Goal: Task Accomplishment & Management: Use online tool/utility

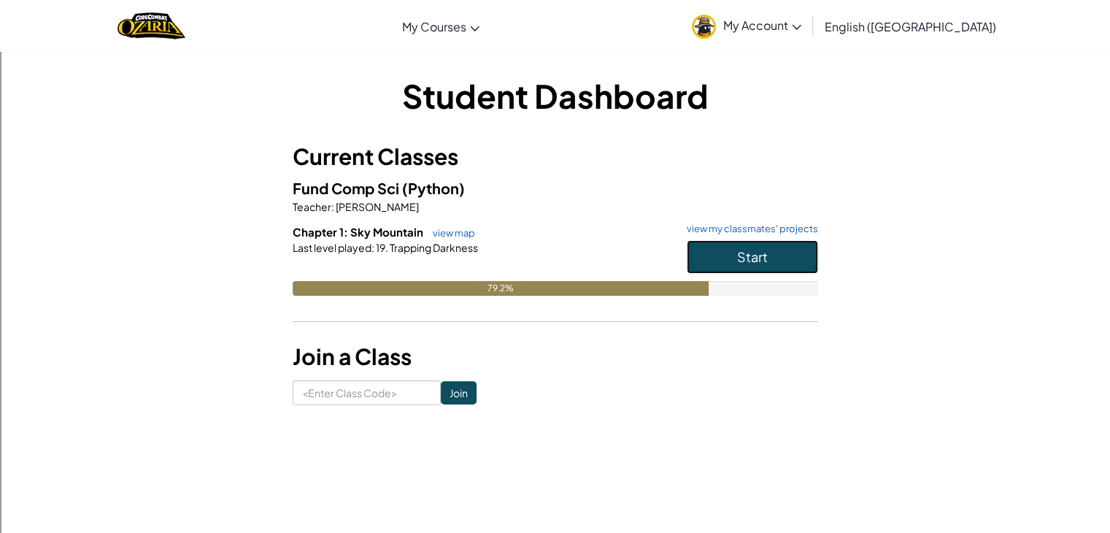
click at [777, 261] on button "Start" at bounding box center [752, 257] width 131 height 34
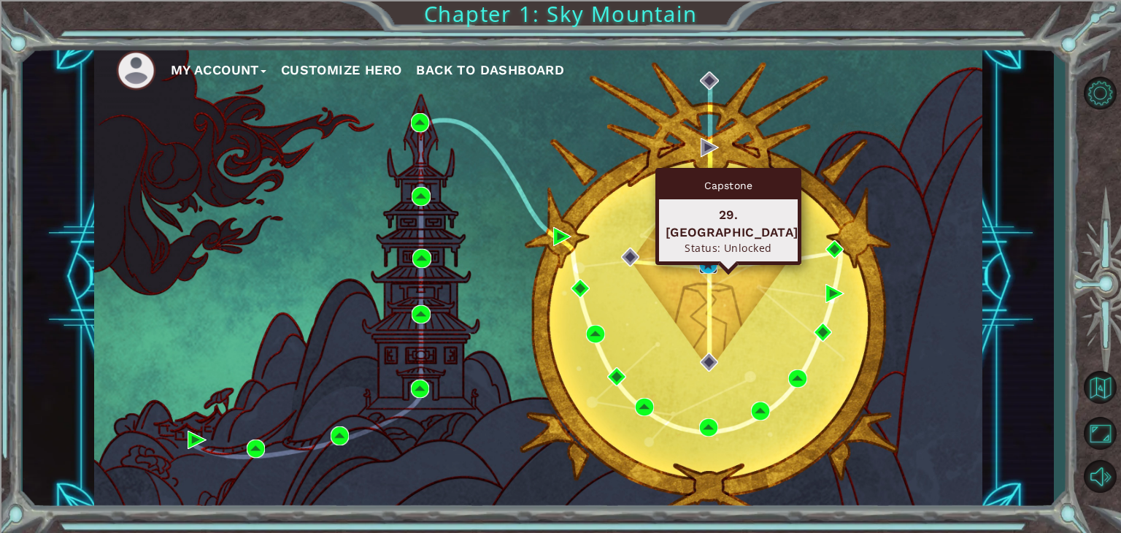
click at [708, 264] on img at bounding box center [708, 264] width 19 height 19
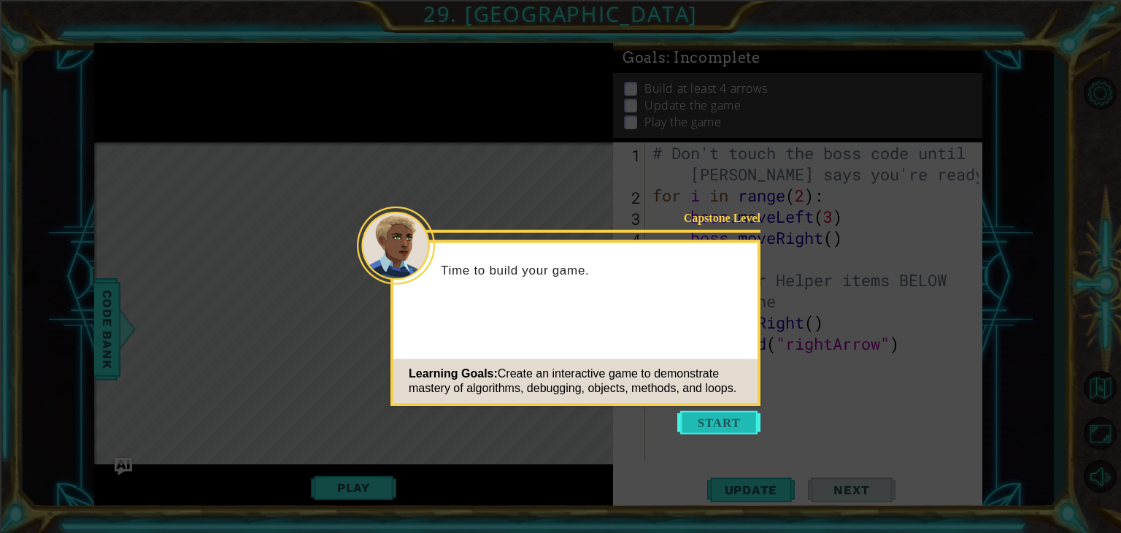
click at [717, 427] on button "Start" at bounding box center [719, 422] width 83 height 23
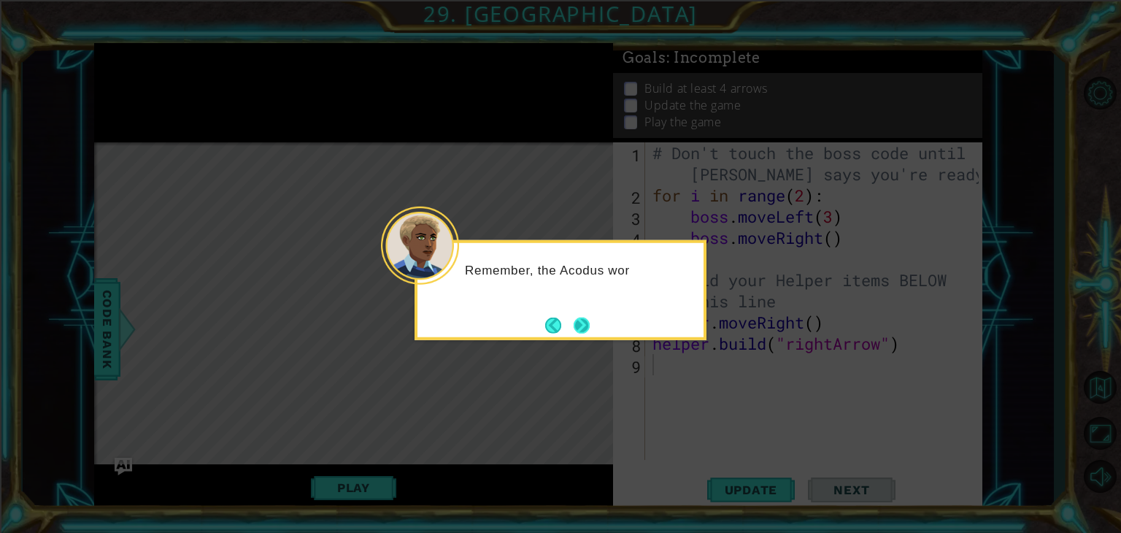
click at [590, 330] on button "Next" at bounding box center [582, 325] width 16 height 16
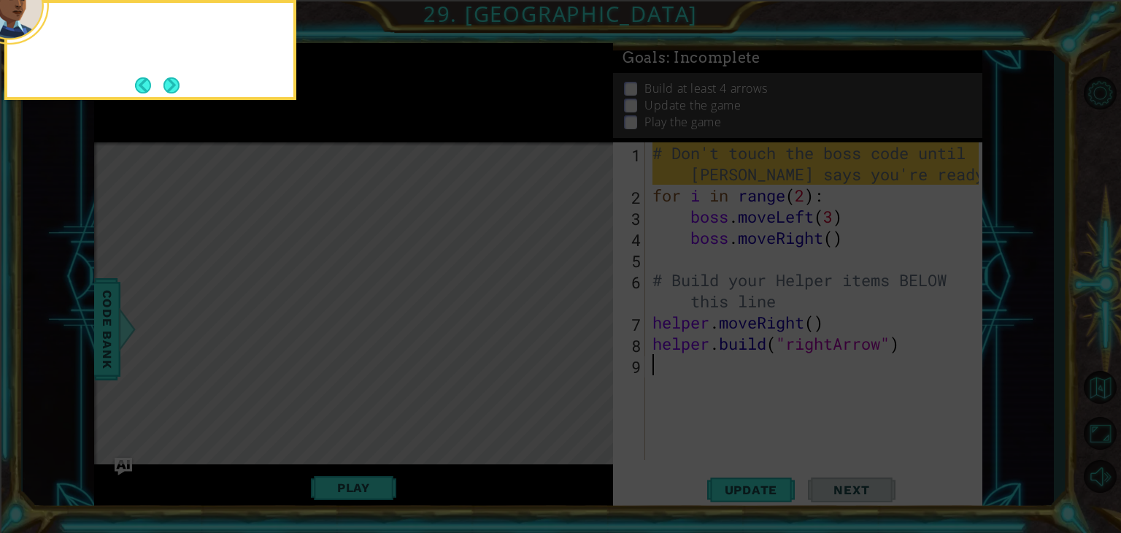
click at [591, 330] on icon at bounding box center [560, 80] width 1121 height 906
click at [172, 88] on button "Next" at bounding box center [172, 85] width 16 height 16
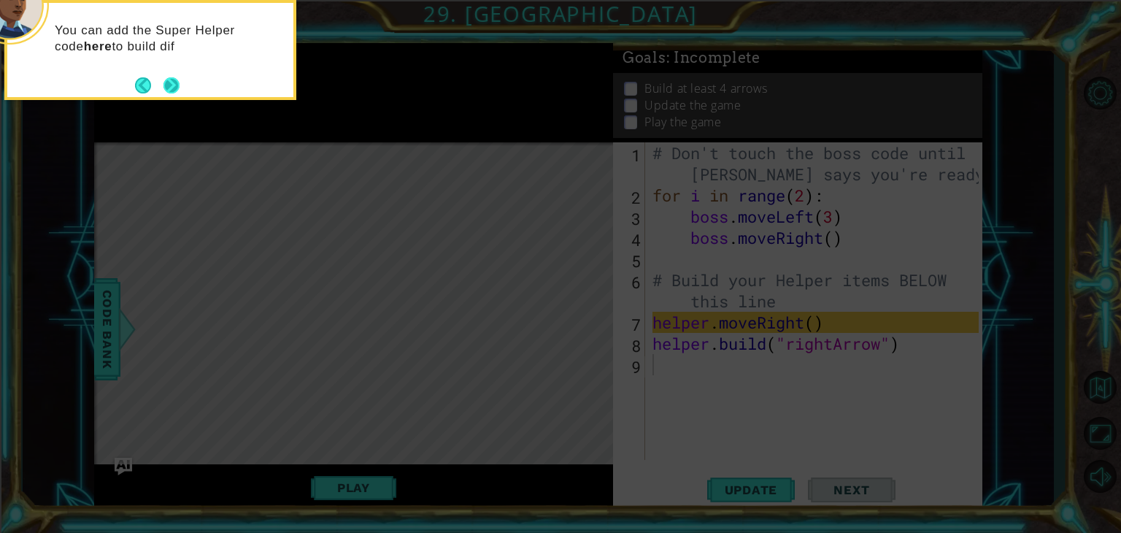
click at [177, 91] on button "Next" at bounding box center [172, 85] width 16 height 16
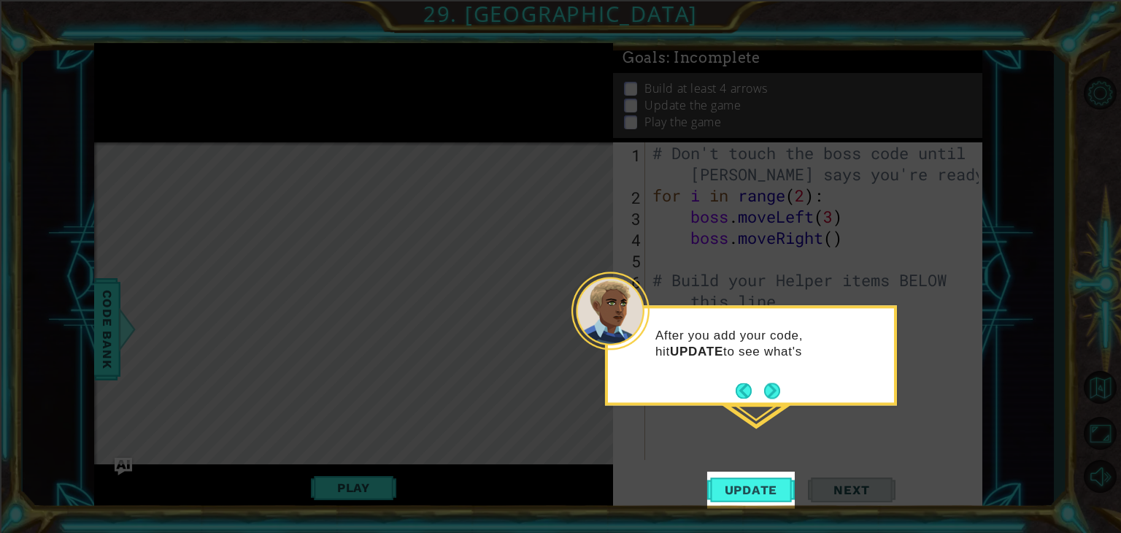
click at [765, 377] on div "After you add your code, hit UPDATE to see what's" at bounding box center [751, 351] width 286 height 74
click at [777, 394] on button "Next" at bounding box center [772, 392] width 17 height 17
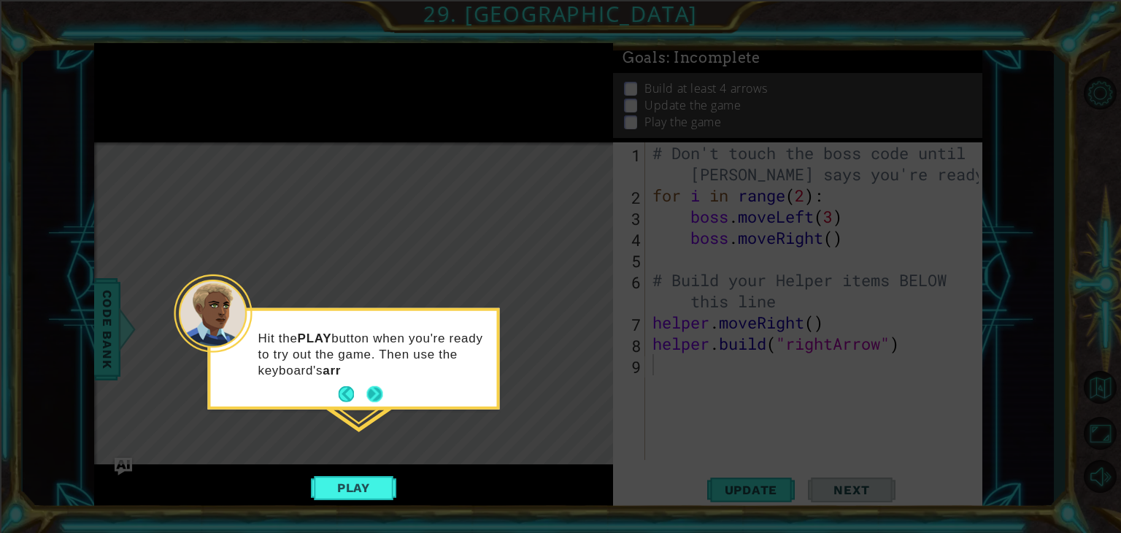
click at [377, 395] on button "Next" at bounding box center [375, 394] width 17 height 17
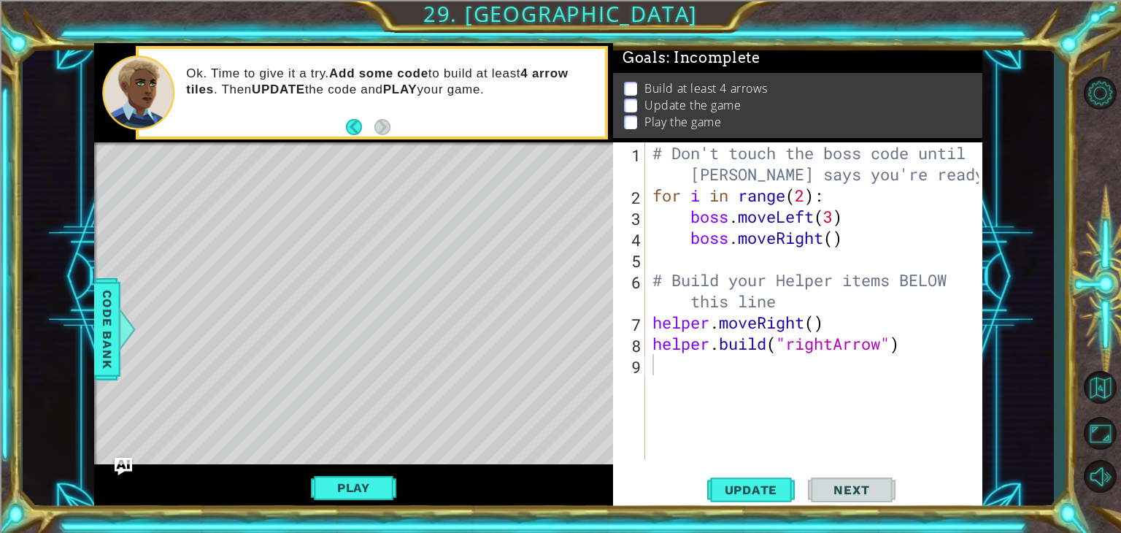
click at [847, 493] on span "Next" at bounding box center [851, 490] width 65 height 15
click at [409, 218] on div "Level Map" at bounding box center [431, 357] width 675 height 430
drag, startPoint x: 745, startPoint y: 481, endPoint x: 729, endPoint y: 477, distance: 15.9
click at [729, 477] on button "Update" at bounding box center [751, 490] width 88 height 37
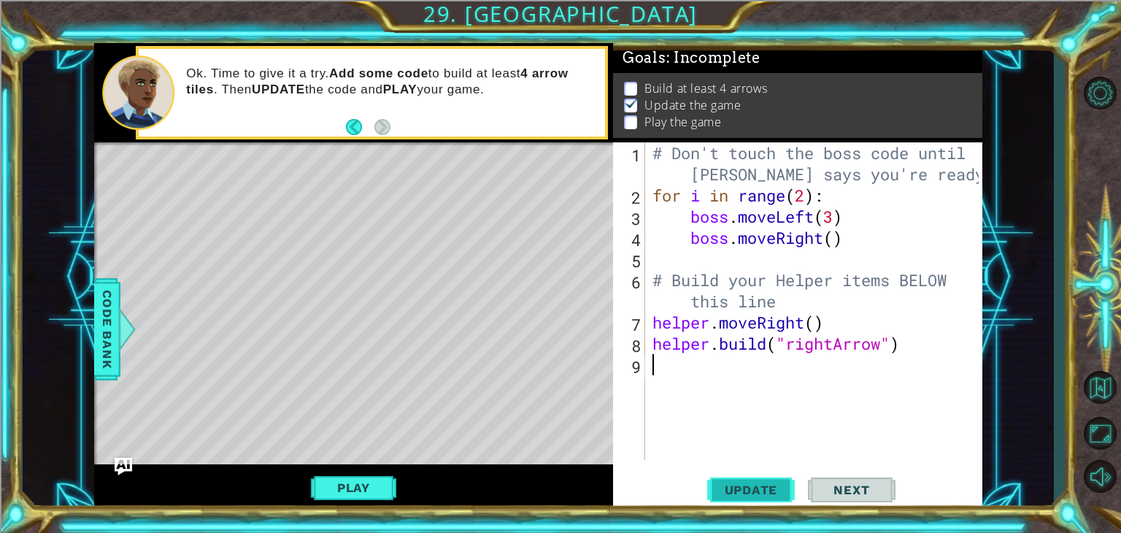
click at [742, 496] on span "Update" at bounding box center [751, 490] width 82 height 15
click at [777, 489] on span "Update" at bounding box center [751, 490] width 82 height 15
click at [759, 487] on span "Update" at bounding box center [751, 490] width 82 height 15
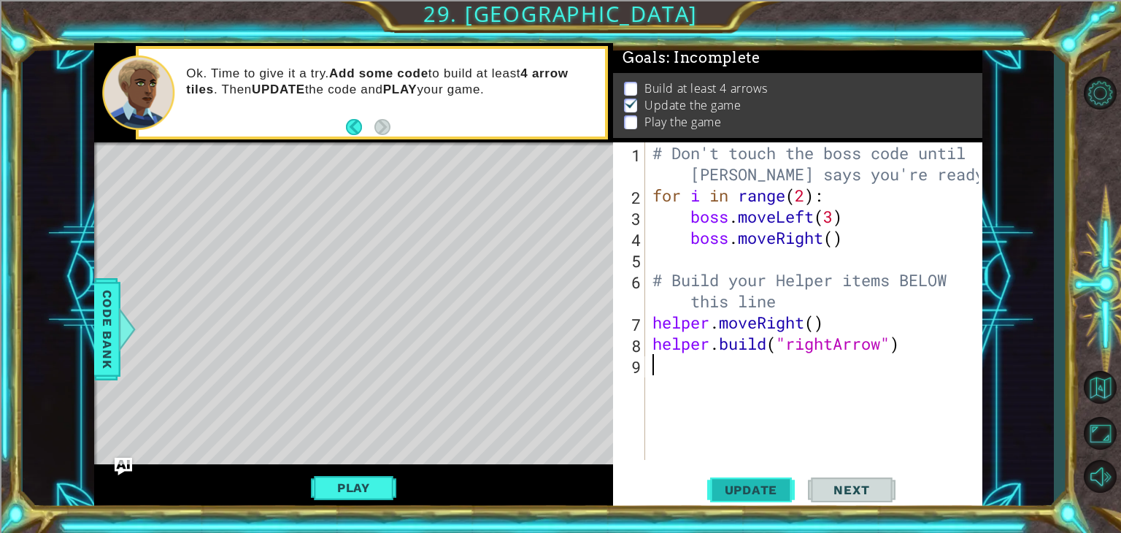
click at [759, 487] on span "Update" at bounding box center [751, 490] width 82 height 15
click at [732, 486] on span "Update" at bounding box center [751, 490] width 82 height 15
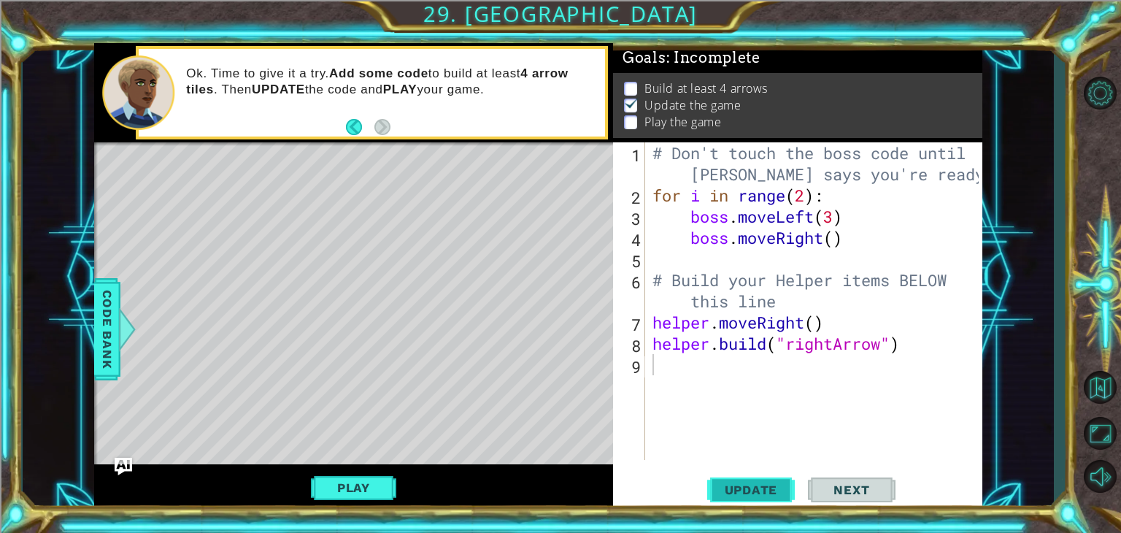
click at [732, 486] on span "Update" at bounding box center [751, 490] width 82 height 15
click at [718, 204] on div "# Don't touch the boss code until [PERSON_NAME] says you're ready! for i in ran…" at bounding box center [818, 332] width 337 height 381
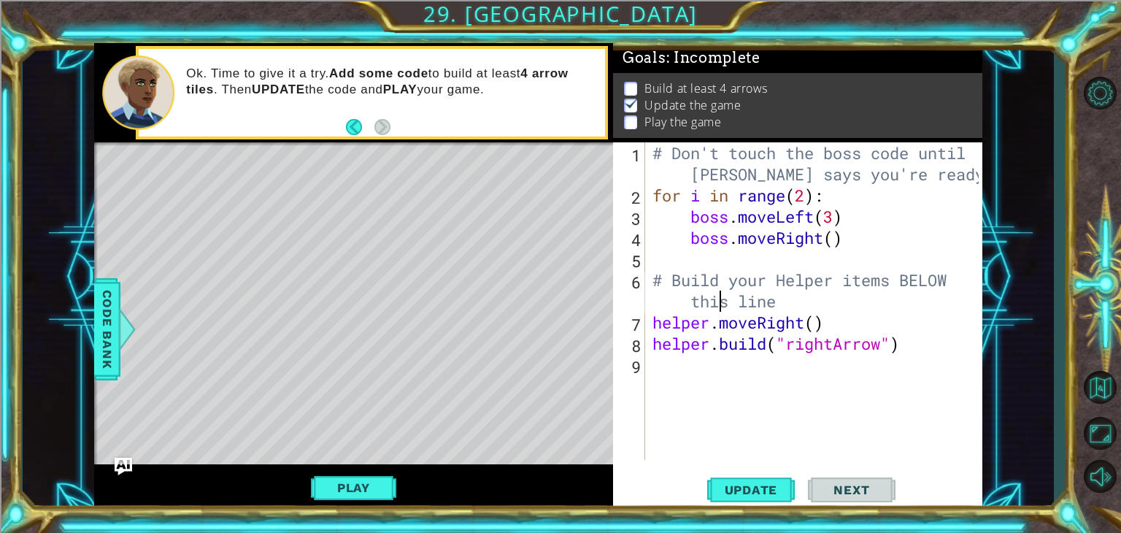
click at [725, 291] on div "# Don't touch the boss code until [PERSON_NAME] says you're ready! for i in ran…" at bounding box center [818, 332] width 337 height 381
click at [667, 278] on div "# Don't touch the boss code until [PERSON_NAME] says you're ready! for i in ran…" at bounding box center [818, 332] width 337 height 381
click at [651, 156] on div "# Don't touch the boss code until [PERSON_NAME] says you're ready! for i in ran…" at bounding box center [818, 332] width 337 height 381
type textarea "# Don't touch the boss code until [PERSON_NAME] says you're ready!"
click at [675, 249] on div "# Don't touch the boss code until [PERSON_NAME] says you're ready! for i in ran…" at bounding box center [818, 332] width 337 height 381
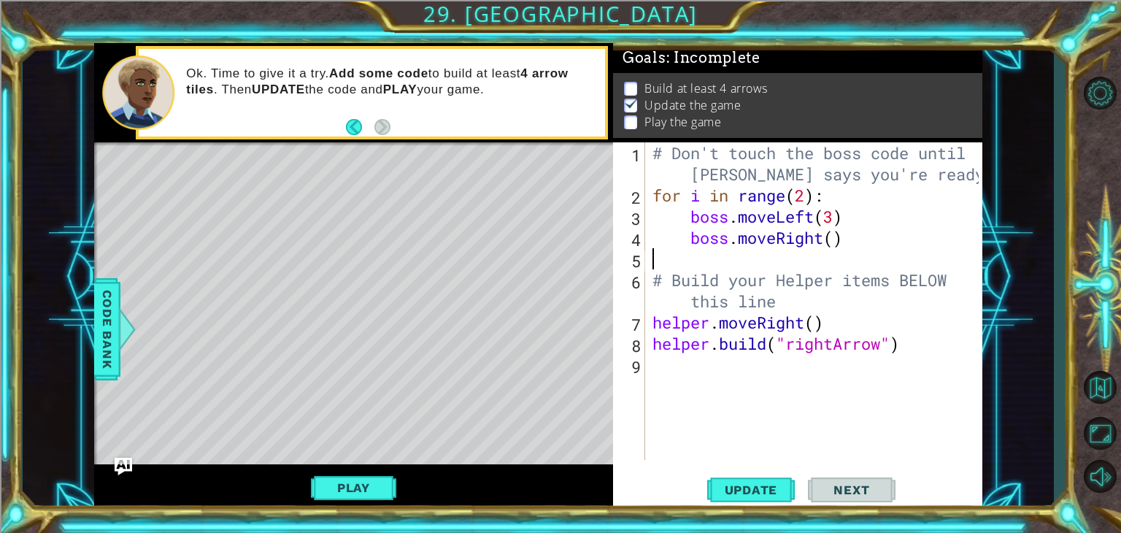
type textarea "# Build your Helper items BELOW this line"
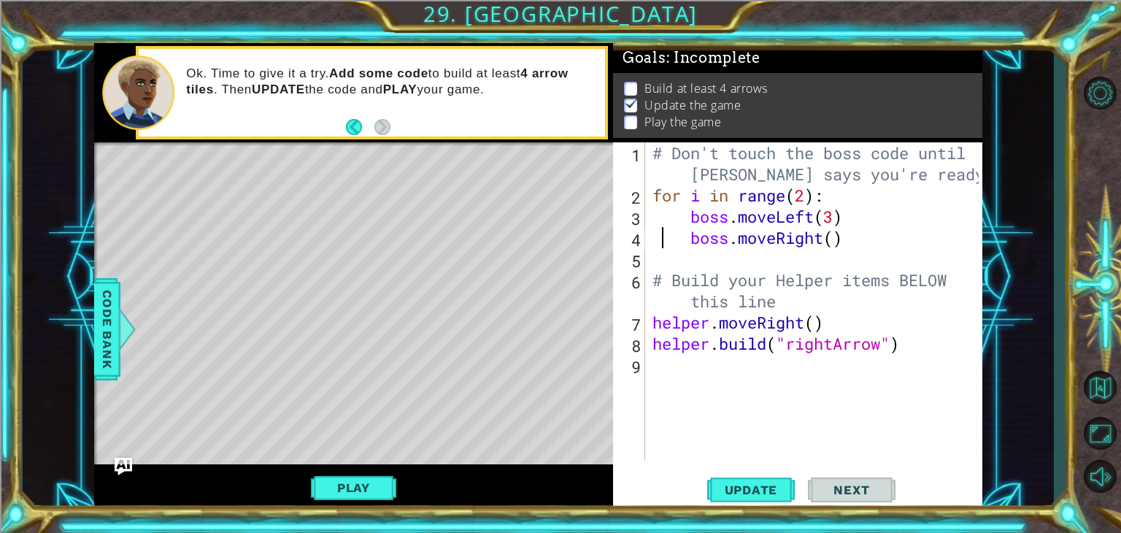
type textarea "boss.moveRight()"
type textarea "[DOMAIN_NAME]("rightArrow")"
type textarea "# Build your Helper items BELOW this line"
type textarea "boss.moveRight()"
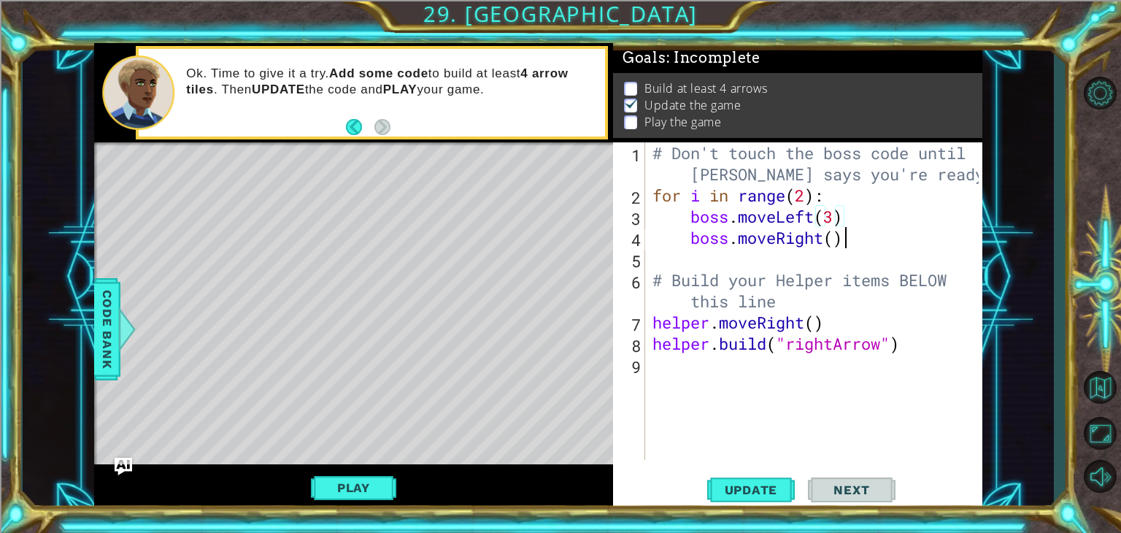
type textarea "[DOMAIN_NAME]("rightArrow")"
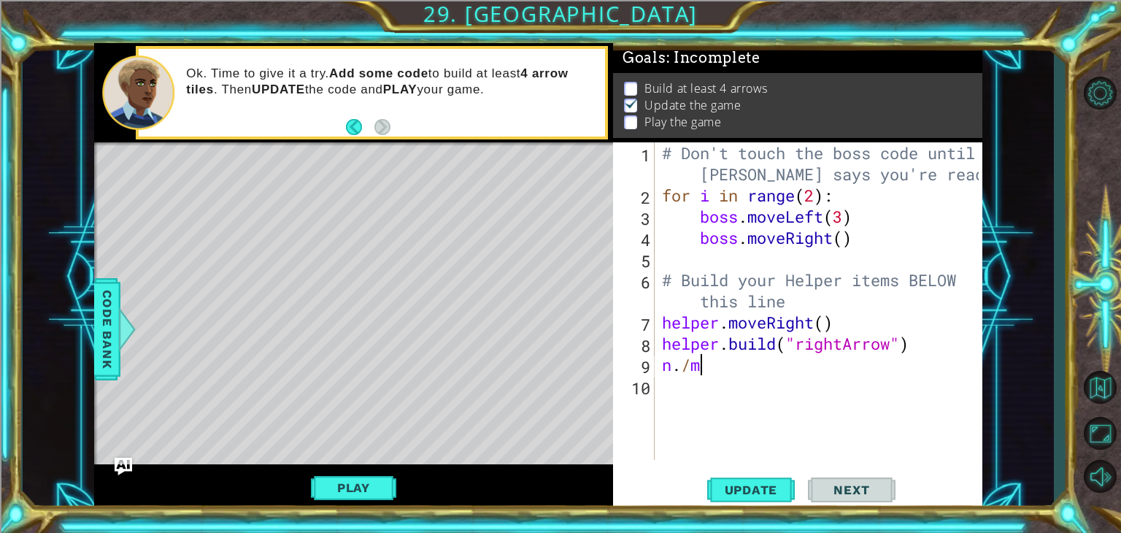
scroll to position [0, 0]
type textarea "n./m/."
click at [691, 359] on div "# Don't touch the boss code until [PERSON_NAME] says you're ready! for i in ran…" at bounding box center [823, 332] width 328 height 381
click at [694, 386] on div "# Don't touch the boss code until [PERSON_NAME] says you're ready! for i in ran…" at bounding box center [823, 332] width 328 height 381
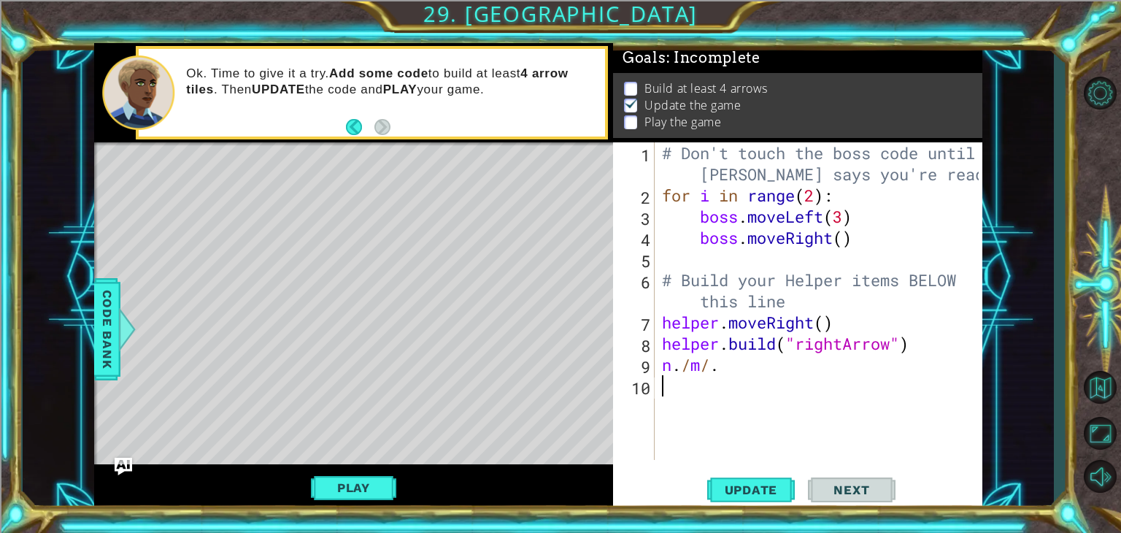
scroll to position [0, 0]
click at [757, 510] on div "1 2 3 4 5 6 7 8 9 10 # Don't touch the boss code until [PERSON_NAME] says you'r…" at bounding box center [797, 326] width 369 height 369
click at [748, 495] on span "Update" at bounding box center [751, 490] width 82 height 15
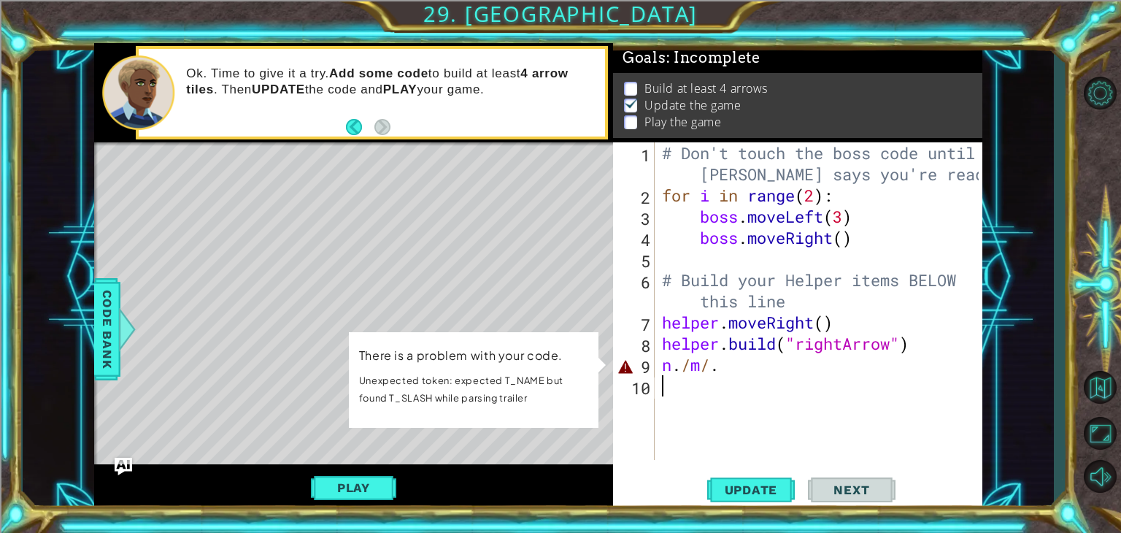
click at [734, 367] on div "# Don't touch the boss code until [PERSON_NAME] says you're ready! for i in ran…" at bounding box center [823, 332] width 328 height 381
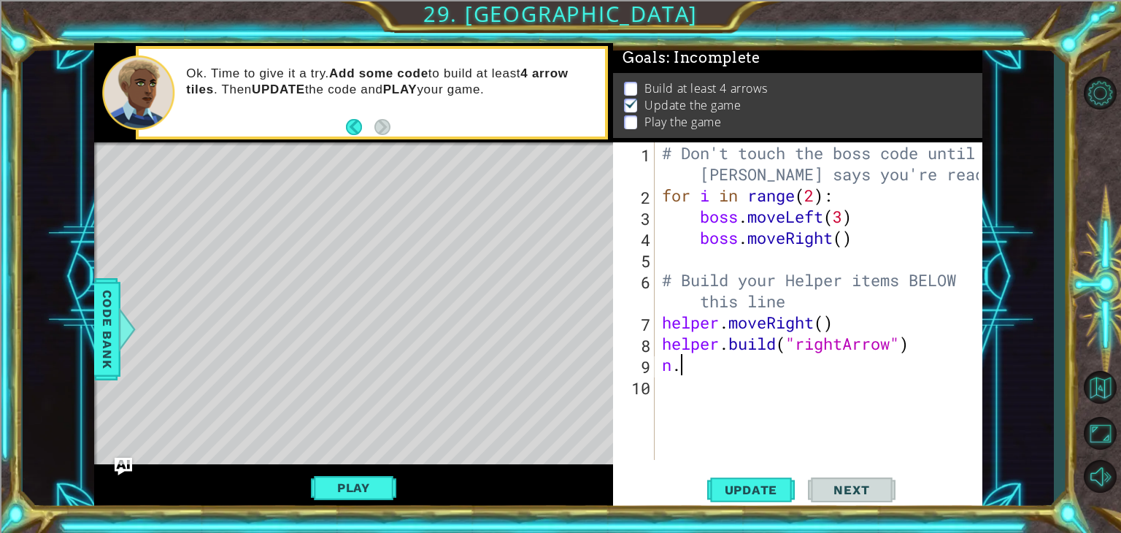
type textarea "n"
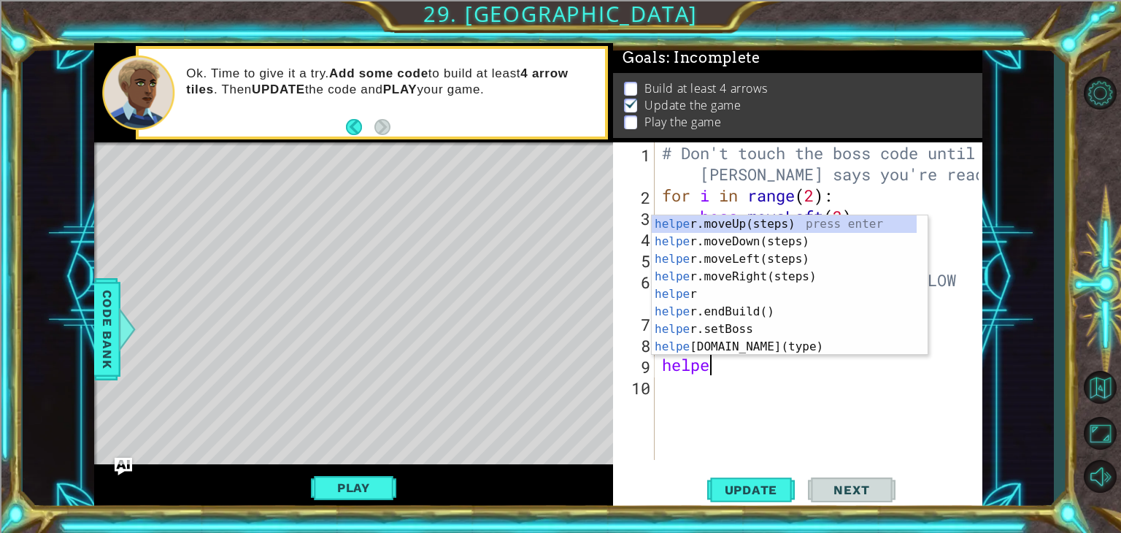
scroll to position [0, 1]
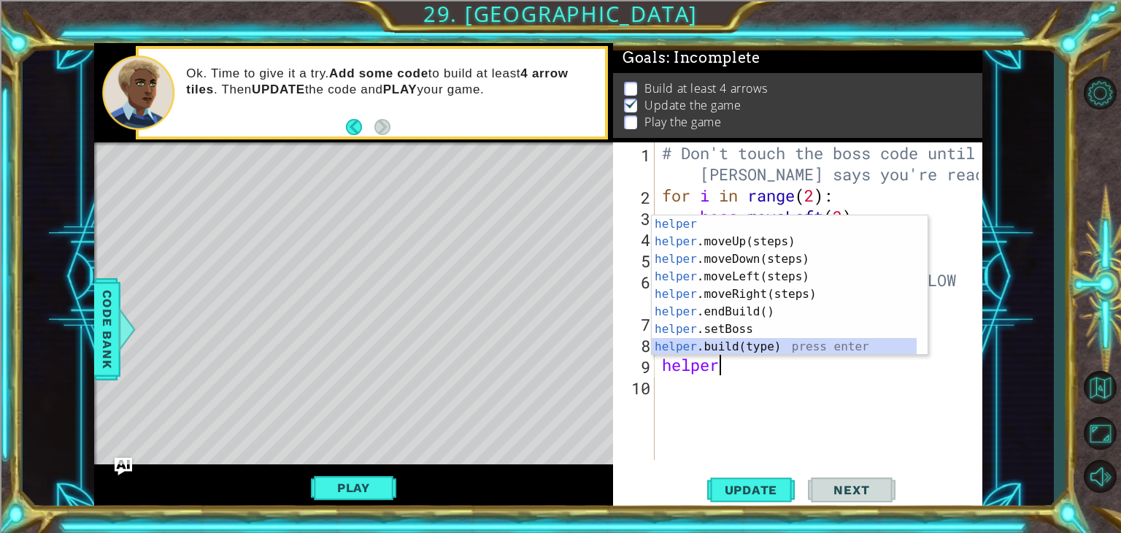
click at [761, 348] on div "helper press enter helper .moveUp(steps) press enter helper .moveDown(steps) pr…" at bounding box center [784, 302] width 265 height 175
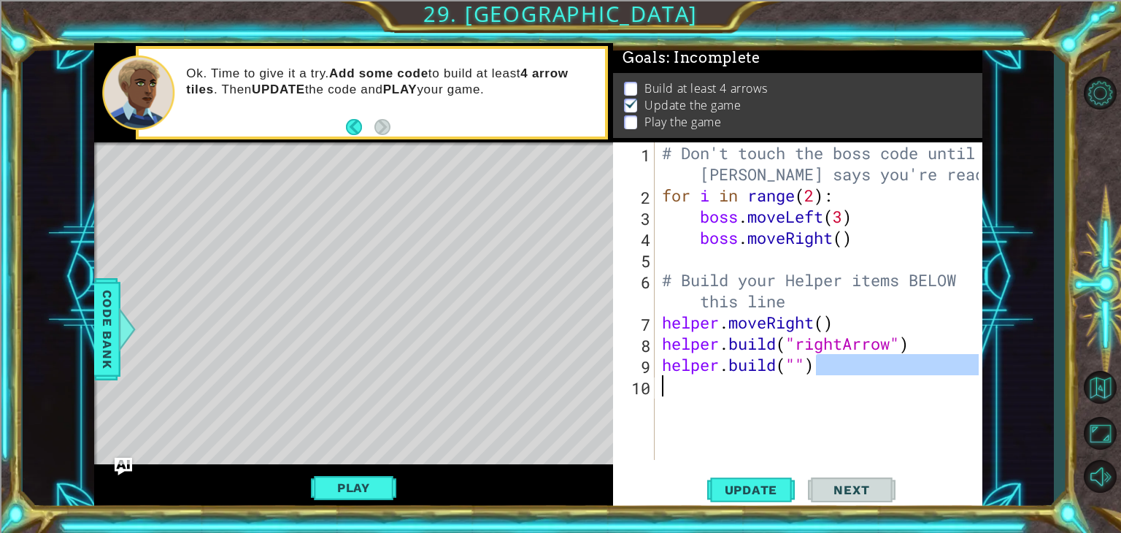
drag, startPoint x: 842, startPoint y: 375, endPoint x: 821, endPoint y: 376, distance: 21.2
click at [821, 376] on div "# Don't touch the boss code until [PERSON_NAME] says you're ready! for i in ran…" at bounding box center [823, 332] width 328 height 381
click at [798, 368] on div "# Don't touch the boss code until [PERSON_NAME] says you're ready! for i in ran…" at bounding box center [823, 332] width 328 height 381
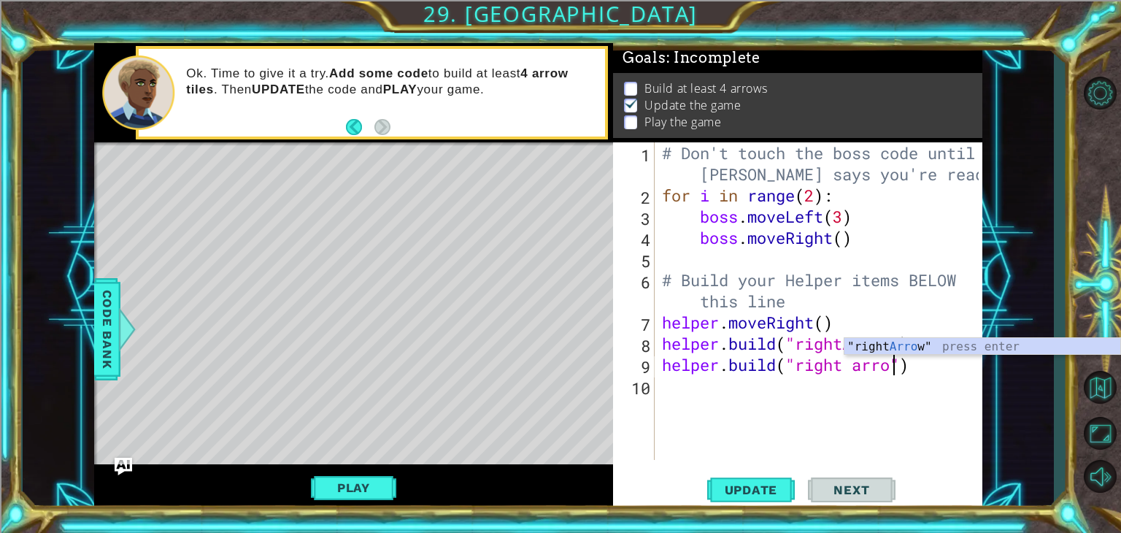
scroll to position [0, 10]
click at [888, 345] on div ""right Arrow " press enter" at bounding box center [983, 364] width 276 height 53
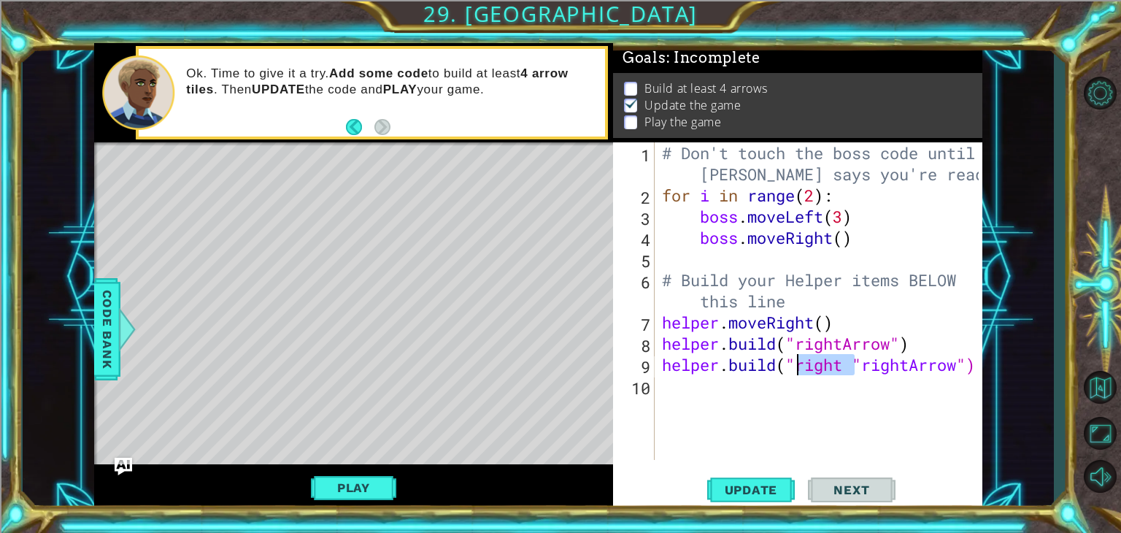
drag, startPoint x: 856, startPoint y: 361, endPoint x: 798, endPoint y: 368, distance: 58.8
click at [798, 368] on div "# Don't touch the boss code until [PERSON_NAME] says you're ready! for i in ran…" at bounding box center [823, 332] width 328 height 381
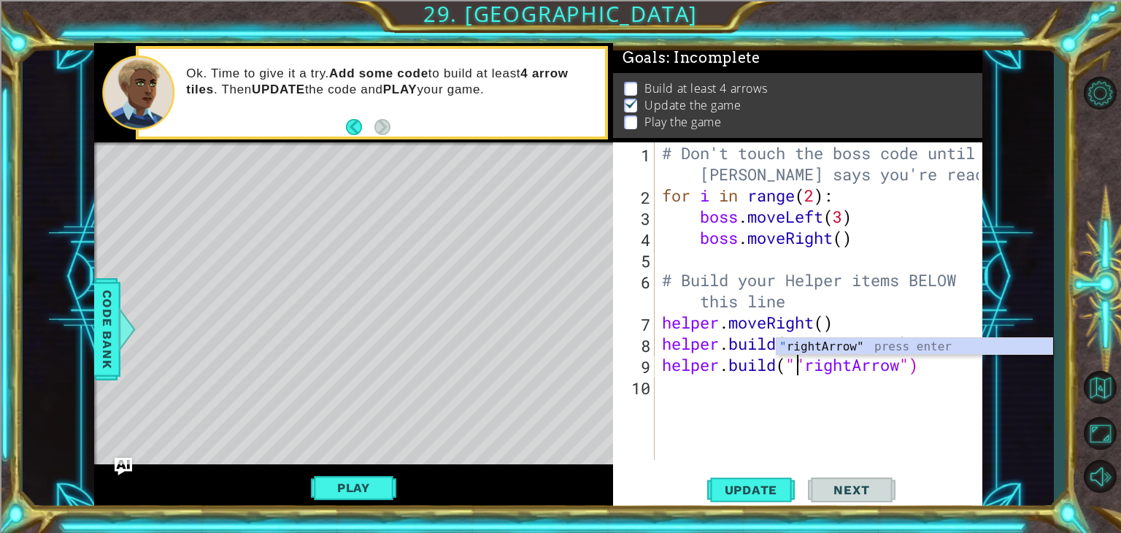
type textarea "[DOMAIN_NAME]("rightArrow")"
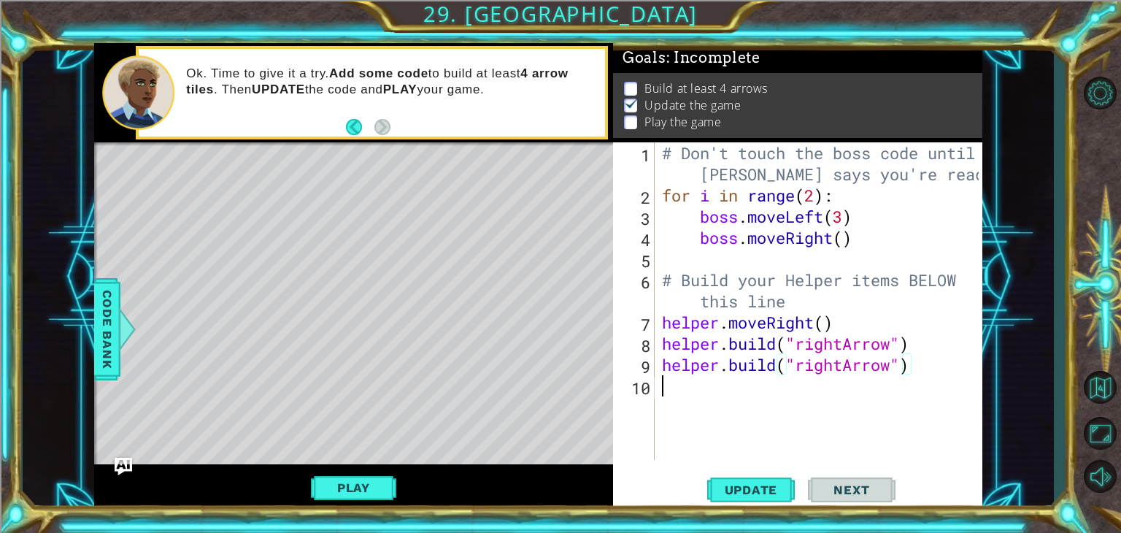
click at [692, 395] on div "# Don't touch the boss code until [PERSON_NAME] says you're ready! for i in ran…" at bounding box center [823, 332] width 328 height 381
click at [753, 493] on span "Update" at bounding box center [751, 490] width 82 height 15
click at [761, 503] on button "Update" at bounding box center [751, 490] width 88 height 37
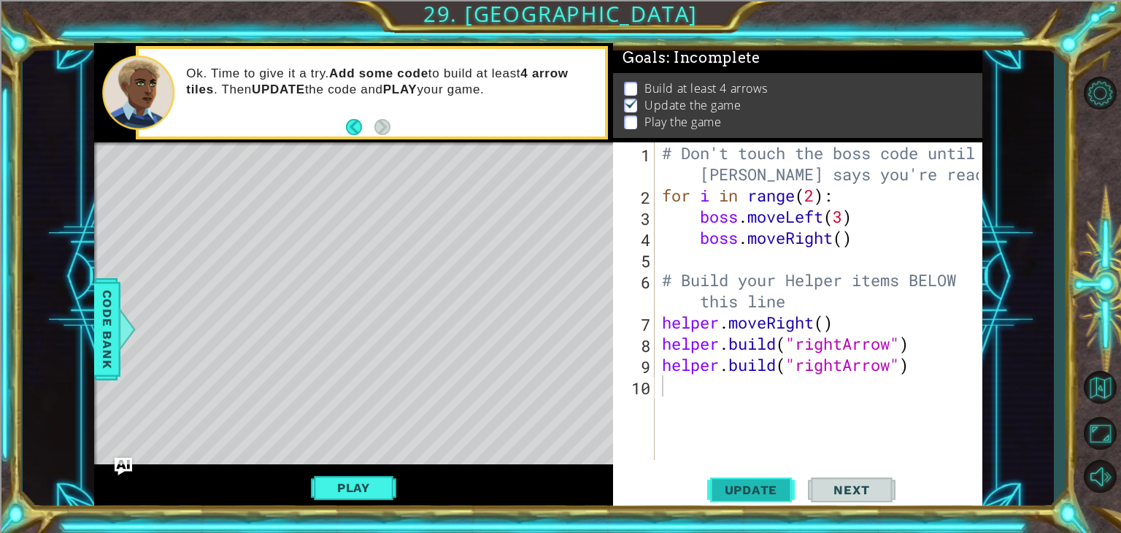
click at [756, 496] on span "Update" at bounding box center [751, 490] width 82 height 15
click at [698, 389] on div "# Don't touch the boss code until [PERSON_NAME] says you're ready! for i in ran…" at bounding box center [823, 332] width 328 height 381
click at [660, 361] on div "# Don't touch the boss code until [PERSON_NAME] says you're ready! for i in ran…" at bounding box center [823, 332] width 328 height 381
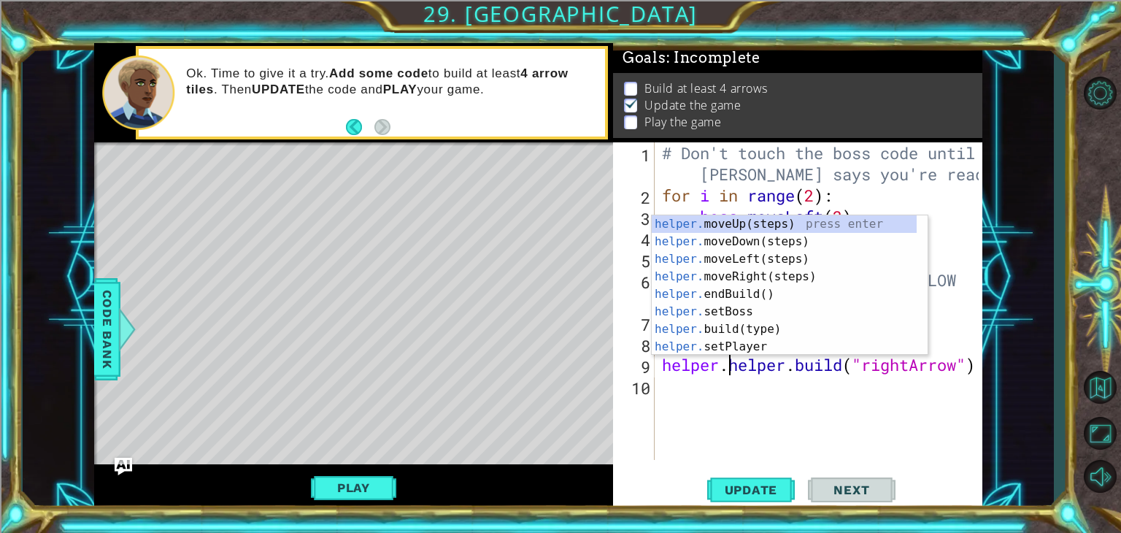
scroll to position [0, 3]
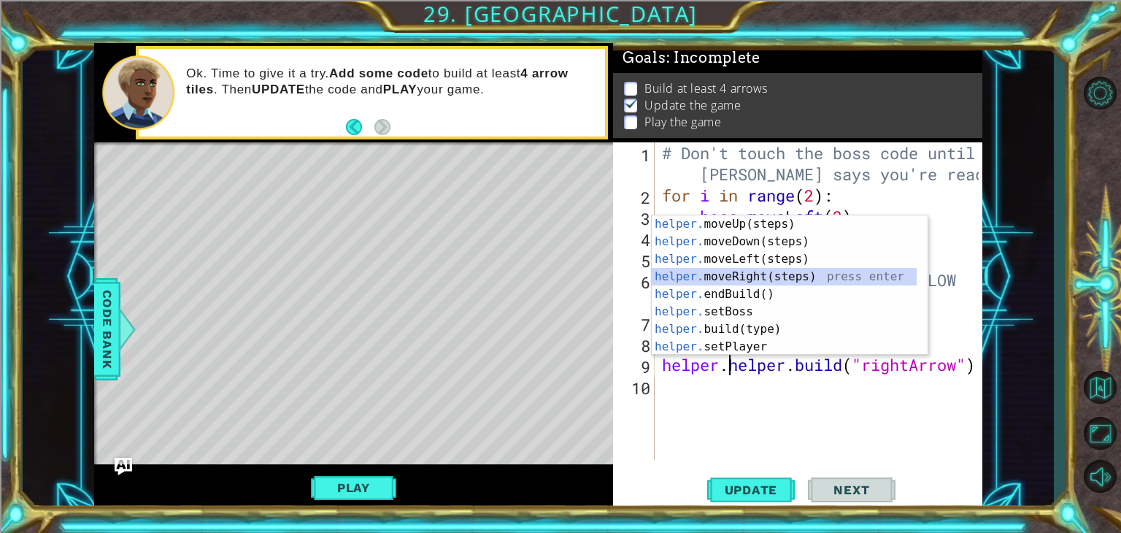
click at [756, 272] on div "helper. moveUp(steps) press enter helper. moveDown(steps) press enter helper. m…" at bounding box center [784, 302] width 265 height 175
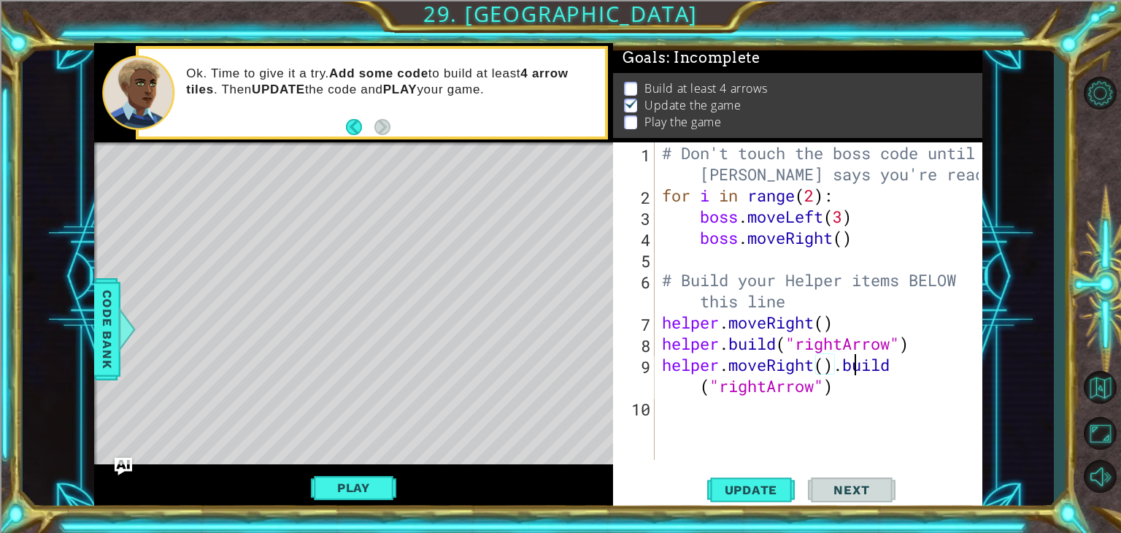
click at [850, 365] on div "# Don't touch the boss code until [PERSON_NAME] says you're ready! for i in ran…" at bounding box center [823, 332] width 328 height 381
click at [845, 366] on div "# Don't touch the boss code until [PERSON_NAME] says you're ready! for i in ran…" at bounding box center [823, 332] width 328 height 381
click at [731, 497] on button "Update" at bounding box center [751, 490] width 88 height 37
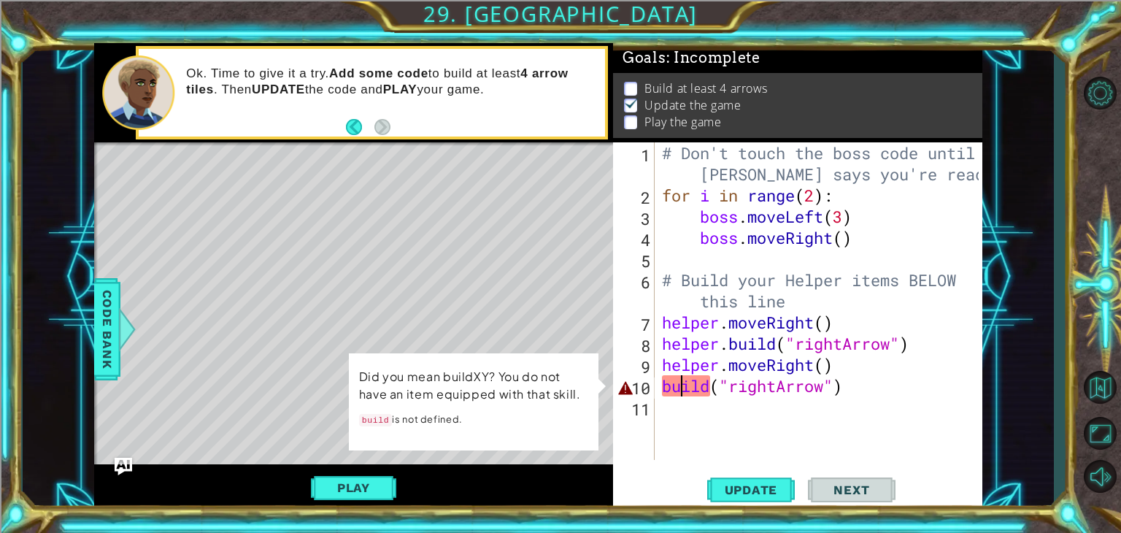
click at [680, 387] on div "# Don't touch the boss code until [PERSON_NAME] says you're ready! for i in ran…" at bounding box center [823, 332] width 328 height 381
click at [661, 386] on div "# Don't touch the boss code until [PERSON_NAME] says you're ready! for i in ran…" at bounding box center [823, 332] width 328 height 381
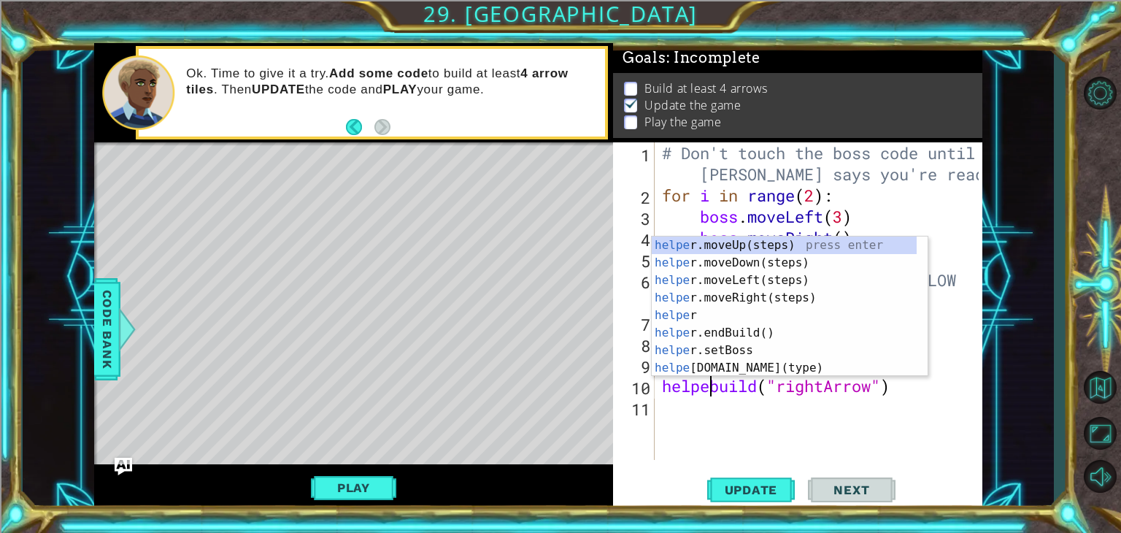
scroll to position [0, 2]
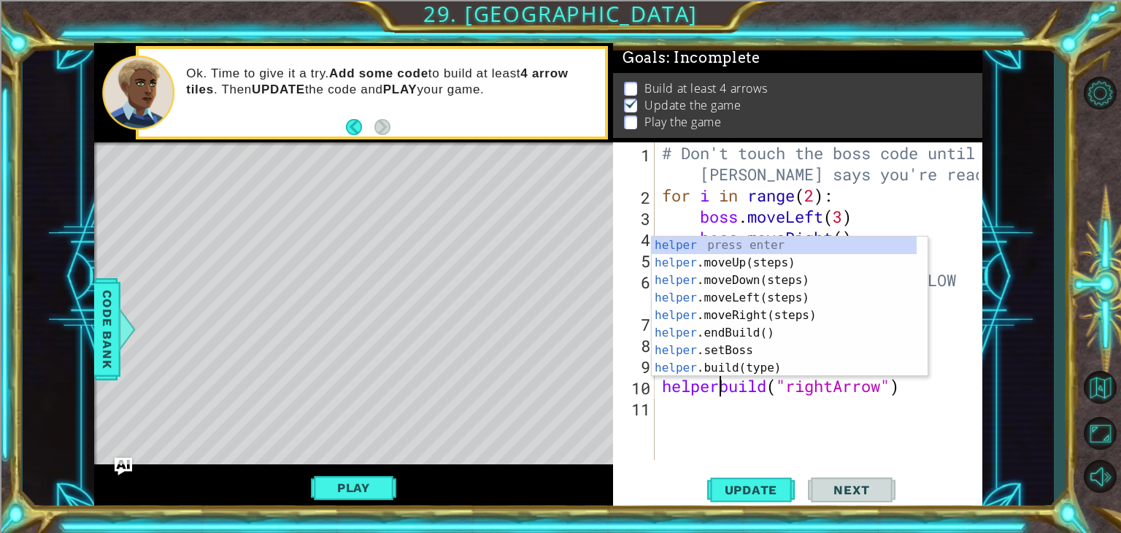
type textarea "[DOMAIN_NAME]("rightArrow")"
click at [710, 419] on div "# Don't touch the boss code until [PERSON_NAME] says you're ready! for i in ran…" at bounding box center [823, 332] width 328 height 381
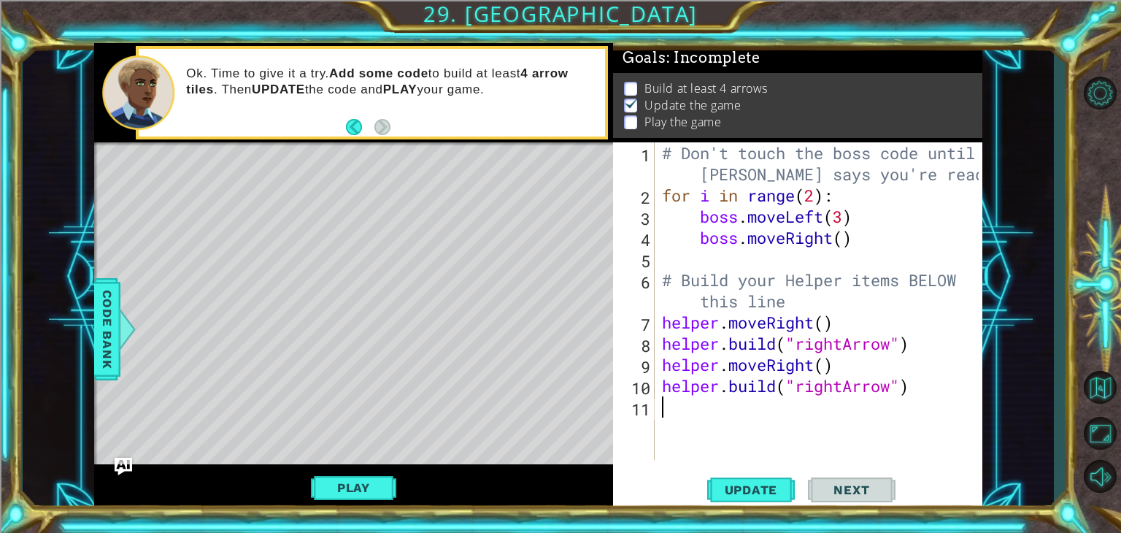
scroll to position [0, 0]
click at [754, 485] on span "Update" at bounding box center [751, 490] width 82 height 15
click at [665, 398] on div "# Don't touch the boss code until [PERSON_NAME] says you're ready! for i in ran…" at bounding box center [823, 332] width 328 height 381
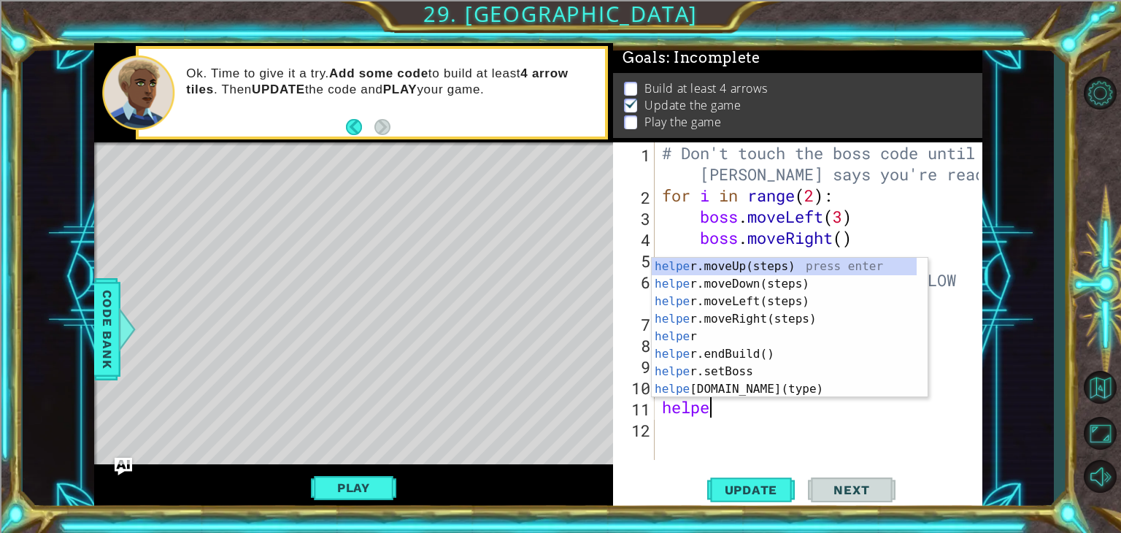
type textarea "helper"
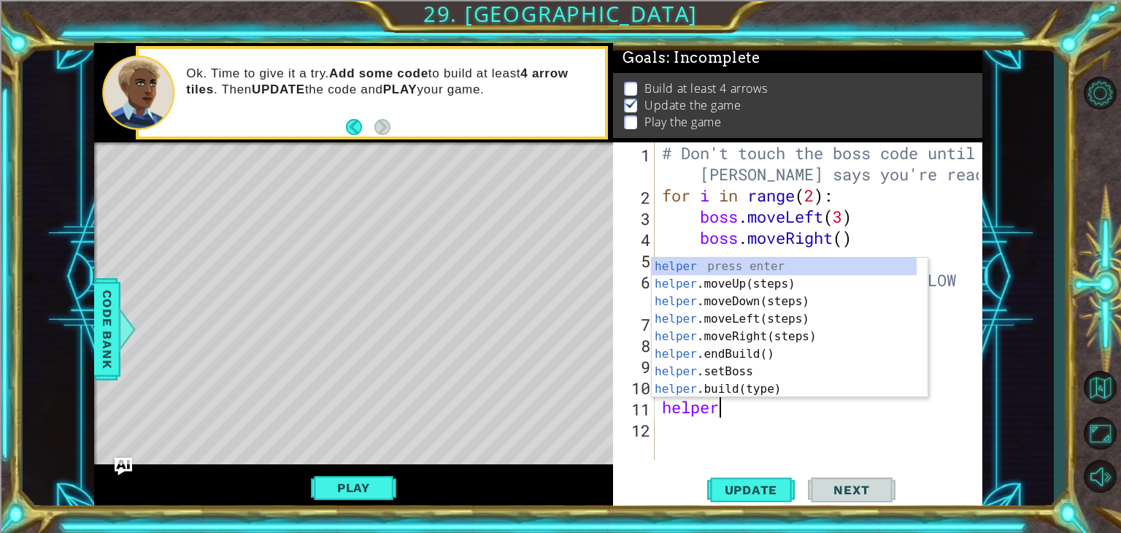
scroll to position [0, 1]
click at [753, 334] on div "helper press enter helper .moveUp(steps) press enter helper .moveDown(steps) pr…" at bounding box center [784, 345] width 265 height 175
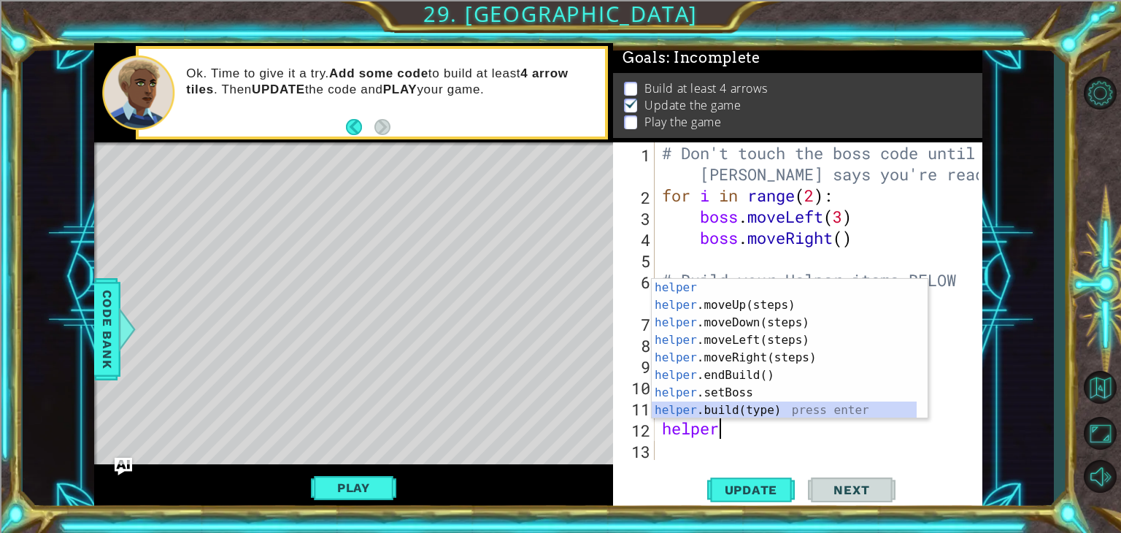
click at [762, 411] on div "helper press enter helper .moveUp(steps) press enter helper .moveDown(steps) pr…" at bounding box center [784, 366] width 265 height 175
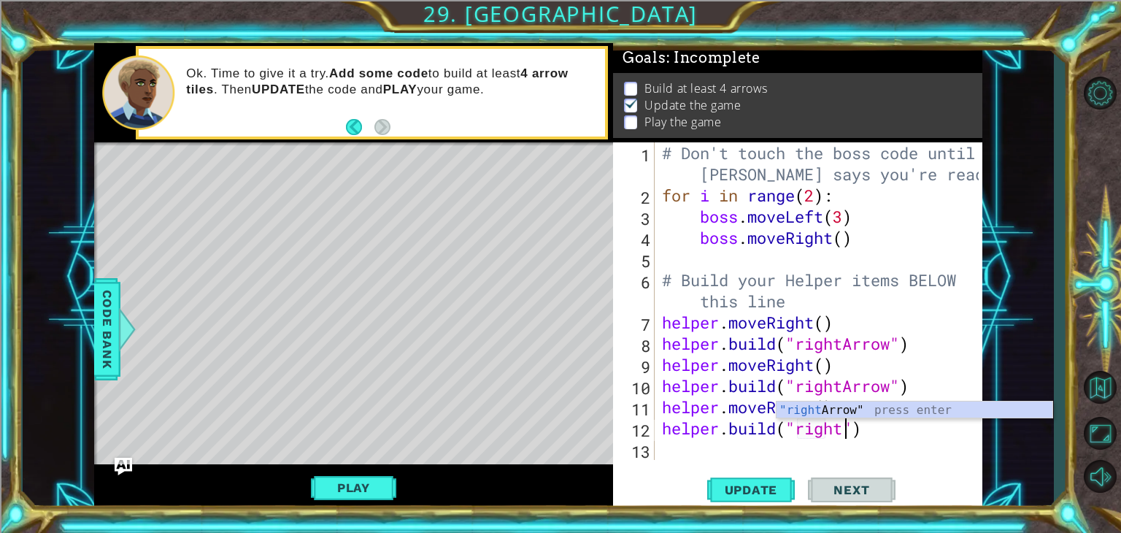
scroll to position [0, 8]
click at [838, 405] on div ""right Arrow" press enter" at bounding box center [915, 428] width 276 height 53
type textarea "[DOMAIN_NAME]("rightArrow")"
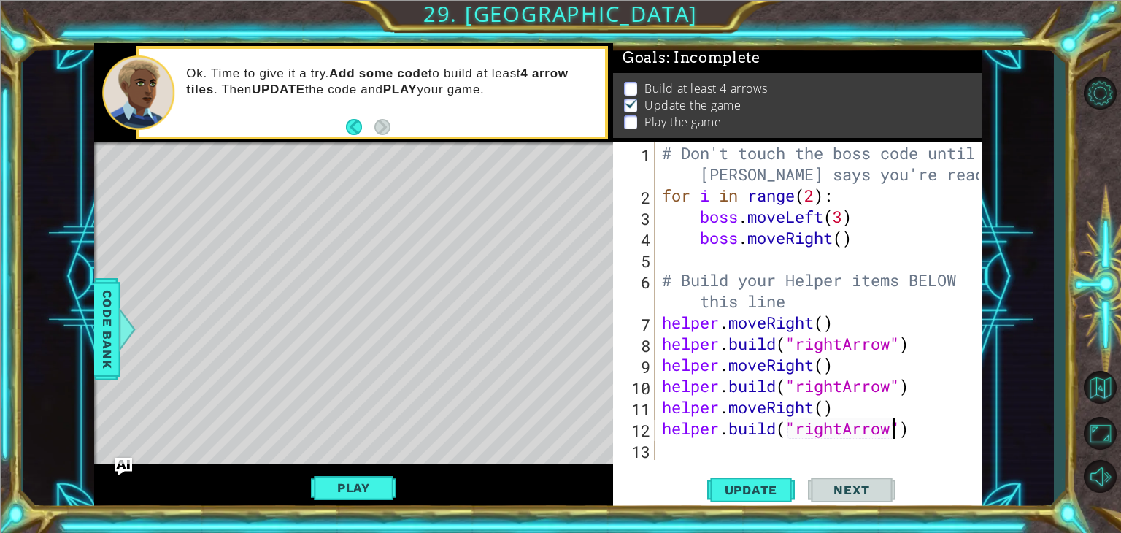
click at [680, 445] on div "# Don't touch the boss code until [PERSON_NAME] says you're ready! for i in ran…" at bounding box center [823, 332] width 328 height 381
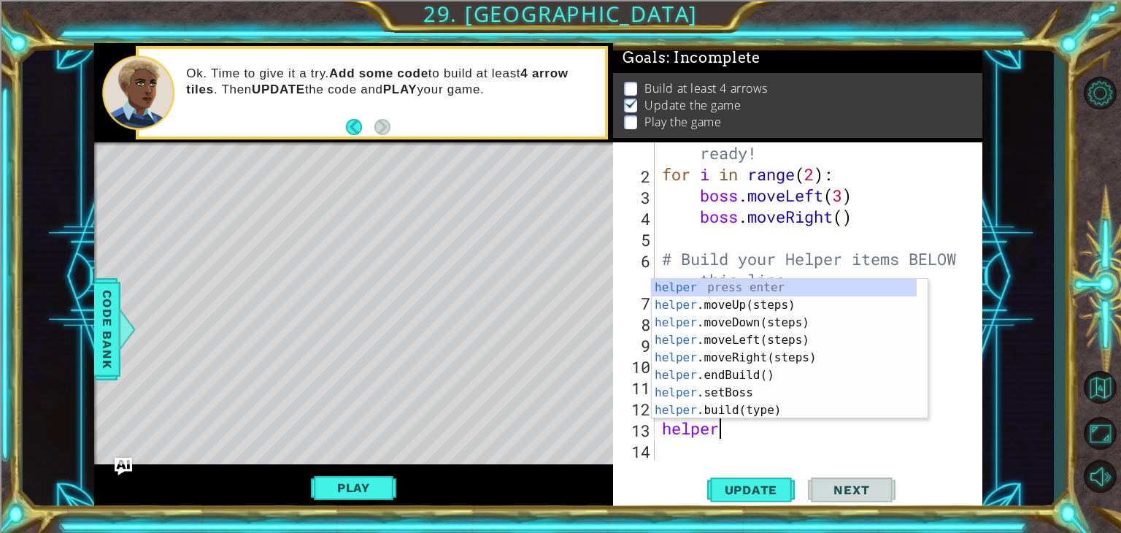
scroll to position [0, 1]
click at [765, 414] on div "helper press enter helper .moveUp(steps) press enter helper .moveDown(steps) pr…" at bounding box center [784, 366] width 265 height 175
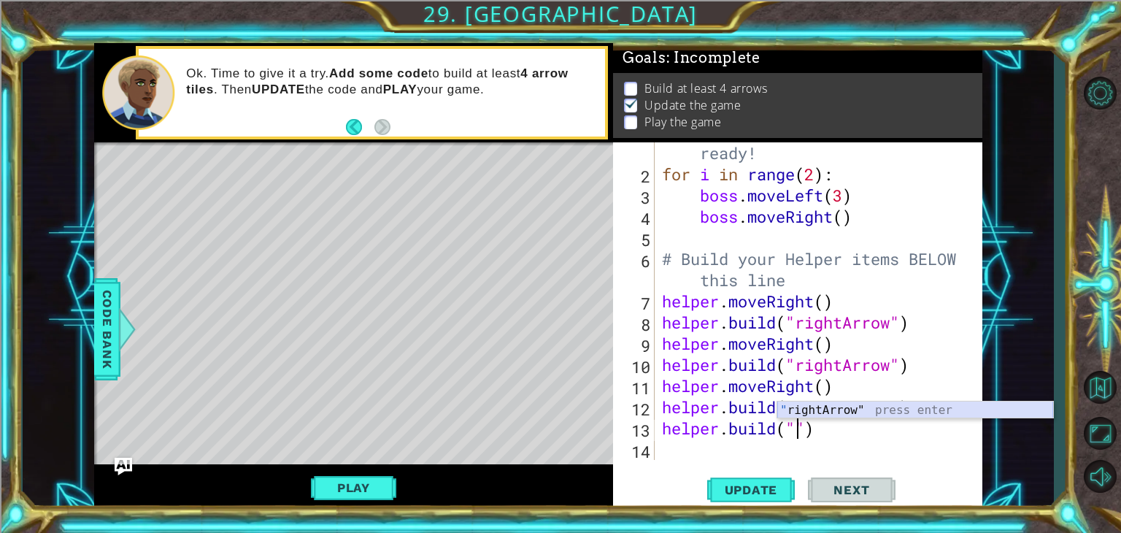
click at [847, 410] on div "" rightArrow" press enter" at bounding box center [916, 428] width 276 height 53
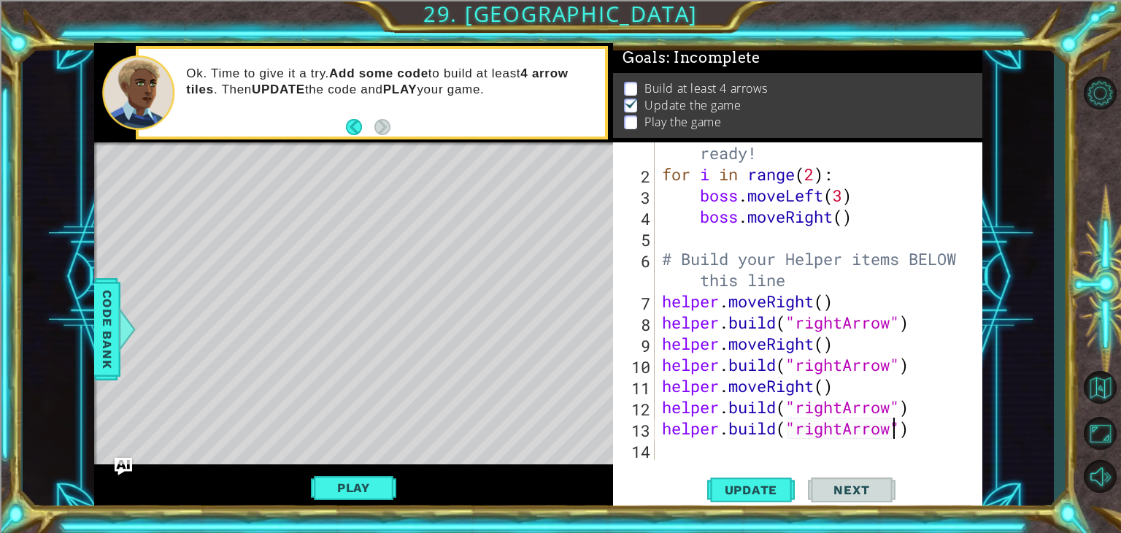
click at [654, 431] on div "13" at bounding box center [635, 430] width 39 height 21
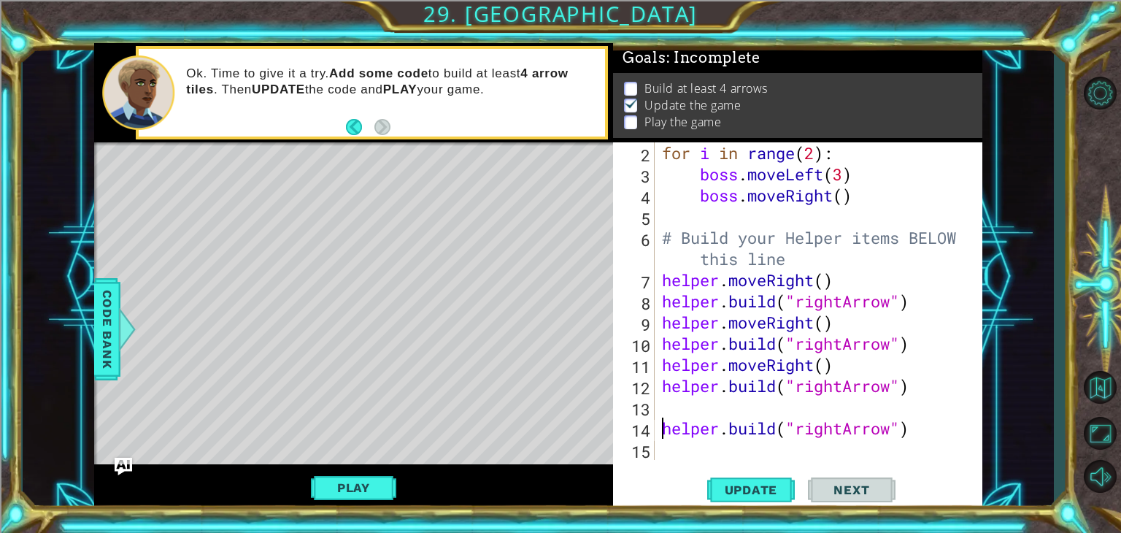
scroll to position [64, 0]
type textarea "[DOMAIN_NAME]("rightArrow")"
click at [656, 407] on div "[DOMAIN_NAME]("rightArrow") 2 3 4 5 6 7 8 9 10 11 12 13 14 15 for i in range ( …" at bounding box center [796, 301] width 366 height 318
click at [688, 407] on div "for i in range ( 2 ) : boss . moveLeft ( 3 ) boss . moveRight ( ) # Build your …" at bounding box center [817, 322] width 316 height 360
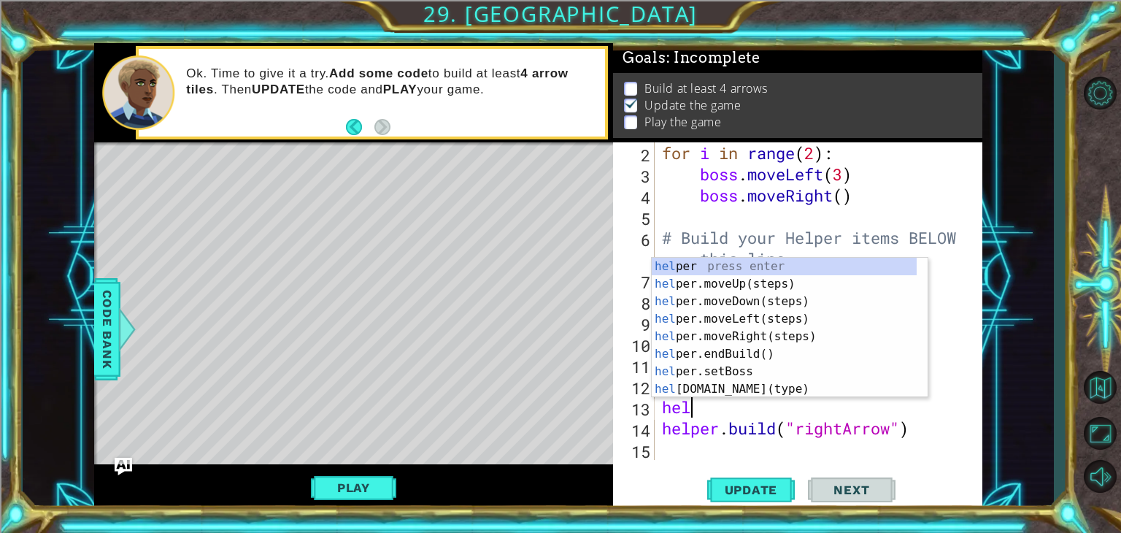
scroll to position [0, 0]
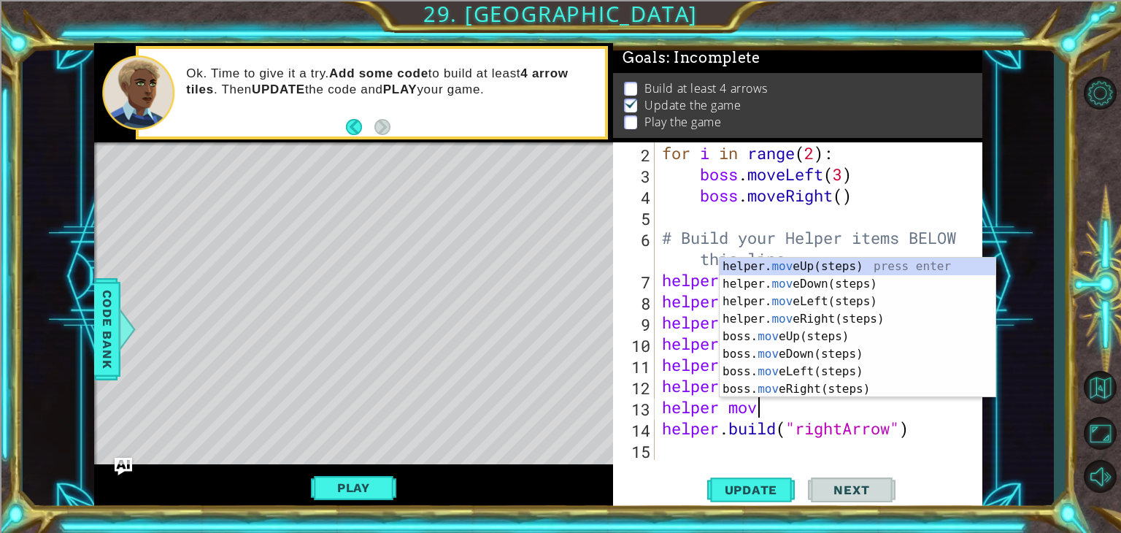
type textarea "helper move"
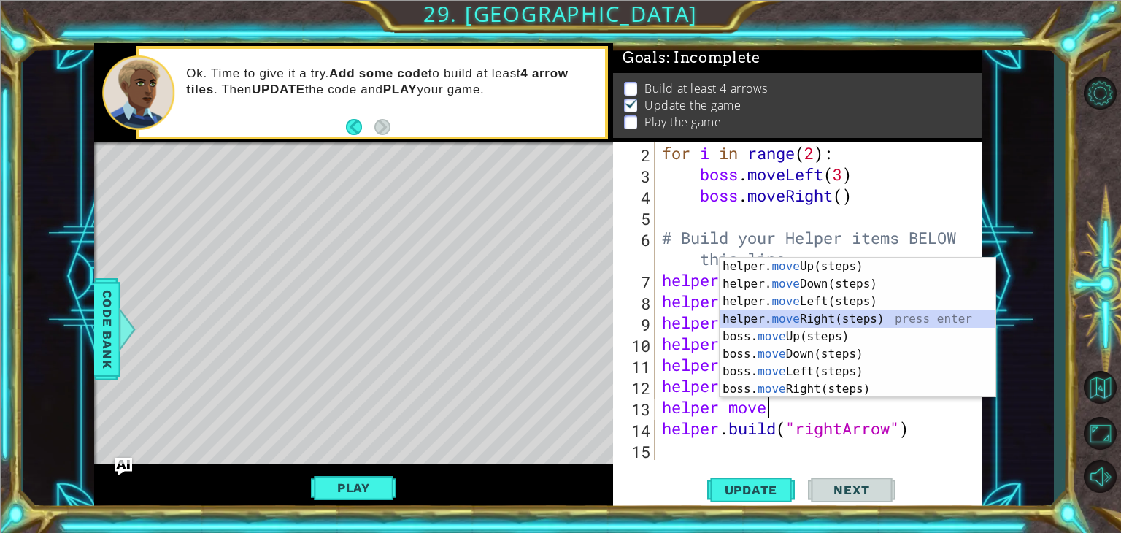
click at [810, 321] on div "helper. move Up(steps) press enter helper. move Down(steps) press enter helper.…" at bounding box center [858, 345] width 276 height 175
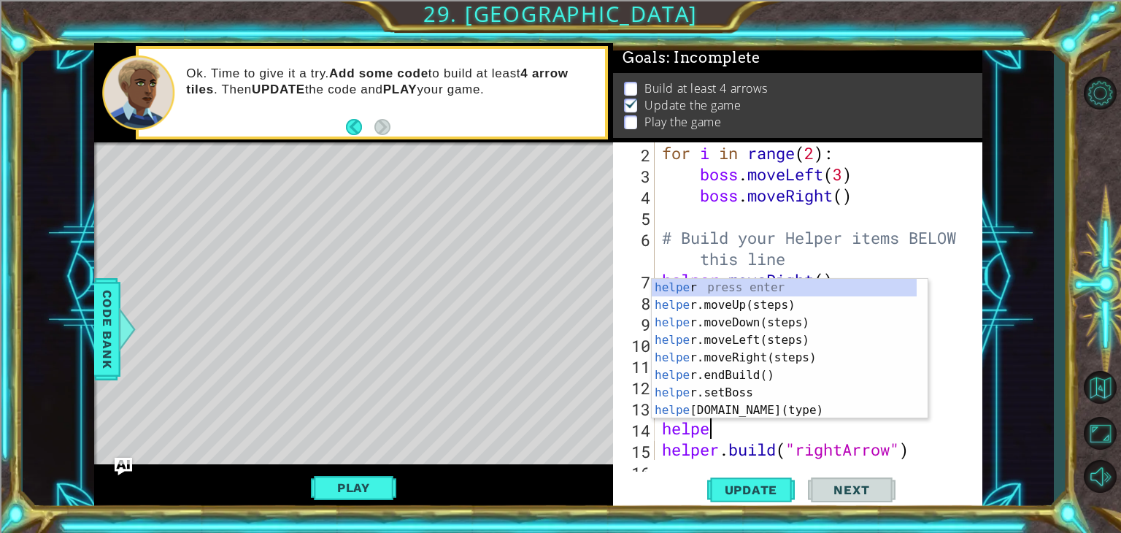
scroll to position [0, 1]
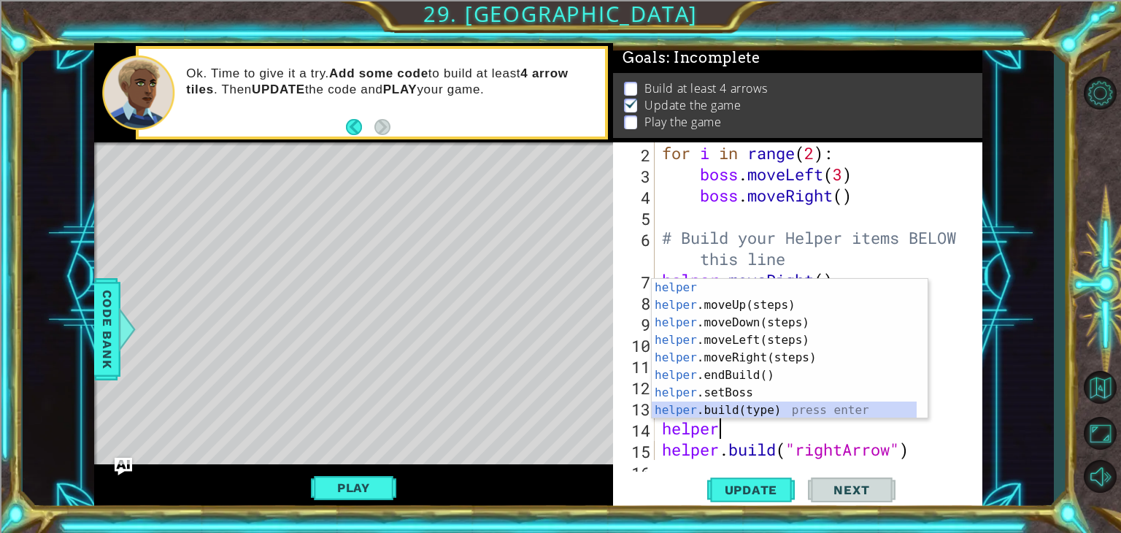
click at [741, 414] on div "helper press enter helper .moveUp(steps) press enter helper .moveDown(steps) pr…" at bounding box center [784, 366] width 265 height 175
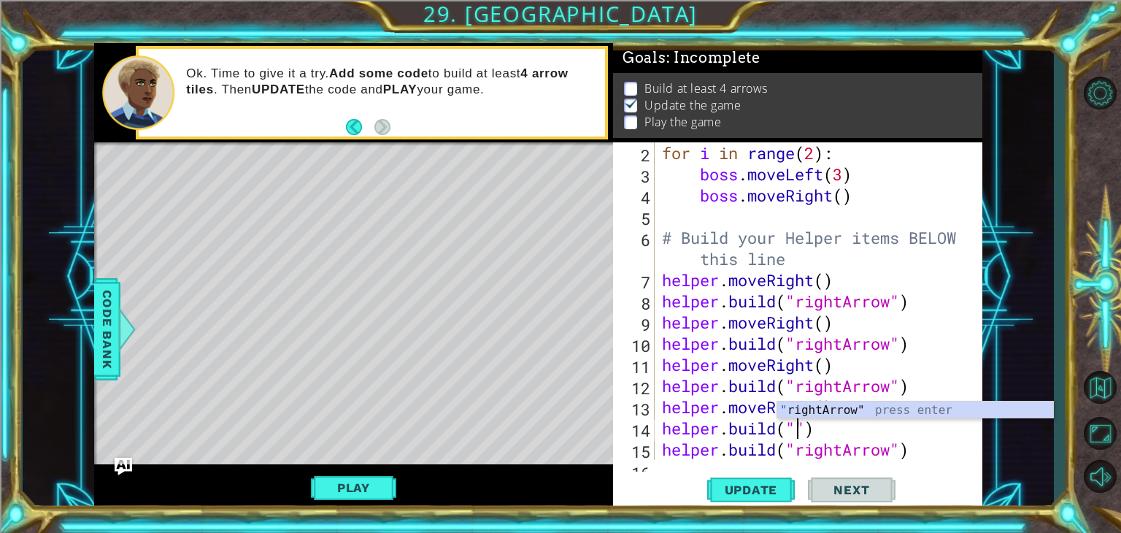
type textarea "[DOMAIN_NAME]("rightArrow")"
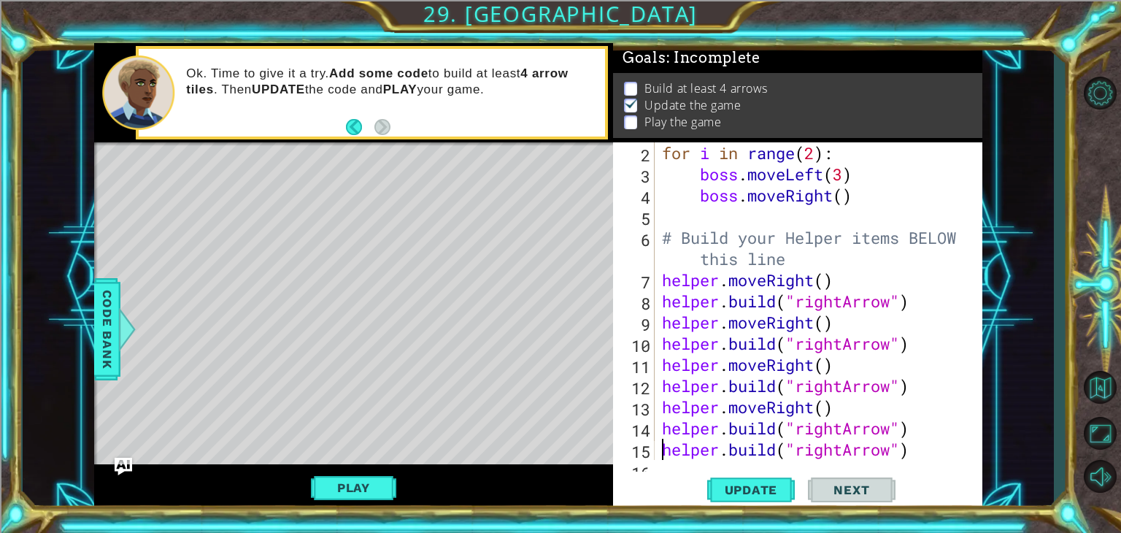
click at [663, 449] on div "for i in range ( 2 ) : boss . moveLeft ( 3 ) boss . moveRight ( ) # Build your …" at bounding box center [817, 322] width 316 height 360
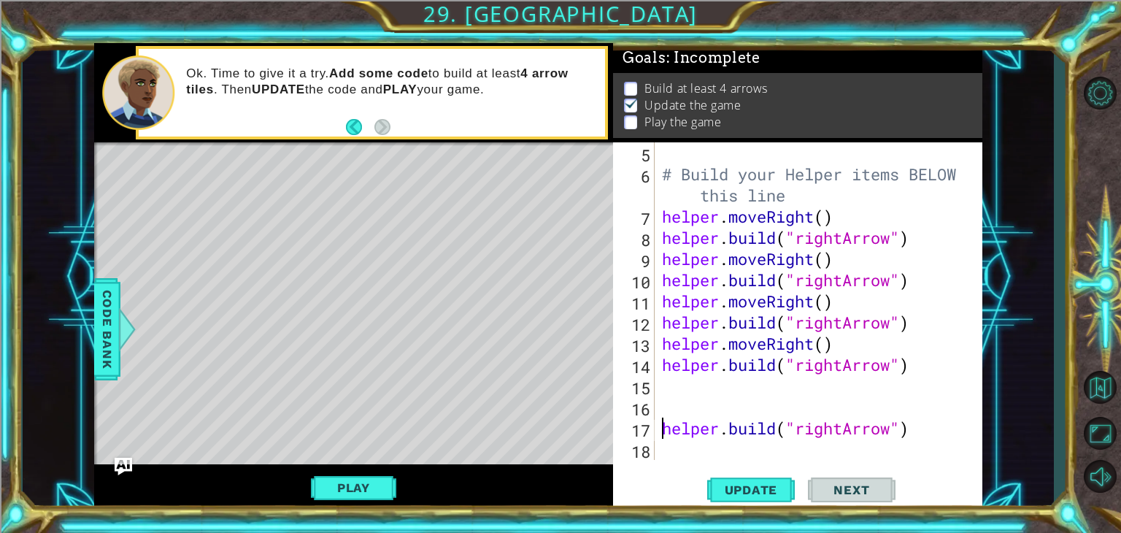
scroll to position [126, 0]
click at [653, 385] on div "15" at bounding box center [635, 387] width 39 height 21
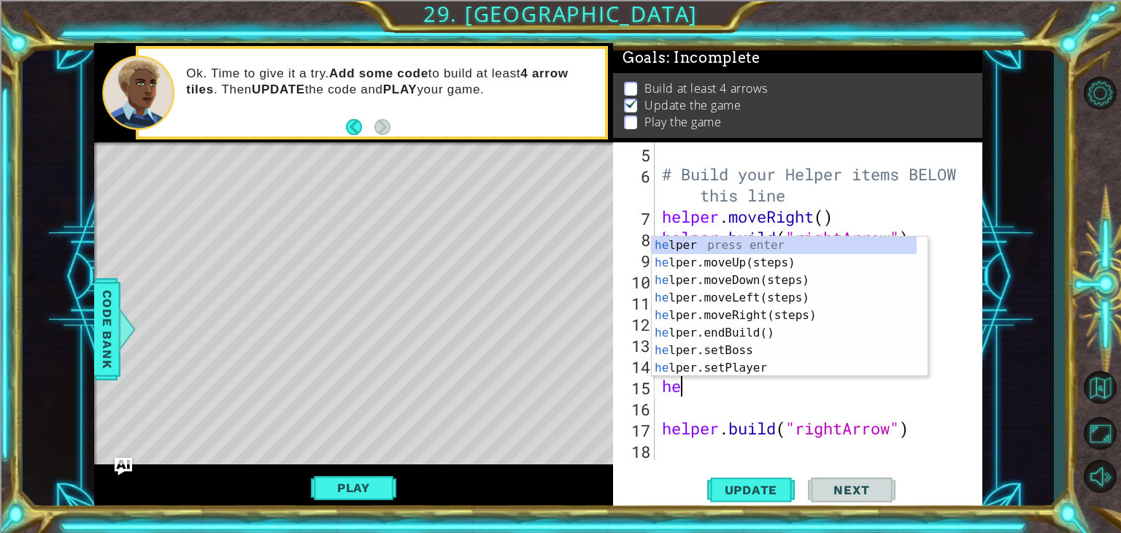
scroll to position [0, 0]
type textarea "helper"
click at [732, 312] on div "helper press enter helper .moveUp(steps) press enter helper .moveDown(steps) pr…" at bounding box center [784, 324] width 265 height 175
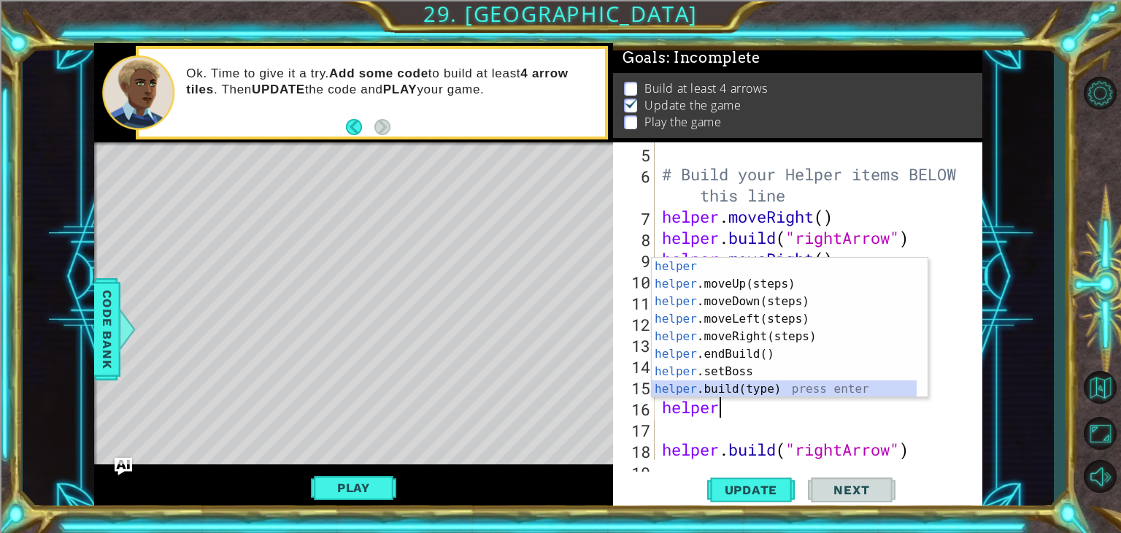
click at [731, 395] on div "helper press enter helper .moveUp(steps) press enter helper .moveDown(steps) pr…" at bounding box center [784, 345] width 265 height 175
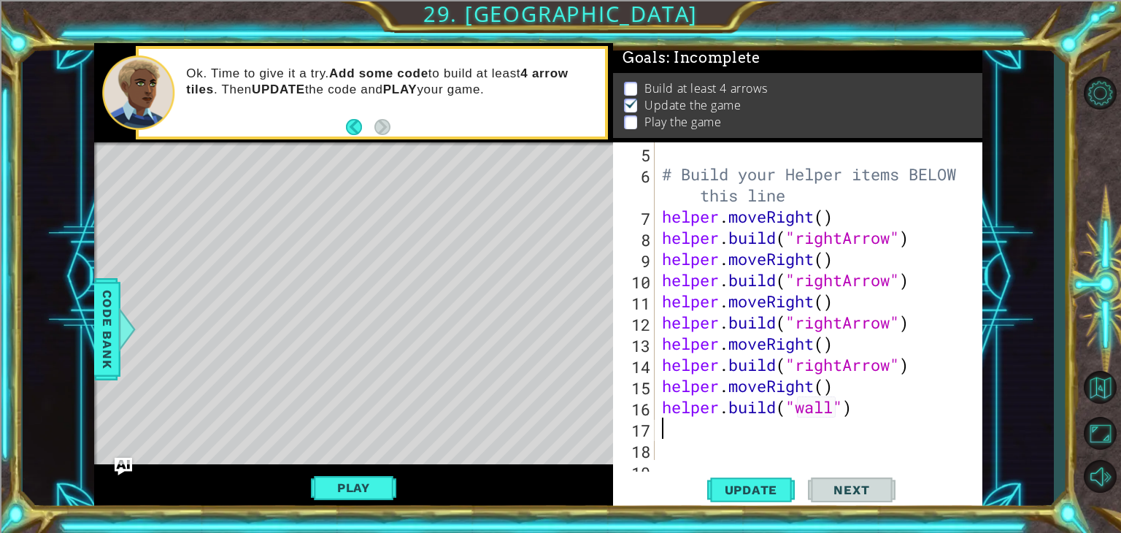
click at [837, 405] on div "# Build your Helper items BELOW this line helper . moveRight ( ) helper . build…" at bounding box center [817, 322] width 316 height 360
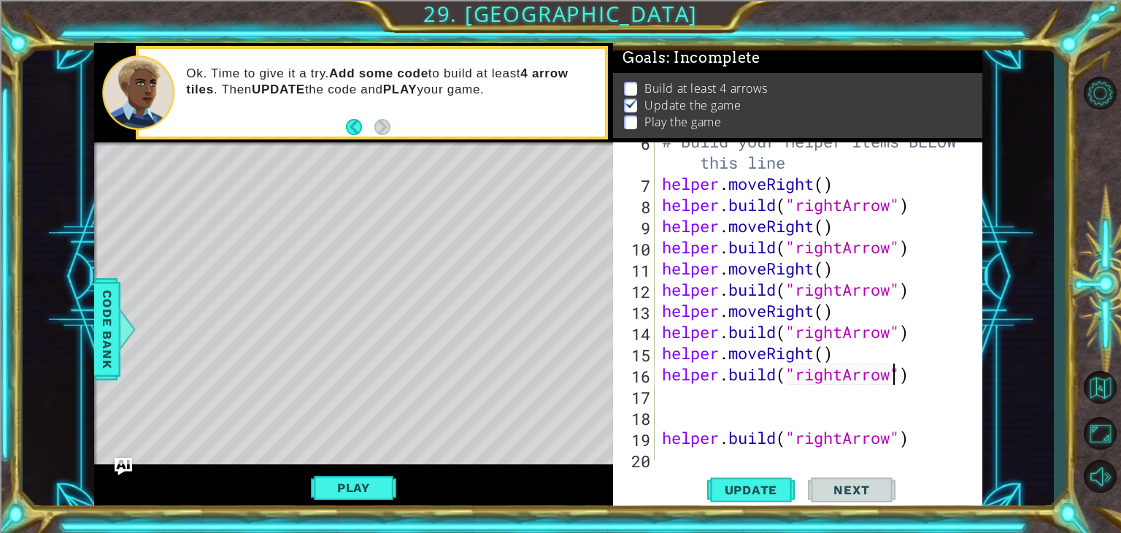
scroll to position [169, 0]
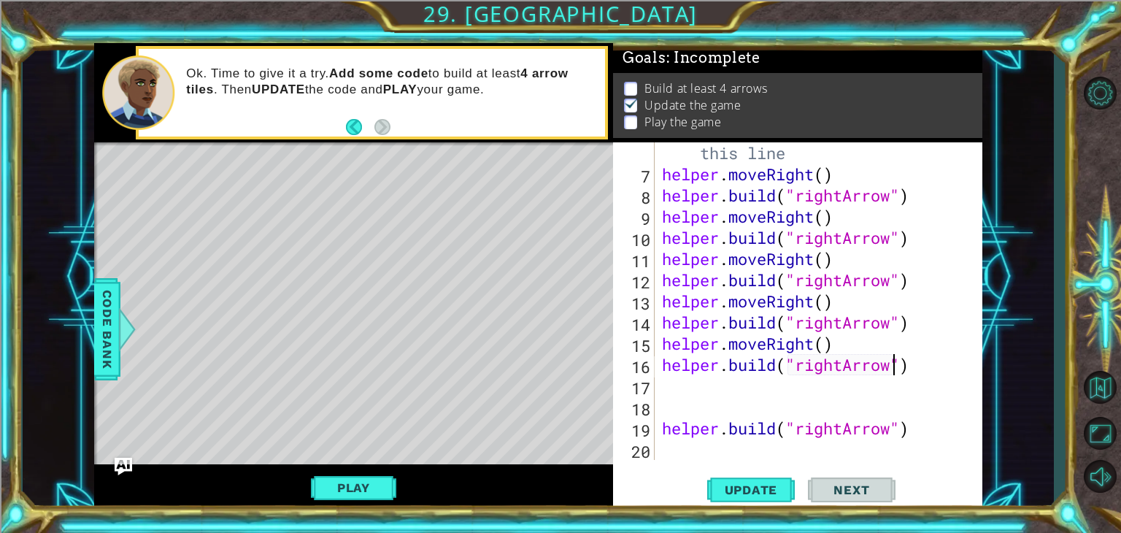
type textarea "[DOMAIN_NAME]("rightArrow")"
click at [656, 432] on div "[DOMAIN_NAME]("rightArrow") 6 7 8 9 10 11 12 13 14 15 16 17 18 19 20 # Build yo…" at bounding box center [796, 301] width 366 height 318
click at [659, 429] on div "# Build your Helper items BELOW this line helper . moveRight ( ) helper . build…" at bounding box center [817, 311] width 316 height 381
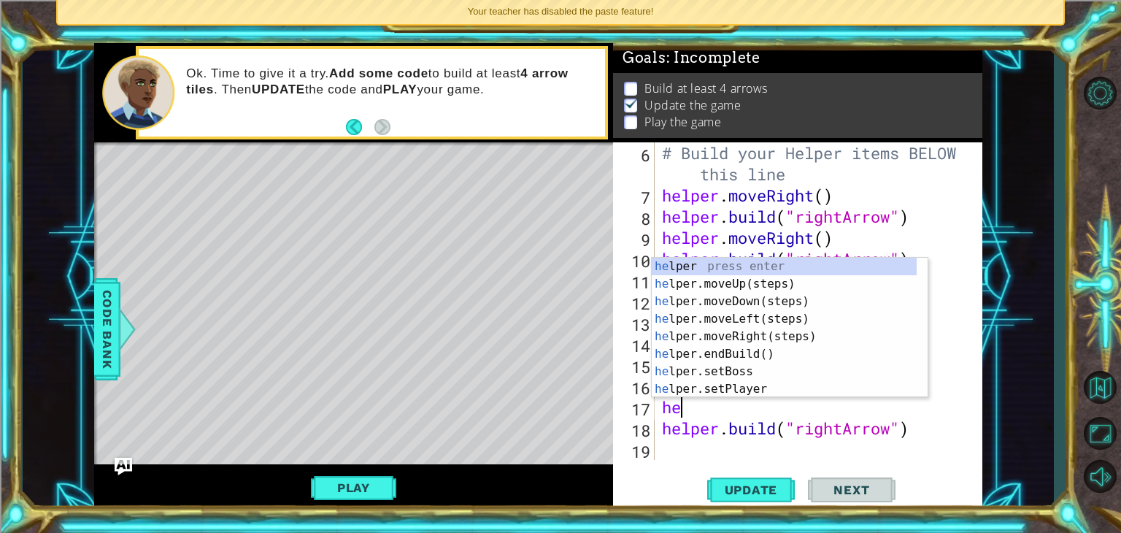
scroll to position [0, 0]
type textarea "heper"
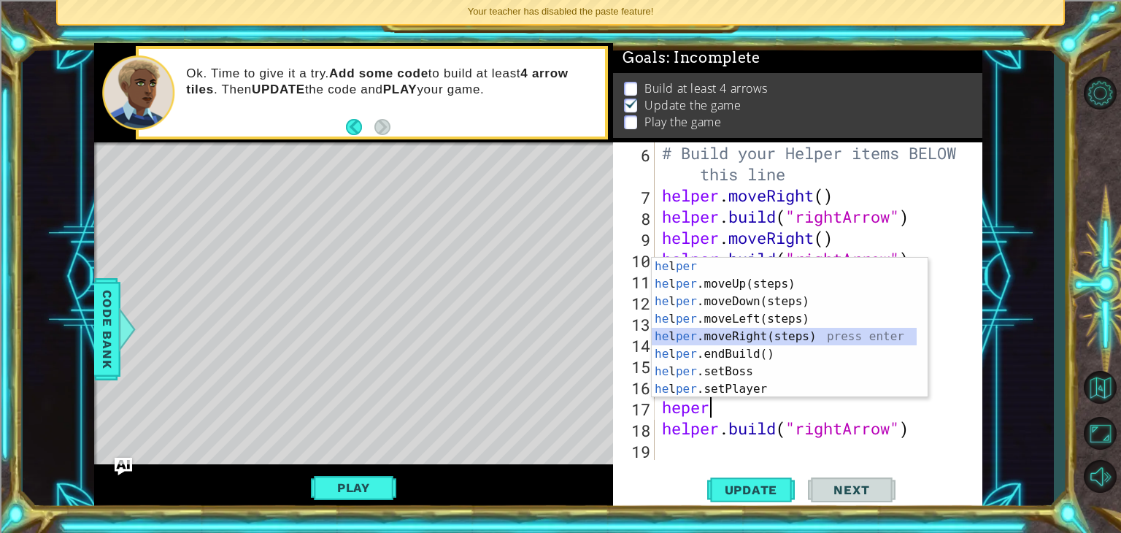
click at [729, 339] on div "he l per press enter he l per .moveUp(steps) press enter he l per .moveDown(ste…" at bounding box center [784, 345] width 265 height 175
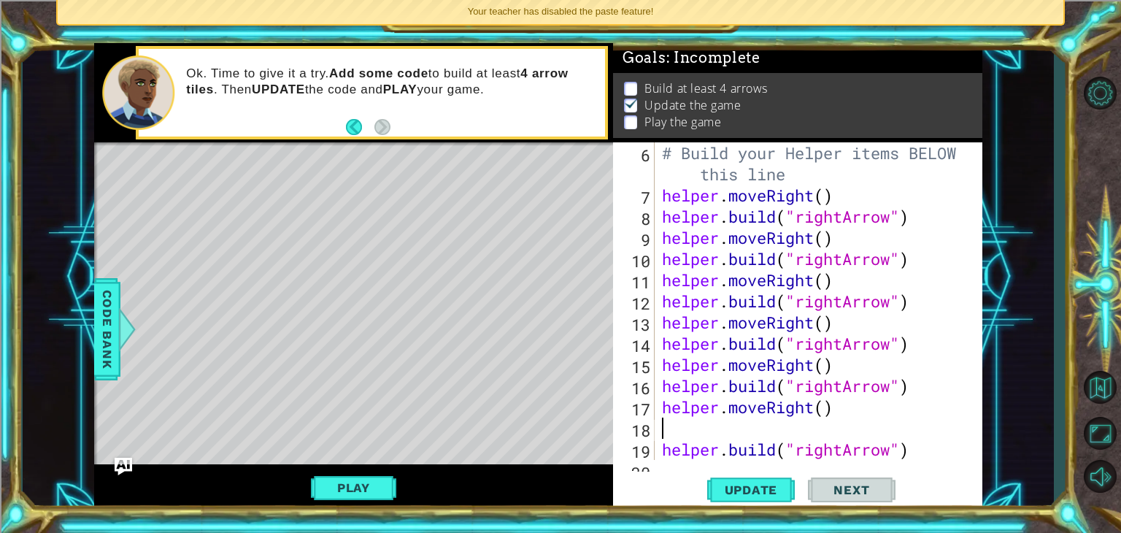
click at [657, 448] on div "6 7 8 9 10 11 12 13 14 15 16 17 18 19 20 # Build your Helper items BELOW this l…" at bounding box center [796, 301] width 366 height 318
click at [663, 459] on div "# Build your Helper items BELOW this line helper . moveRight ( ) helper . build…" at bounding box center [817, 332] width 316 height 381
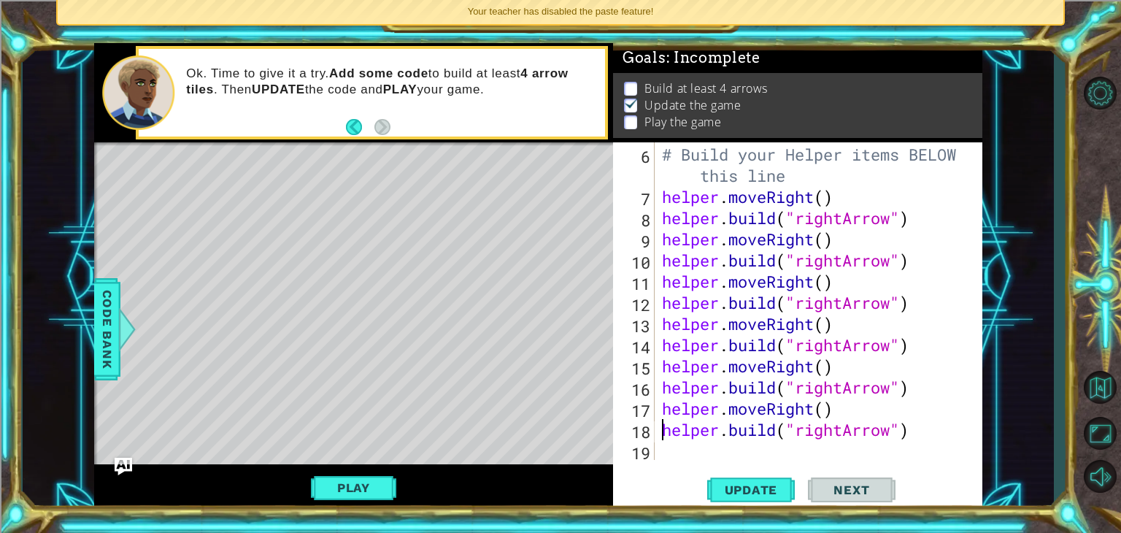
scroll to position [148, 0]
click at [726, 487] on span "Update" at bounding box center [751, 490] width 82 height 15
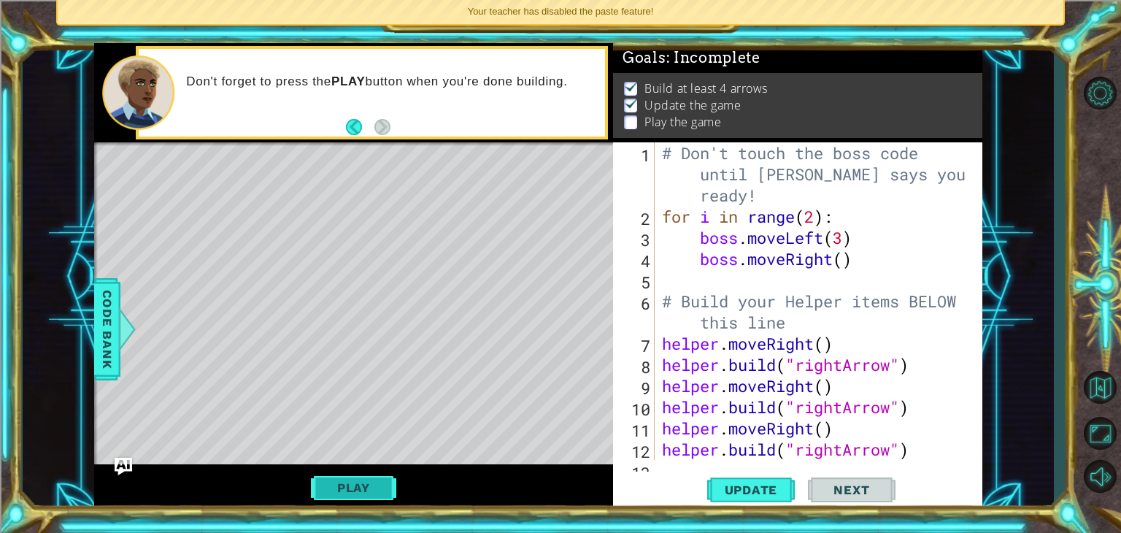
click at [361, 481] on button "Play" at bounding box center [353, 488] width 85 height 28
click at [347, 369] on div "Level Map" at bounding box center [431, 357] width 675 height 430
click at [376, 492] on button "Play" at bounding box center [353, 488] width 85 height 28
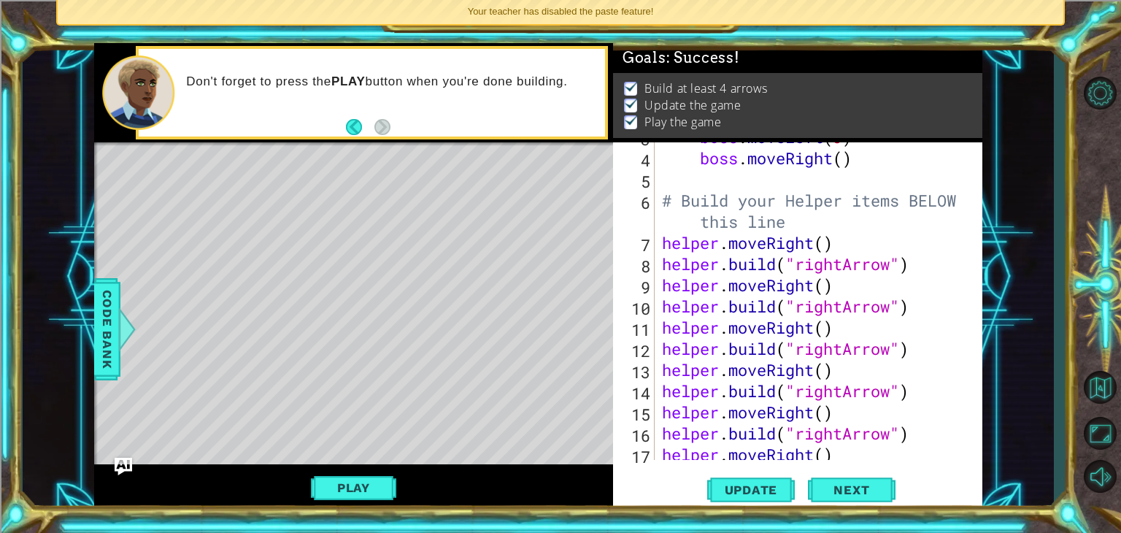
scroll to position [148, 0]
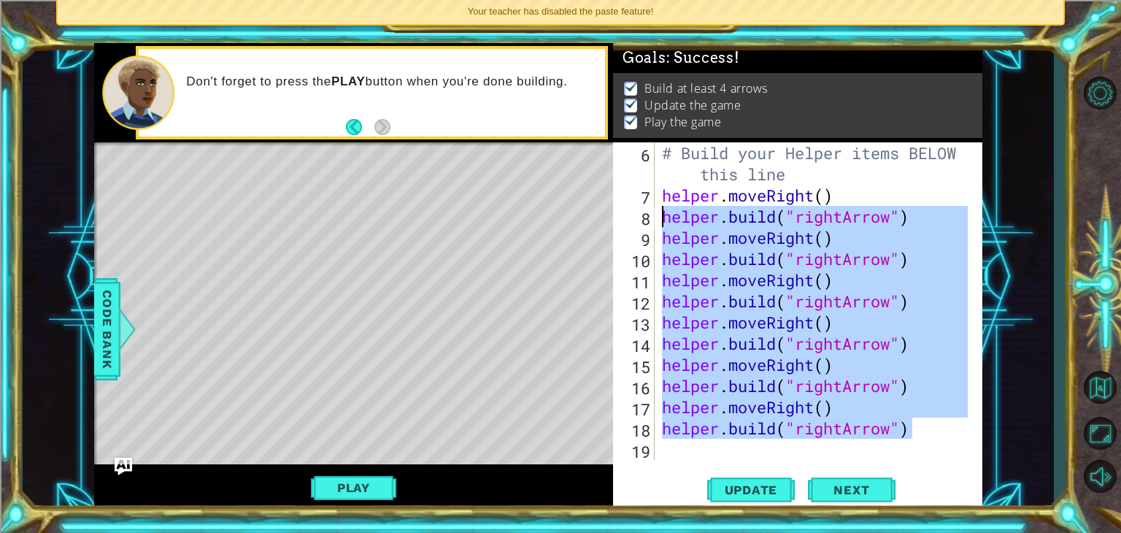
drag, startPoint x: 917, startPoint y: 431, endPoint x: 658, endPoint y: 211, distance: 340.3
click at [658, 211] on div "[DOMAIN_NAME]("rightArrow") 6 7 8 9 10 11 12 13 14 15 16 17 18 19 # Build your …" at bounding box center [796, 301] width 366 height 318
type textarea "[DOMAIN_NAME]("rightArrow") helper.moveRight()"
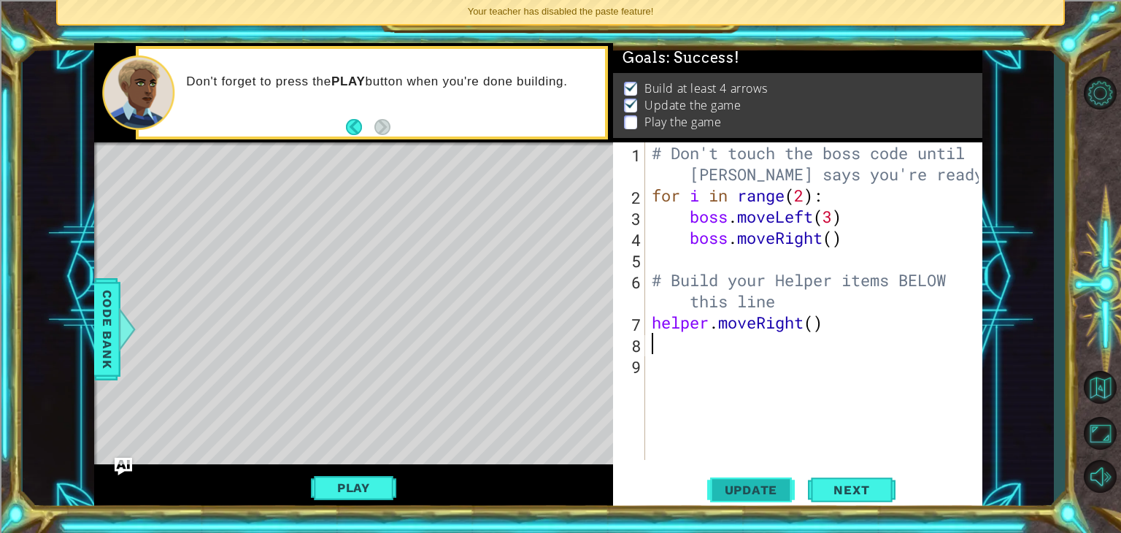
click at [763, 479] on button "Update" at bounding box center [751, 490] width 88 height 37
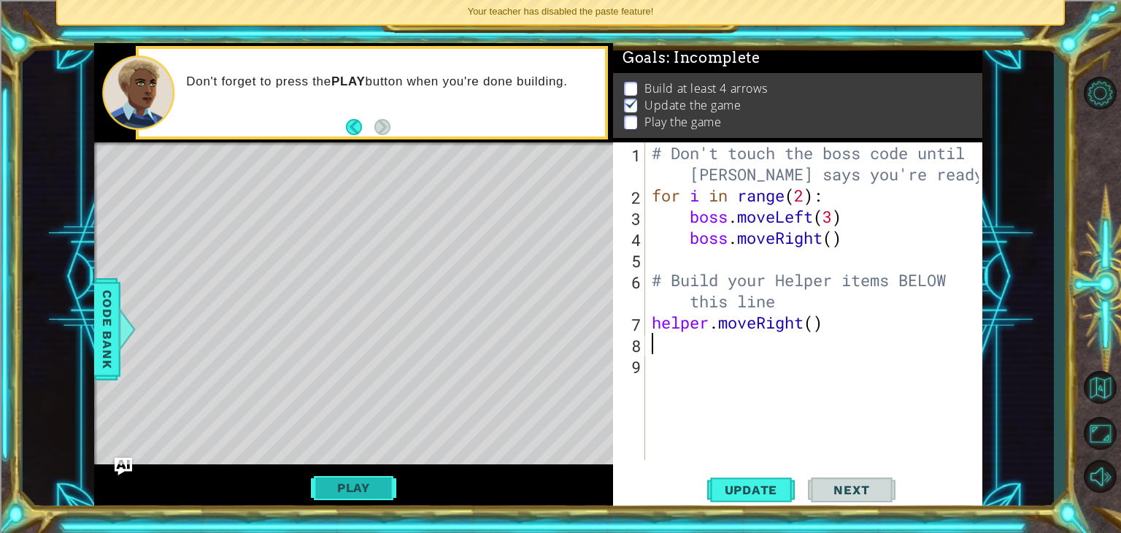
click at [369, 479] on button "Play" at bounding box center [353, 488] width 85 height 28
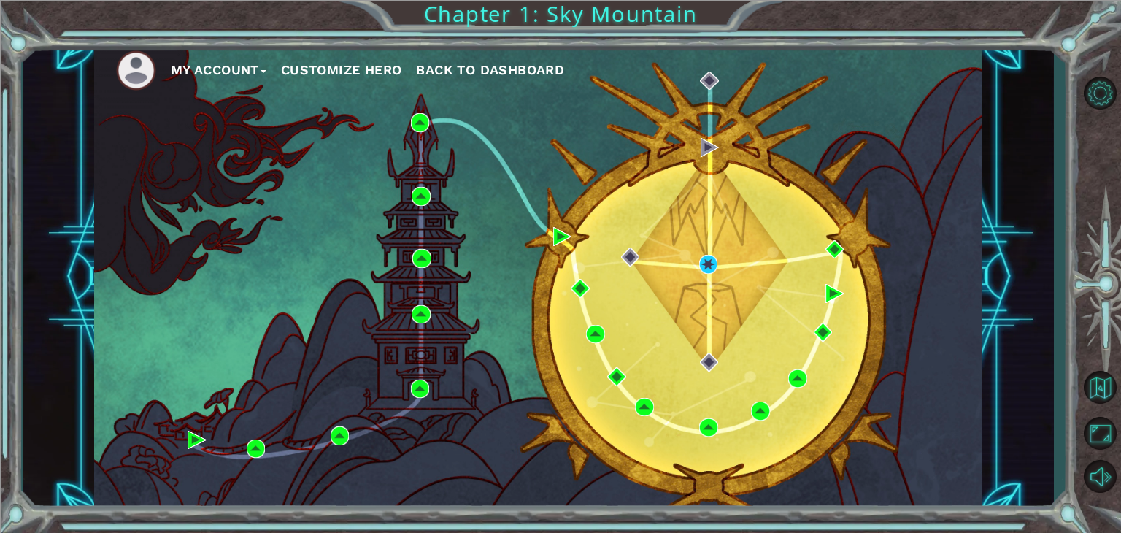
click at [701, 254] on div "My Account Customize Hero Back to Dashboard" at bounding box center [538, 277] width 889 height 469
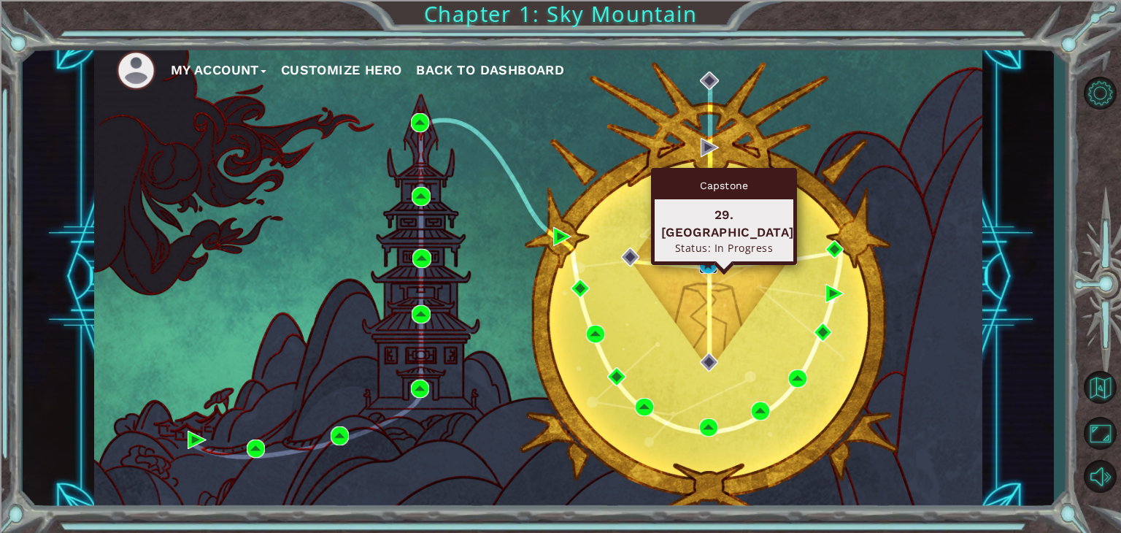
click at [706, 272] on img at bounding box center [708, 264] width 19 height 19
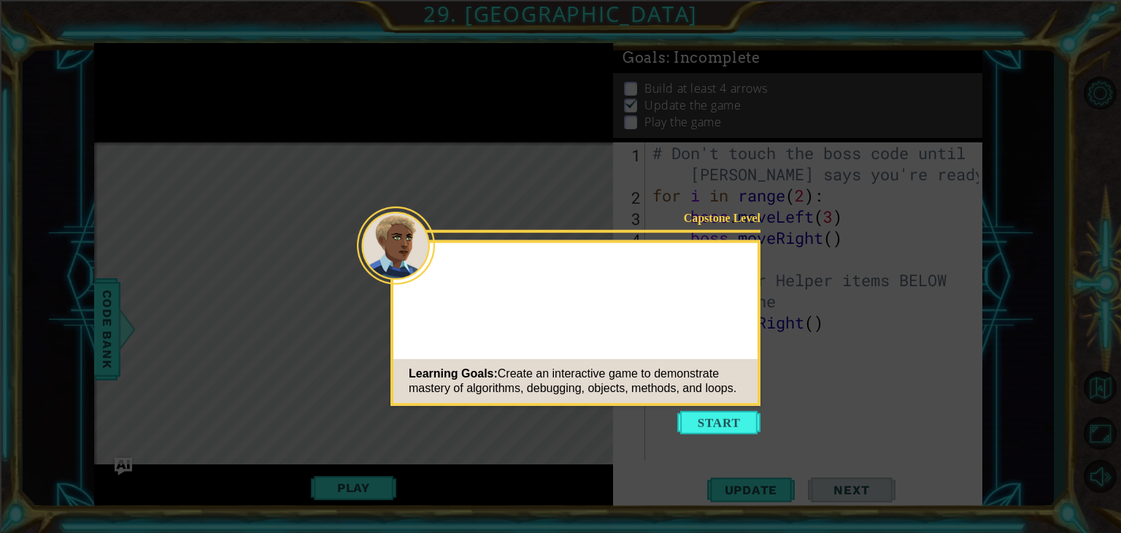
scroll to position [6, 0]
click at [707, 418] on button "Start" at bounding box center [719, 422] width 83 height 23
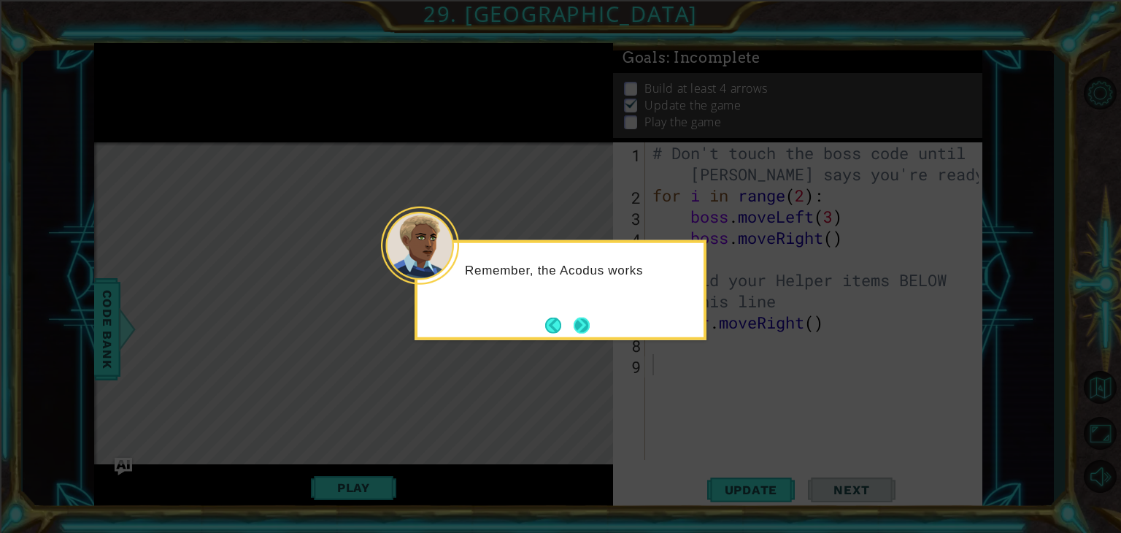
click at [573, 316] on button "Next" at bounding box center [582, 325] width 18 height 18
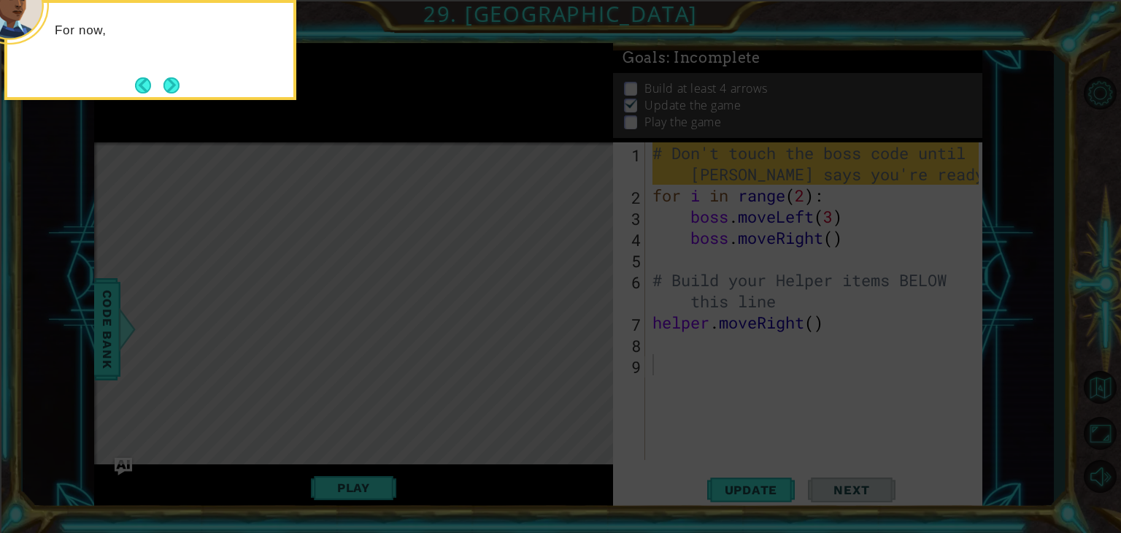
click at [578, 328] on icon at bounding box center [560, 80] width 1121 height 906
click at [172, 88] on button "Next" at bounding box center [172, 85] width 16 height 16
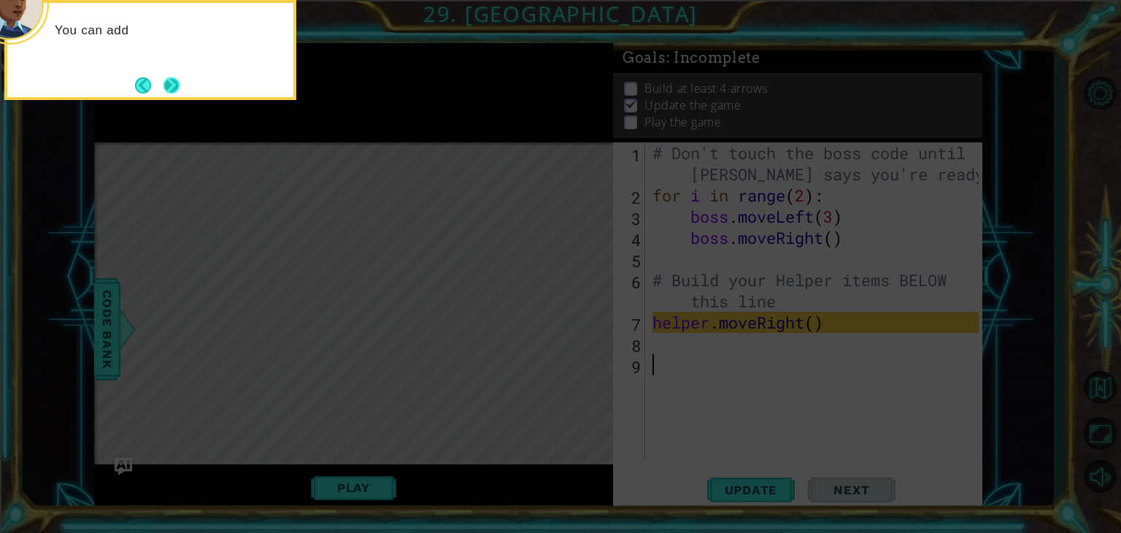
click at [180, 93] on button "Next" at bounding box center [171, 85] width 17 height 17
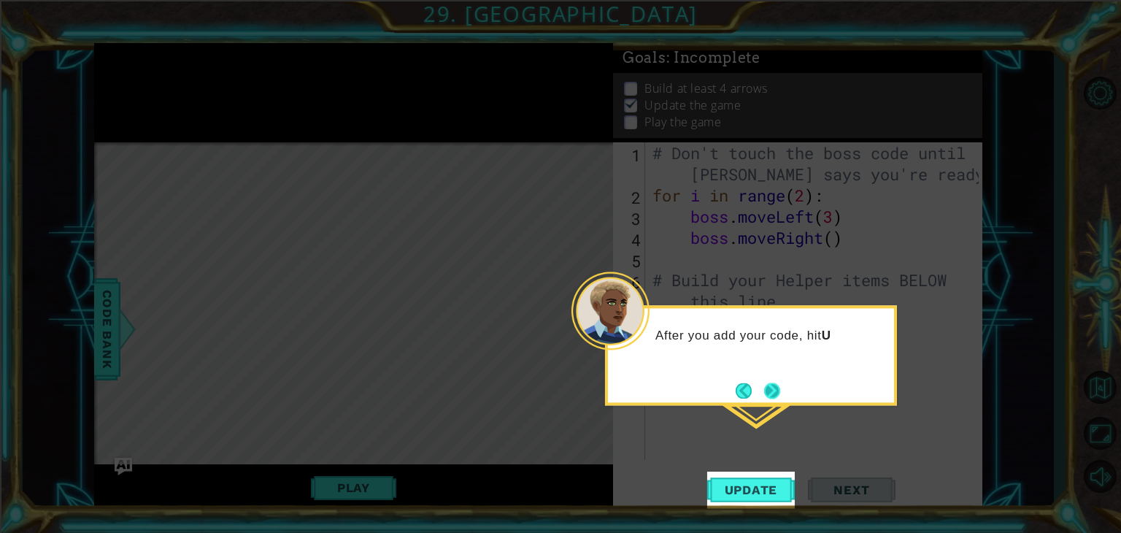
click at [772, 389] on button "Next" at bounding box center [772, 391] width 17 height 17
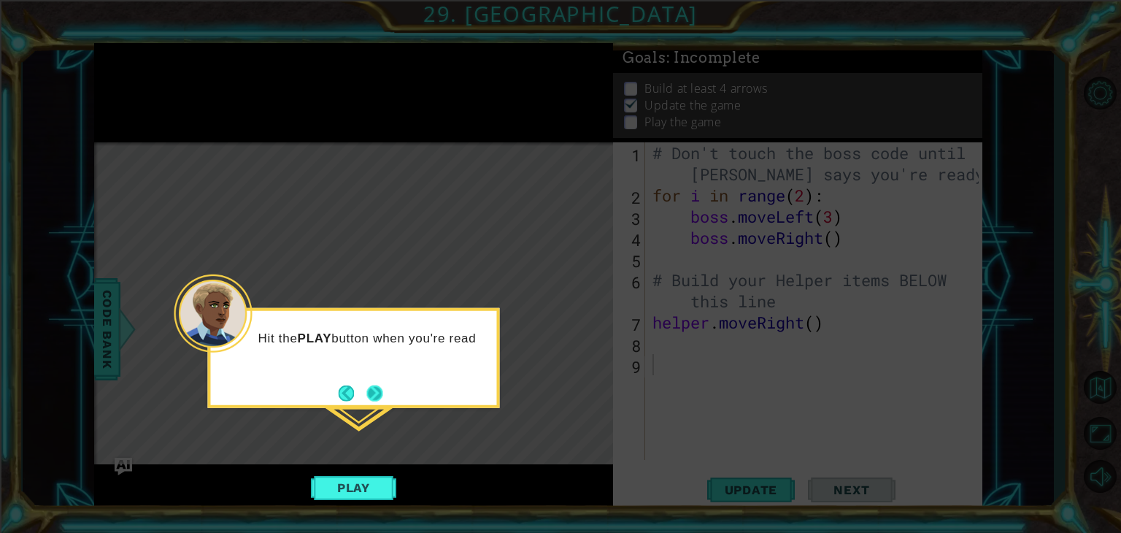
click at [371, 397] on button "Next" at bounding box center [375, 393] width 17 height 17
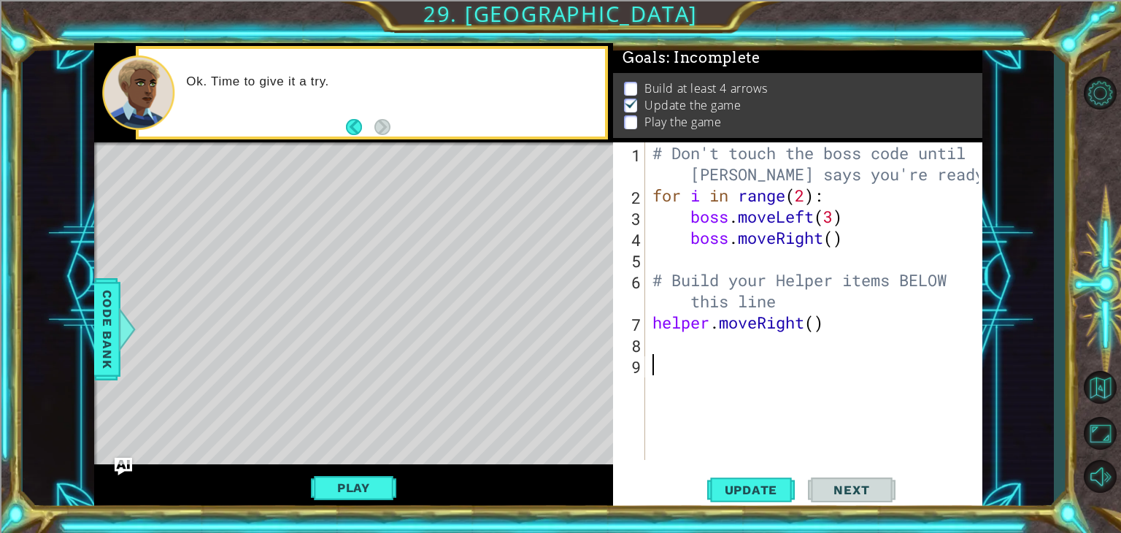
click at [673, 350] on div "# Don't touch the boss code until [PERSON_NAME] says you're ready! for i in ran…" at bounding box center [818, 332] width 337 height 381
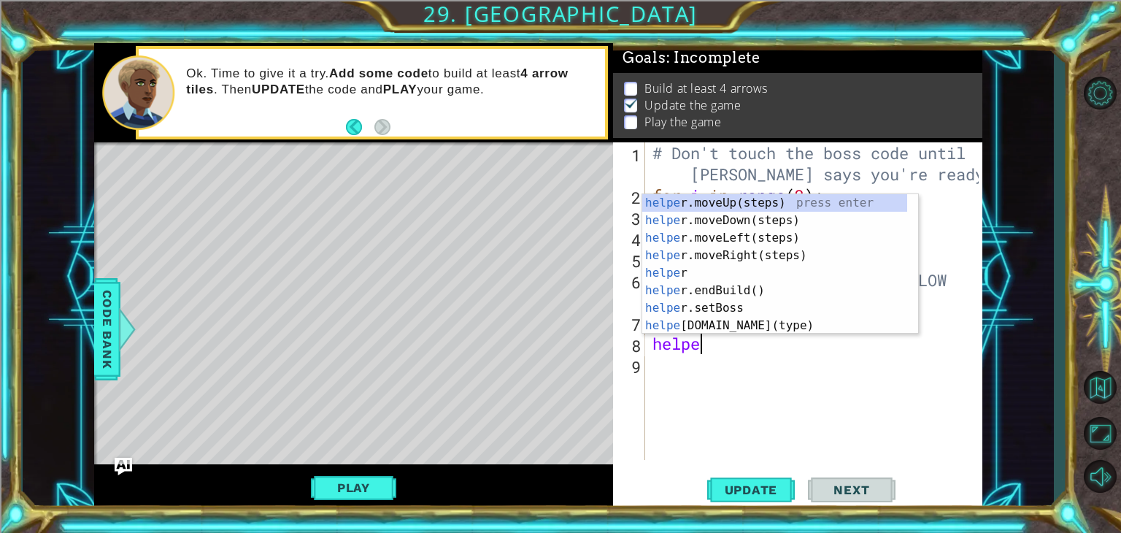
scroll to position [0, 1]
click at [753, 329] on div "helper press enter helper .moveUp(steps) press enter helper .moveDown(steps) pr…" at bounding box center [774, 281] width 265 height 175
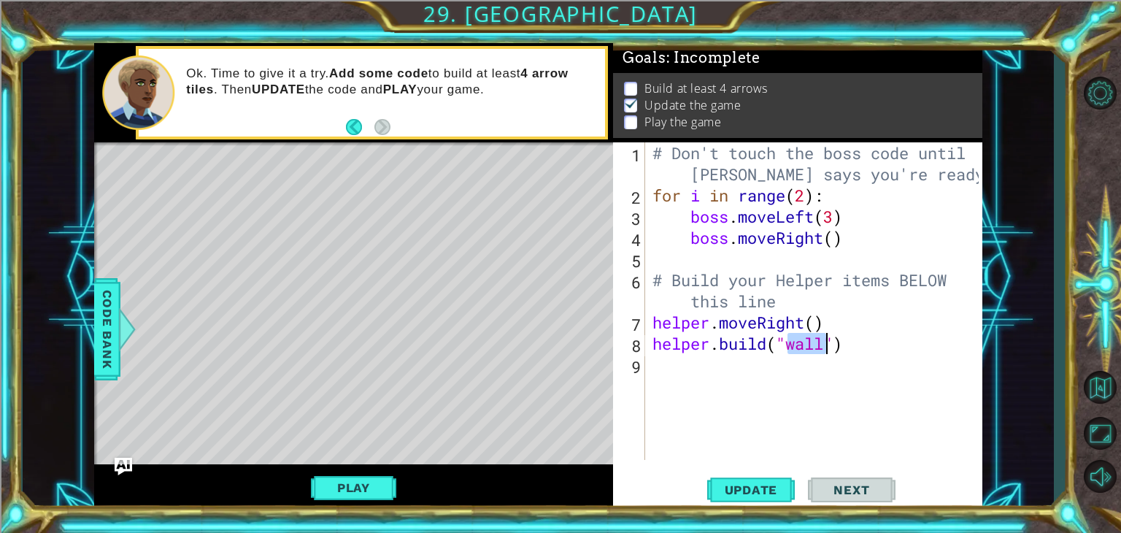
type textarea "[DOMAIN_NAME]("")"
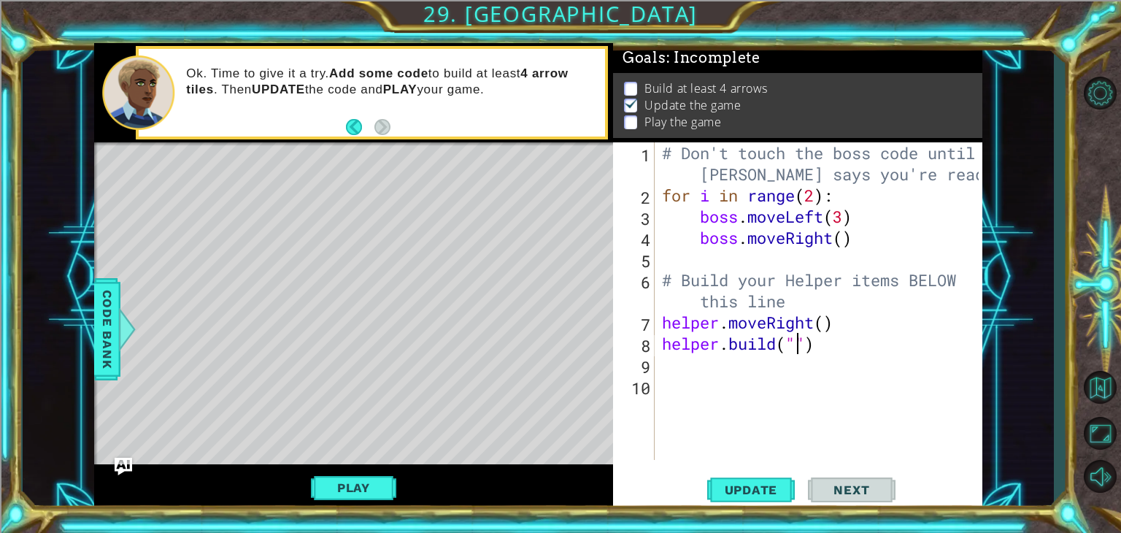
click at [797, 346] on div "# Don't touch the boss code until [PERSON_NAME] says you're ready! for i in ran…" at bounding box center [823, 332] width 328 height 381
type textarea "[DOMAIN_NAME]("rightArrow")"
click at [688, 365] on div "# Don't touch the boss code until [PERSON_NAME] says you're ready! for i in ran…" at bounding box center [823, 332] width 328 height 381
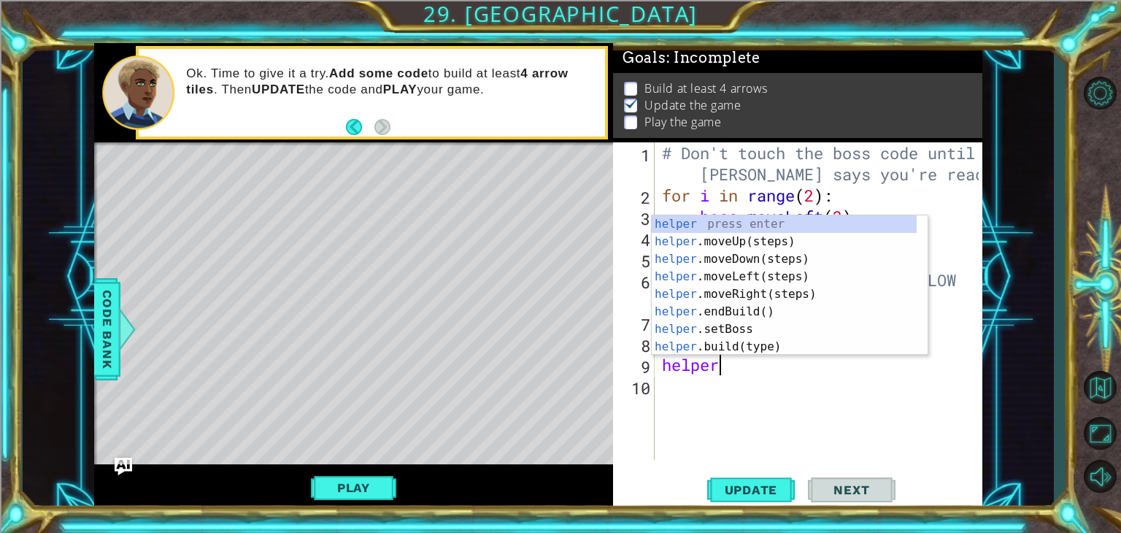
scroll to position [0, 1]
click at [723, 353] on div "helper press enter helper .moveUp(steps) press enter helper .moveDown(steps) pr…" at bounding box center [784, 302] width 265 height 175
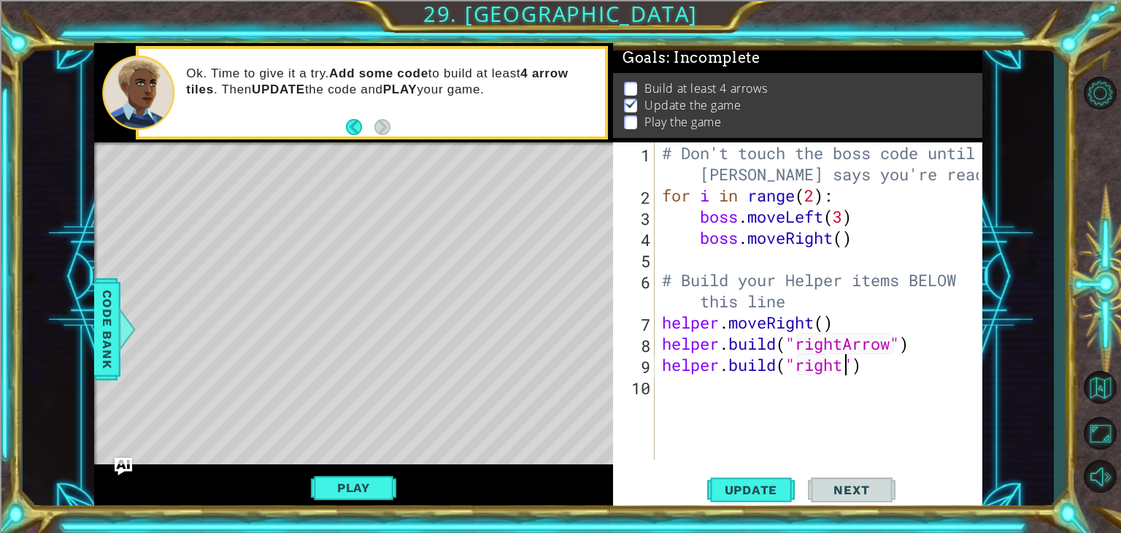
scroll to position [0, 8]
type textarea "[DOMAIN_NAME]("rightArrow")"
click at [663, 366] on div "# Don't touch the boss code until [PERSON_NAME] says you're ready! for i in ran…" at bounding box center [823, 332] width 328 height 381
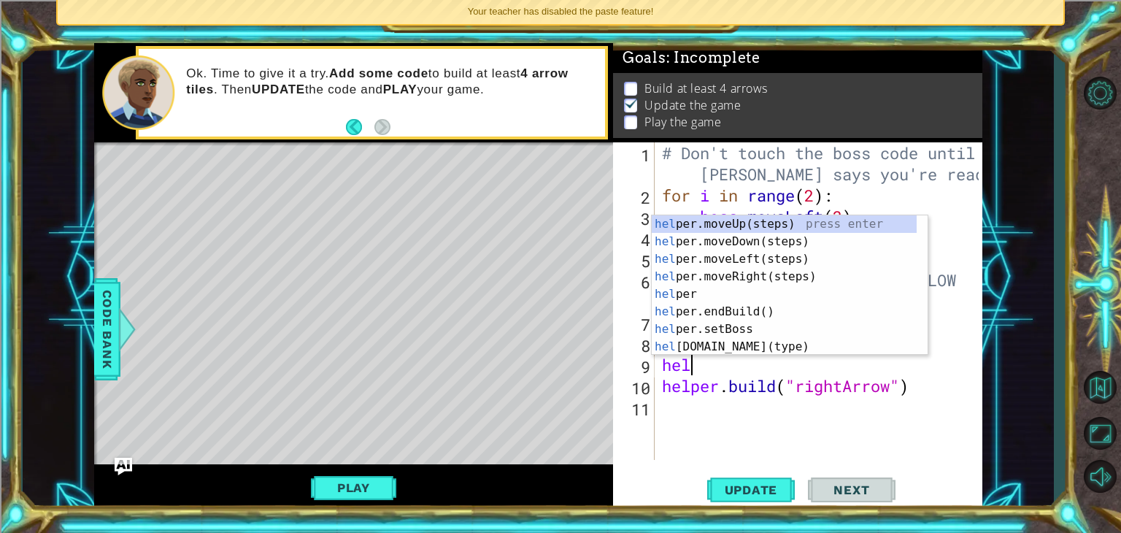
scroll to position [0, 0]
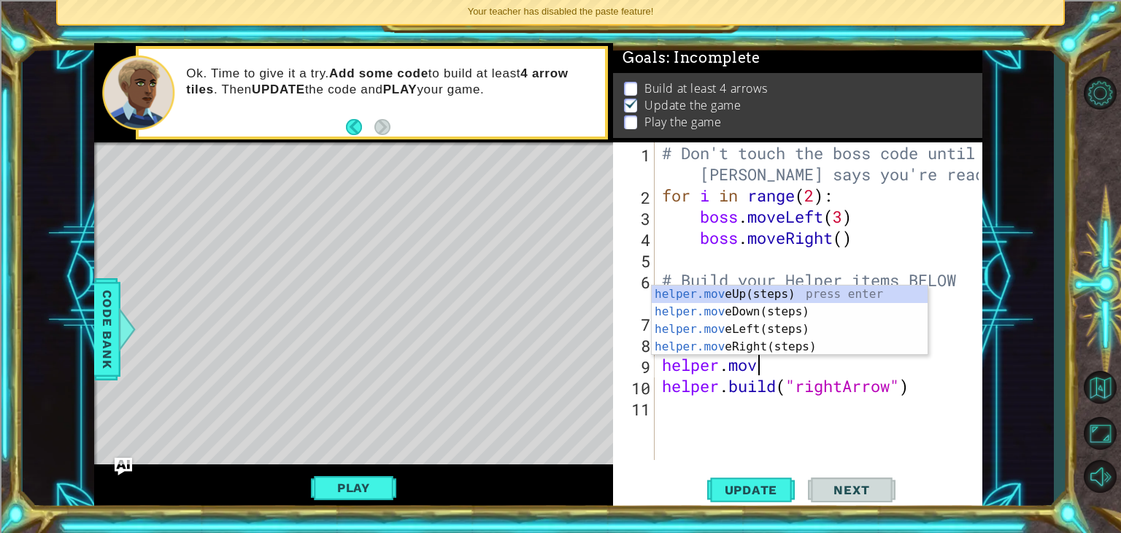
type textarea "helper.move"
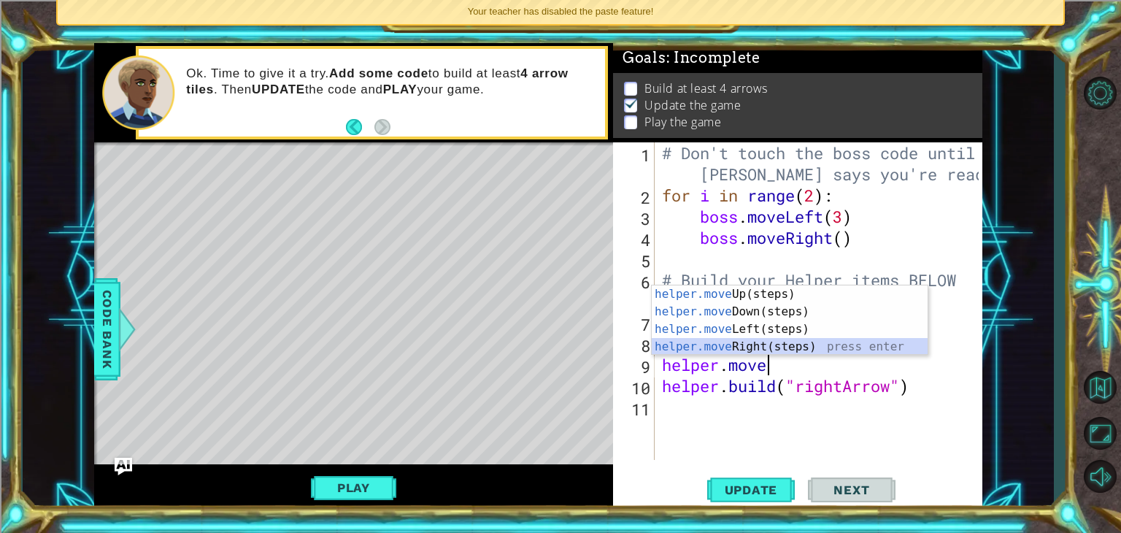
click at [739, 348] on div "helper.move Up(steps) press enter helper.move Down(steps) press enter helper.mo…" at bounding box center [790, 337] width 276 height 105
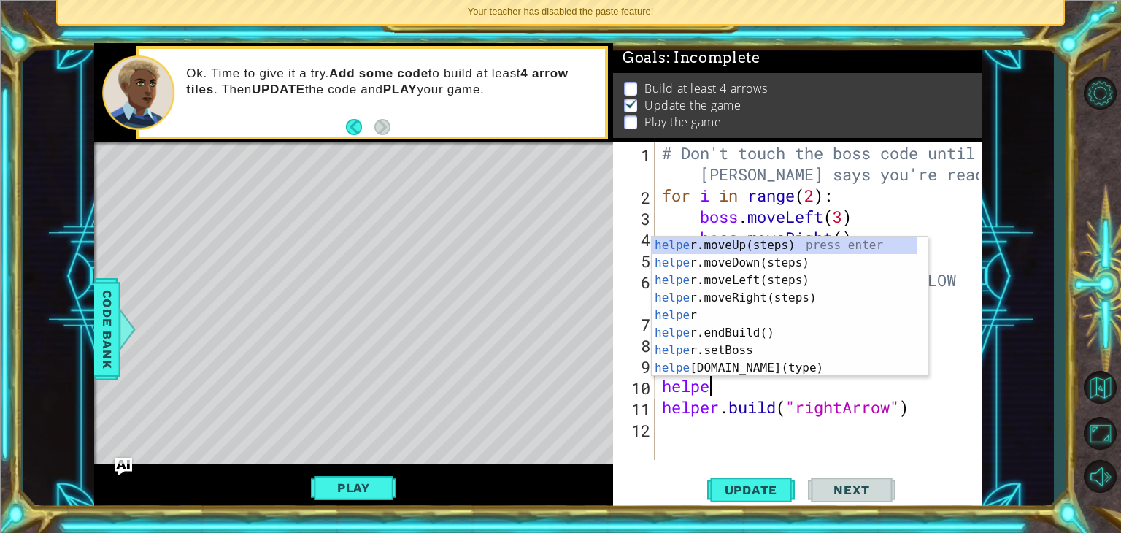
scroll to position [0, 1]
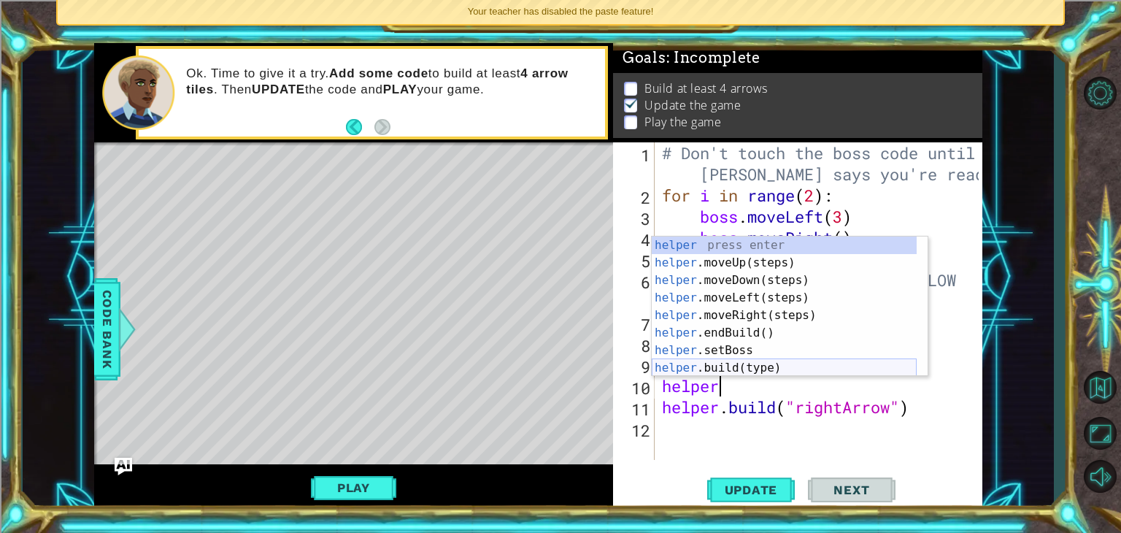
click at [733, 362] on div "helper press enter helper .moveUp(steps) press enter helper .moveDown(steps) pr…" at bounding box center [784, 324] width 265 height 175
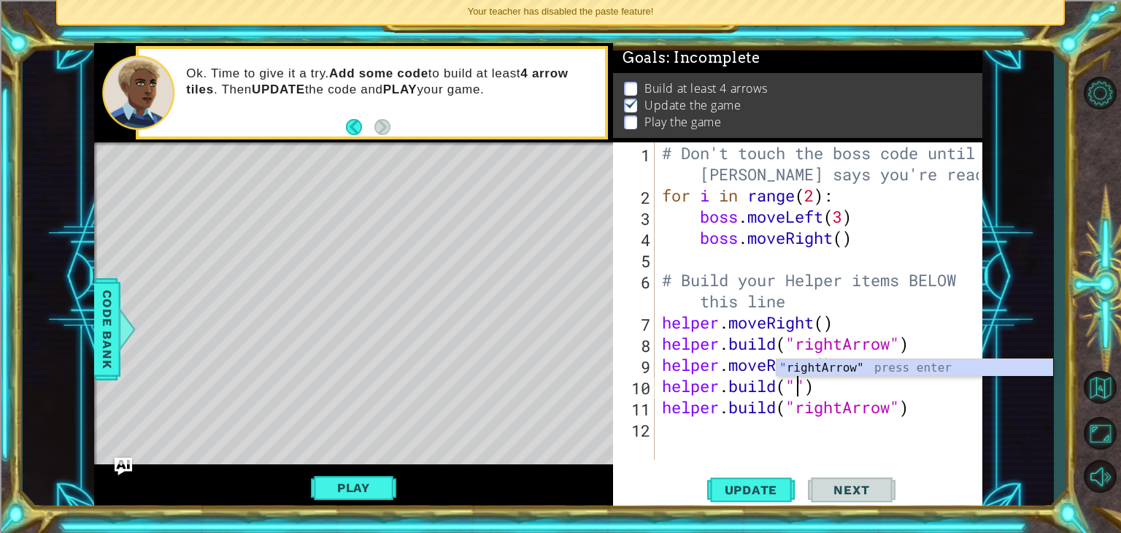
type textarea "[DOMAIN_NAME]("rightArrow")"
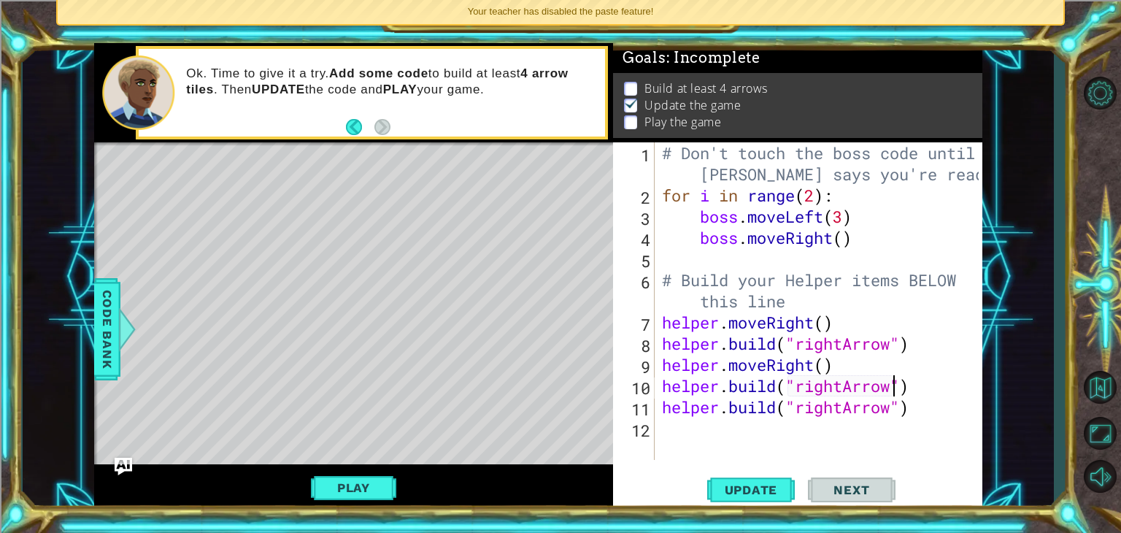
click at [661, 405] on div "# Don't touch the boss code until [PERSON_NAME] says you're ready! for i in ran…" at bounding box center [823, 332] width 328 height 381
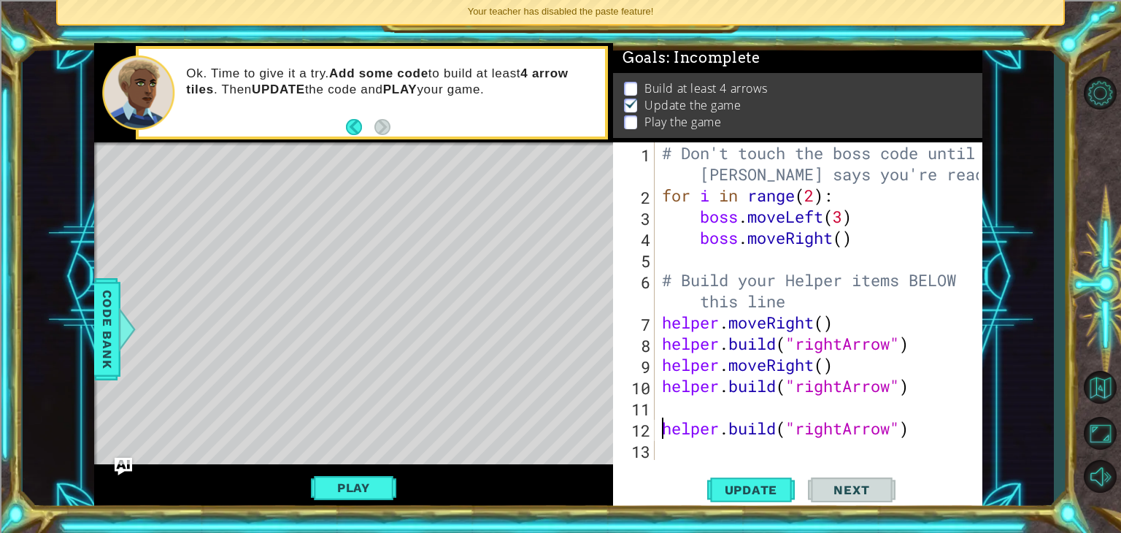
click at [663, 404] on div "# Don't touch the boss code until [PERSON_NAME] says you're ready! for i in ran…" at bounding box center [823, 332] width 328 height 381
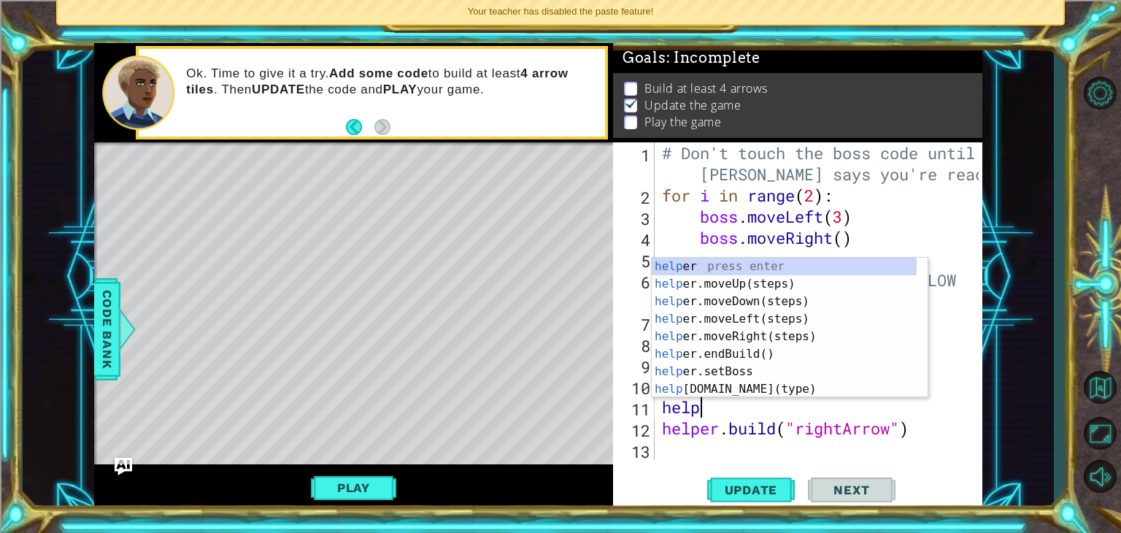
scroll to position [0, 0]
type textarea "helper"
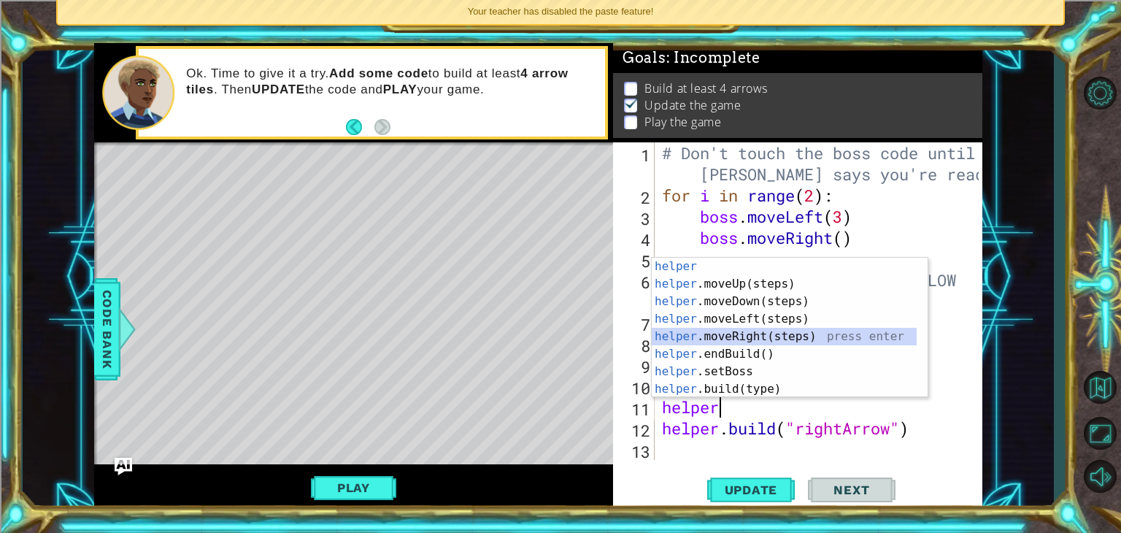
click at [721, 338] on div "helper press enter helper .moveUp(steps) press enter helper .moveDown(steps) pr…" at bounding box center [784, 345] width 265 height 175
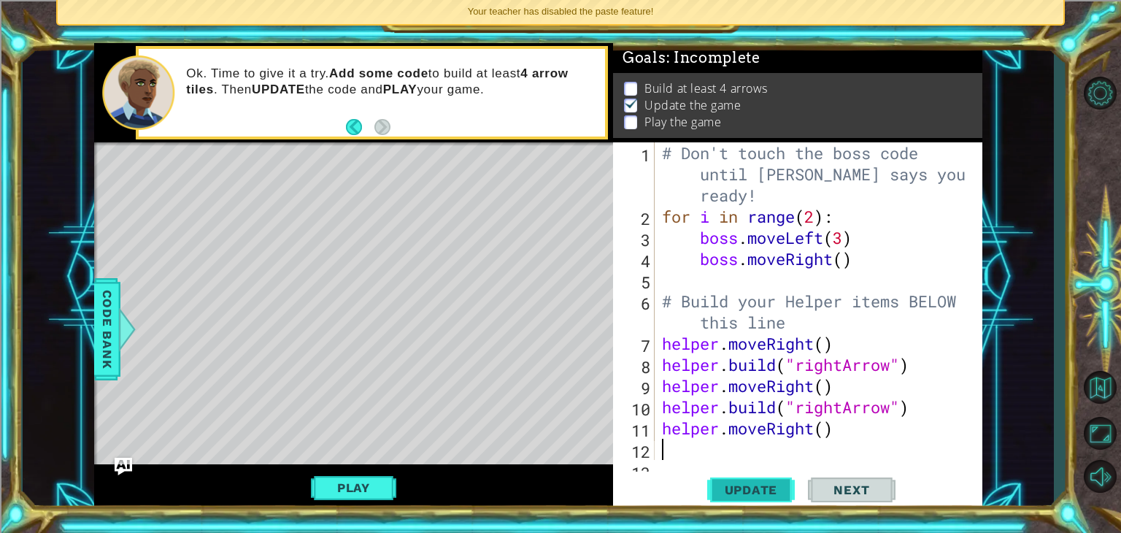
click at [761, 488] on span "Update" at bounding box center [751, 490] width 82 height 15
click at [373, 486] on button "Play" at bounding box center [353, 488] width 85 height 28
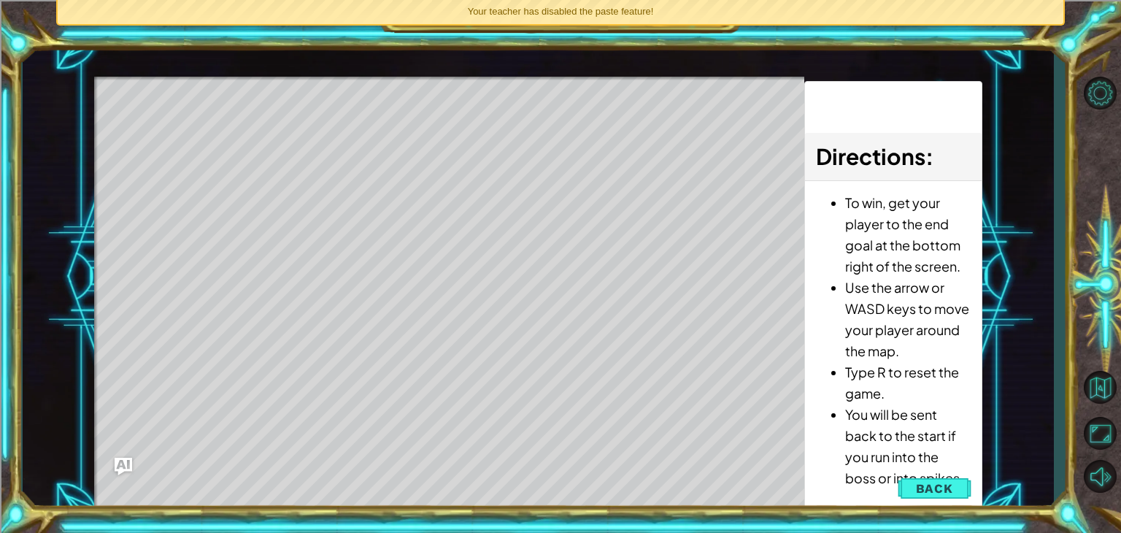
type textarea "[DOMAIN_NAME]("rightArrow")"
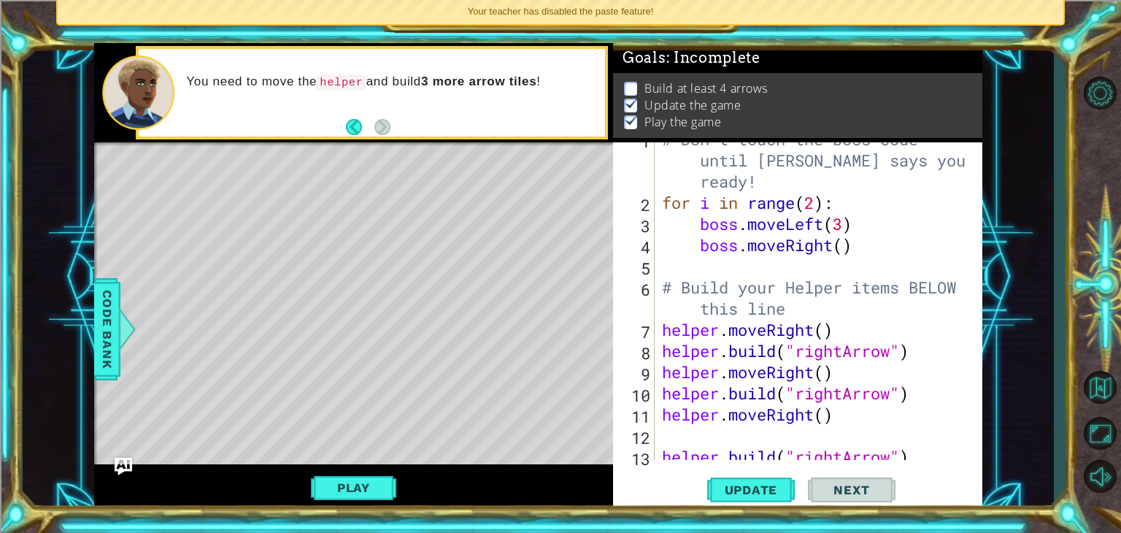
scroll to position [15, 0]
click at [710, 432] on div "# Don't touch the boss code until [PERSON_NAME] says you're ready! for i in ran…" at bounding box center [817, 329] width 316 height 402
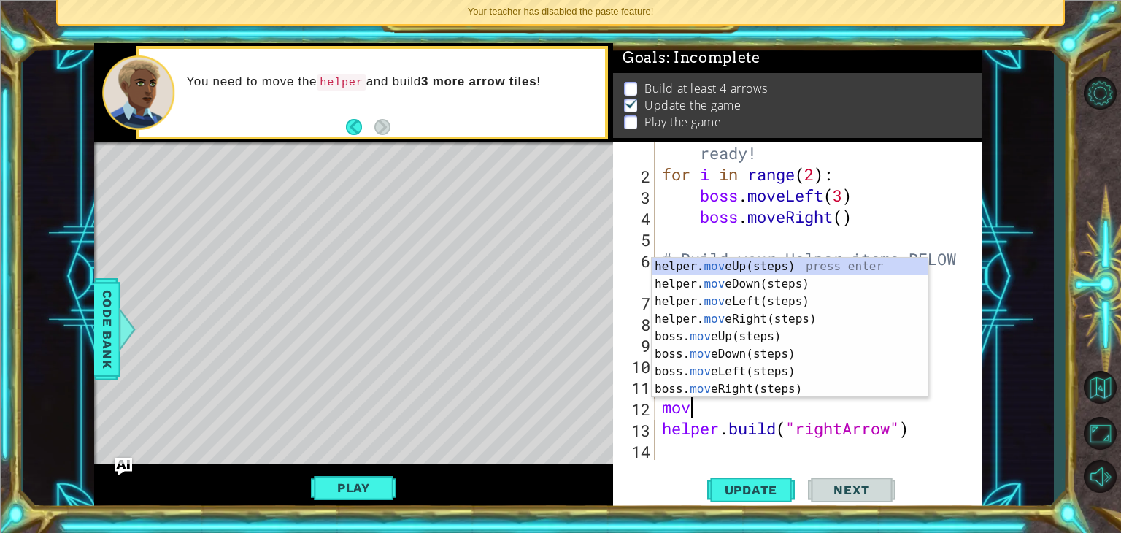
scroll to position [0, 0]
type textarea "m"
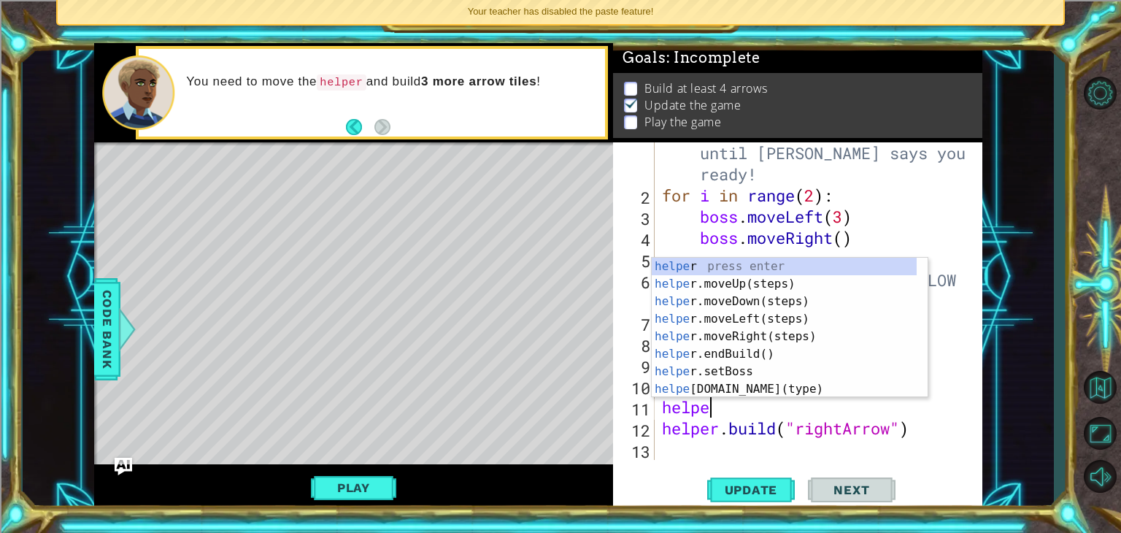
scroll to position [0, 1]
type textarea "helper."
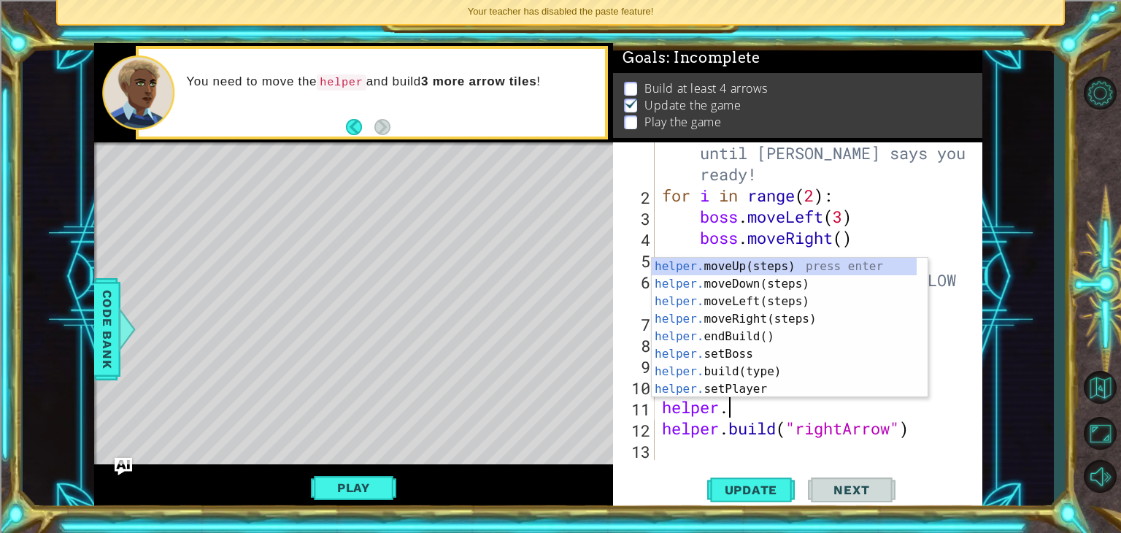
scroll to position [0, 2]
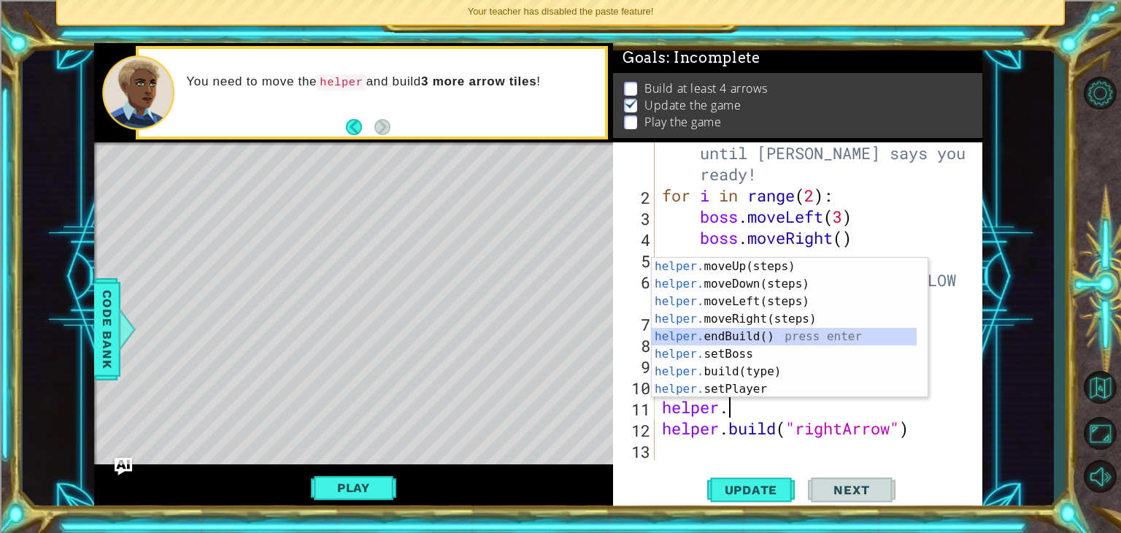
click at [782, 328] on div "helper. moveUp(steps) press enter helper. moveDown(steps) press enter helper. m…" at bounding box center [784, 345] width 265 height 175
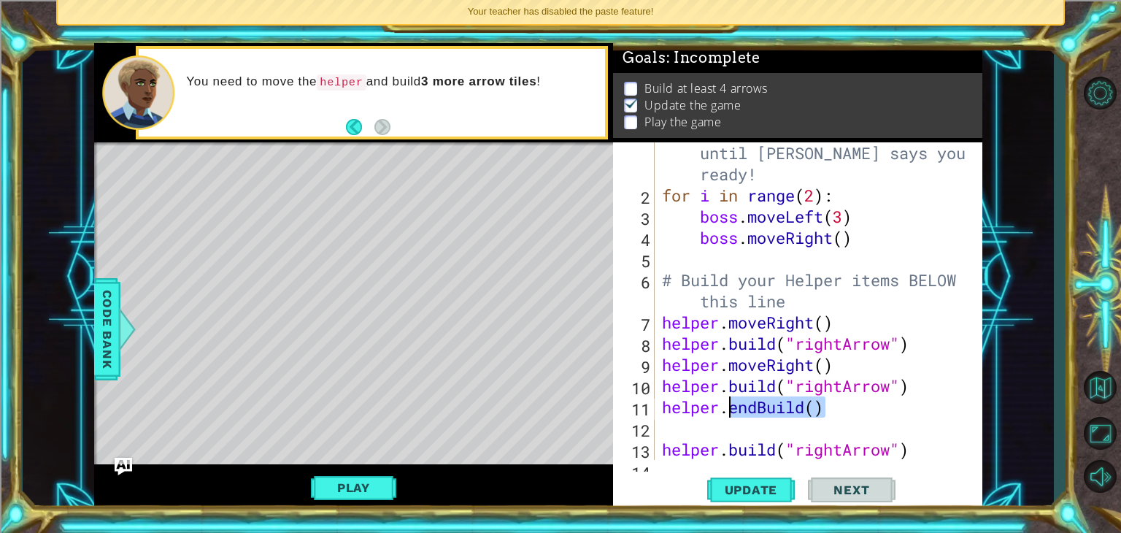
drag, startPoint x: 832, startPoint y: 413, endPoint x: 730, endPoint y: 411, distance: 102.2
click at [730, 411] on div "# Don't touch the boss code until [PERSON_NAME] says you're ready! for i in ran…" at bounding box center [817, 322] width 316 height 402
type textarea "helper."
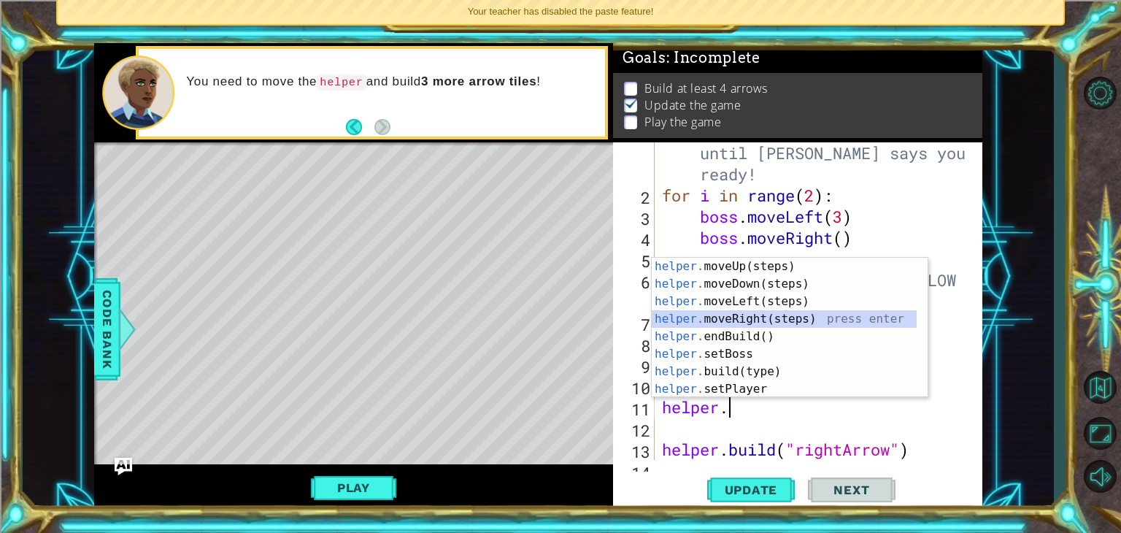
click at [753, 319] on div "helper. moveUp(steps) press enter helper. moveDown(steps) press enter helper. m…" at bounding box center [784, 345] width 265 height 175
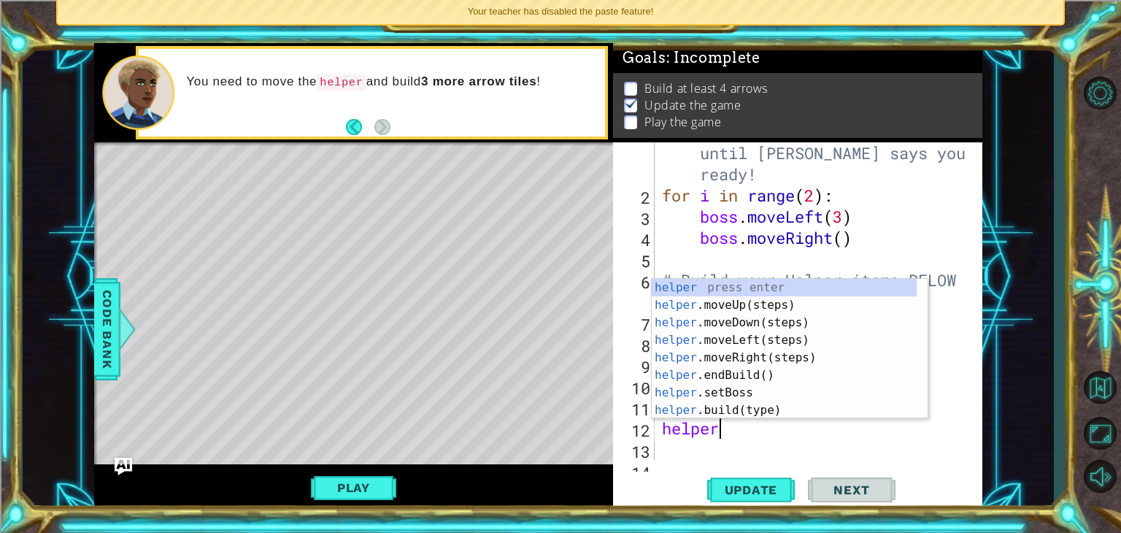
scroll to position [0, 1]
click at [736, 407] on div "helper press enter helper .moveUp(steps) press enter helper .moveDown(steps) pr…" at bounding box center [784, 366] width 265 height 175
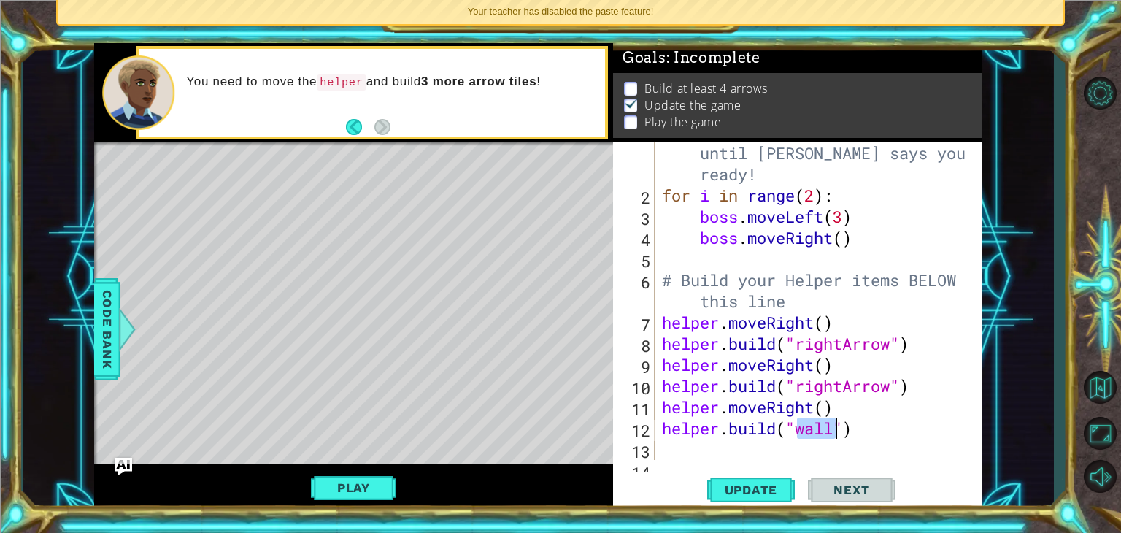
scroll to position [64, 0]
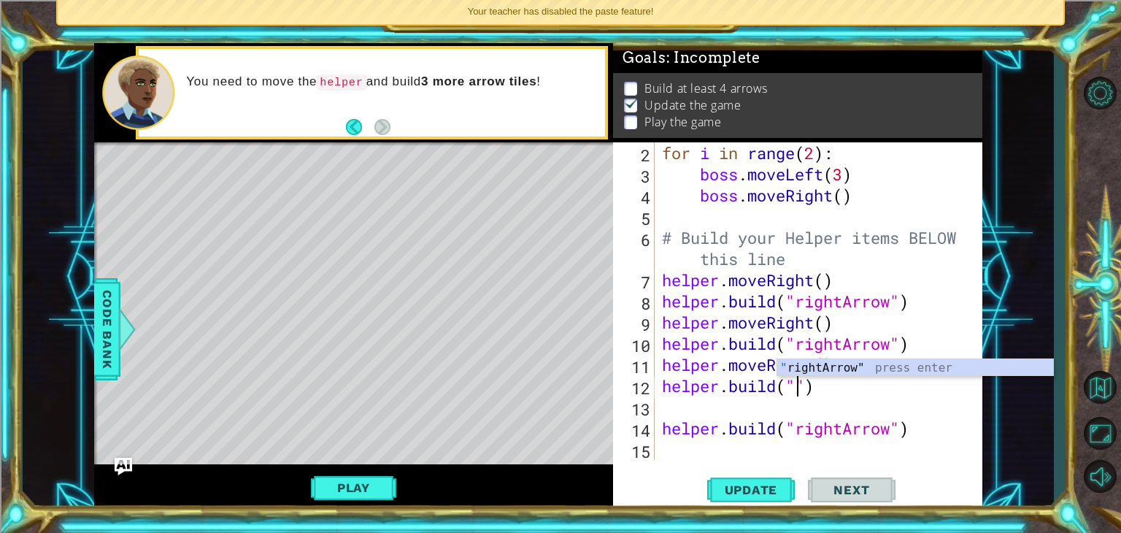
type textarea "[DOMAIN_NAME]("rightArrow")"
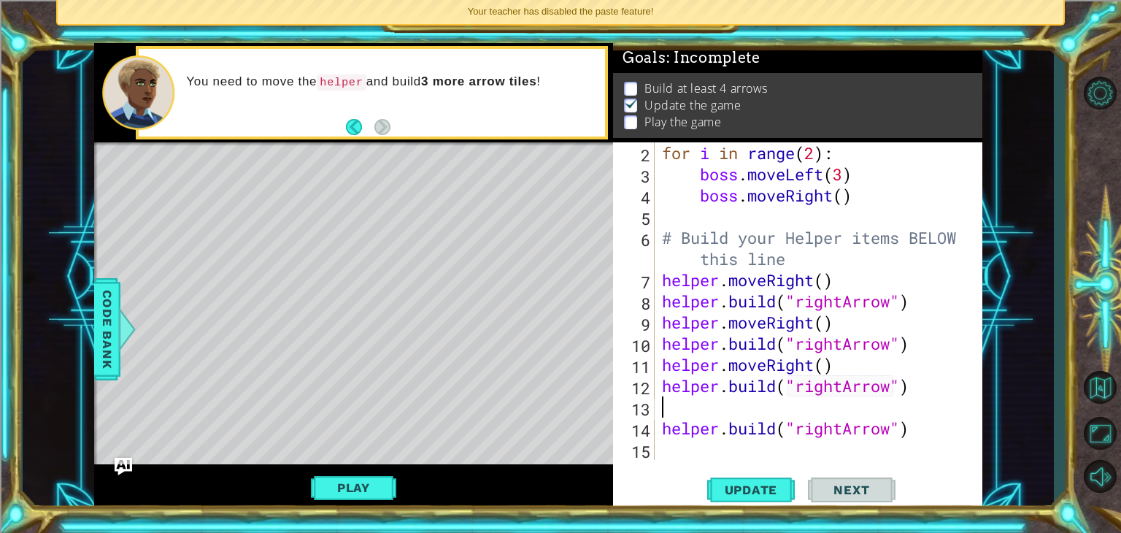
click at [663, 407] on div "for i in range ( 2 ) : boss . moveLeft ( 3 ) boss . moveRight ( ) # Build your …" at bounding box center [817, 322] width 316 height 360
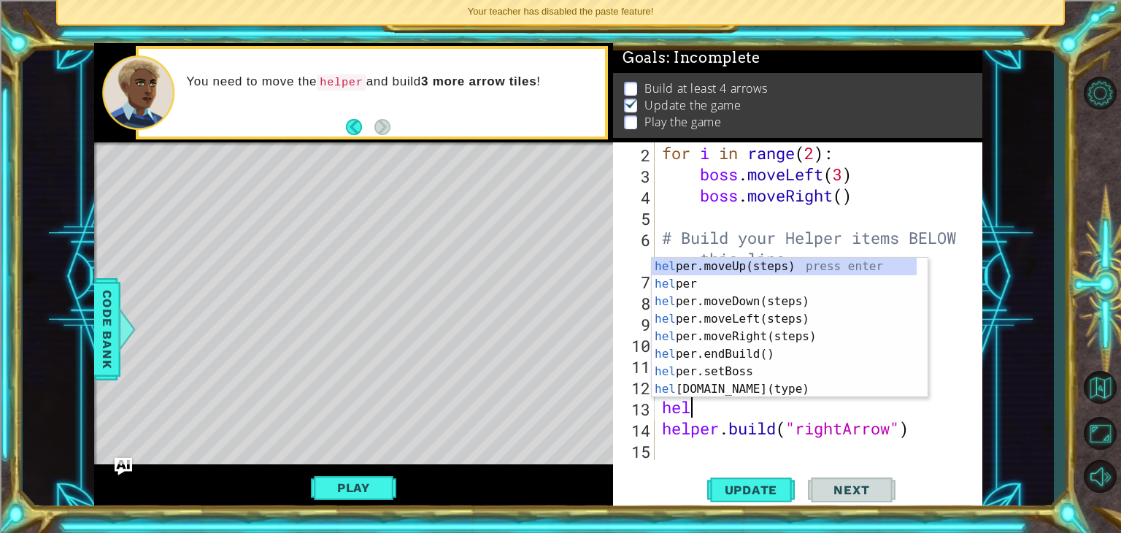
scroll to position [0, 0]
type textarea "helper"
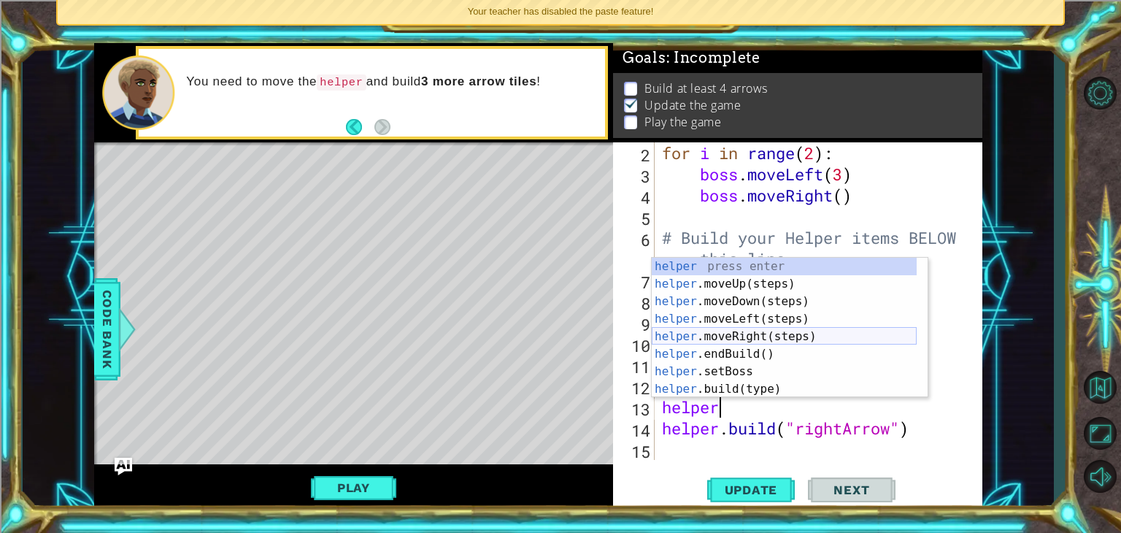
click at [756, 337] on div "helper press enter helper .moveUp(steps) press enter helper .moveDown(steps) pr…" at bounding box center [784, 345] width 265 height 175
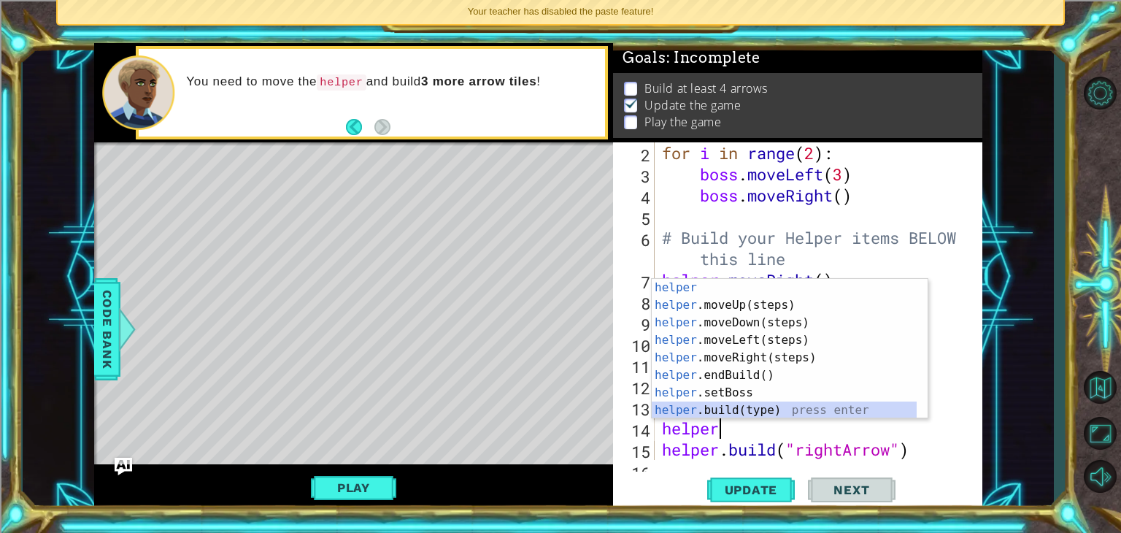
click at [733, 410] on div "helper press enter helper .moveUp(steps) press enter helper .moveDown(steps) pr…" at bounding box center [784, 366] width 265 height 175
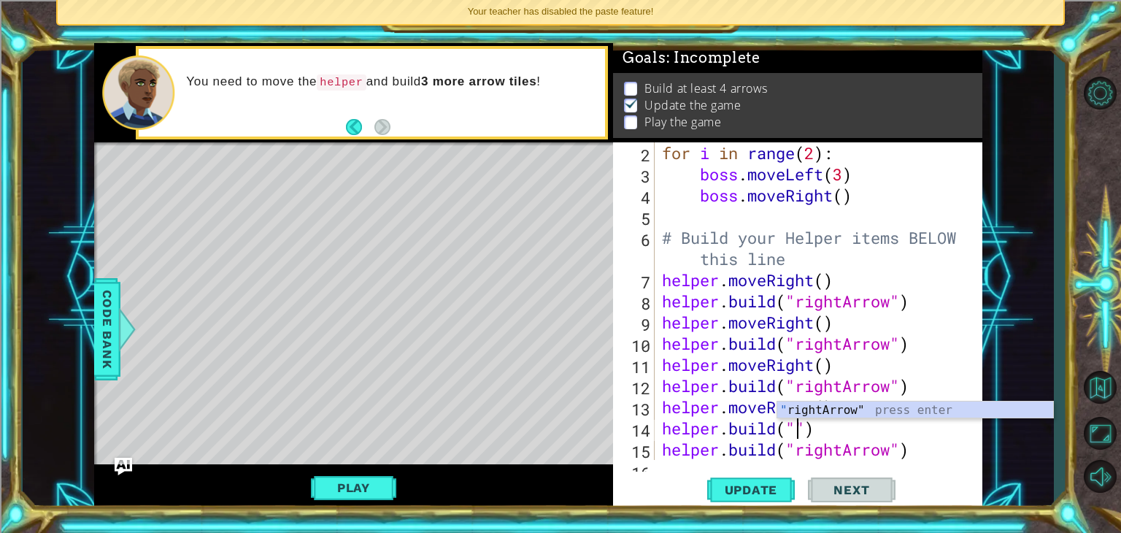
type textarea "[DOMAIN_NAME]("rightArrow")"
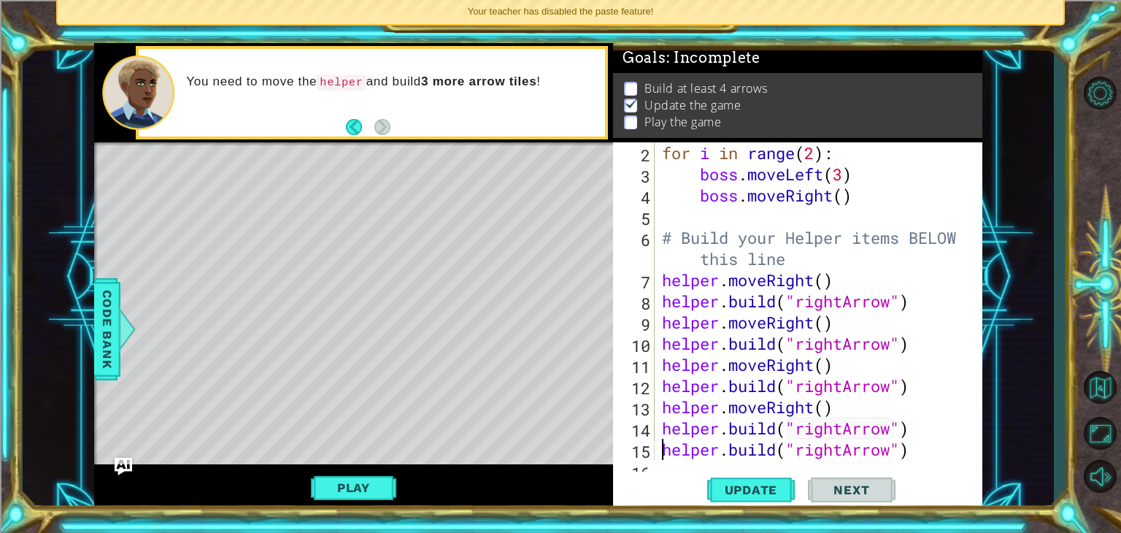
click at [664, 453] on div "for i in range ( 2 ) : boss . moveLeft ( 3 ) boss . moveRight ( ) # Build your …" at bounding box center [817, 322] width 316 height 360
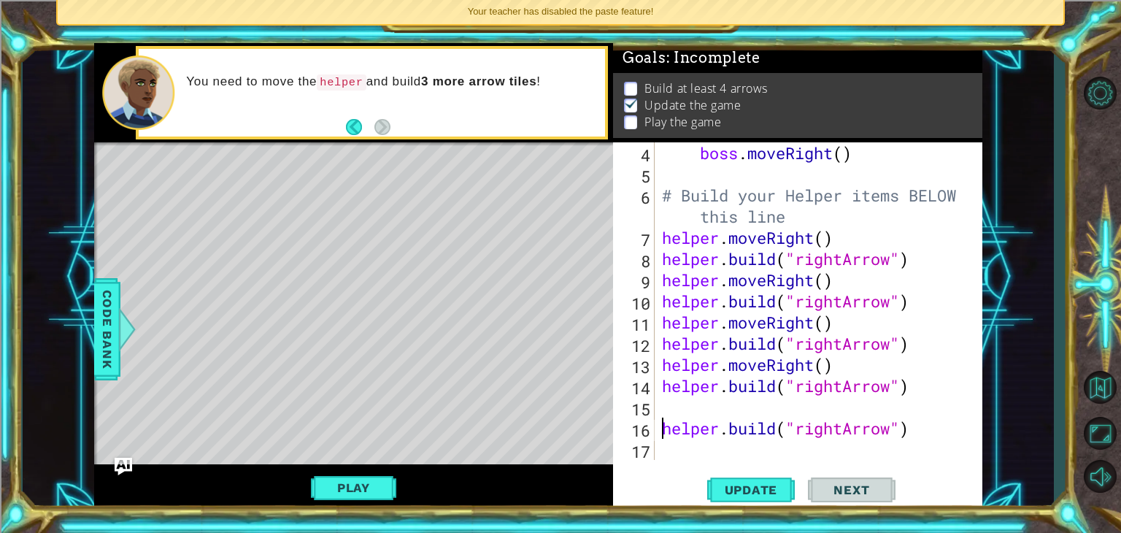
scroll to position [105, 0]
click at [663, 407] on div "boss . moveRight ( ) # Build your Helper items BELOW this line helper . moveRig…" at bounding box center [817, 322] width 316 height 360
type textarea "e"
type textarea "[DOMAIN_NAME]("rightArrow")"
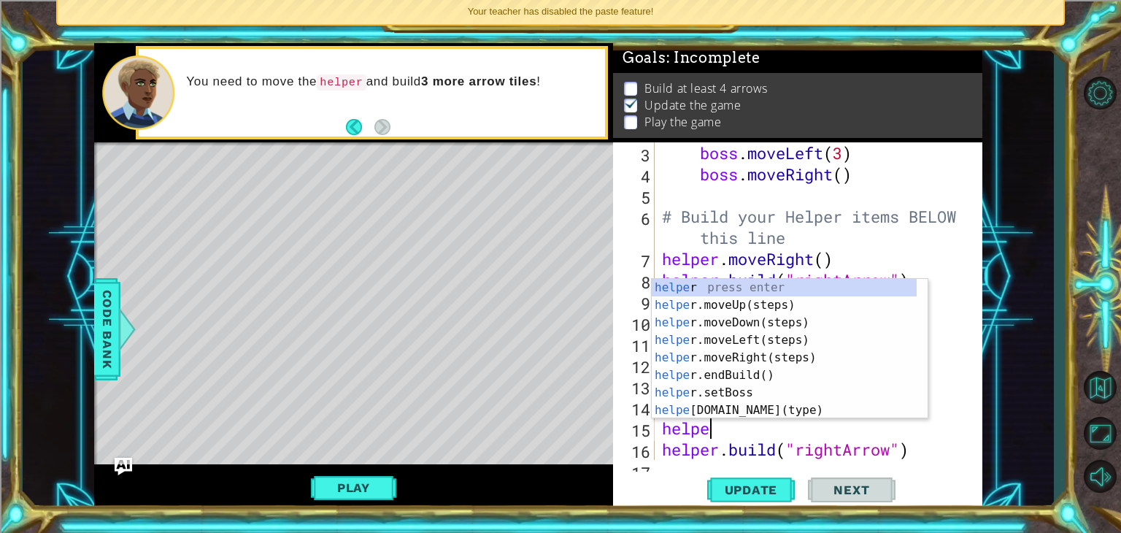
type textarea "helper"
click at [739, 362] on div "helper press enter helper .moveUp(steps) press enter helper .moveDown(steps) pr…" at bounding box center [784, 366] width 265 height 175
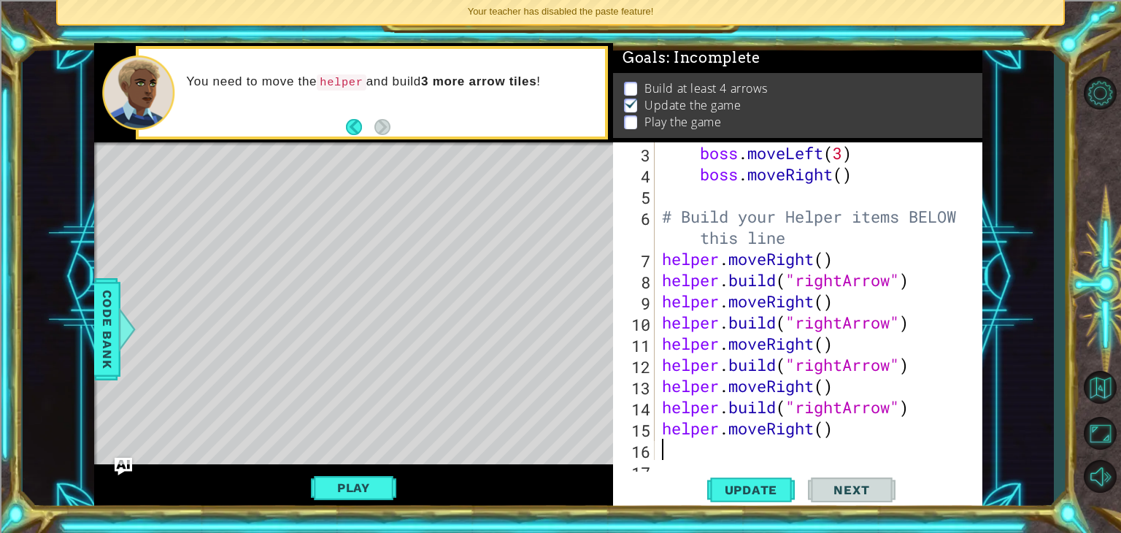
scroll to position [0, 0]
click at [768, 503] on button "Update" at bounding box center [751, 490] width 88 height 37
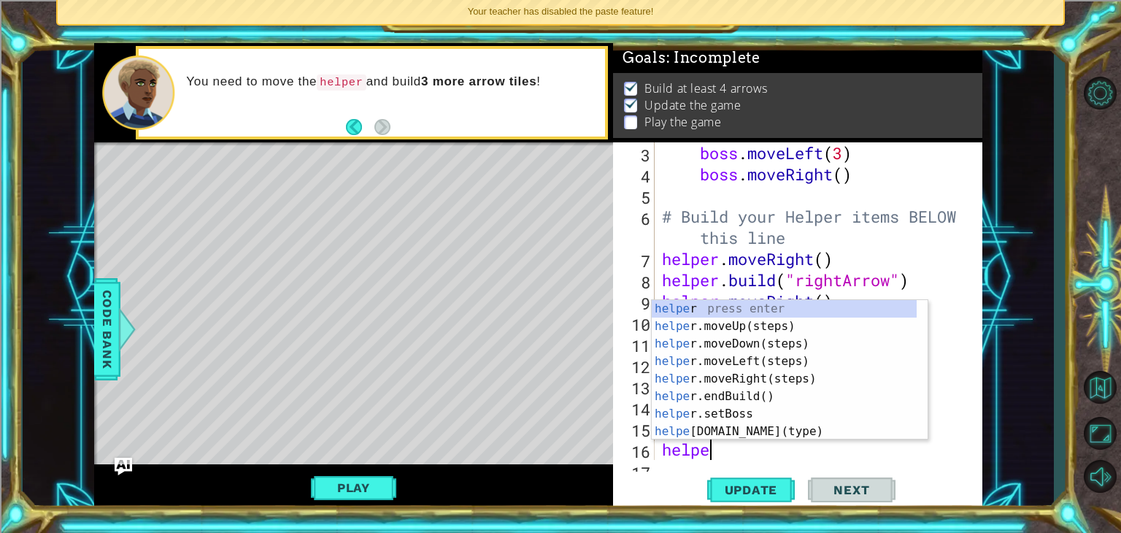
type textarea "helper"
click at [731, 377] on div "helper press enter helper .moveUp(steps) press enter helper .moveDown(steps) pr…" at bounding box center [784, 387] width 265 height 175
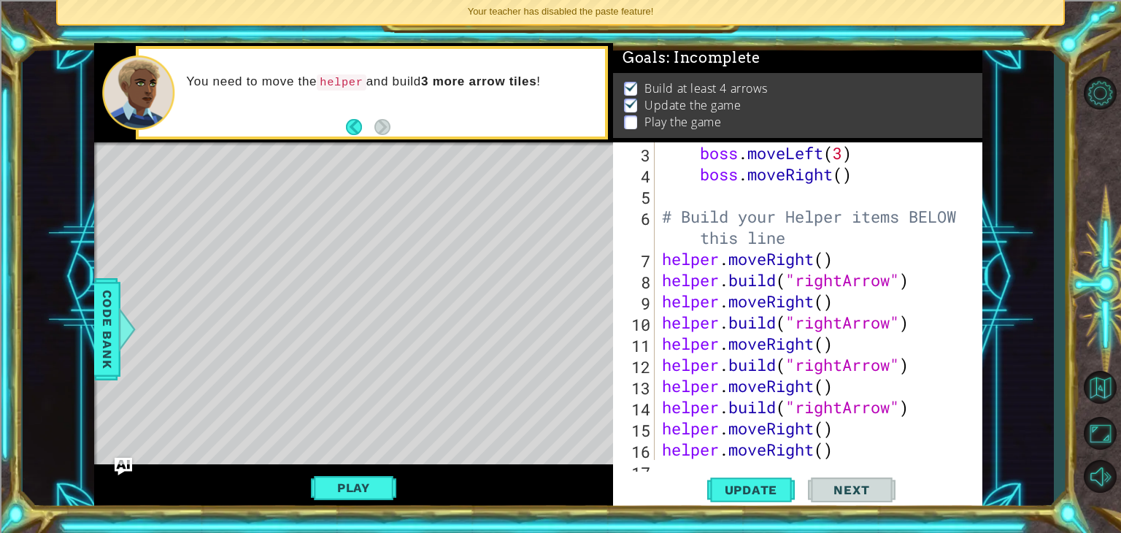
scroll to position [0, 0]
drag, startPoint x: 834, startPoint y: 448, endPoint x: 662, endPoint y: 448, distance: 172.3
click at [662, 448] on div "boss . moveLeft ( 3 ) boss . moveRight ( ) # Build your Helper items BELOW this…" at bounding box center [817, 322] width 316 height 360
type textarea "helper.moveRight()"
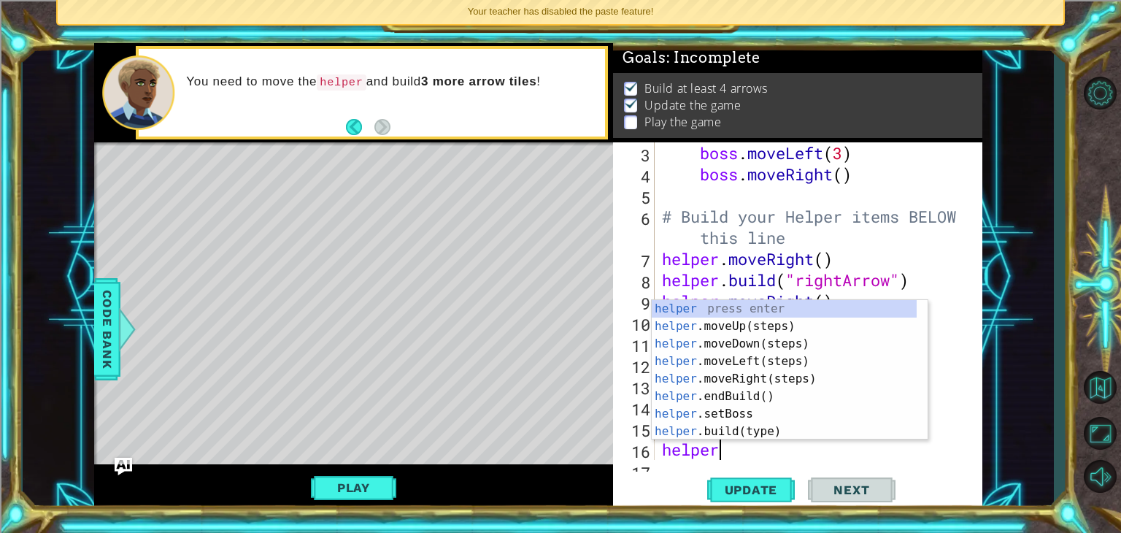
scroll to position [0, 1]
click at [767, 437] on div "helper press enter helper .moveUp(steps) press enter helper .moveDown(steps) pr…" at bounding box center [784, 387] width 265 height 175
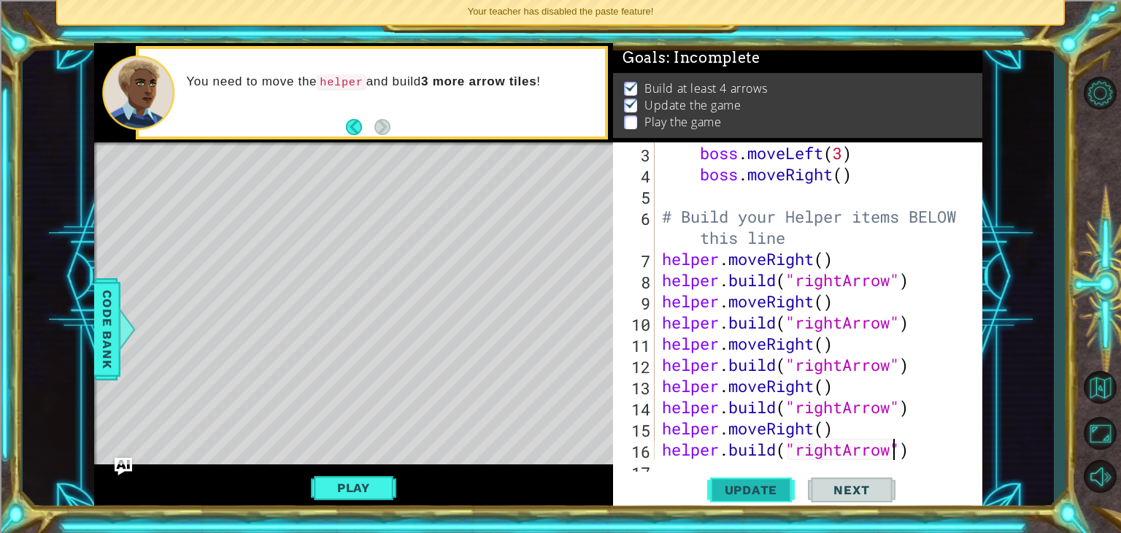
type textarea "[DOMAIN_NAME]("rightArrow")"
click at [756, 506] on button "Update" at bounding box center [751, 490] width 88 height 37
click at [779, 475] on button "Update" at bounding box center [751, 490] width 88 height 37
click at [783, 483] on span "Update" at bounding box center [751, 490] width 82 height 15
click at [781, 492] on span "Update" at bounding box center [751, 490] width 82 height 15
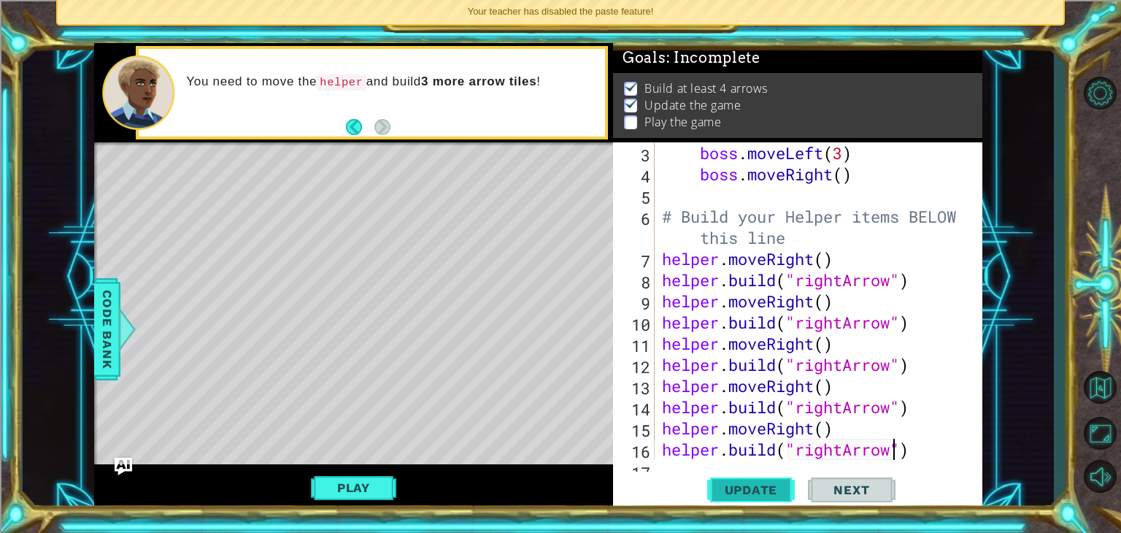
click at [781, 492] on span "Update" at bounding box center [751, 490] width 82 height 15
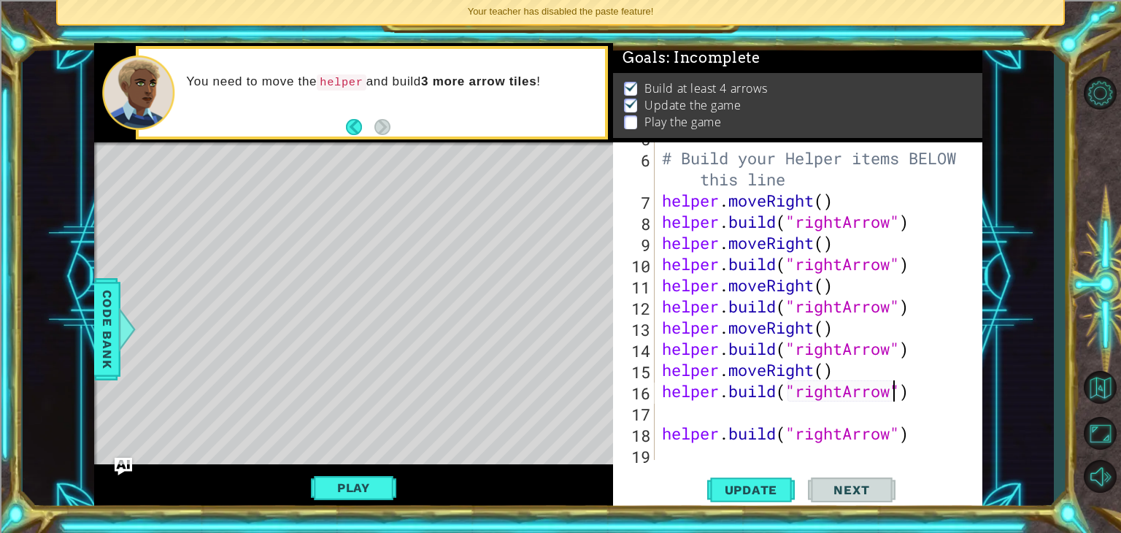
scroll to position [148, 0]
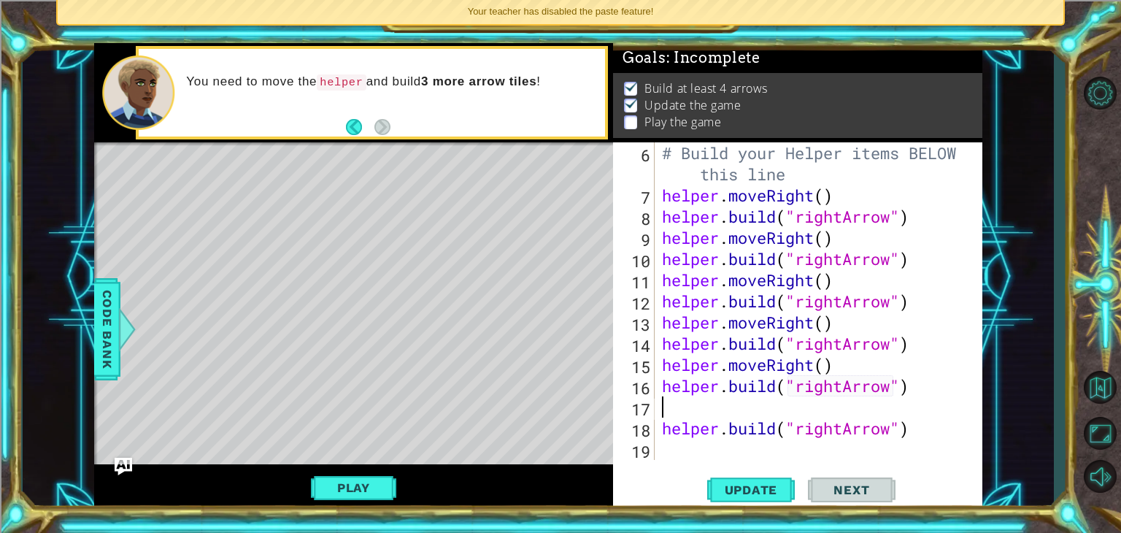
click at [667, 399] on div "# Build your Helper items BELOW this line helper . moveRight ( ) helper . build…" at bounding box center [817, 332] width 316 height 381
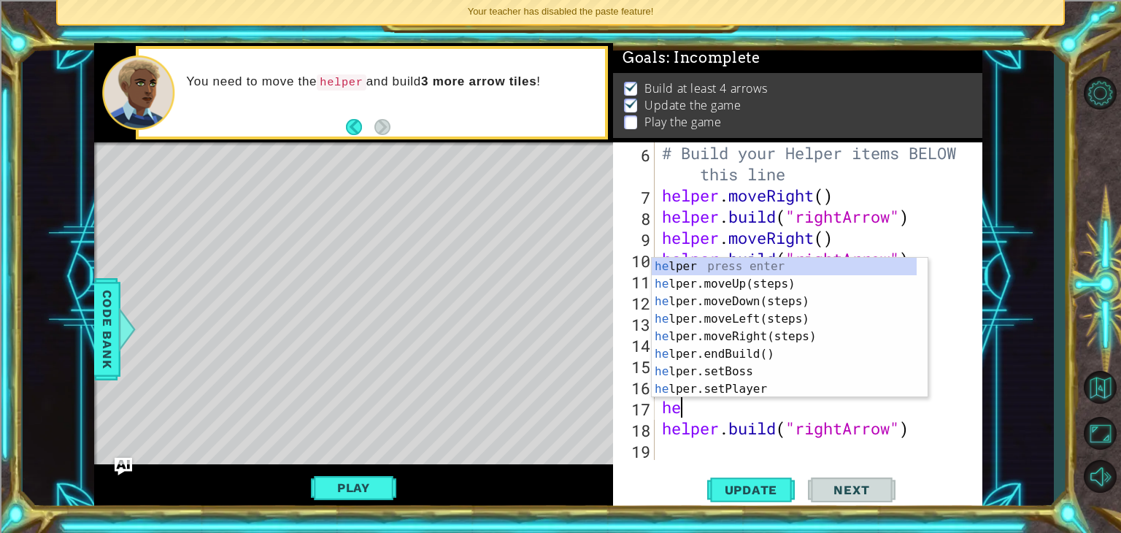
scroll to position [0, 0]
type textarea "helper"
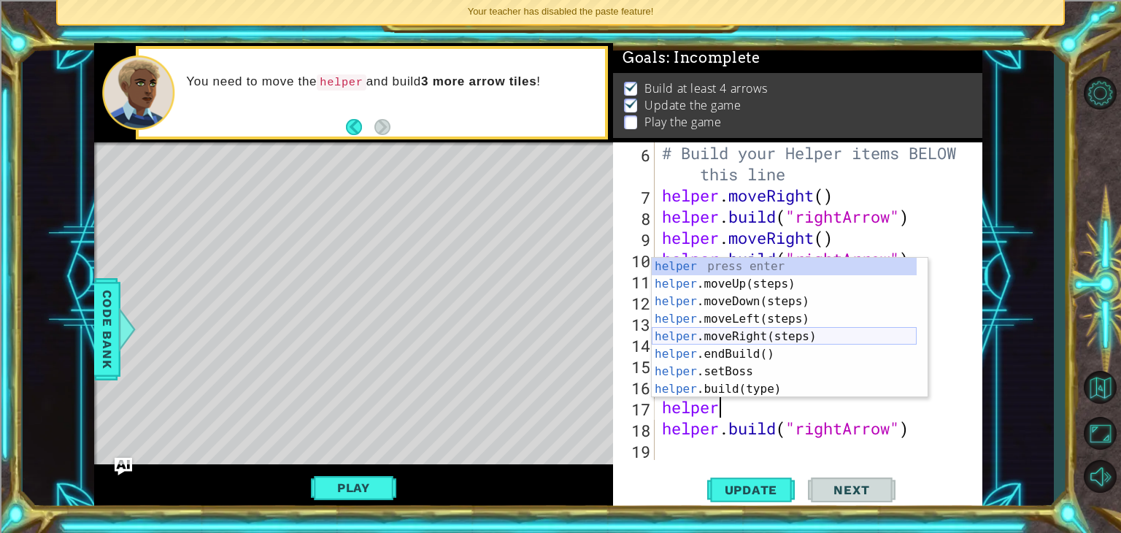
click at [757, 334] on div "helper press enter helper .moveUp(steps) press enter helper .moveDown(steps) pr…" at bounding box center [784, 345] width 265 height 175
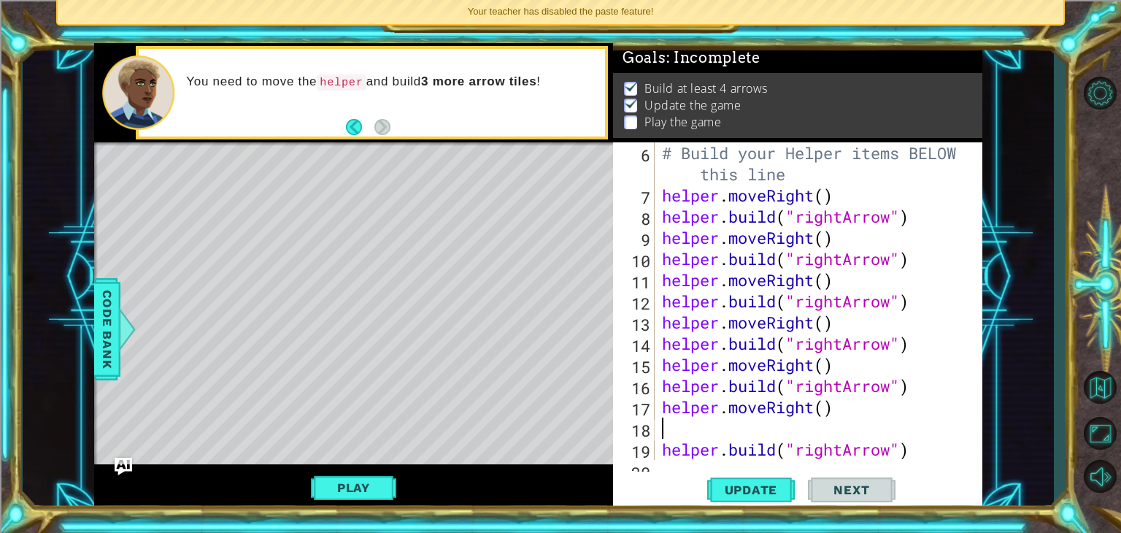
scroll to position [0, 0]
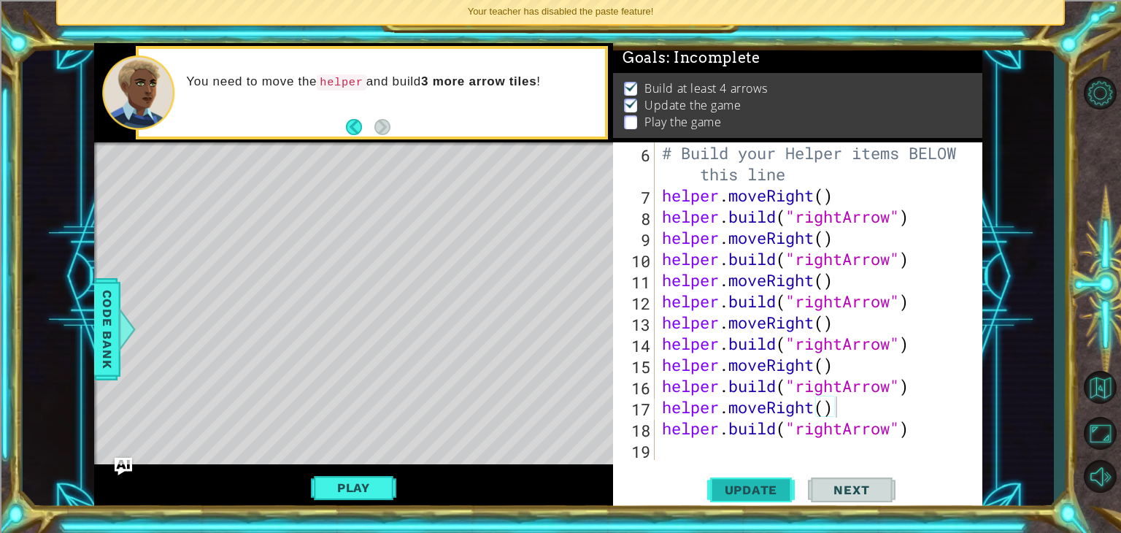
click at [745, 488] on span "Update" at bounding box center [751, 490] width 82 height 15
type textarea "[DOMAIN_NAME]("rightArrow")"
click at [369, 486] on button "Play" at bounding box center [353, 488] width 85 height 28
click at [854, 488] on span "Next" at bounding box center [851, 492] width 65 height 15
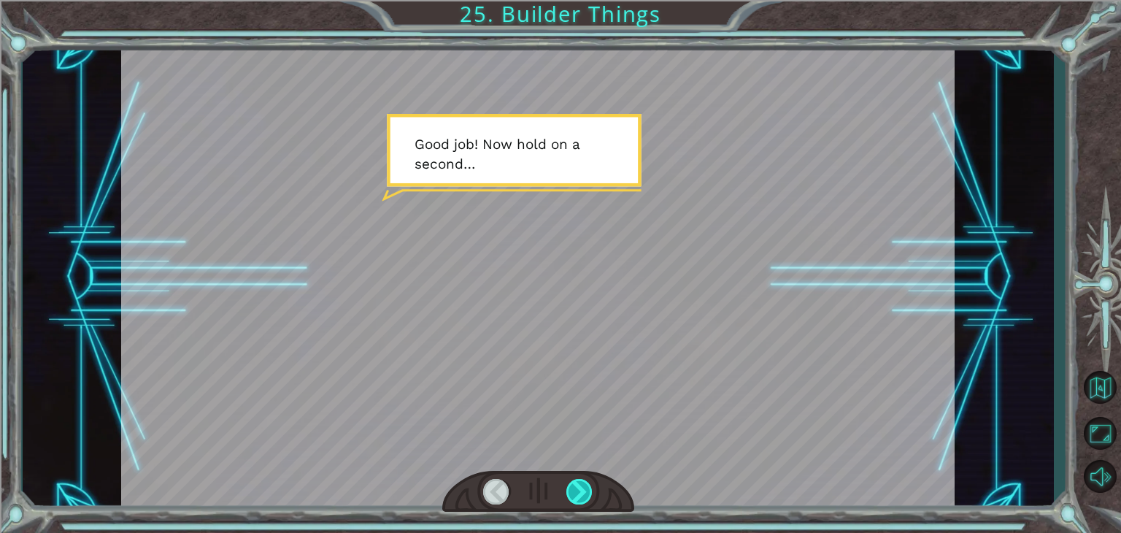
click at [572, 488] on div at bounding box center [580, 492] width 26 height 26
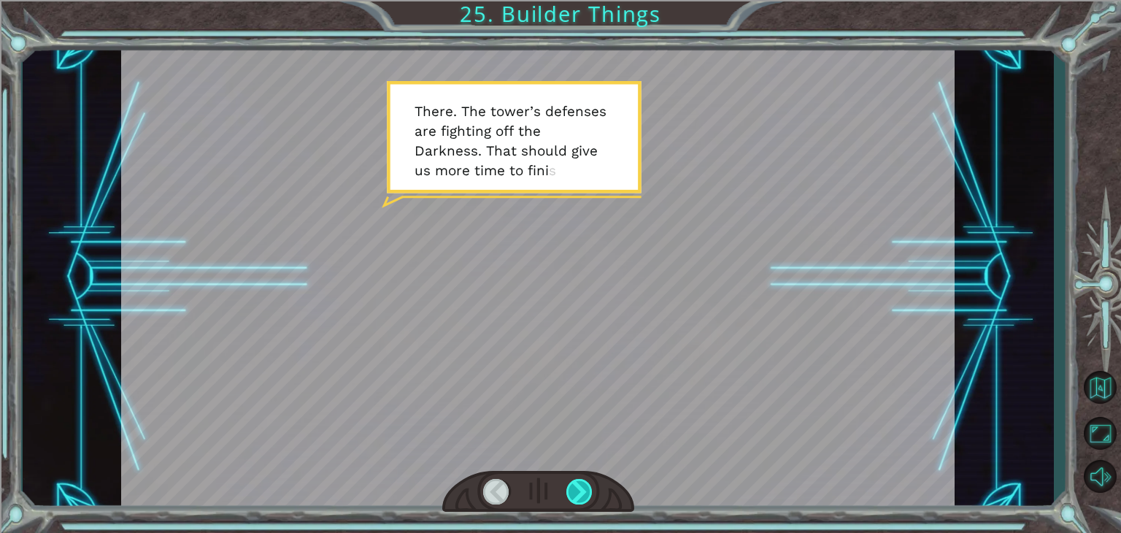
click at [576, 487] on div at bounding box center [580, 492] width 26 height 26
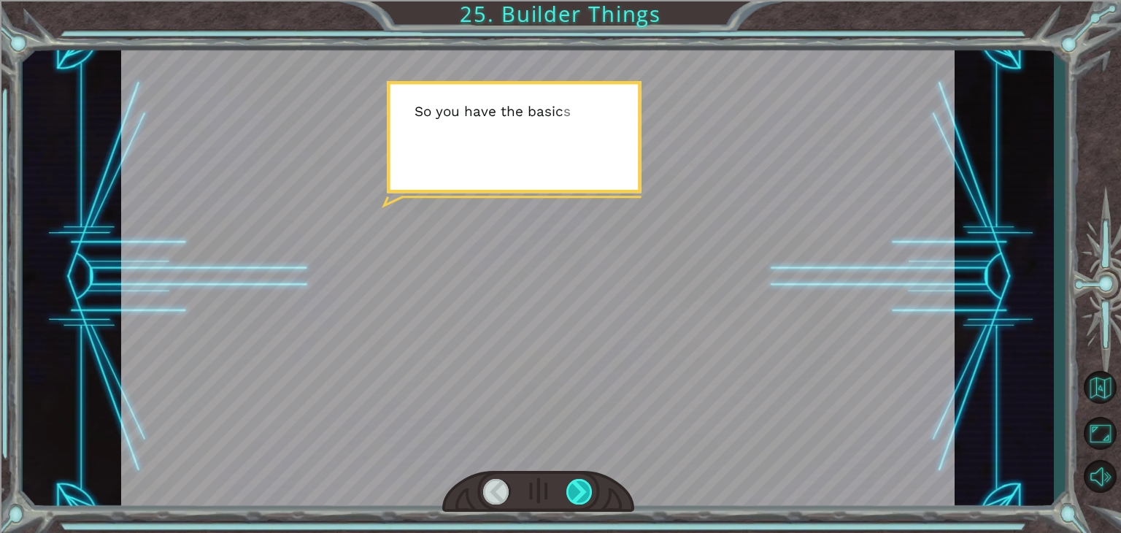
click at [575, 486] on div at bounding box center [580, 492] width 26 height 26
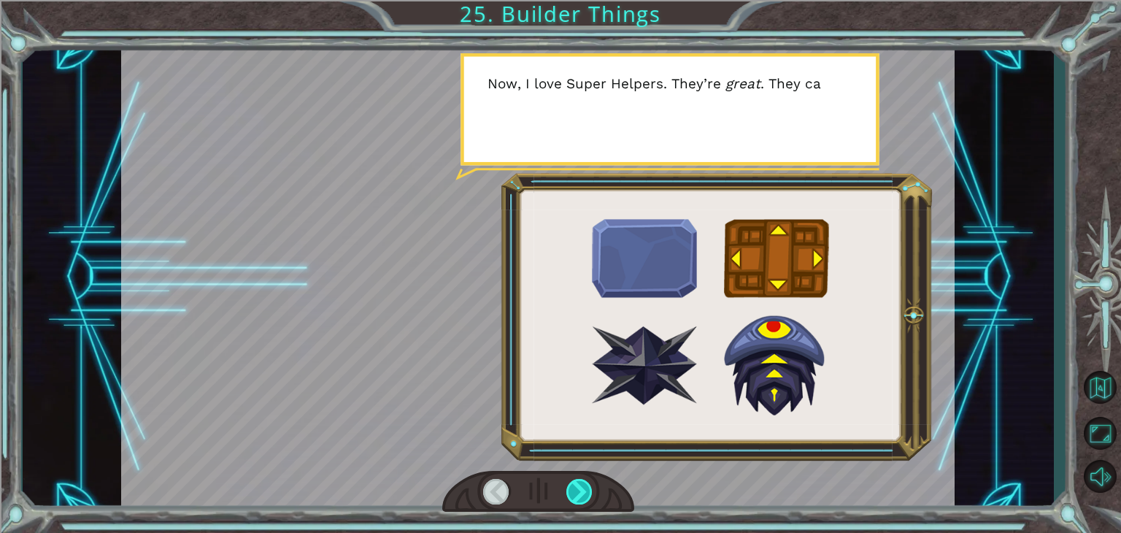
click at [575, 486] on div at bounding box center [580, 492] width 26 height 26
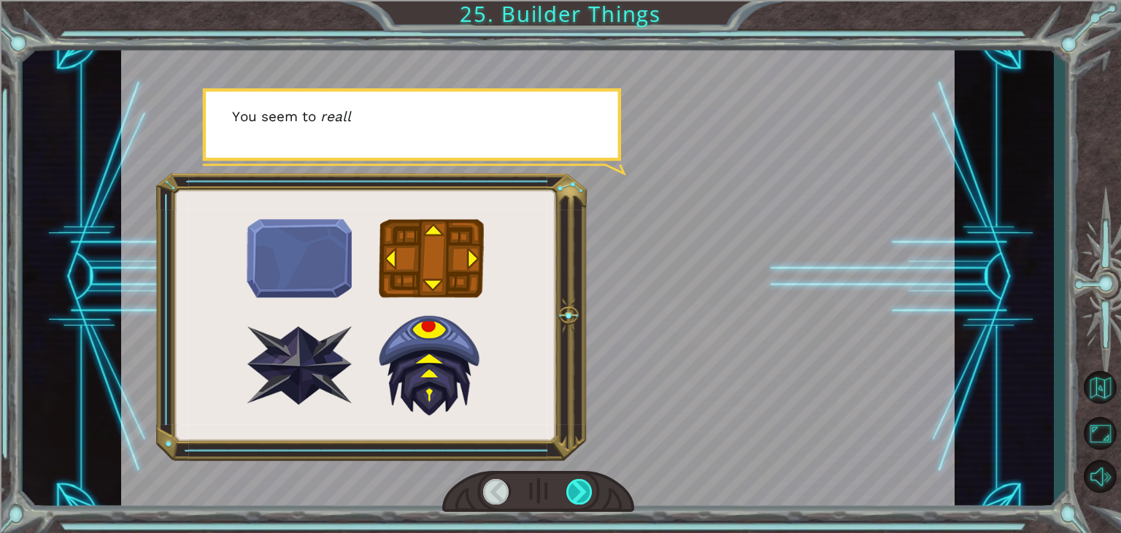
click at [575, 494] on div at bounding box center [580, 492] width 26 height 26
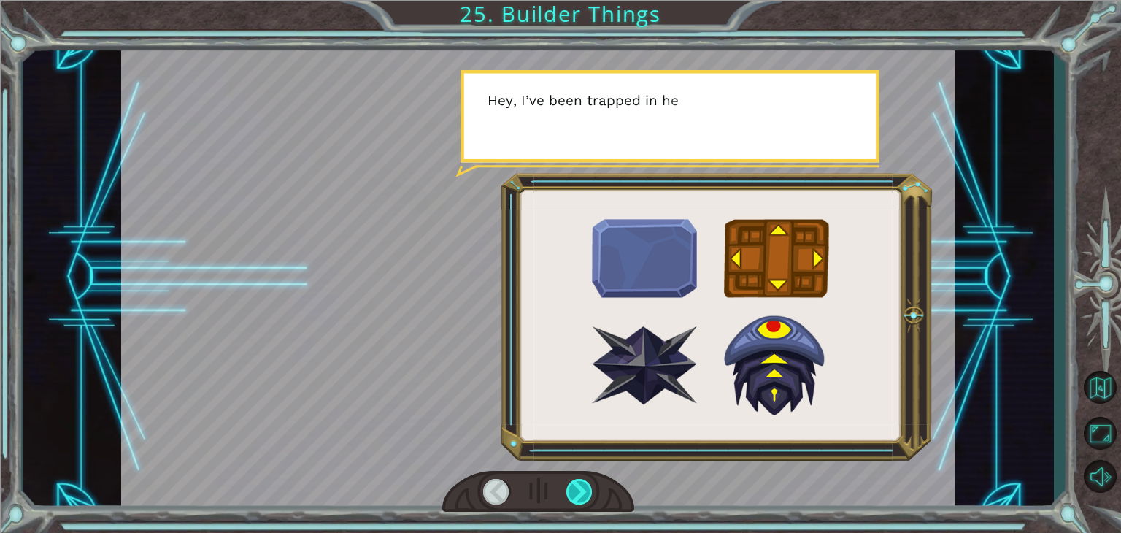
click at [575, 497] on div at bounding box center [580, 492] width 26 height 26
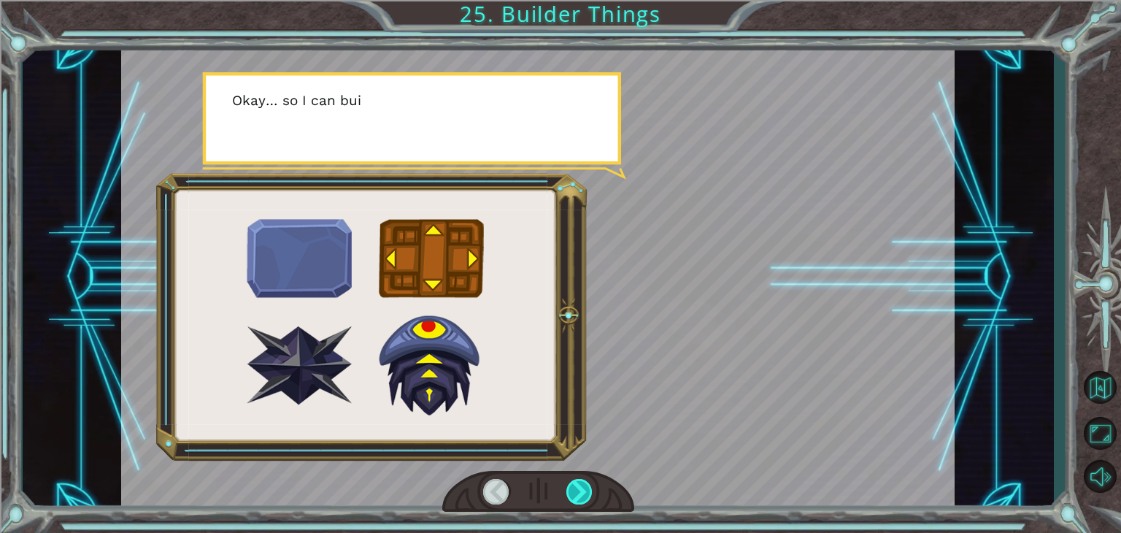
click at [578, 500] on div at bounding box center [580, 492] width 26 height 26
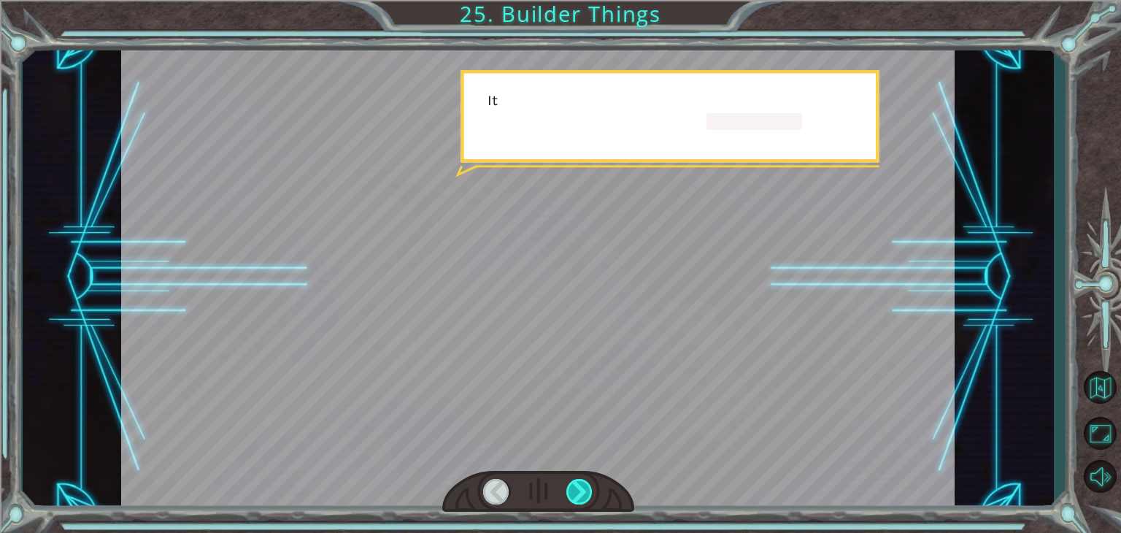
click at [578, 500] on div at bounding box center [580, 492] width 26 height 26
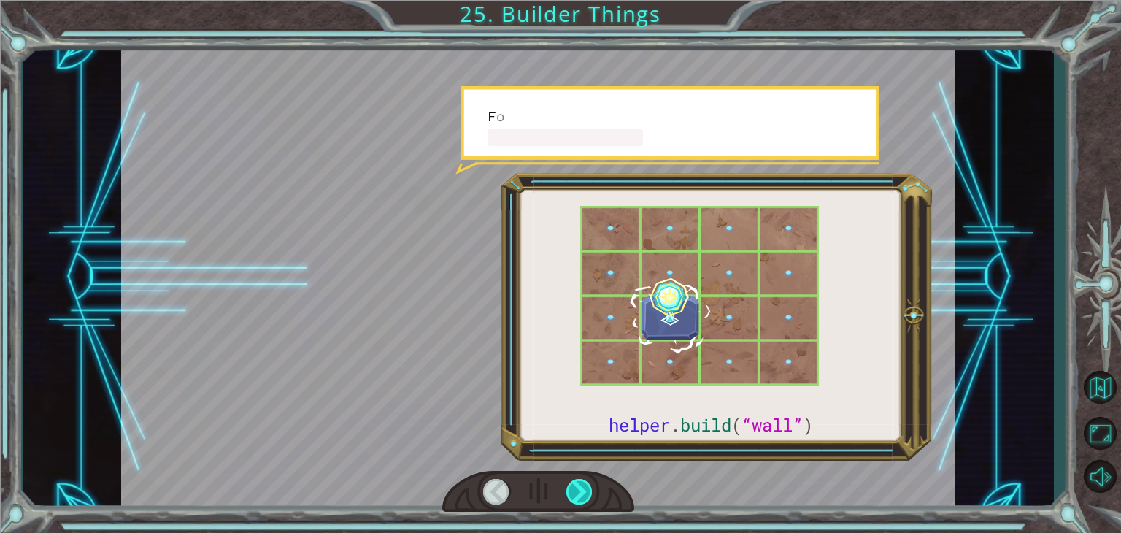
click at [578, 500] on div at bounding box center [580, 492] width 26 height 26
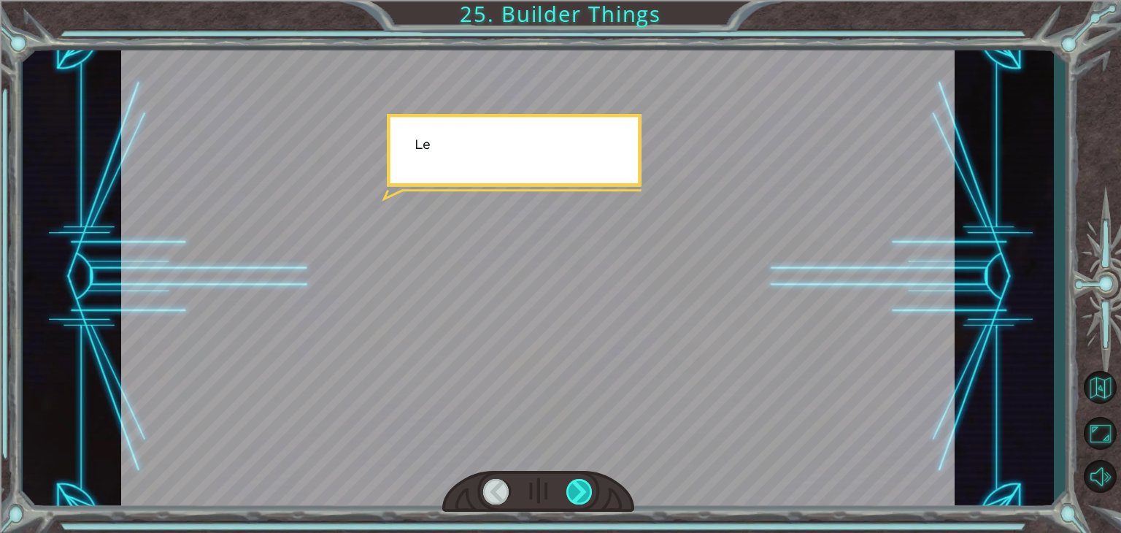
drag, startPoint x: 578, startPoint y: 500, endPoint x: 575, endPoint y: 486, distance: 14.9
click at [575, 486] on div at bounding box center [580, 492] width 26 height 26
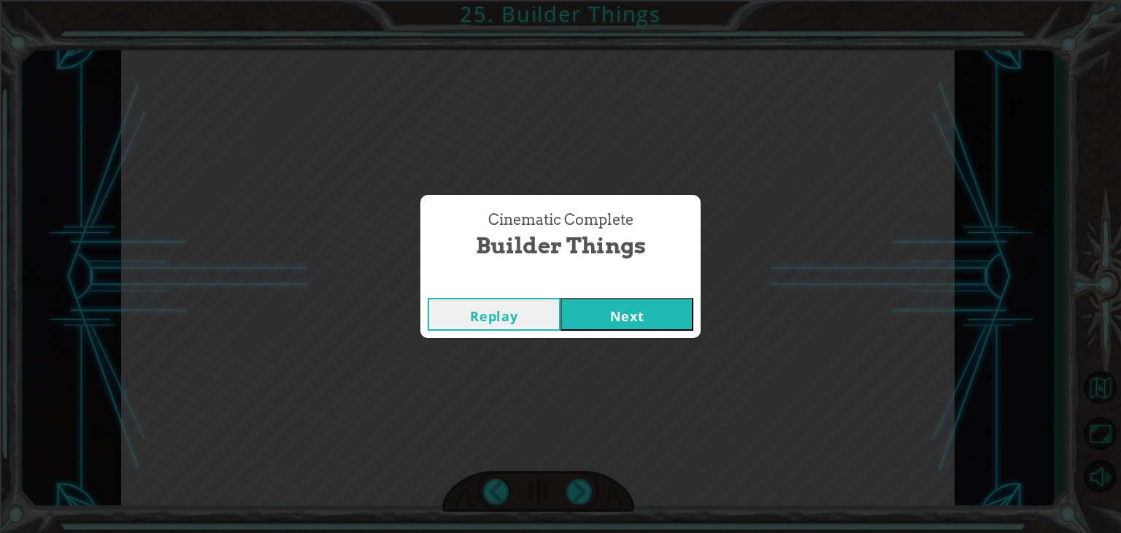
click at [602, 307] on button "Next" at bounding box center [627, 314] width 133 height 33
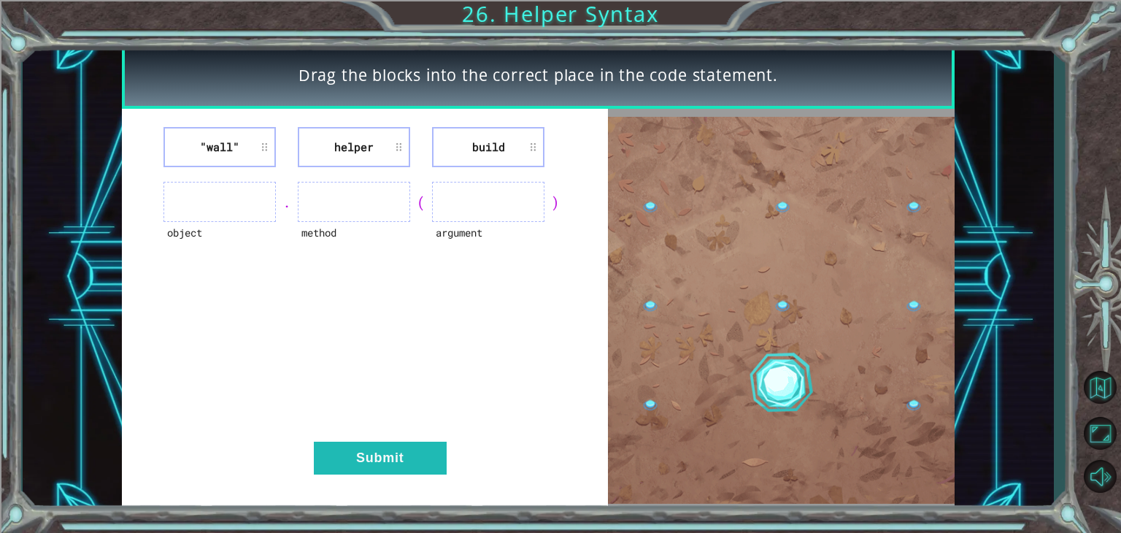
click at [594, 299] on div ""wall" helper build object . method ( argument ) Submit" at bounding box center [365, 310] width 487 height 403
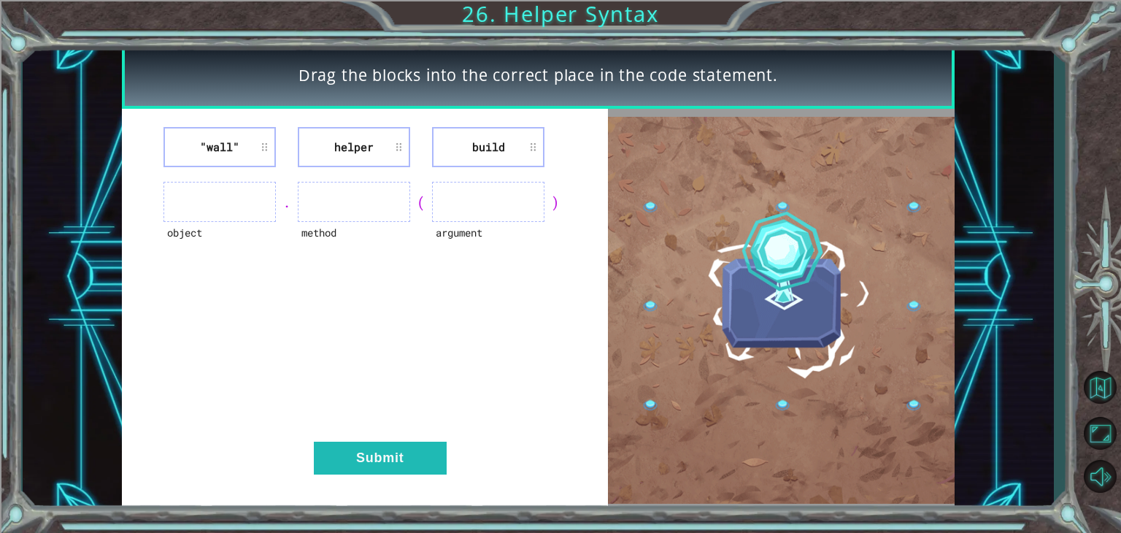
click at [312, 231] on div "method" at bounding box center [354, 242] width 112 height 40
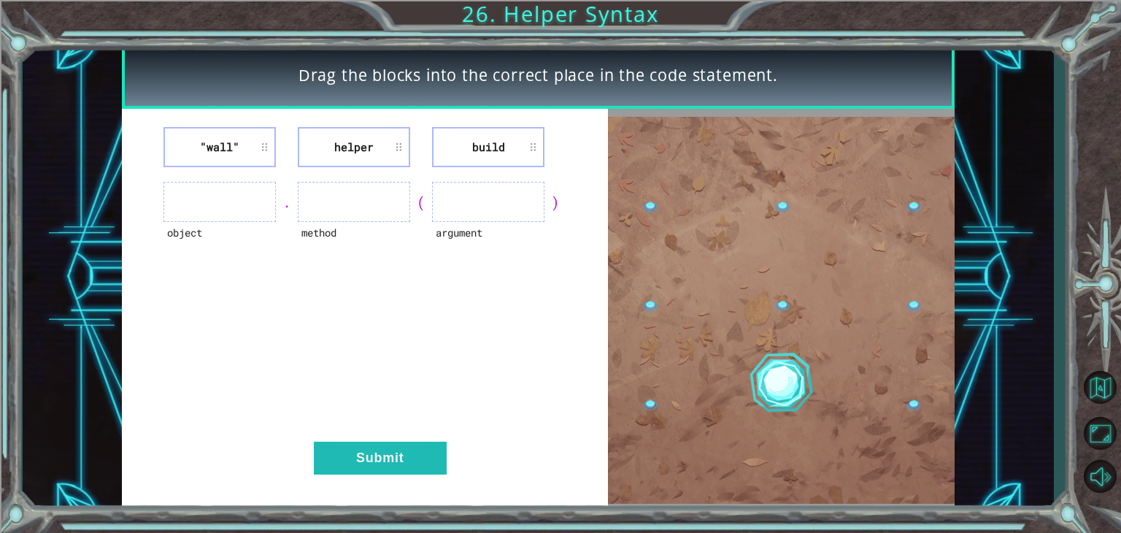
drag, startPoint x: 312, startPoint y: 231, endPoint x: 361, endPoint y: 110, distance: 130.7
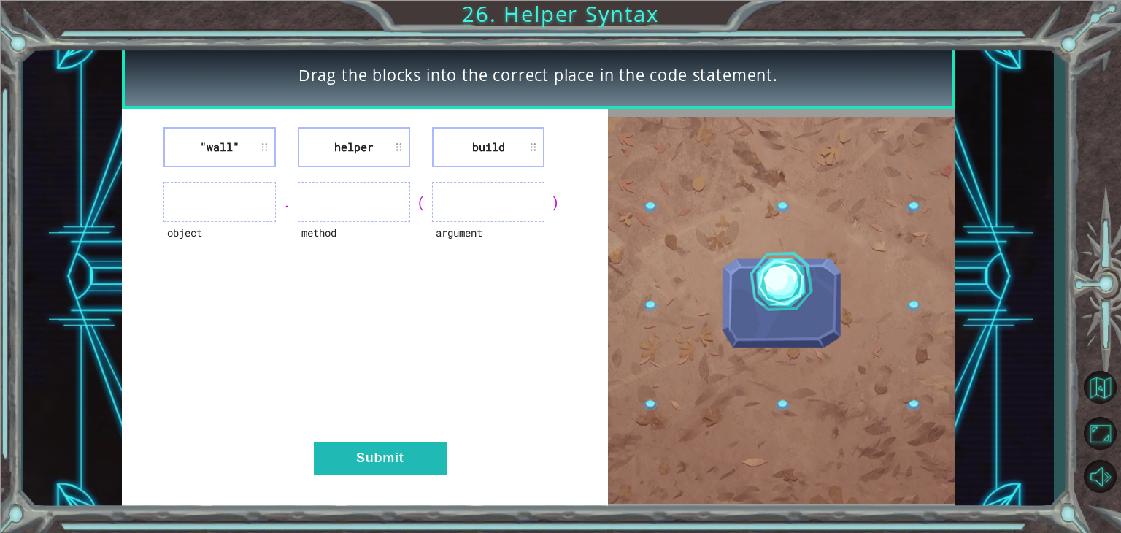
click at [361, 110] on div ""wall" helper build object . method ( argument ) Submit" at bounding box center [365, 310] width 487 height 403
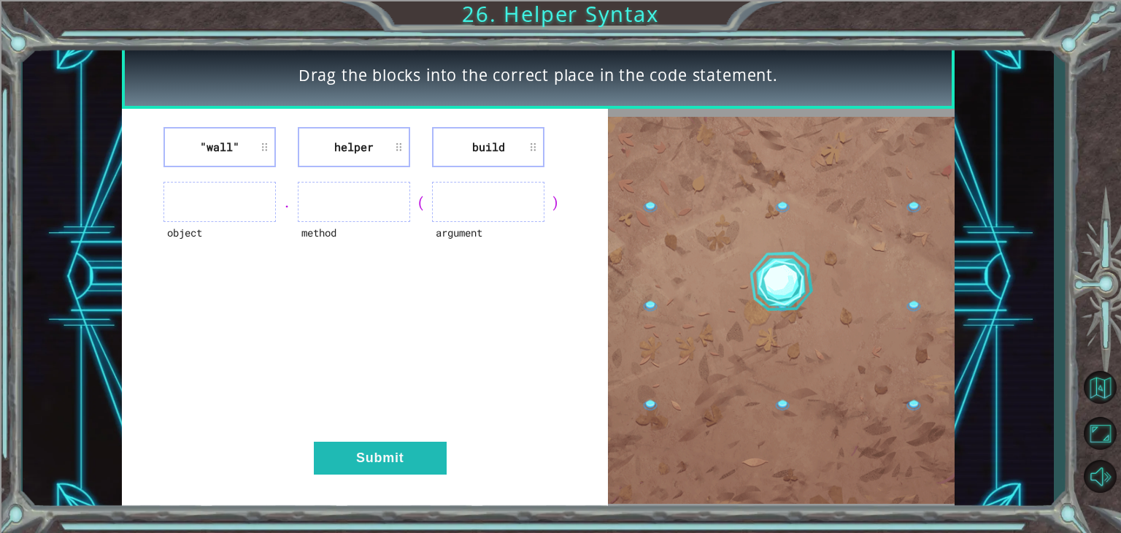
click at [292, 286] on div ""wall" helper build object . method ( argument ) Submit" at bounding box center [365, 310] width 487 height 403
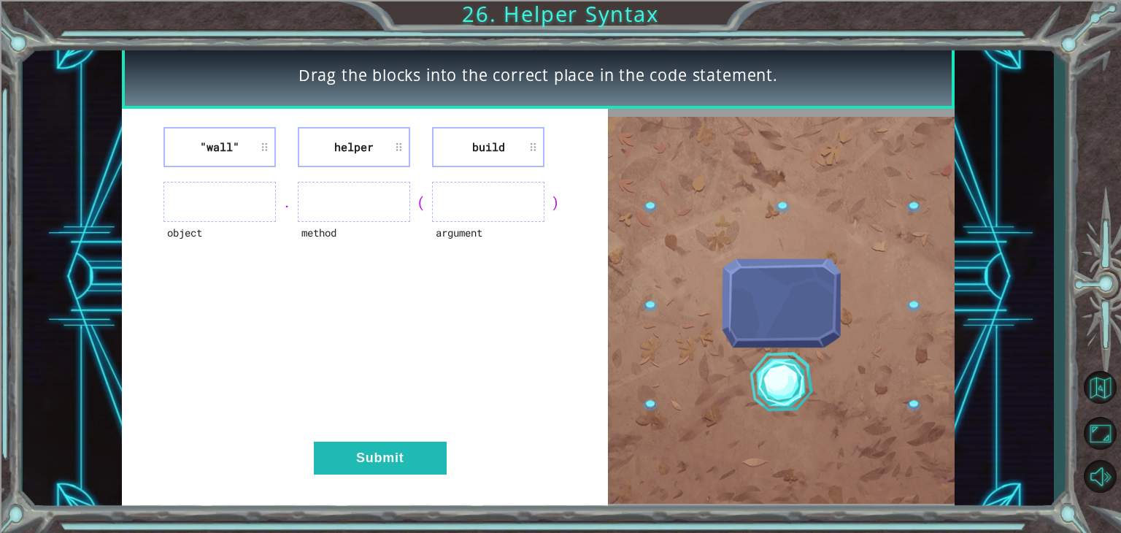
click at [253, 229] on div "object" at bounding box center [220, 242] width 112 height 40
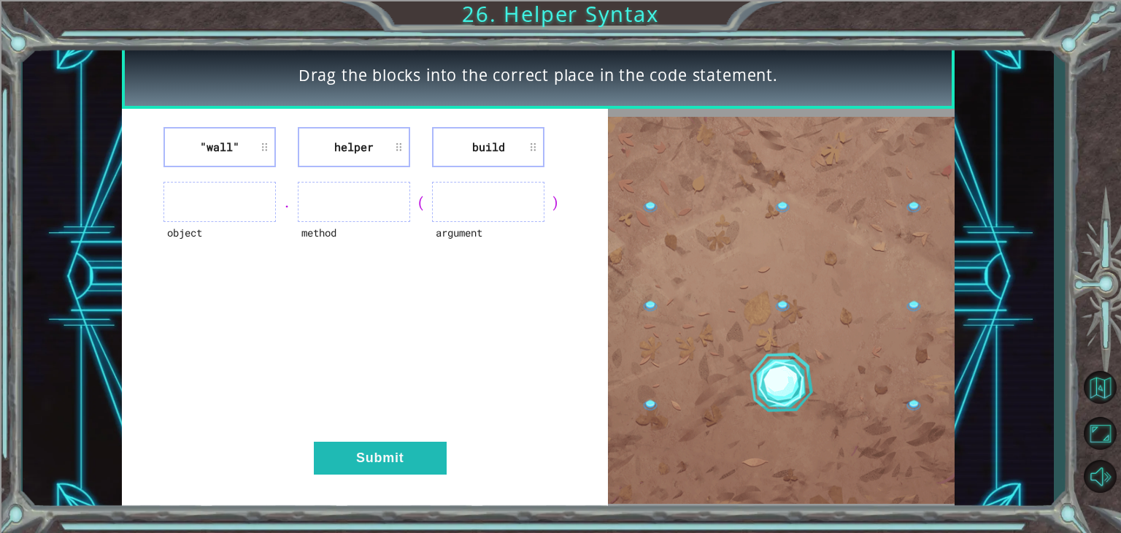
click at [242, 218] on ul at bounding box center [220, 202] width 112 height 40
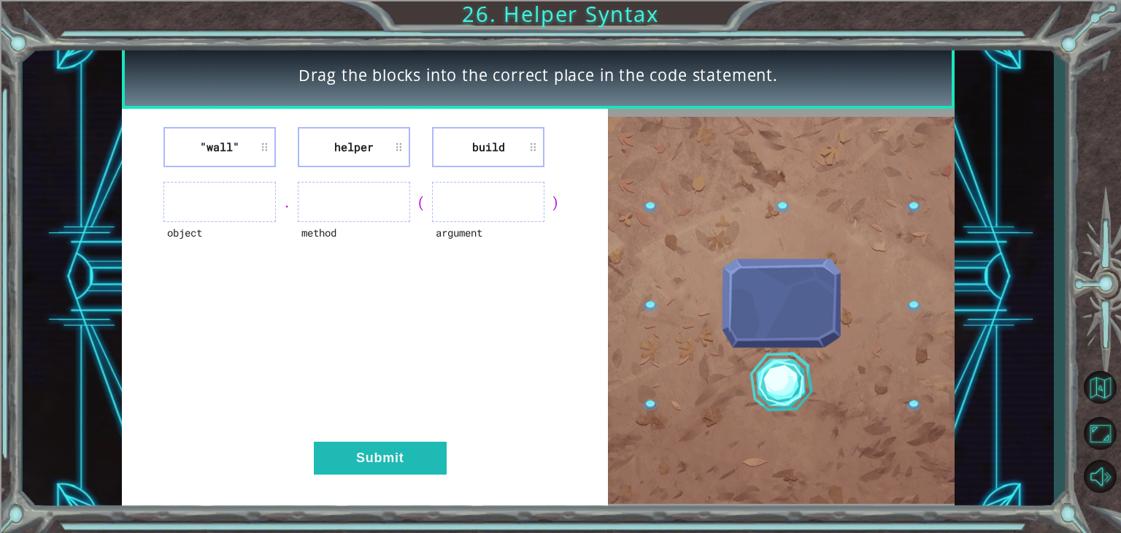
click at [226, 205] on ul at bounding box center [220, 202] width 112 height 40
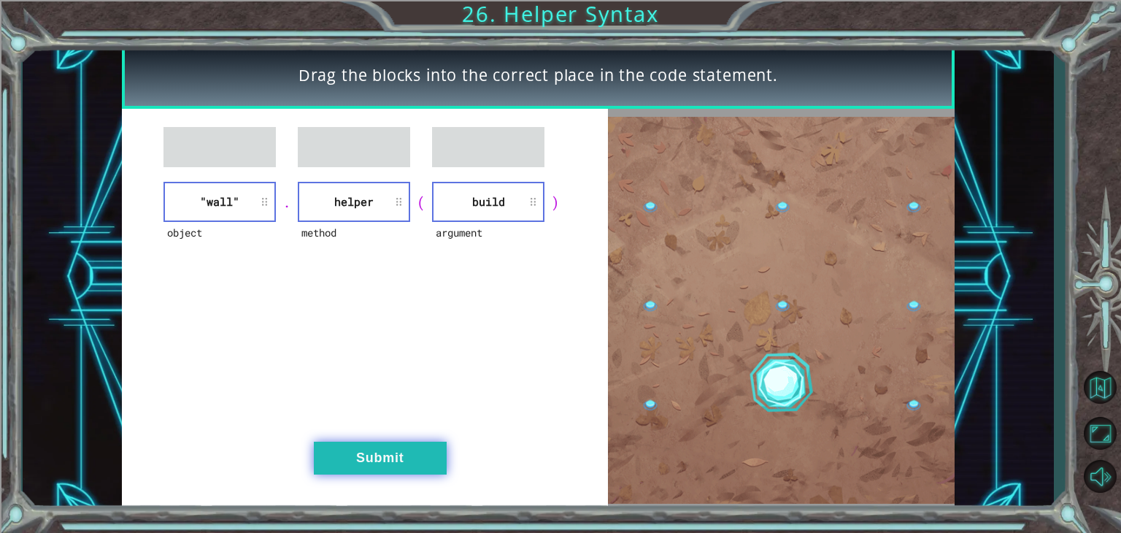
click at [417, 444] on button "Submit" at bounding box center [380, 458] width 133 height 33
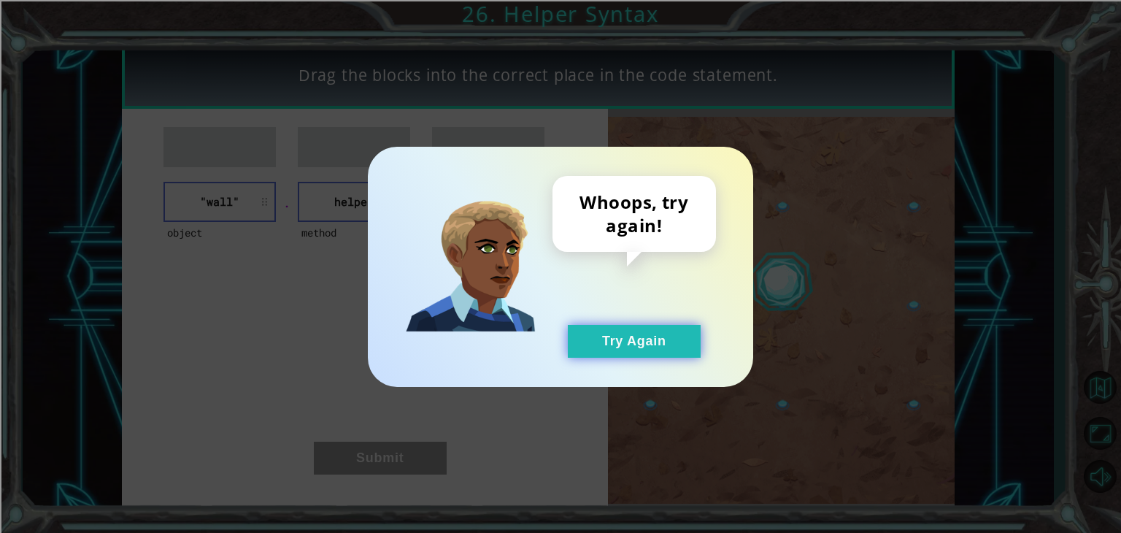
click at [622, 342] on button "Try Again" at bounding box center [634, 341] width 133 height 33
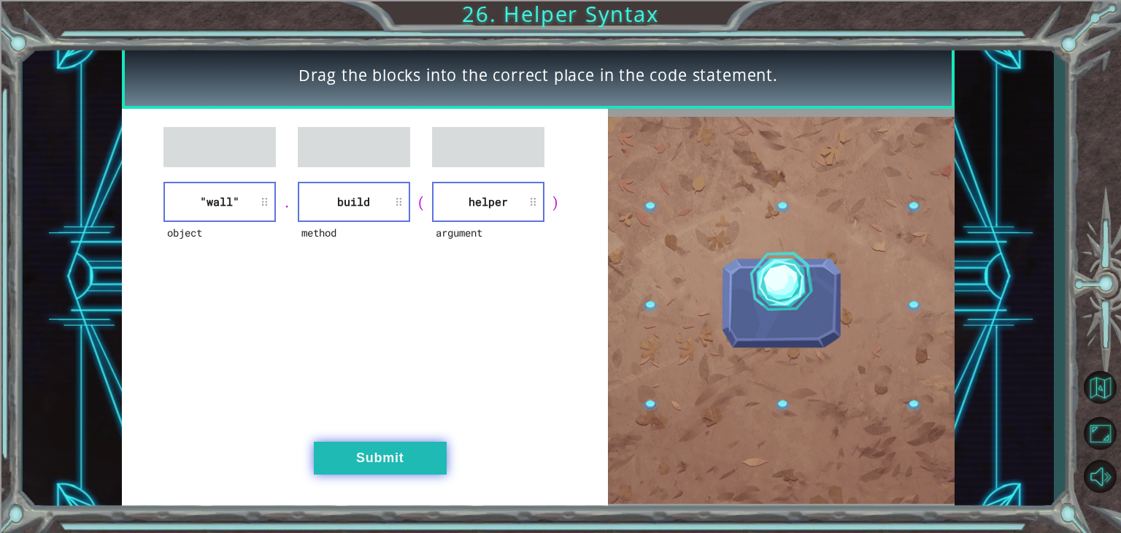
click at [408, 470] on button "Submit" at bounding box center [380, 458] width 133 height 33
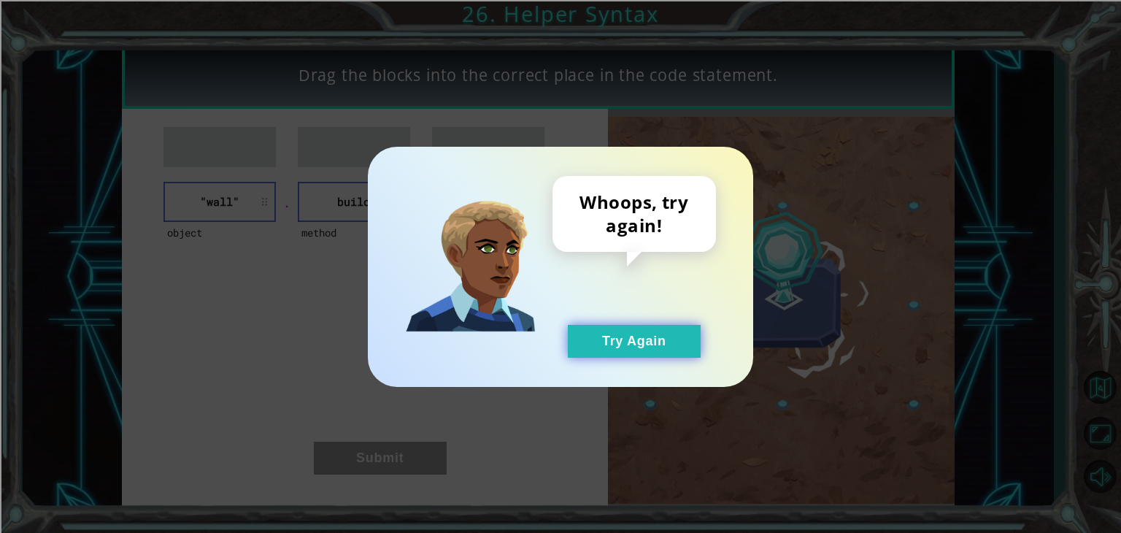
click at [648, 352] on button "Try Again" at bounding box center [634, 341] width 133 height 33
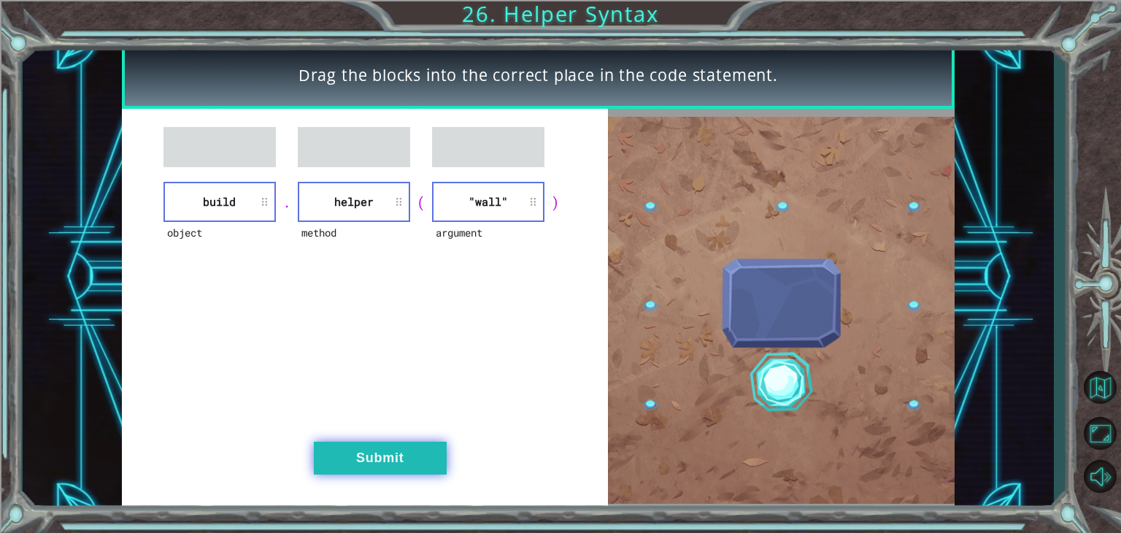
click at [386, 450] on button "Submit" at bounding box center [380, 458] width 133 height 33
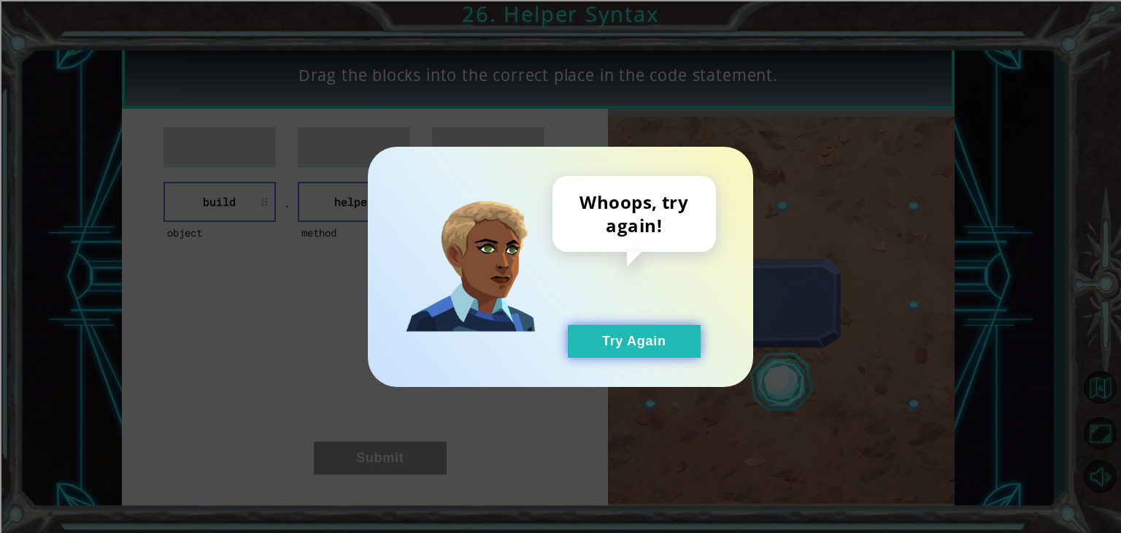
click at [640, 346] on button "Try Again" at bounding box center [634, 341] width 133 height 33
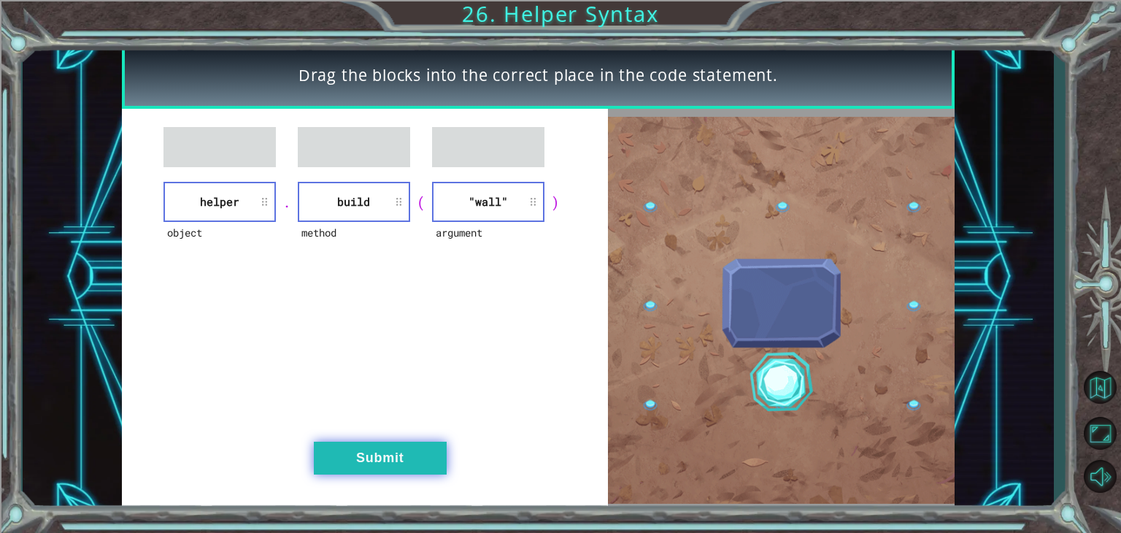
click at [386, 464] on button "Submit" at bounding box center [380, 458] width 133 height 33
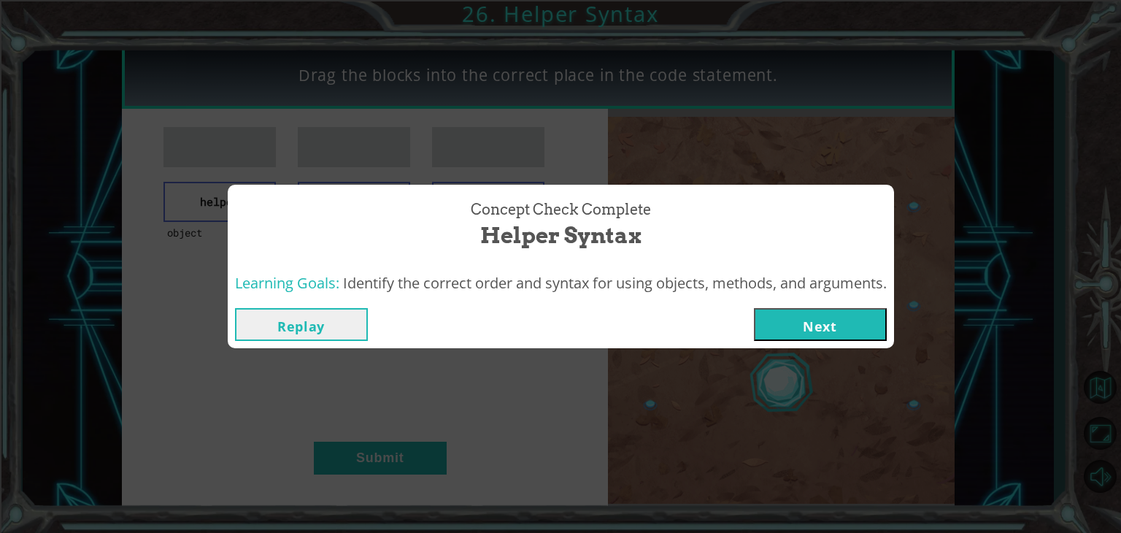
click at [845, 307] on div "Replay Next" at bounding box center [561, 324] width 667 height 47
click at [829, 312] on button "Next" at bounding box center [820, 324] width 133 height 33
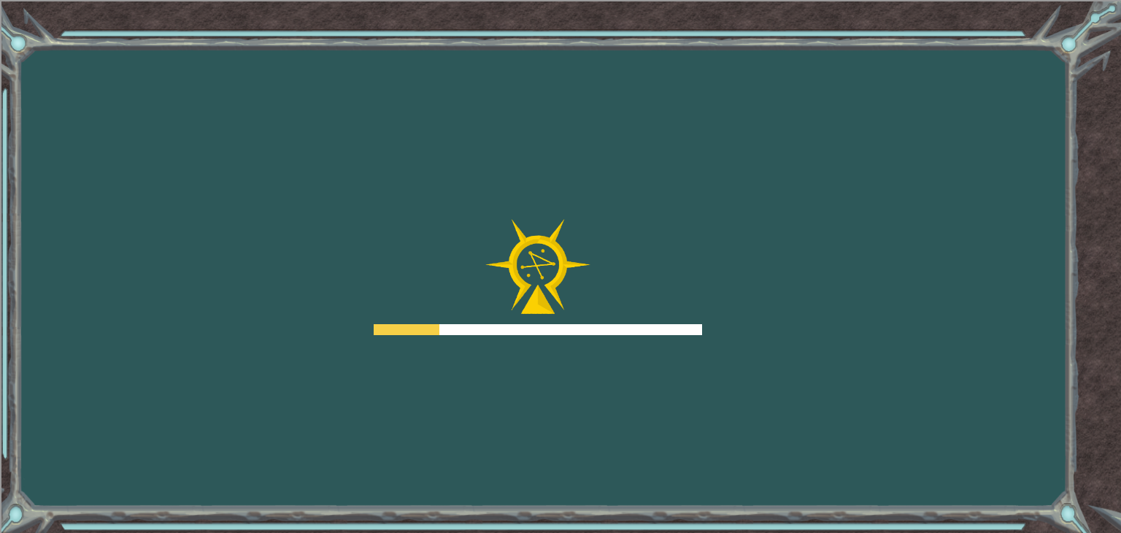
click at [827, 310] on div "Goals Error loading from server. Try refreshing the page. You'll need to join a…" at bounding box center [560, 266] width 1121 height 533
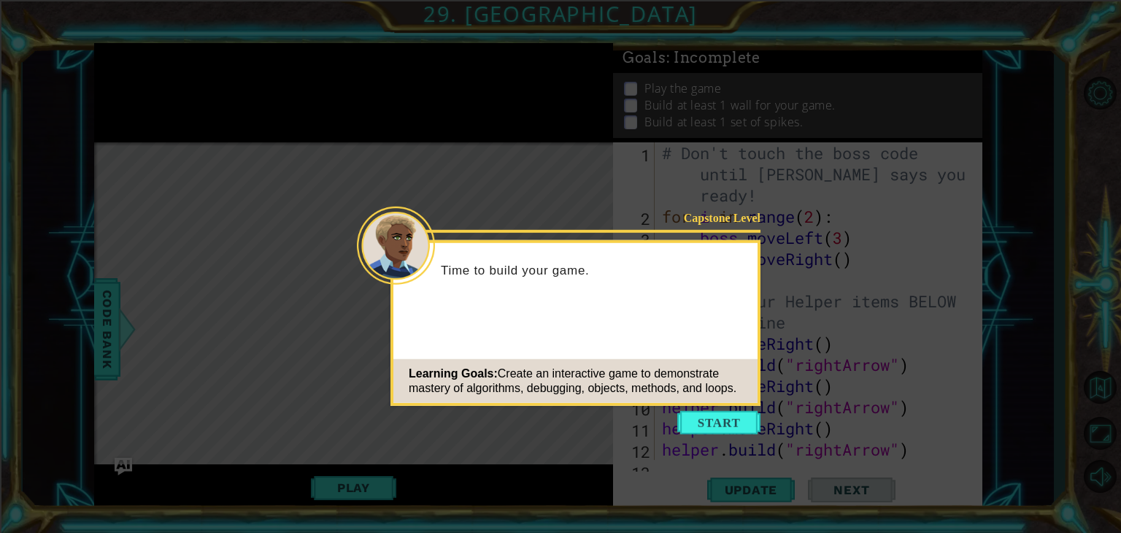
click at [695, 363] on div "Learning Goals: Create an interactive game to demonstrate mastery of algorithms…" at bounding box center [576, 381] width 364 height 44
click at [710, 421] on button "Start" at bounding box center [719, 422] width 83 height 23
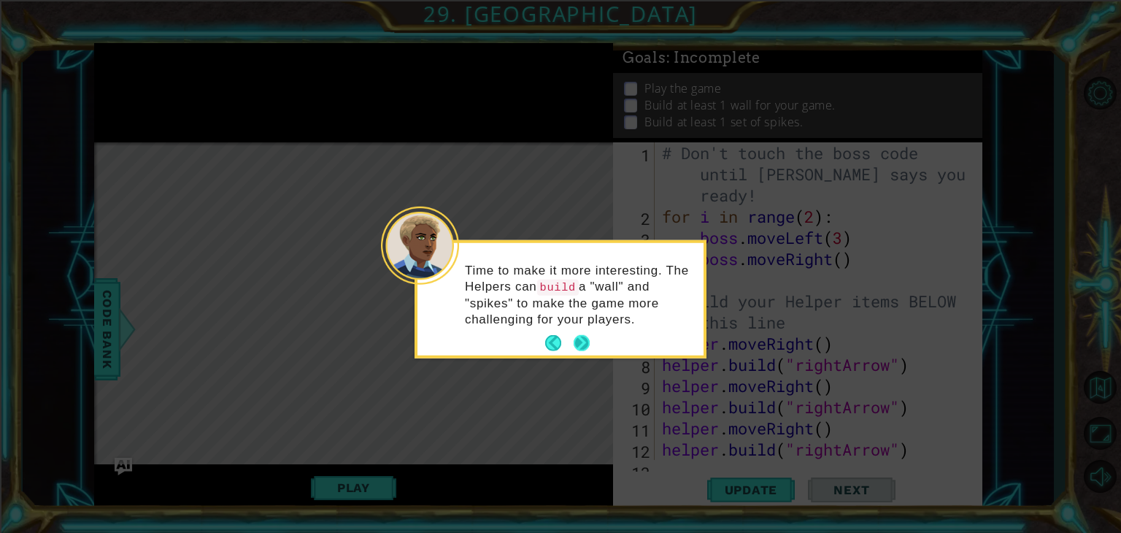
click at [576, 335] on button "Next" at bounding box center [582, 343] width 17 height 17
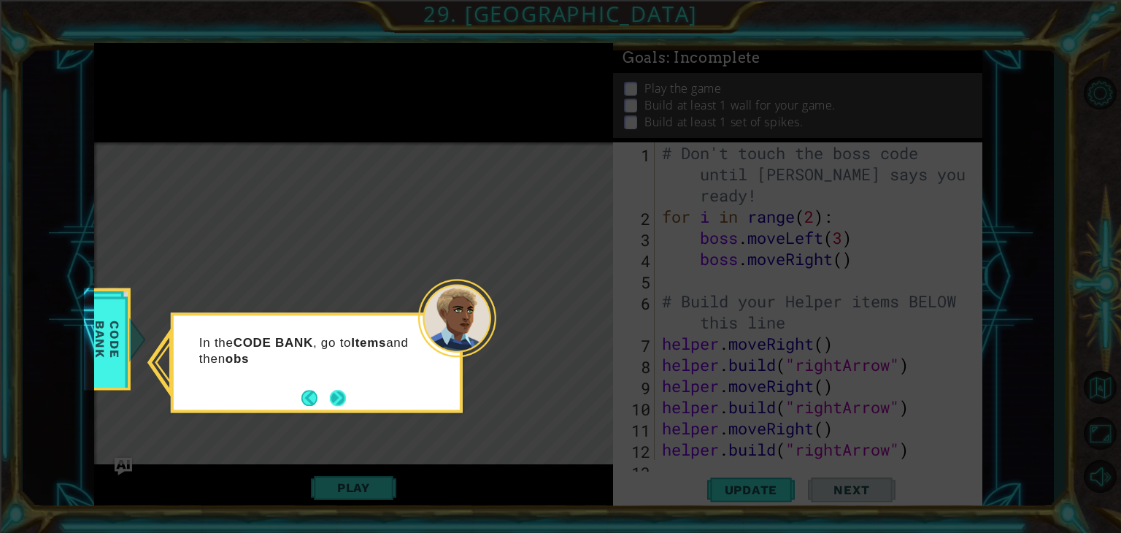
click at [334, 396] on button "Next" at bounding box center [337, 398] width 17 height 17
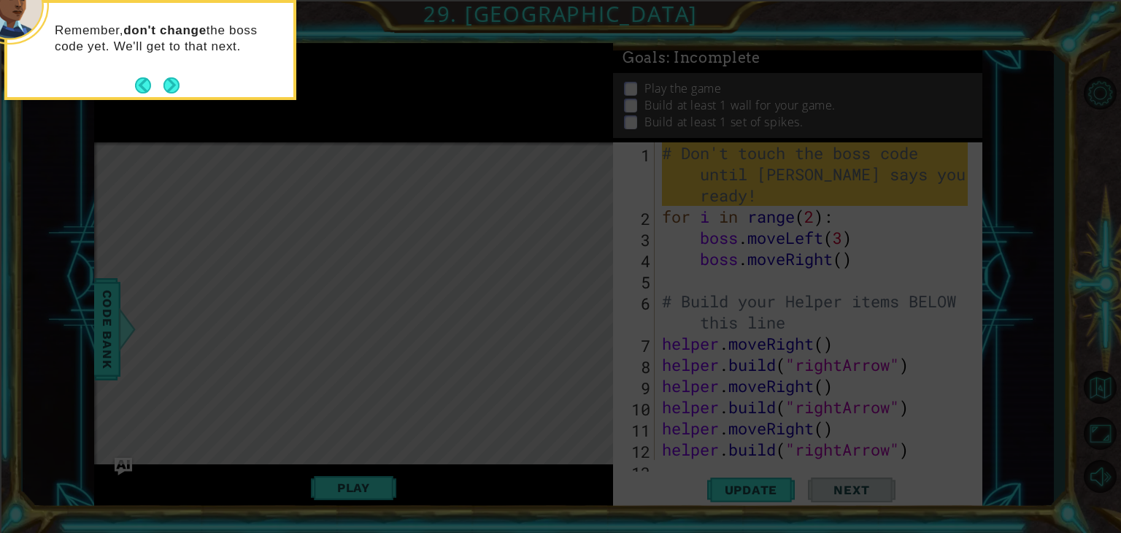
click at [702, 406] on icon at bounding box center [560, 80] width 1121 height 906
click at [169, 85] on button "Next" at bounding box center [172, 85] width 17 height 17
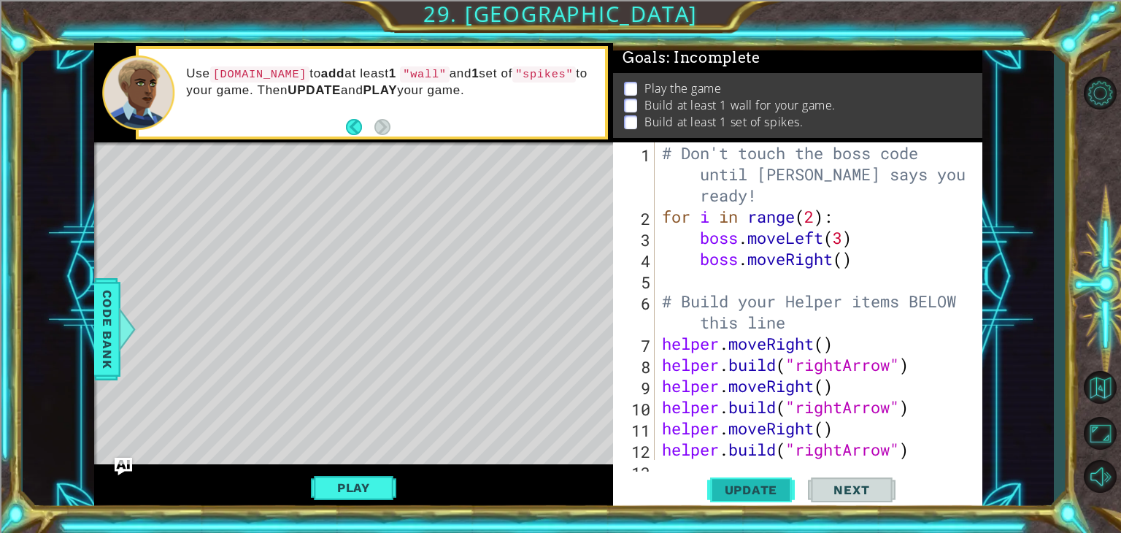
click at [778, 482] on button "Update" at bounding box center [751, 490] width 88 height 37
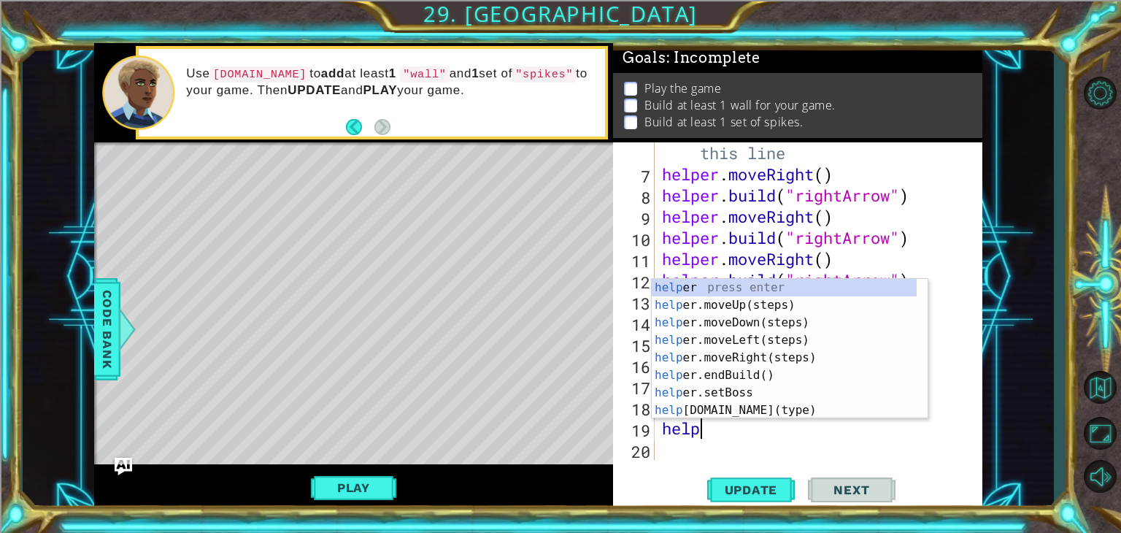
type textarea "helpe"
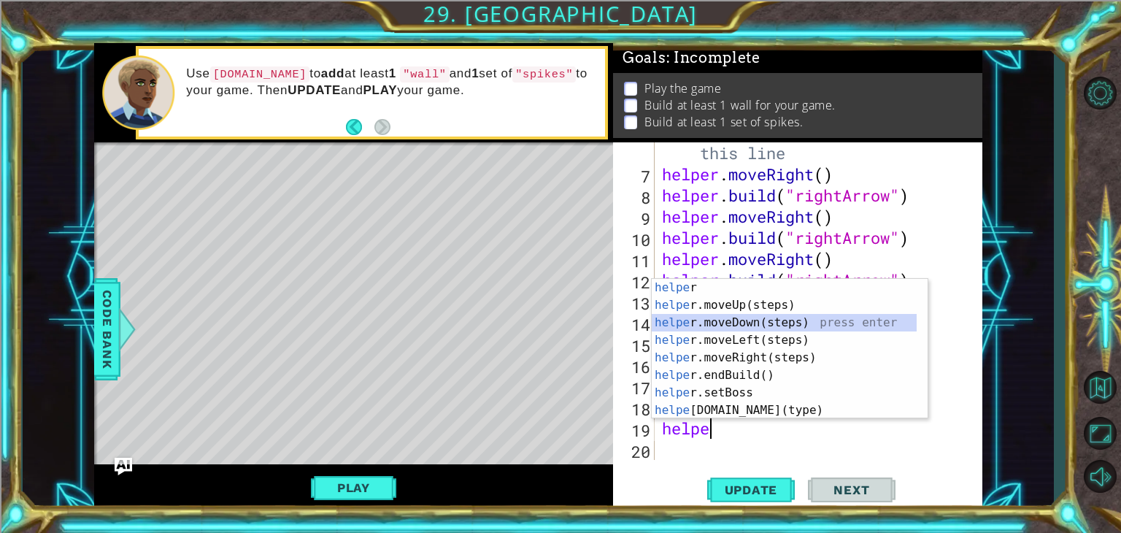
click at [769, 319] on div "helpe r press enter helpe [PERSON_NAME]moveUp(steps) press enter helpe r.moveDo…" at bounding box center [784, 366] width 265 height 175
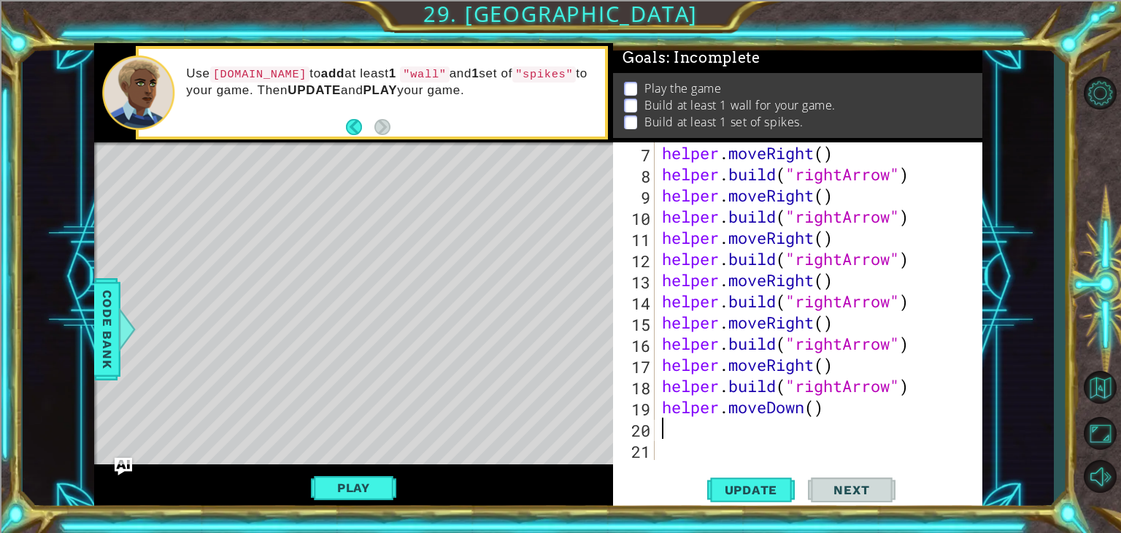
click at [702, 428] on div "helper . moveRight ( ) helper . build ( "rightArrow" ) helper . moveRight ( ) h…" at bounding box center [817, 322] width 316 height 360
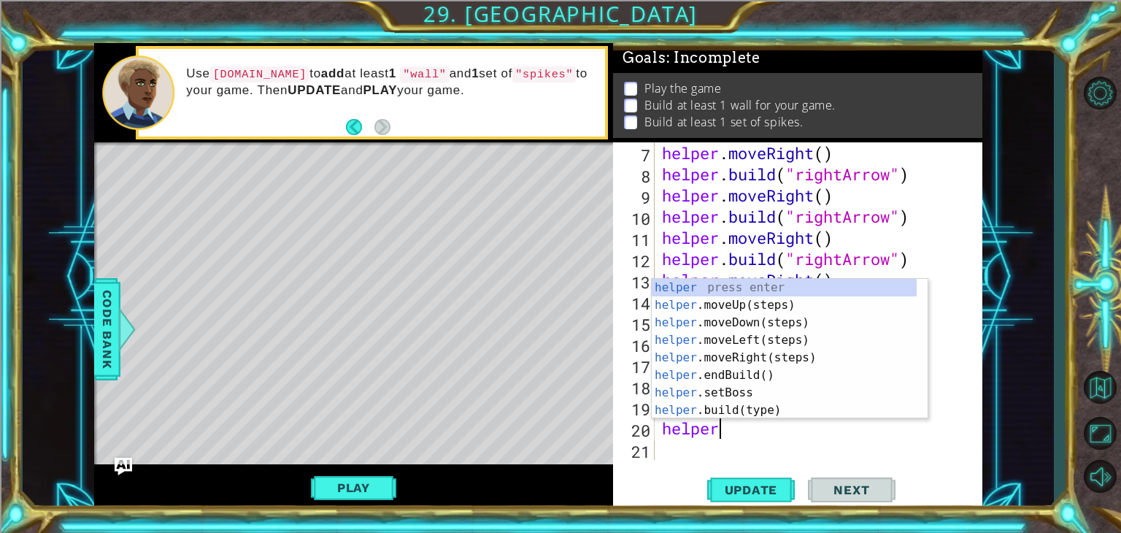
scroll to position [0, 1]
click at [734, 412] on div "helper press enter helper .moveUp(steps) press enter helper .moveDown(steps) pr…" at bounding box center [784, 366] width 265 height 175
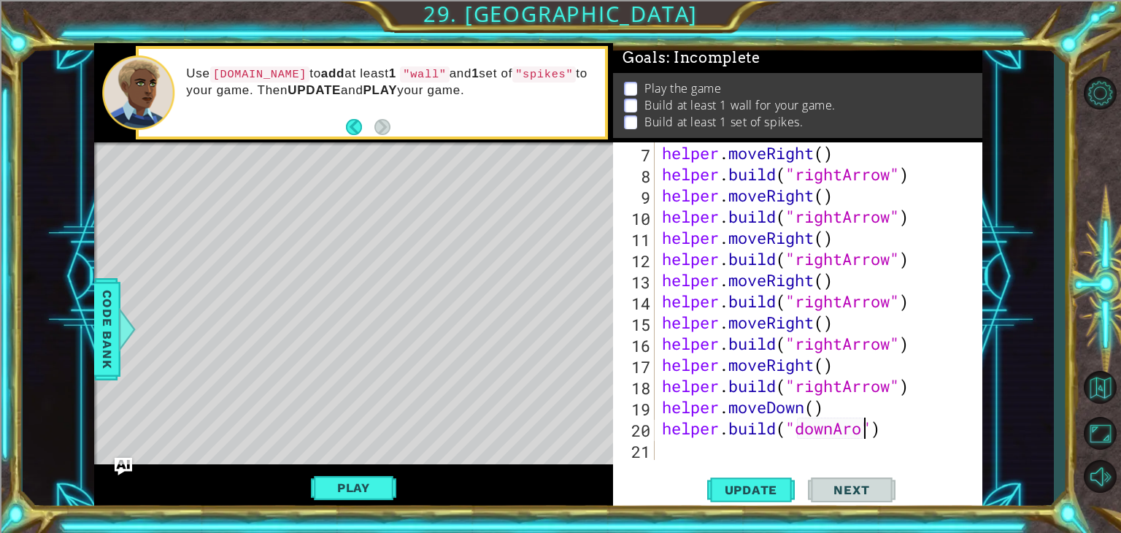
scroll to position [0, 9]
type textarea "[DOMAIN_NAME]("downArrow")"
click at [728, 453] on div "helper . moveRight ( ) helper . build ( "rightArrow" ) helper . moveRight ( ) h…" at bounding box center [817, 322] width 316 height 360
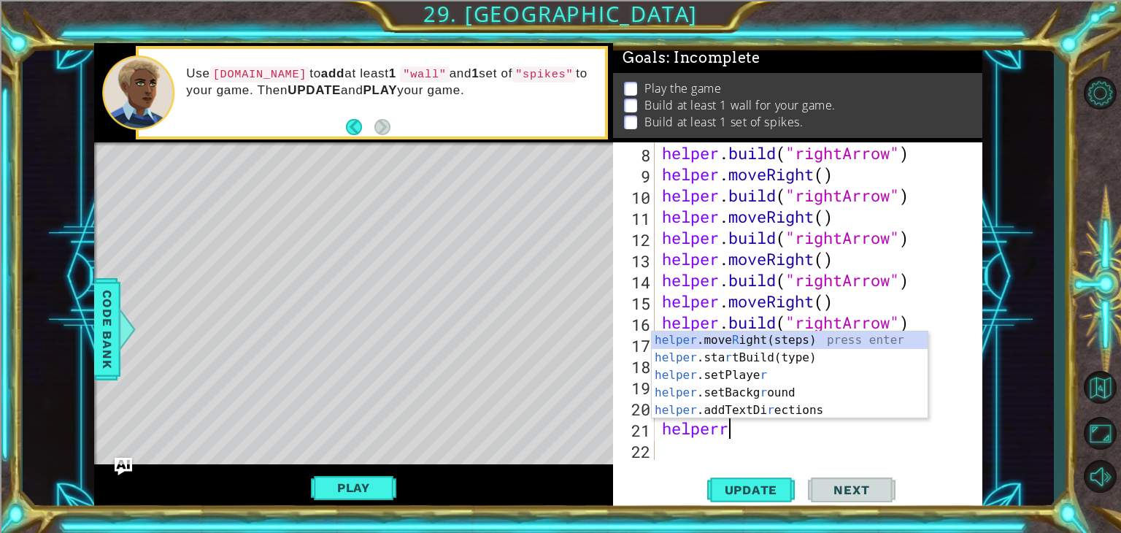
scroll to position [0, 2]
type textarea "helper"
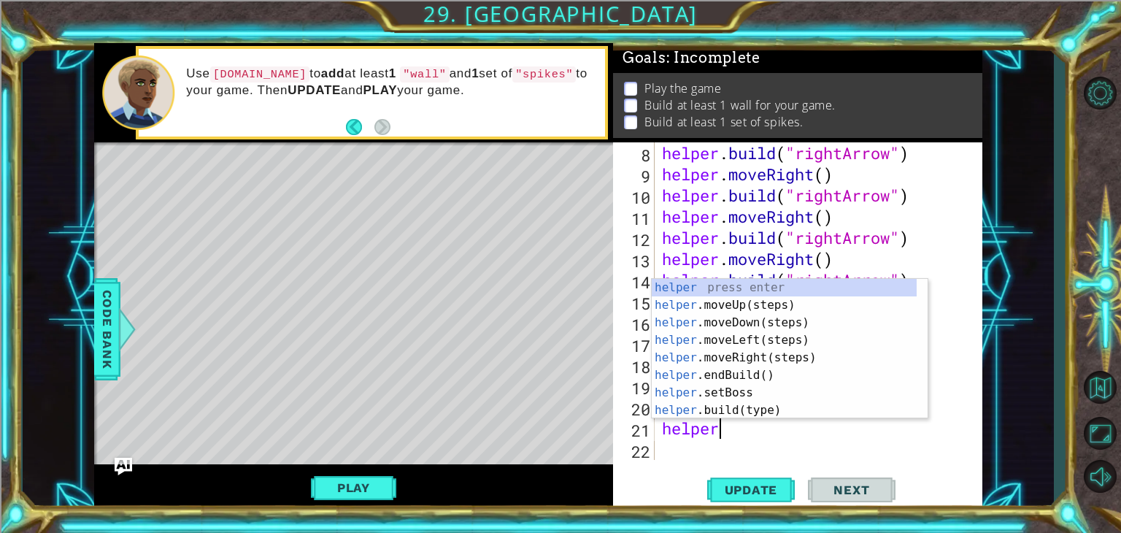
scroll to position [0, 1]
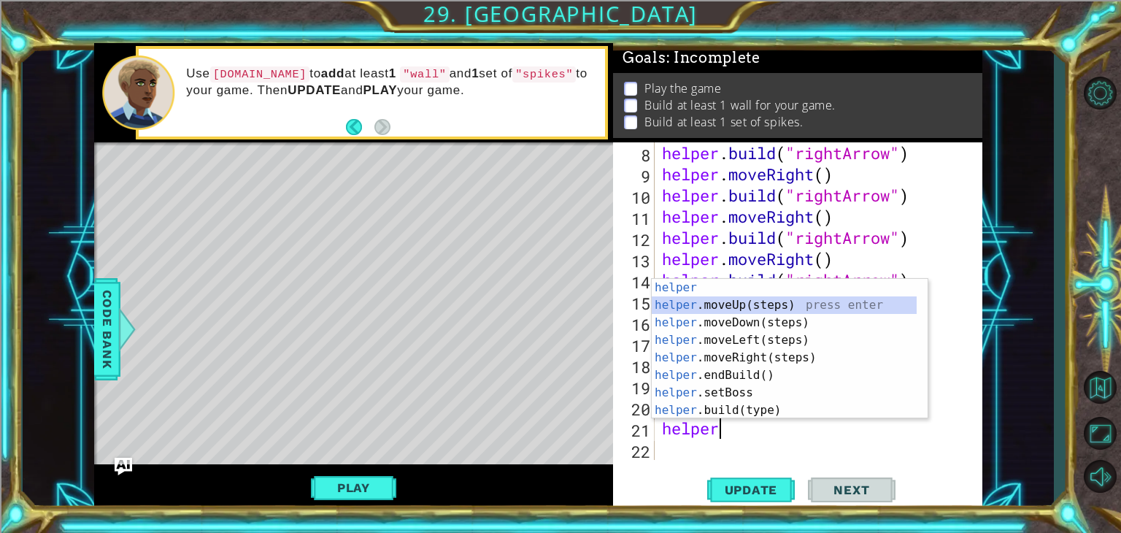
click at [762, 307] on div "helper press enter helper .moveUp(steps) press enter helper .moveDown(steps) pr…" at bounding box center [784, 366] width 265 height 175
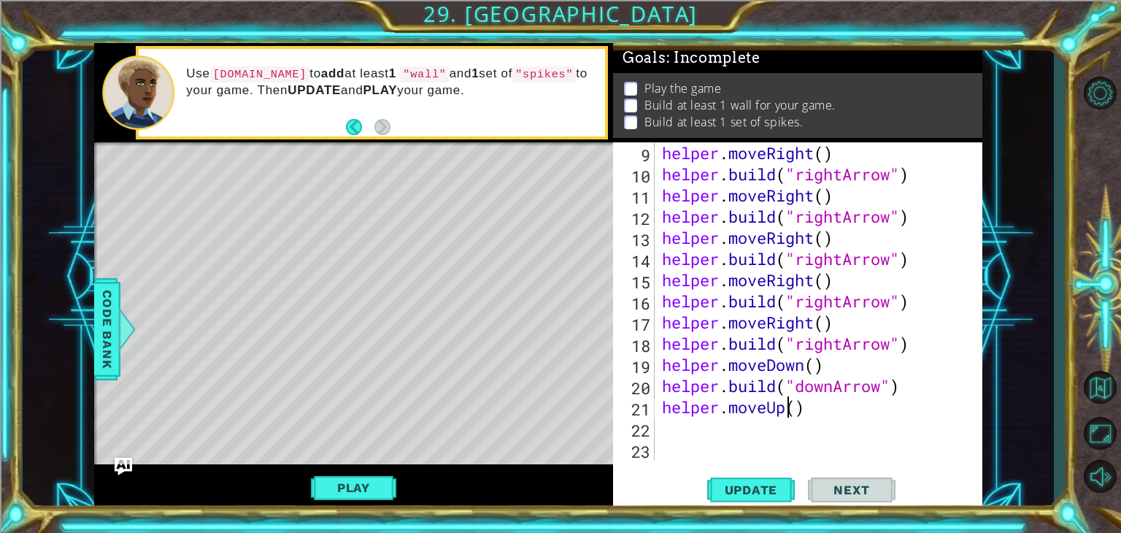
click at [786, 415] on div "helper . moveRight ( ) helper . build ( "rightArrow" ) helper . moveRight ( ) h…" at bounding box center [817, 322] width 316 height 360
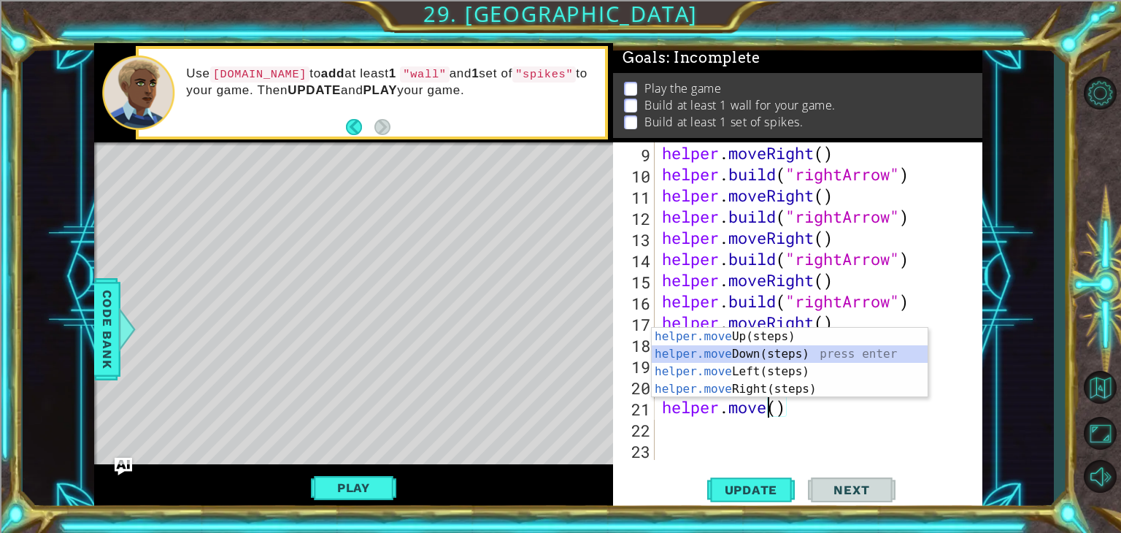
click at [794, 354] on div "helper.move Up(steps) press enter helper.move Down(steps) press enter helper.mo…" at bounding box center [790, 380] width 276 height 105
type textarea "helper.moveDown"
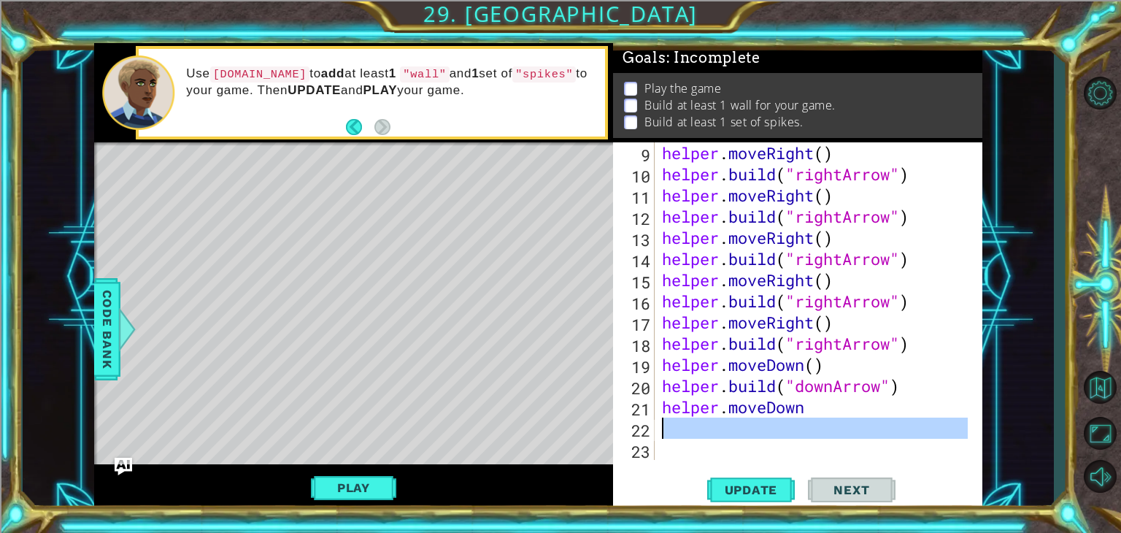
click at [651, 437] on div "22" at bounding box center [635, 430] width 39 height 21
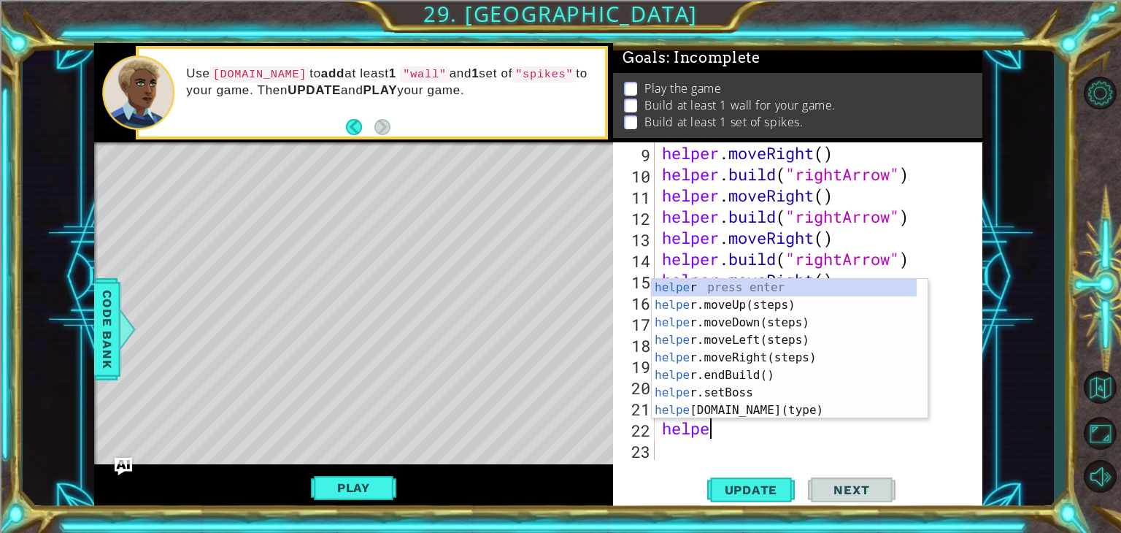
scroll to position [0, 1]
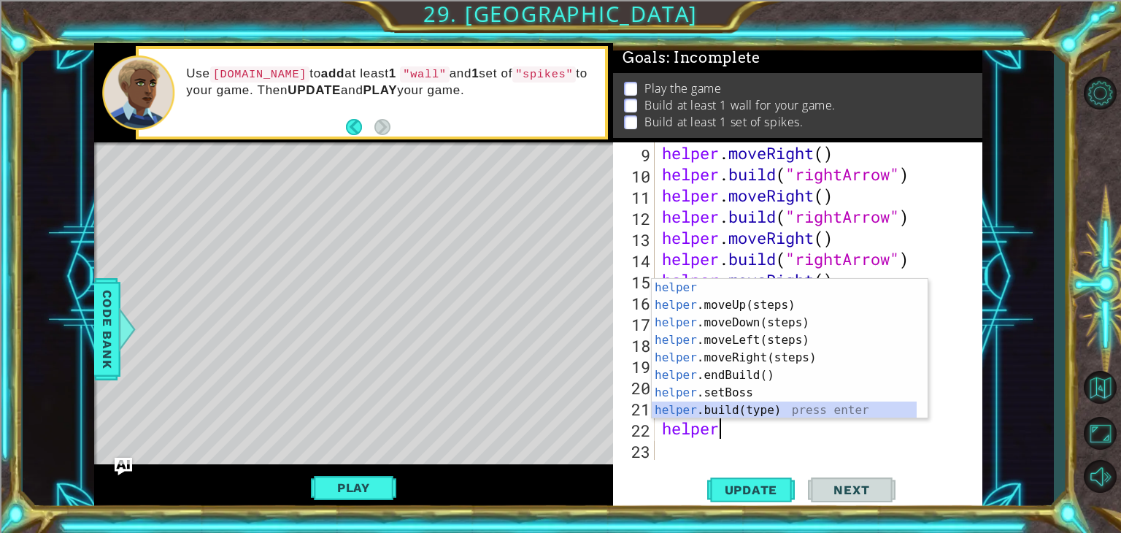
click at [753, 410] on div "helper press enter helper .moveUp(steps) press enter helper .moveDown(steps) pr…" at bounding box center [784, 366] width 265 height 175
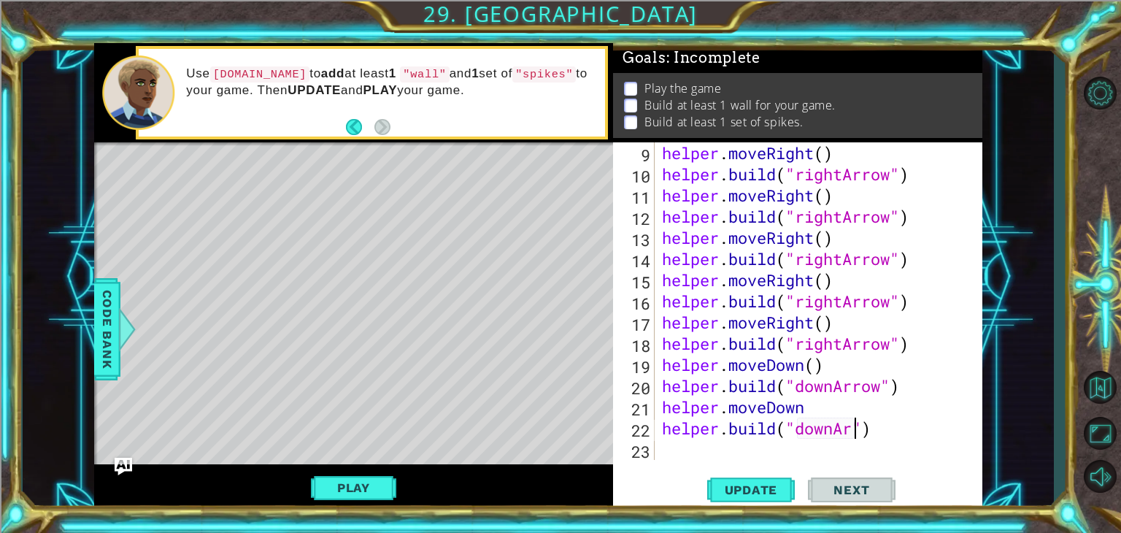
scroll to position [0, 9]
type textarea "[DOMAIN_NAME]("downArrow")"
click at [818, 458] on div "helper . moveRight ( ) helper . build ( "rightArrow" ) helper . moveRight ( ) h…" at bounding box center [817, 322] width 316 height 360
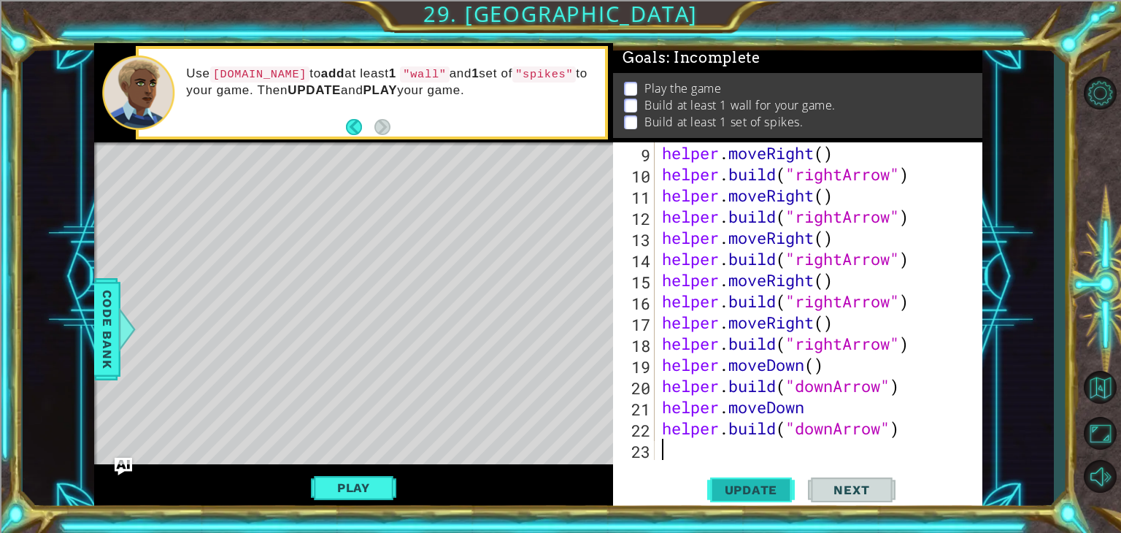
click at [756, 493] on span "Update" at bounding box center [751, 490] width 82 height 15
click at [759, 503] on button "Update" at bounding box center [751, 490] width 88 height 37
click at [365, 485] on button "Play" at bounding box center [353, 488] width 85 height 28
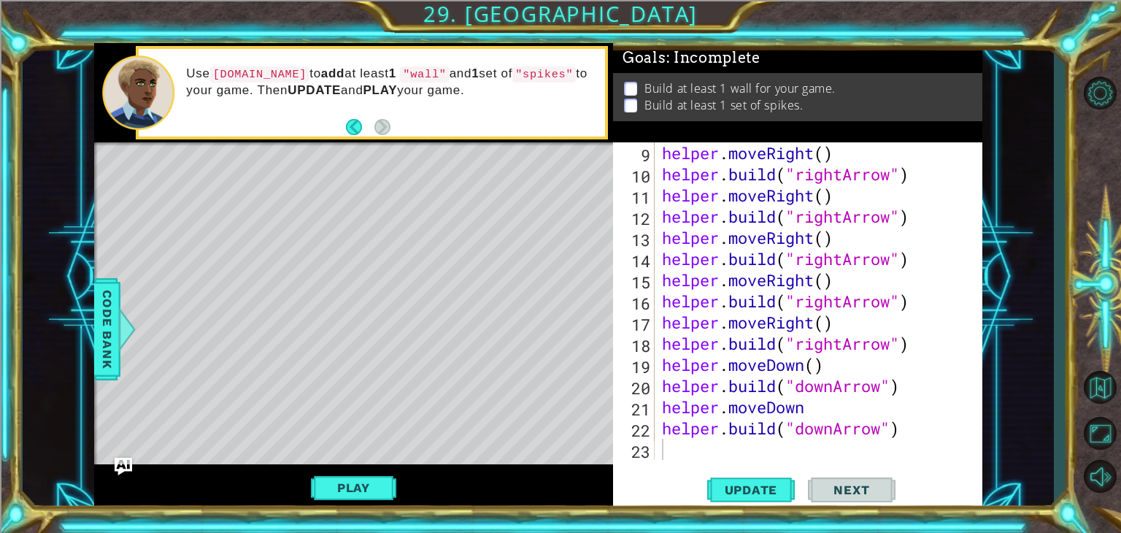
click at [548, 231] on div "Level Map" at bounding box center [431, 357] width 675 height 430
click at [733, 456] on div "helper . moveRight ( ) helper . build ( "rightArrow" ) helper . moveRight ( ) h…" at bounding box center [817, 322] width 316 height 360
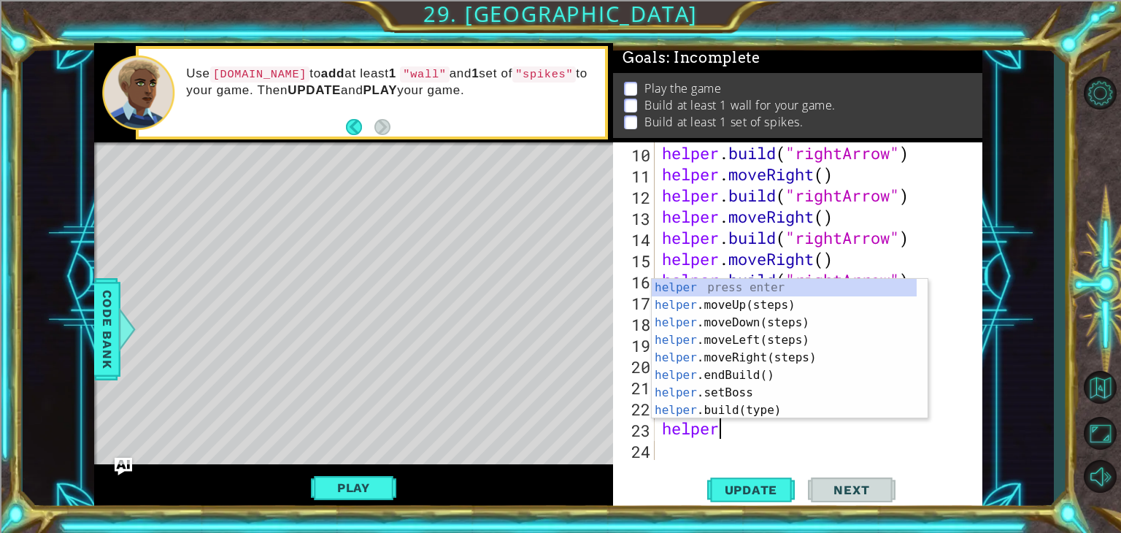
scroll to position [0, 1]
click at [741, 412] on div "helper press enter helper .moveUp(steps) press enter helper .moveDown(steps) pr…" at bounding box center [784, 366] width 265 height 175
type textarea "[DOMAIN_NAME]("wall")"
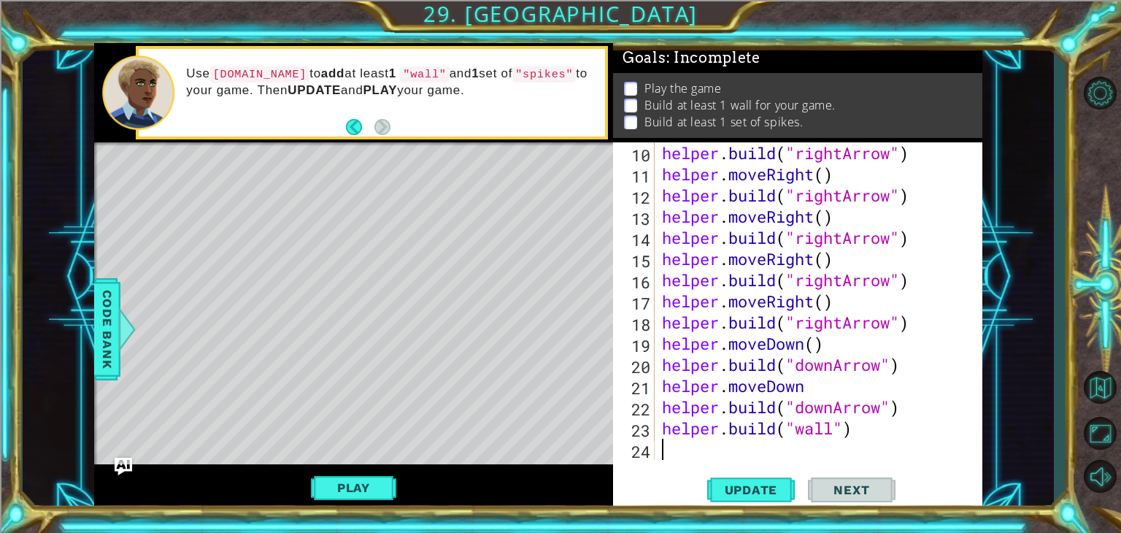
click at [849, 449] on div "helper . build ( "rightArrow" ) helper . moveRight ( ) helper . build ( "rightA…" at bounding box center [817, 322] width 316 height 360
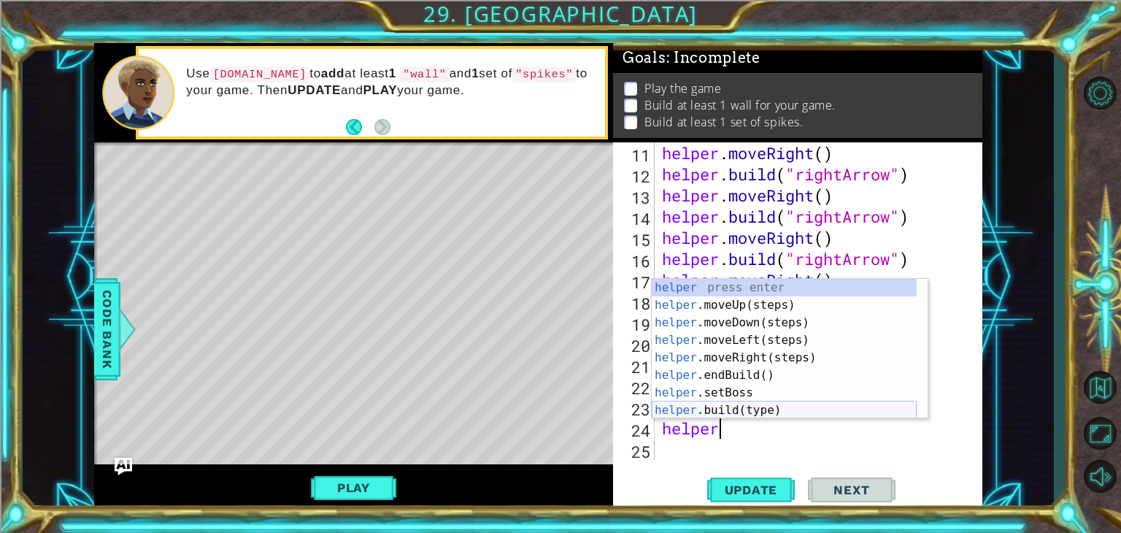
click at [789, 412] on div "helper press enter helper .moveUp(steps) press enter helper .moveDown(steps) pr…" at bounding box center [784, 366] width 265 height 175
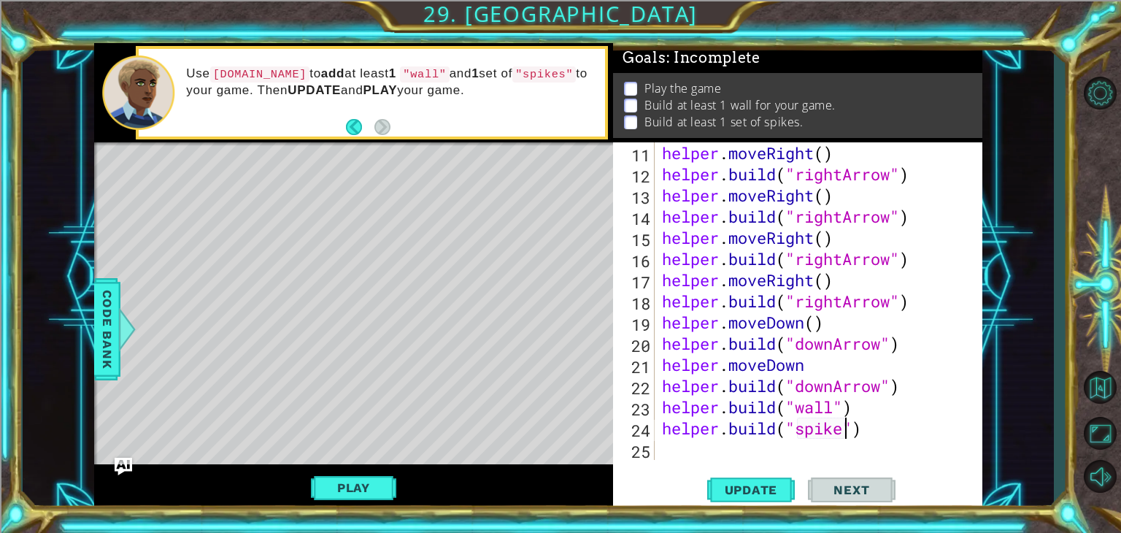
type textarea "[DOMAIN_NAME]("spikes")"
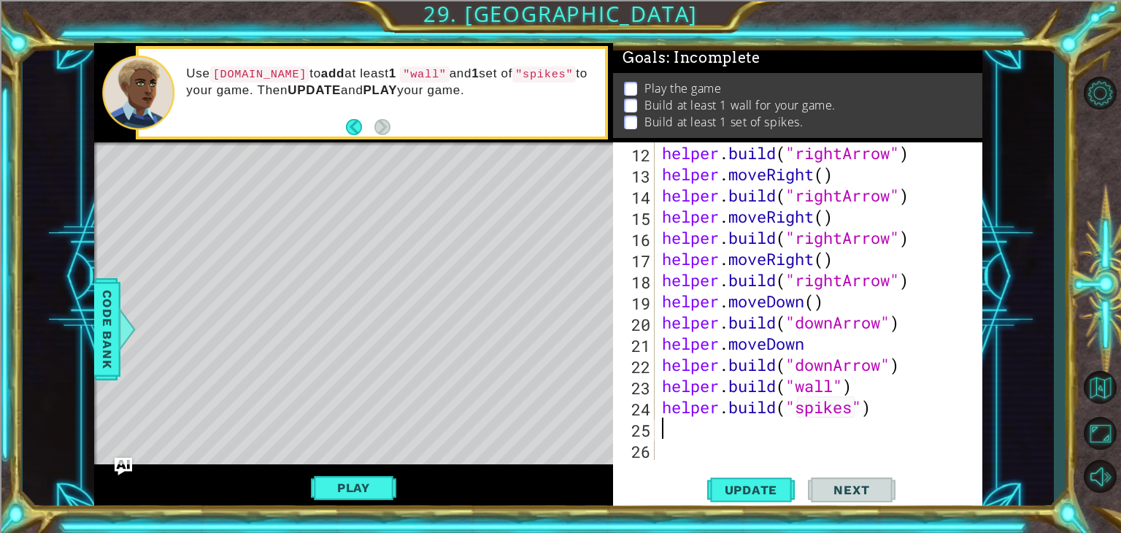
scroll to position [296, 0]
click at [774, 496] on span "Update" at bounding box center [751, 490] width 82 height 15
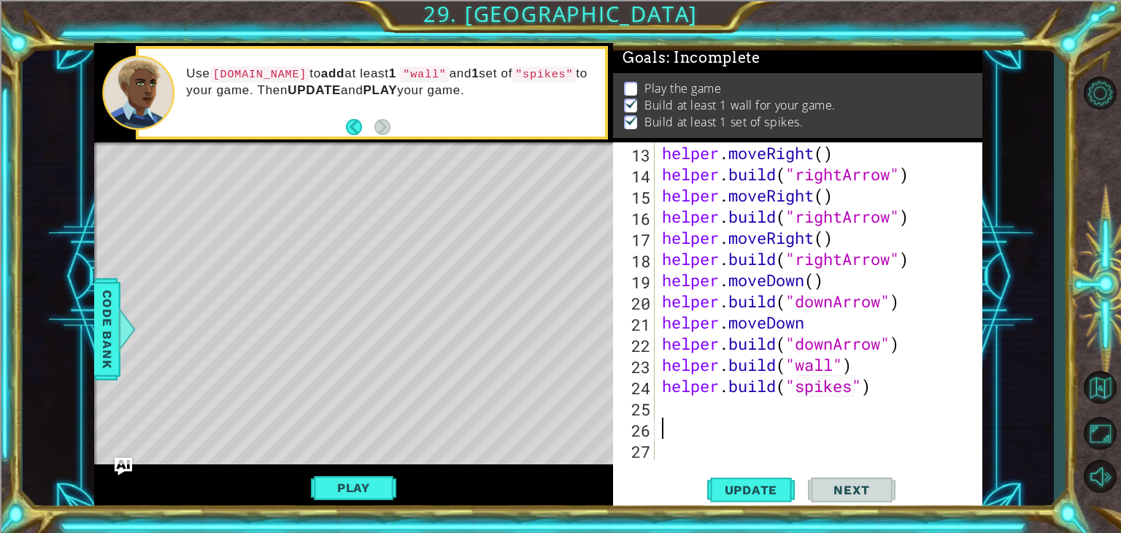
scroll to position [318, 0]
click at [321, 482] on button "Play" at bounding box center [353, 488] width 85 height 28
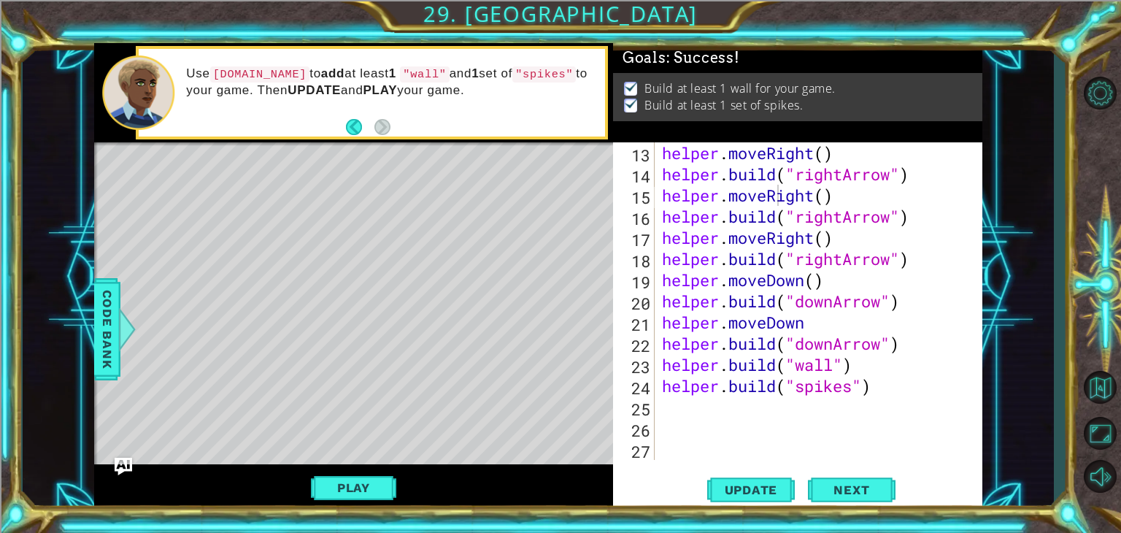
scroll to position [0, 0]
click at [664, 391] on div "helper . moveRight ( ) helper . build ( "rightArrow" ) helper . moveRight ( ) h…" at bounding box center [817, 322] width 316 height 360
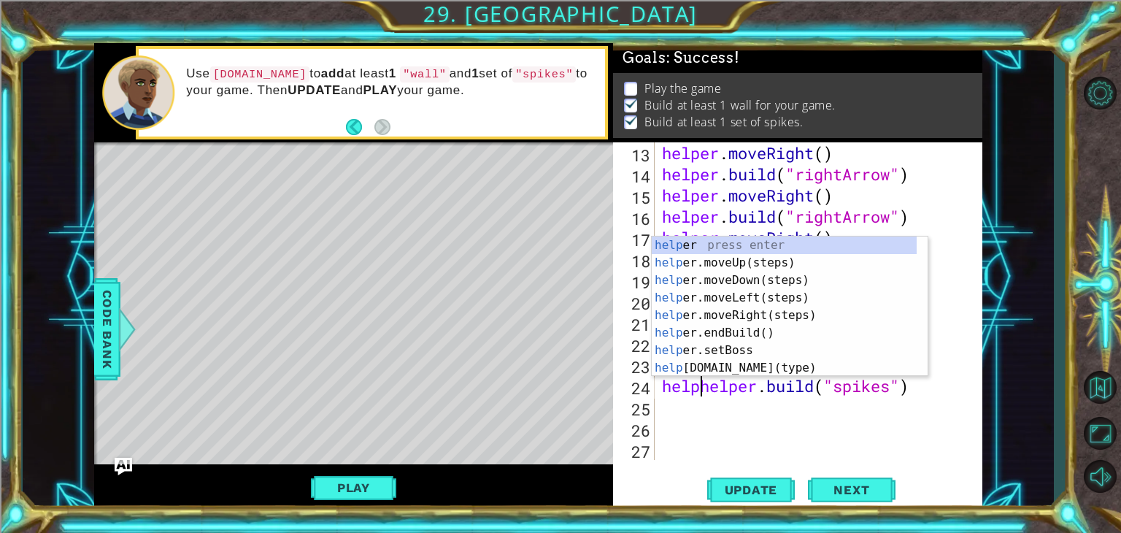
scroll to position [0, 1]
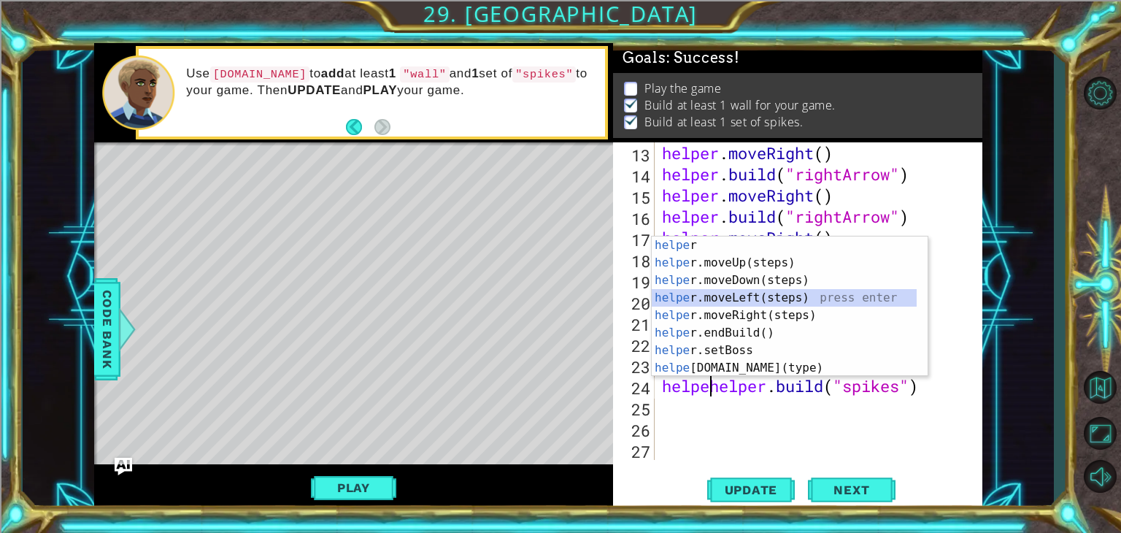
click at [747, 296] on div "helpe r press enter helpe [PERSON_NAME]moveUp(steps) press enter helpe r.moveDo…" at bounding box center [784, 324] width 265 height 175
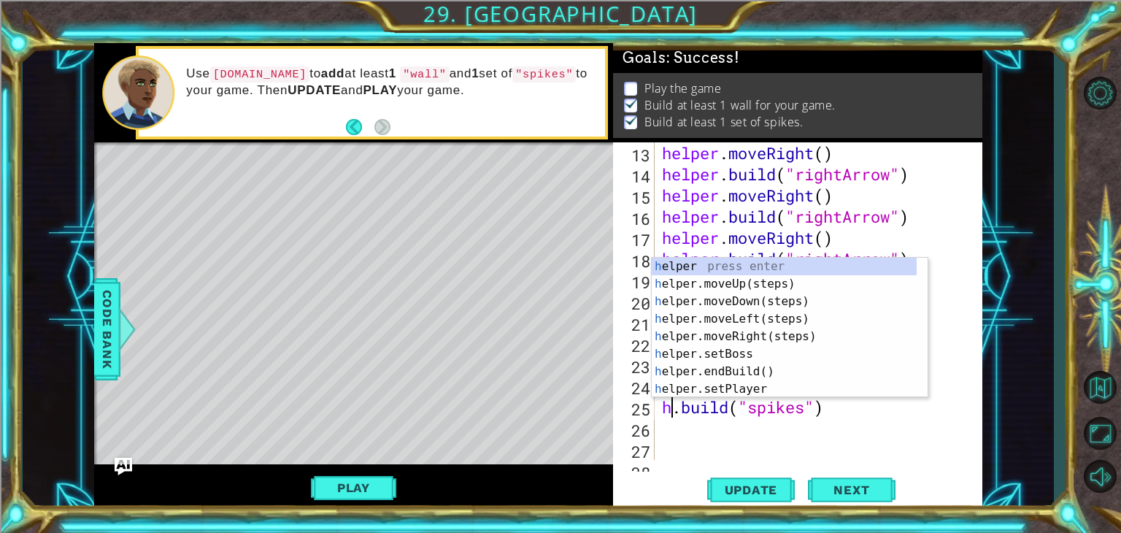
scroll to position [0, 0]
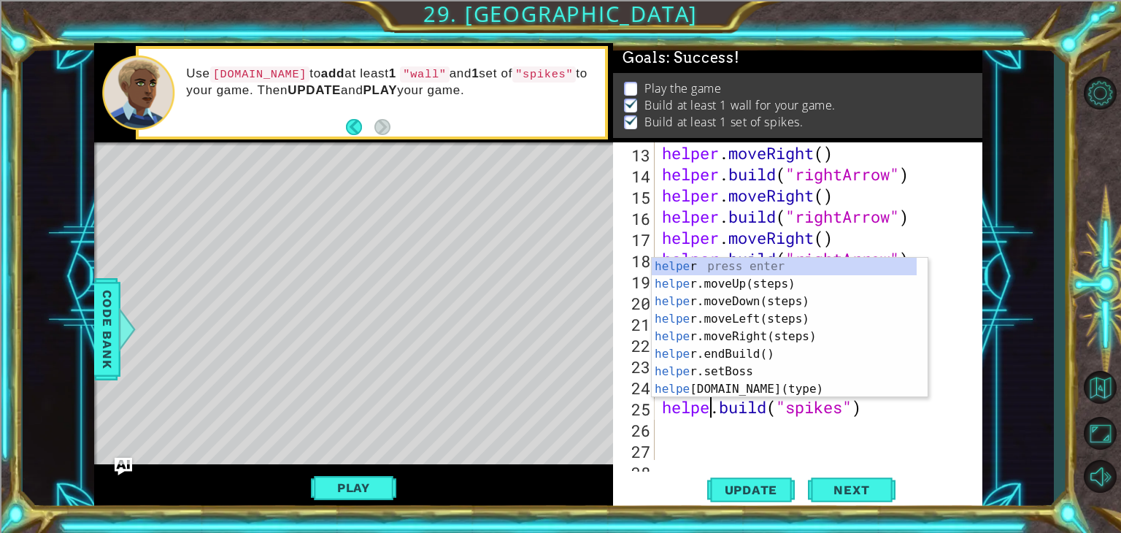
type textarea "[DOMAIN_NAME]("spikes")"
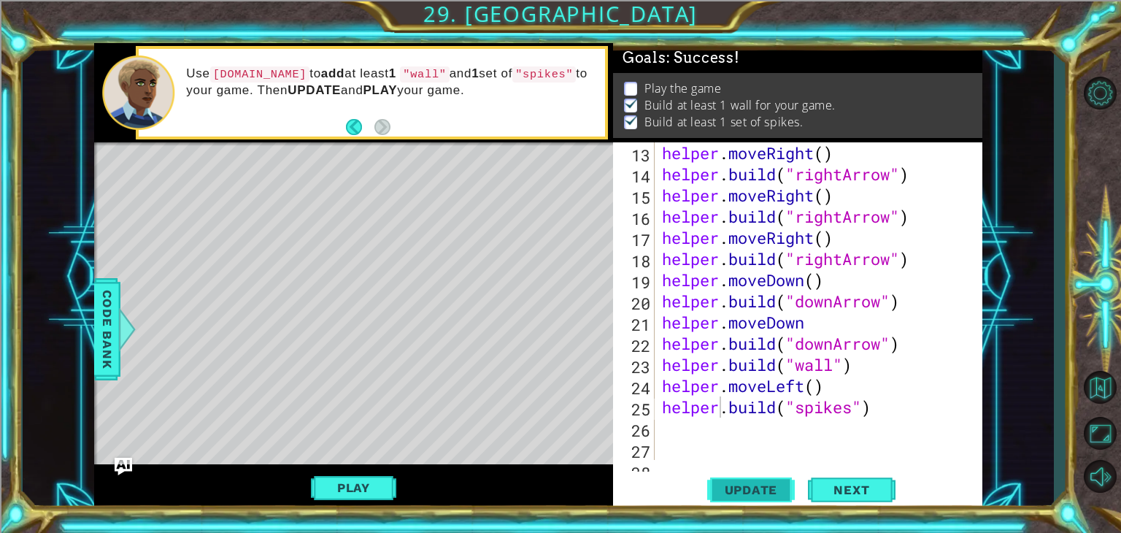
click at [775, 481] on button "Update" at bounding box center [751, 490] width 88 height 37
click at [561, 310] on div "Level Map" at bounding box center [431, 357] width 675 height 430
click at [380, 494] on button "Play" at bounding box center [353, 488] width 85 height 28
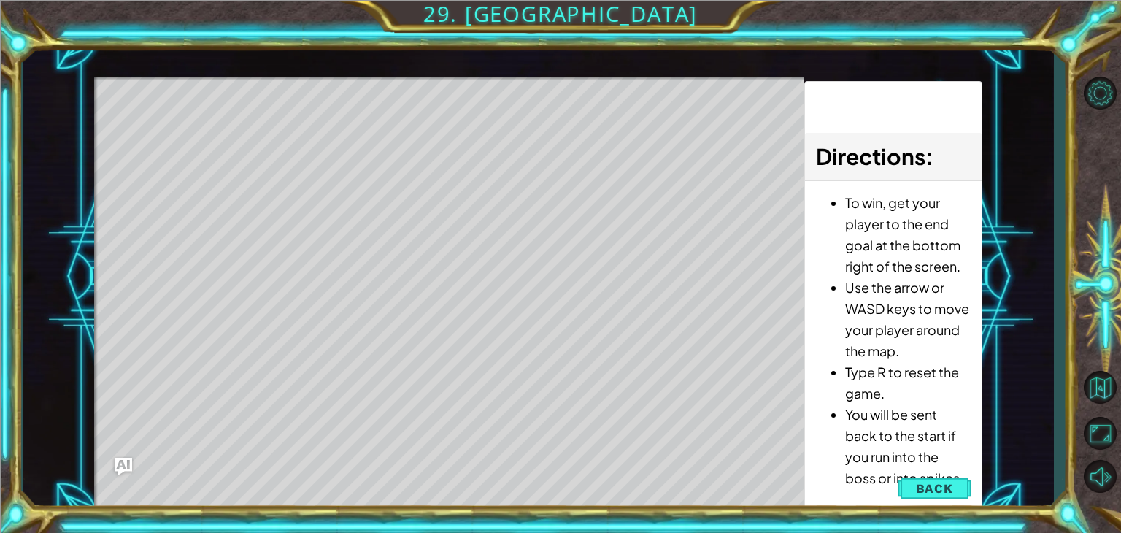
click at [742, 518] on div "1 ההההההההההההההההההההההההההההההההההההההההההההההההההההההההההההההההההההההההההההה…" at bounding box center [560, 266] width 1121 height 533
click at [935, 487] on span "Back" at bounding box center [934, 488] width 37 height 15
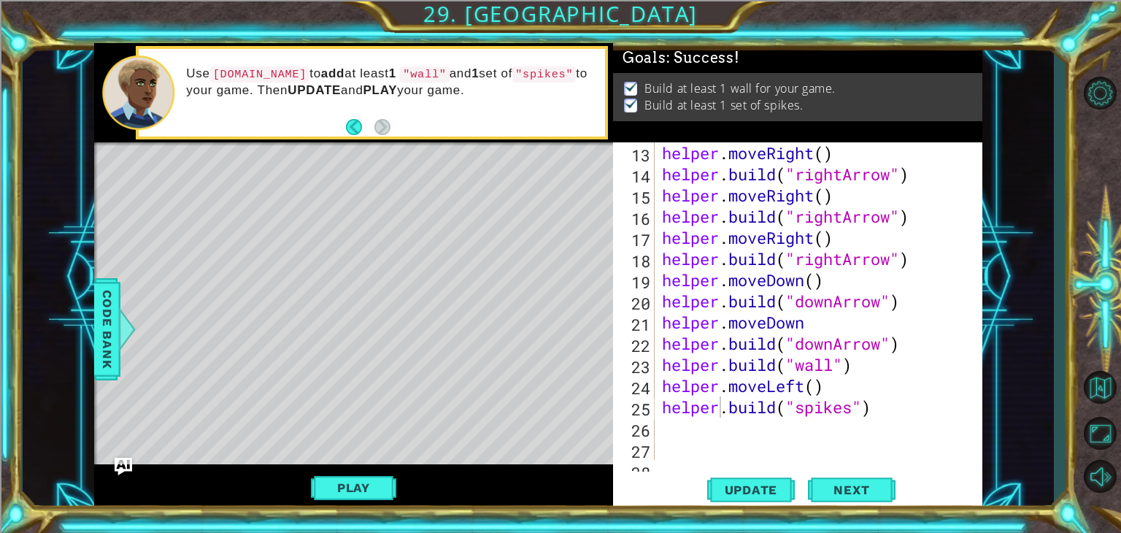
scroll to position [0, 0]
click at [680, 444] on div "helper . moveRight ( ) helper . build ( "rightArrow" ) helper . moveRight ( ) h…" at bounding box center [817, 322] width 316 height 360
click at [672, 436] on div "helper . moveRight ( ) helper . build ( "rightArrow" ) helper . moveRight ( ) h…" at bounding box center [817, 322] width 316 height 360
click at [772, 503] on button "Update" at bounding box center [751, 490] width 88 height 37
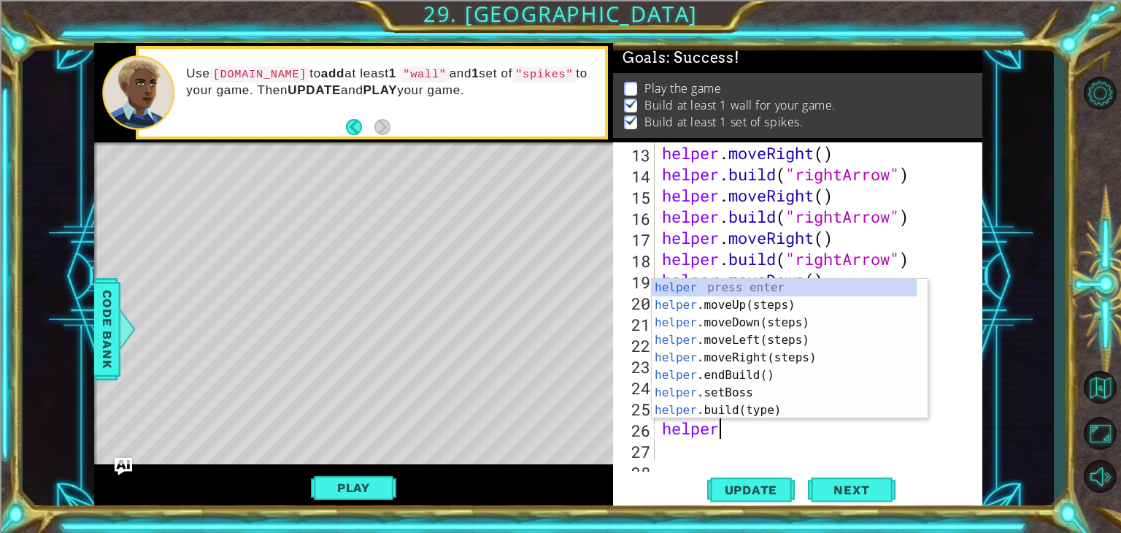
scroll to position [0, 1]
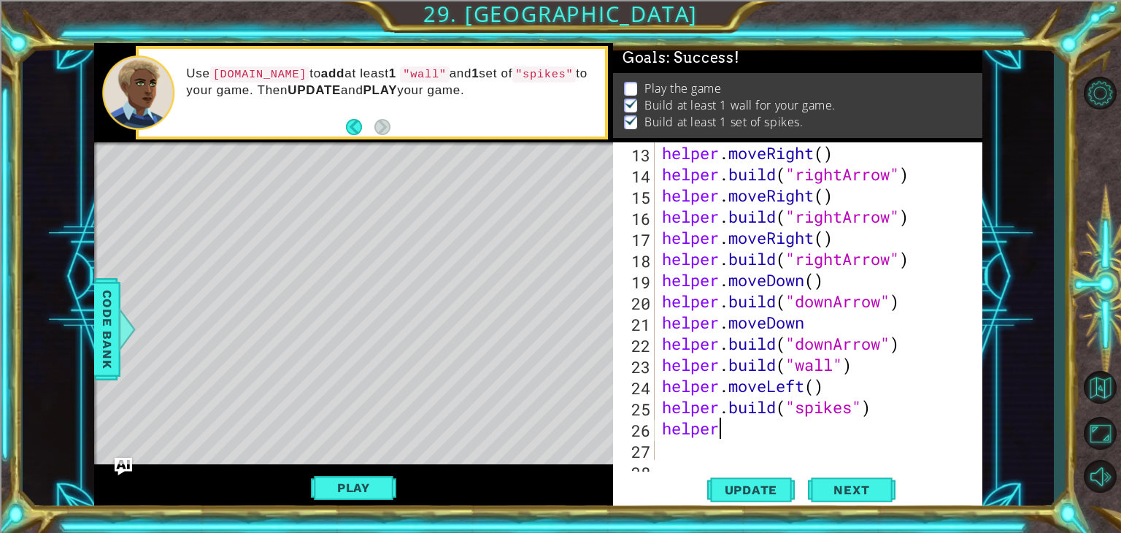
click at [765, 436] on div "helper . moveRight ( ) helper . build ( "rightArrow" ) helper . moveRight ( ) h…" at bounding box center [817, 322] width 316 height 360
drag, startPoint x: 878, startPoint y: 412, endPoint x: 641, endPoint y: 409, distance: 236.6
click at [641, 409] on div "helper 13 14 15 16 17 18 19 20 21 22 23 24 25 26 27 28 helper . moveRight ( ) h…" at bounding box center [796, 301] width 366 height 318
type textarea "[DOMAIN_NAME]("spikes")"
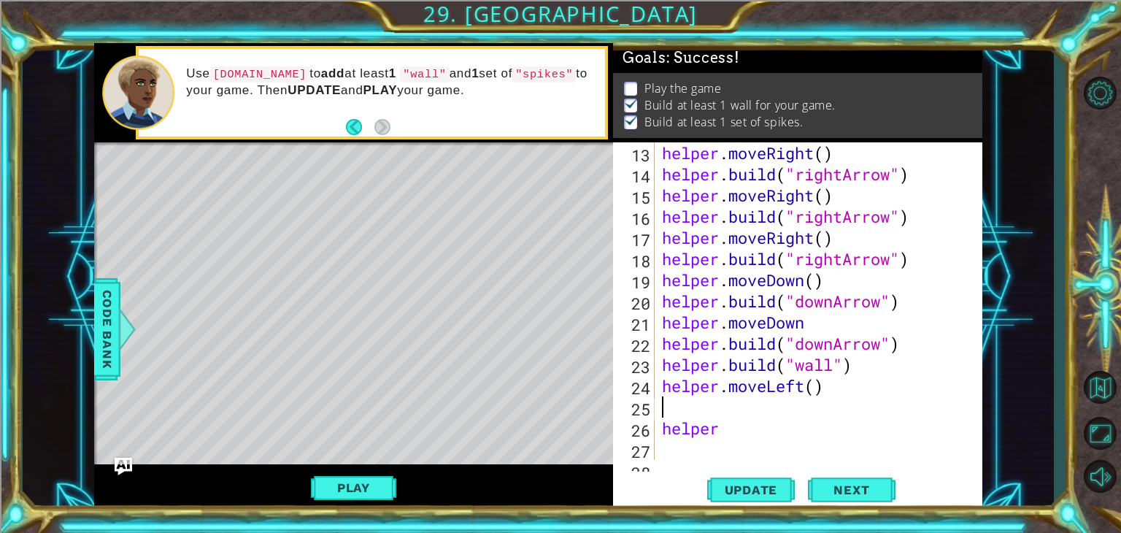
click at [664, 433] on div "helper . moveRight ( ) helper . build ( "rightArrow" ) helper . moveRight ( ) h…" at bounding box center [817, 322] width 316 height 360
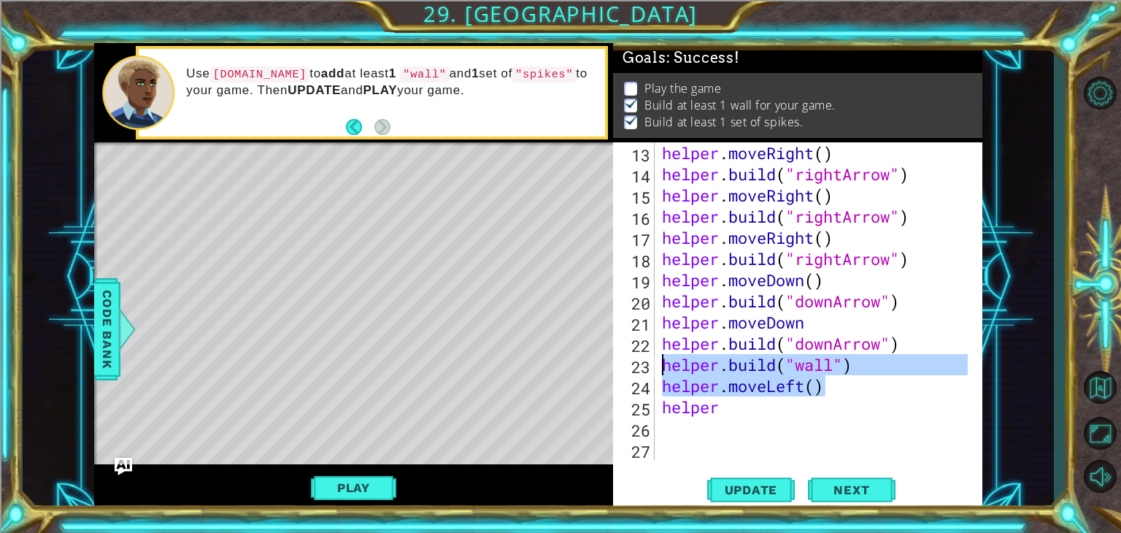
drag, startPoint x: 824, startPoint y: 388, endPoint x: 661, endPoint y: 358, distance: 165.5
click at [661, 358] on div "helper . moveRight ( ) helper . build ( "rightArrow" ) helper . moveRight ( ) h…" at bounding box center [817, 322] width 316 height 360
type textarea "[DOMAIN_NAME]("wall") helper.moveLeft()"
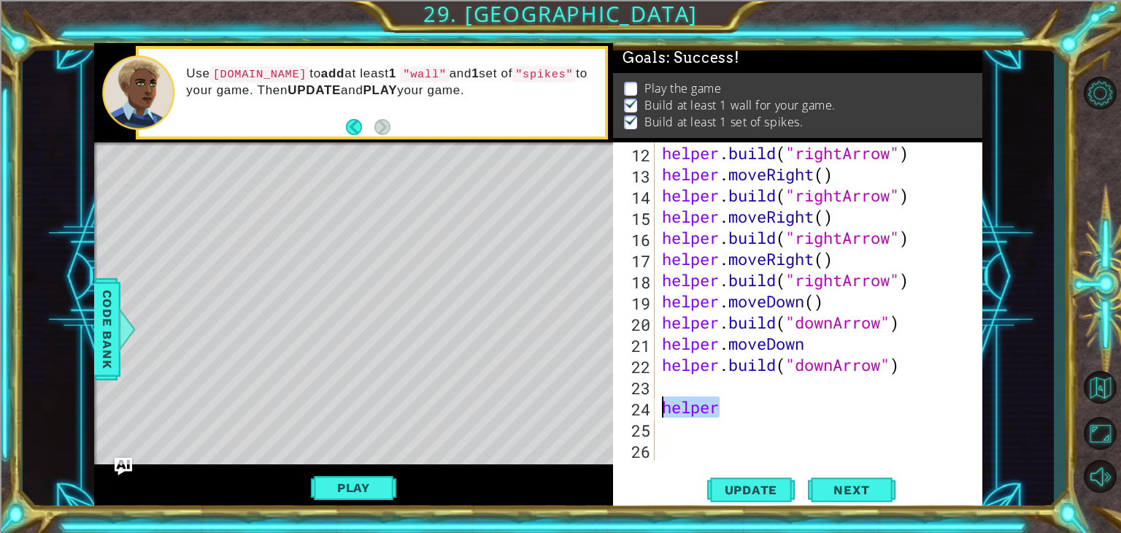
drag, startPoint x: 724, startPoint y: 405, endPoint x: 657, endPoint y: 404, distance: 66.4
click at [657, 404] on div "12 13 14 15 16 17 18 19 20 21 22 23 24 25 26 helper . build ( "rightArrow" ) he…" at bounding box center [796, 301] width 366 height 318
type textarea "helper"
click at [724, 483] on span "Update" at bounding box center [751, 490] width 82 height 15
click at [669, 383] on div "helper . build ( "rightArrow" ) helper . moveRight ( ) helper . build ( "rightA…" at bounding box center [817, 322] width 316 height 360
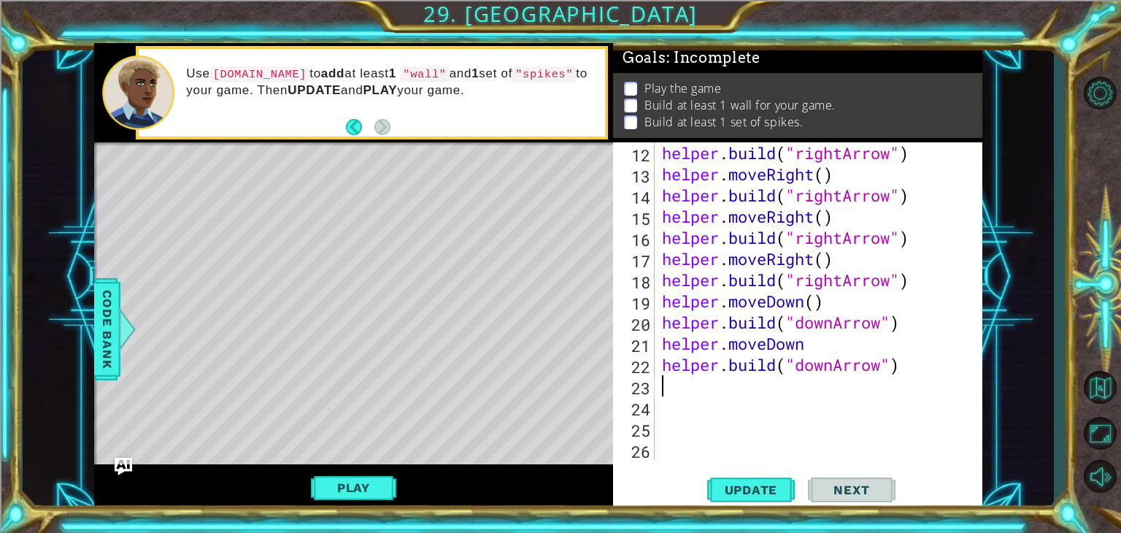
type textarea "h"
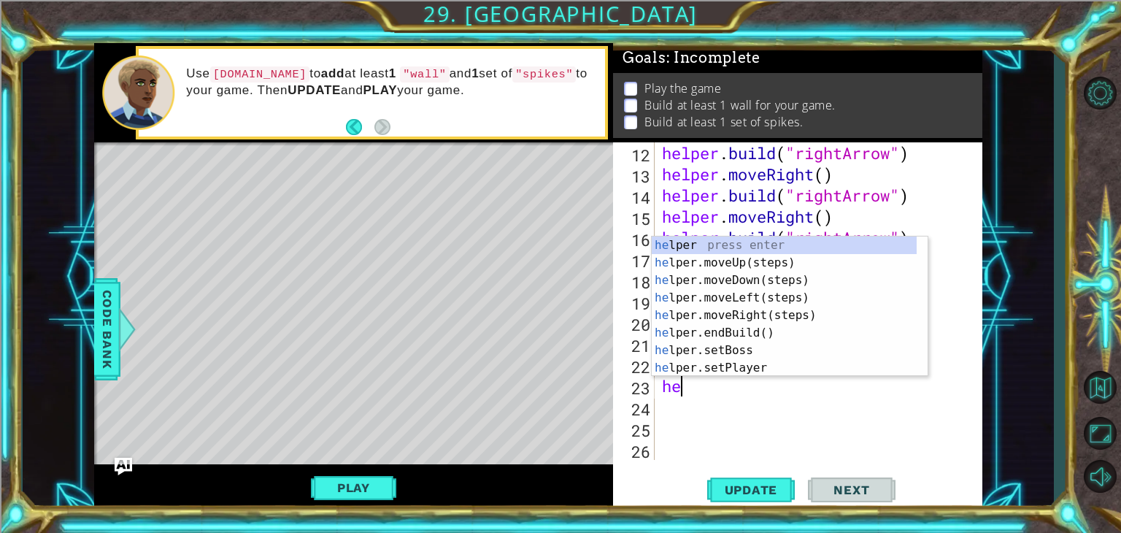
scroll to position [0, 0]
type textarea "helper"
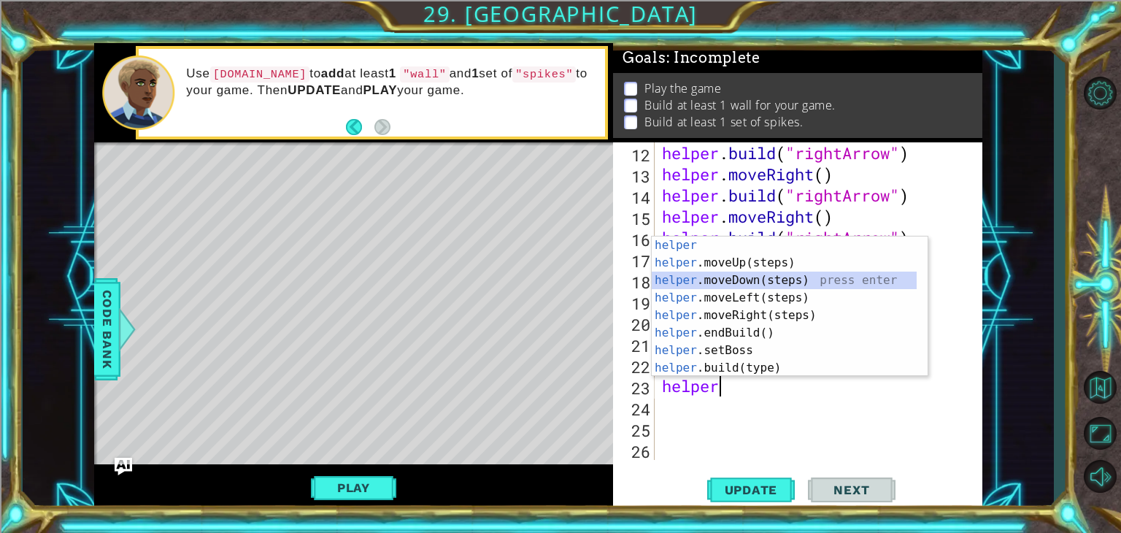
click at [742, 279] on div "helper press enter helper .moveUp(steps) press enter helper .moveDown(steps) pr…" at bounding box center [784, 324] width 265 height 175
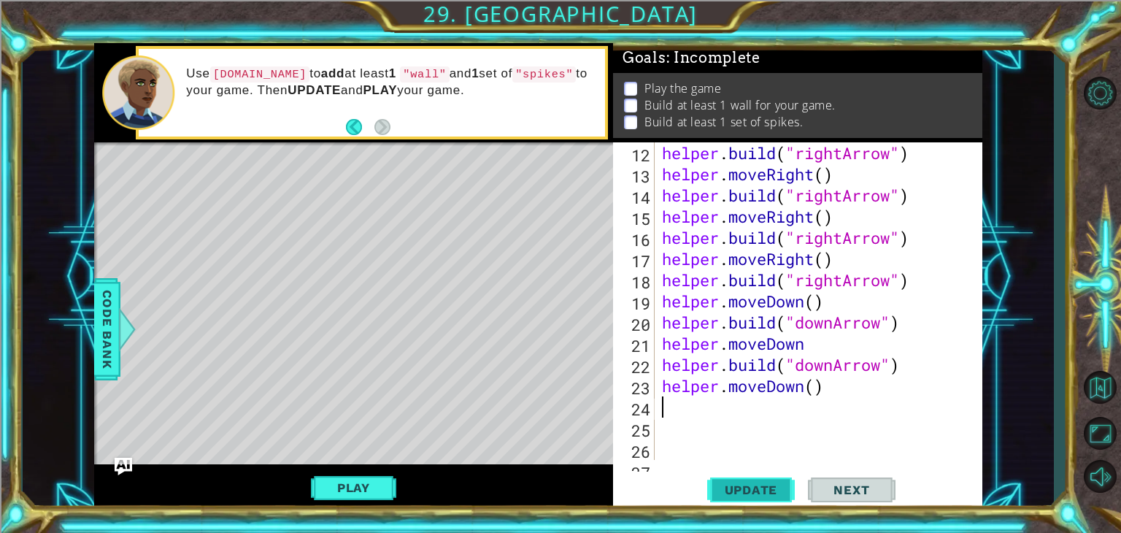
click at [740, 488] on span "Update" at bounding box center [751, 490] width 82 height 15
click at [672, 392] on div "helper . build ( "rightArrow" ) helper . moveRight ( ) helper . build ( "rightA…" at bounding box center [817, 322] width 316 height 360
click at [817, 392] on div "helper . build ( "rightArrow" ) helper . moveRight ( ) helper . build ( "rightA…" at bounding box center [817, 322] width 316 height 360
click at [740, 488] on span "Update" at bounding box center [751, 490] width 82 height 15
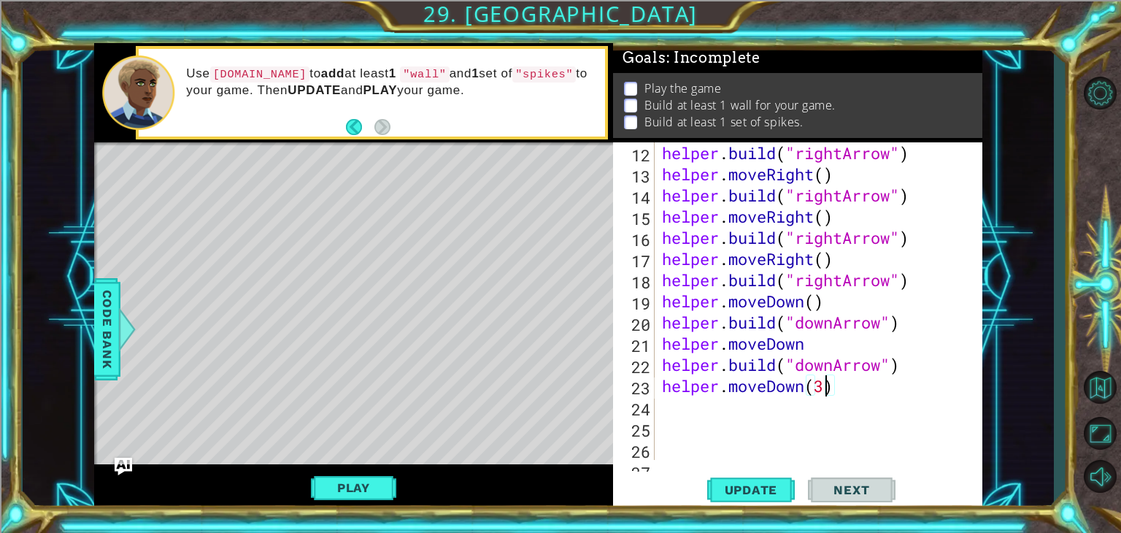
scroll to position [0, 7]
type textarea "helper.moveDown(3)"
click at [761, 493] on span "Update" at bounding box center [751, 490] width 82 height 15
click at [696, 419] on div "helper . build ( "rightArrow" ) helper . moveRight ( ) helper . build ( "rightA…" at bounding box center [817, 322] width 316 height 360
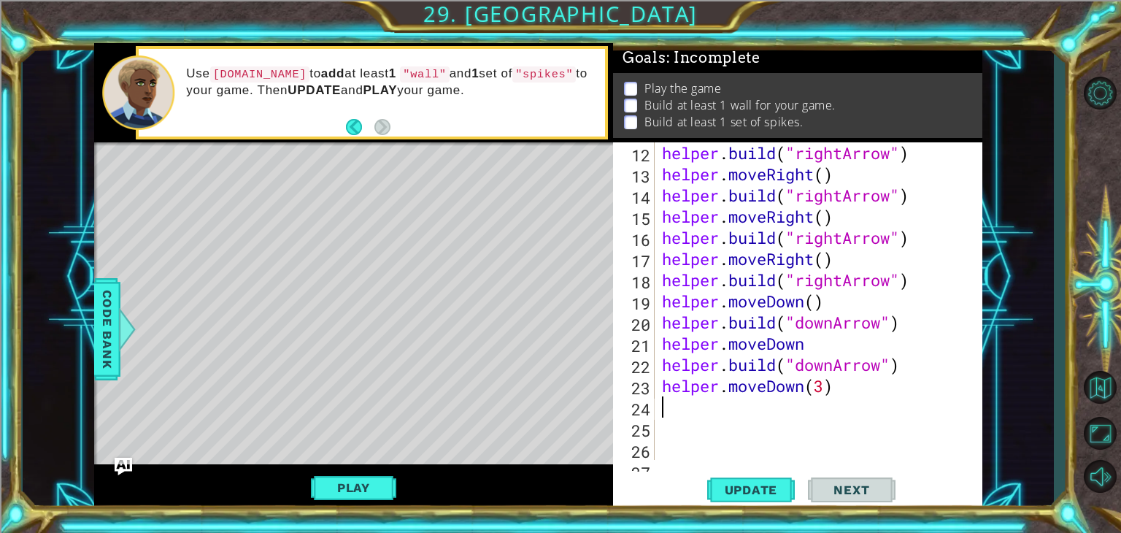
click at [696, 415] on div "helper . build ( "rightArrow" ) helper . moveRight ( ) helper . build ( "rightA…" at bounding box center [817, 322] width 316 height 360
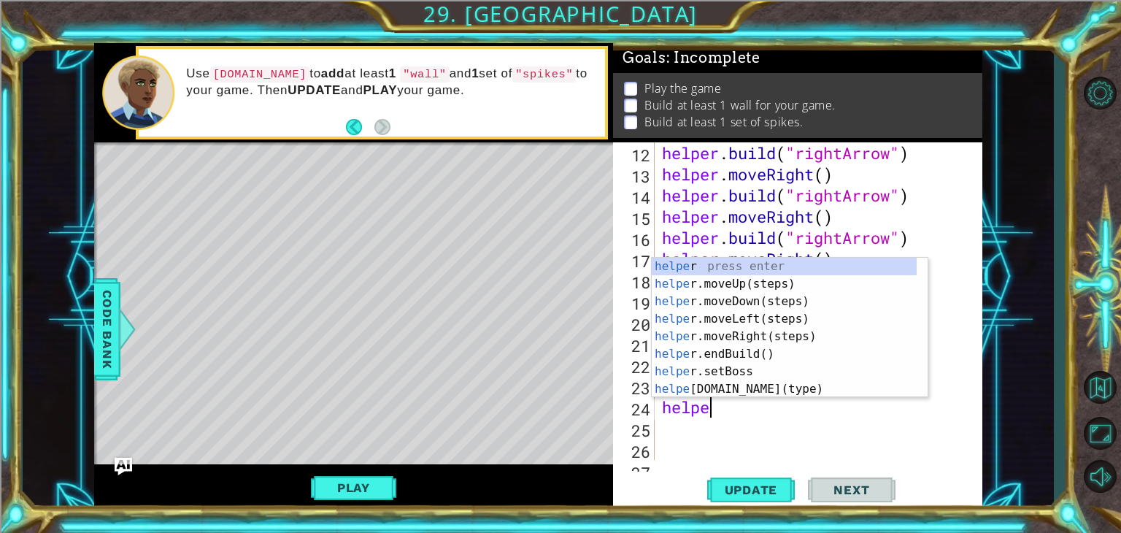
type textarea "helper"
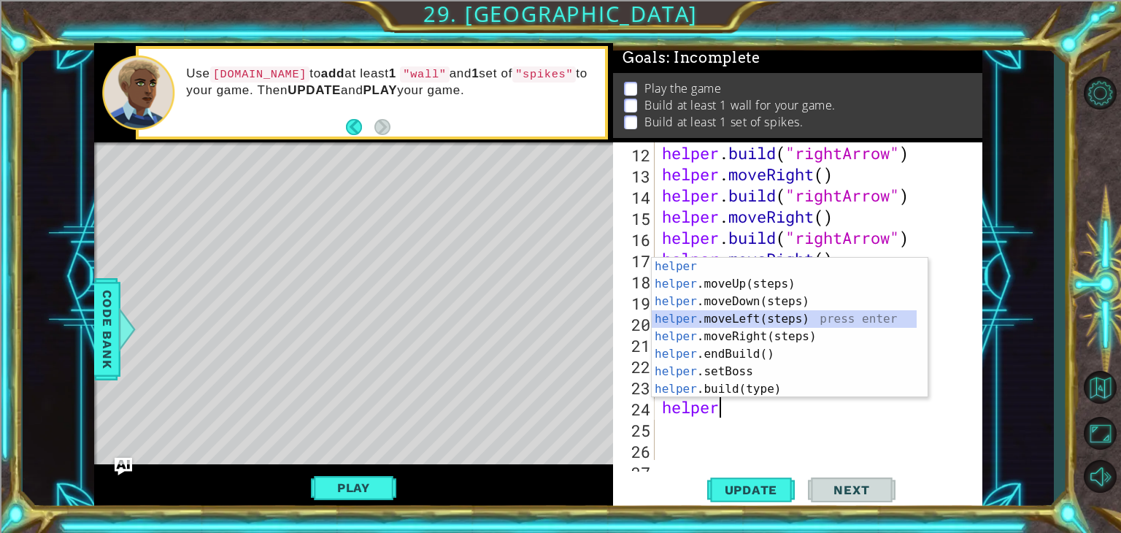
click at [780, 320] on div "helper press enter helper .moveUp(steps) press enter helper .moveDown(steps) pr…" at bounding box center [784, 345] width 265 height 175
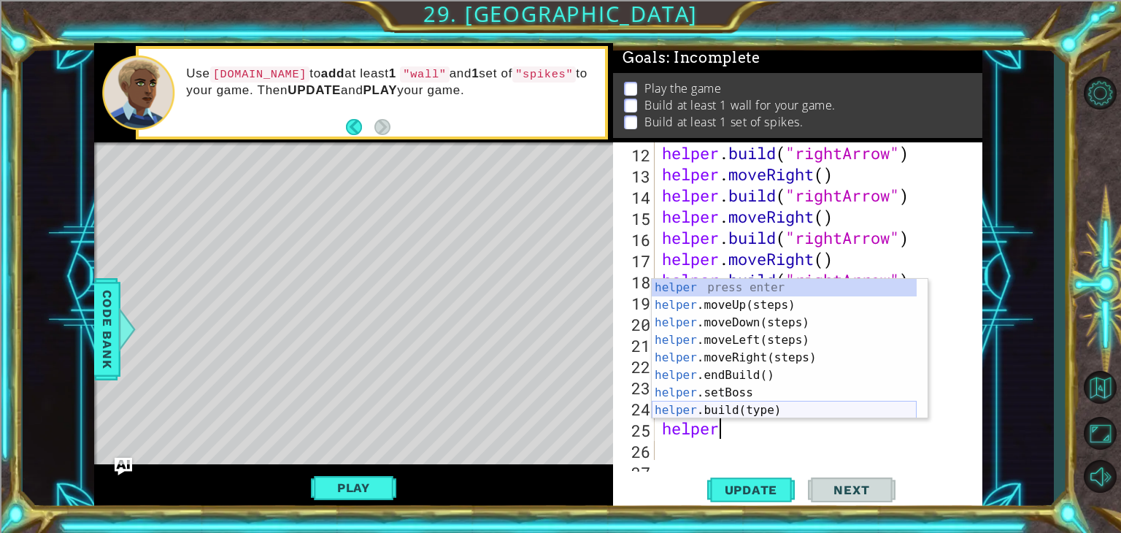
click at [707, 407] on div "helper press enter helper .moveUp(steps) press enter helper .moveDown(steps) pr…" at bounding box center [784, 366] width 265 height 175
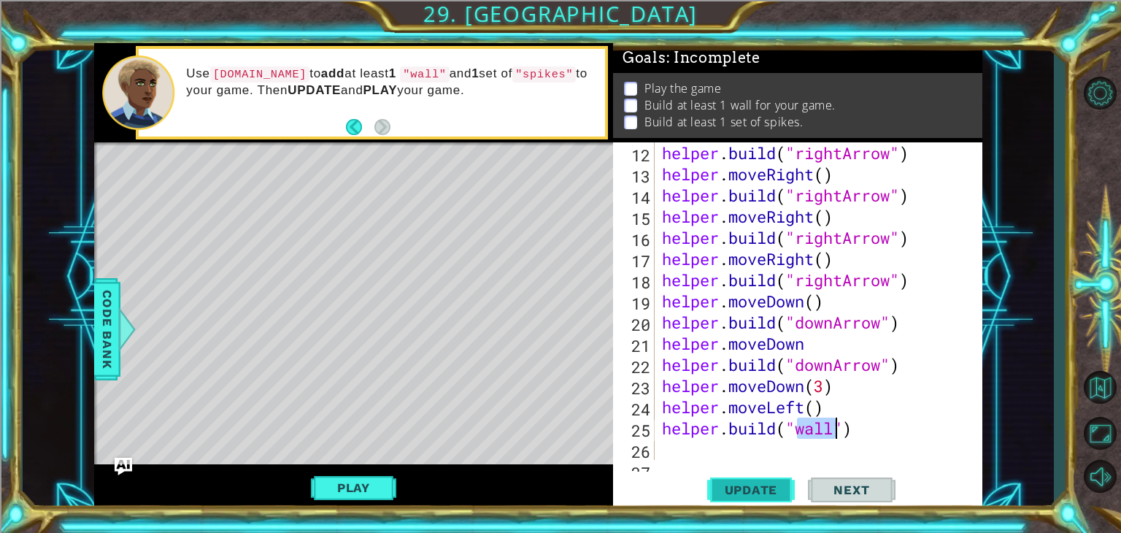
click at [771, 488] on span "Update" at bounding box center [751, 490] width 82 height 15
click at [695, 462] on div "[DOMAIN_NAME]("wall") 12 13 14 15 16 17 18 19 20 21 22 23 24 25 26 27 helper . …" at bounding box center [797, 326] width 369 height 369
type textarea "[DOMAIN_NAME]("wall")"
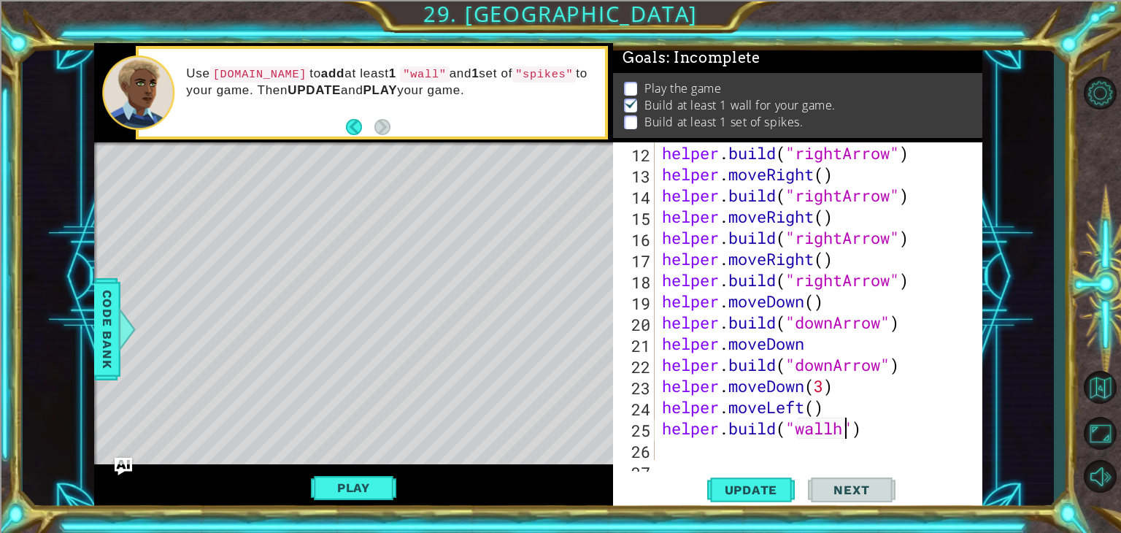
scroll to position [0, 7]
click at [678, 467] on div "[DOMAIN_NAME]("wall") 12 13 14 15 16 17 18 19 20 21 22 23 24 25 26 27 helper . …" at bounding box center [797, 326] width 369 height 369
click at [672, 448] on div "helper . build ( "rightArrow" ) helper . moveRight ( ) helper . build ( "rightA…" at bounding box center [817, 322] width 316 height 360
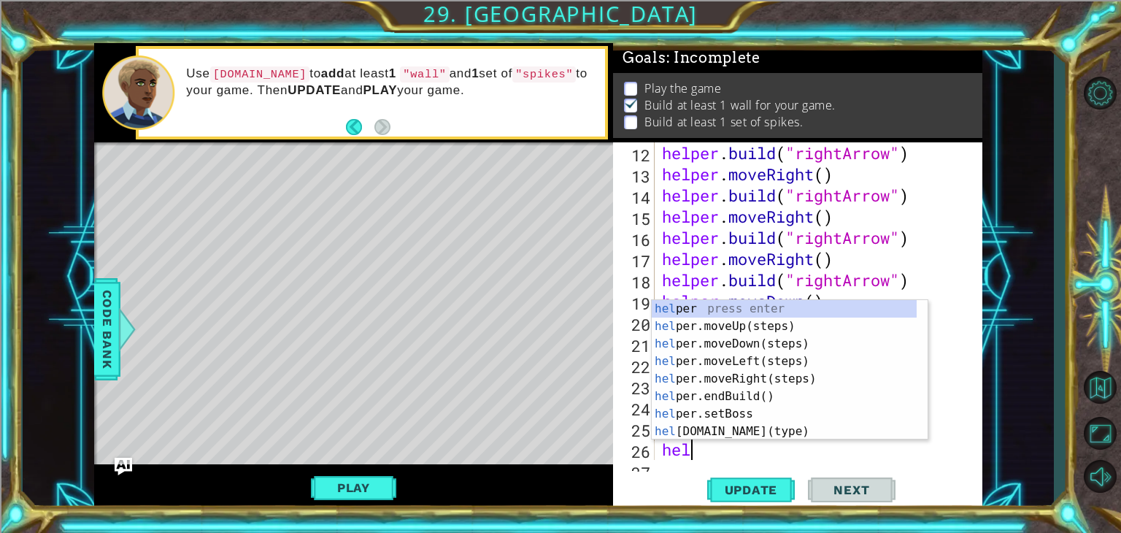
scroll to position [0, 0]
type textarea "helper"
click at [752, 364] on div "helper press enter helper .moveUp(steps) press enter helper .moveDown(steps) pr…" at bounding box center [784, 387] width 265 height 175
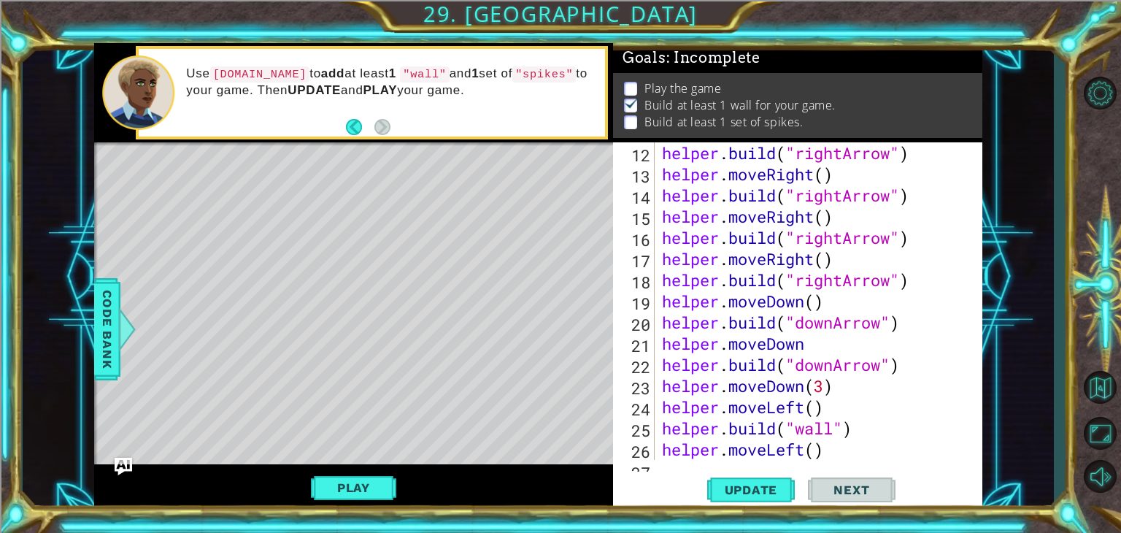
scroll to position [0, 0]
click at [747, 499] on button "Update" at bounding box center [751, 490] width 88 height 37
click at [667, 468] on div "12 13 14 15 16 17 18 19 20 21 22 23 24 25 26 27 helper . build ( "rightArrow" )…" at bounding box center [797, 326] width 369 height 369
click at [667, 457] on div "helper . build ( "rightArrow" ) helper . moveRight ( ) helper . build ( "rightA…" at bounding box center [817, 322] width 316 height 360
type textarea "helper.moveLeft()"
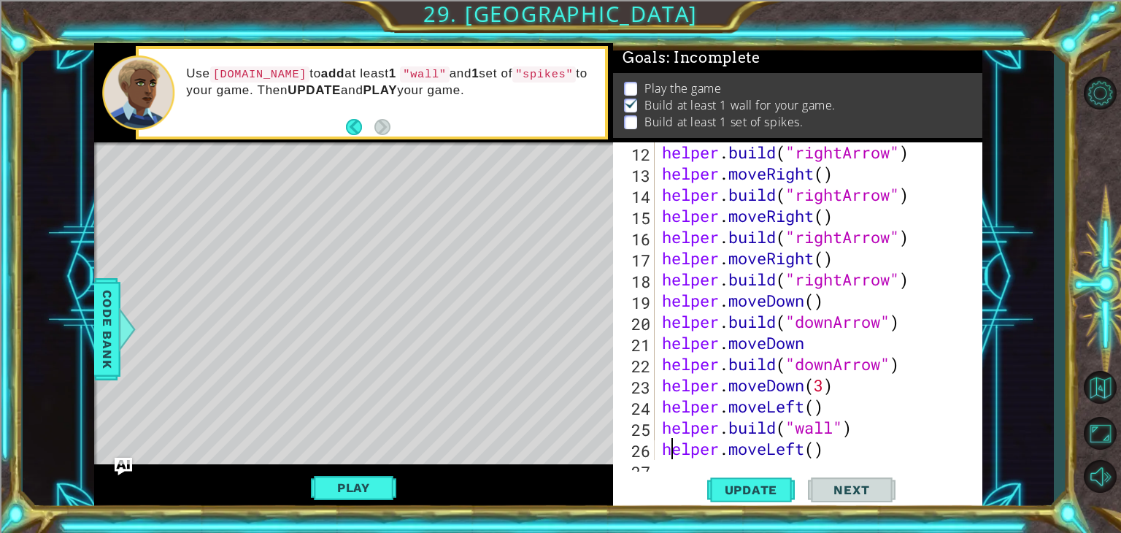
scroll to position [359, 0]
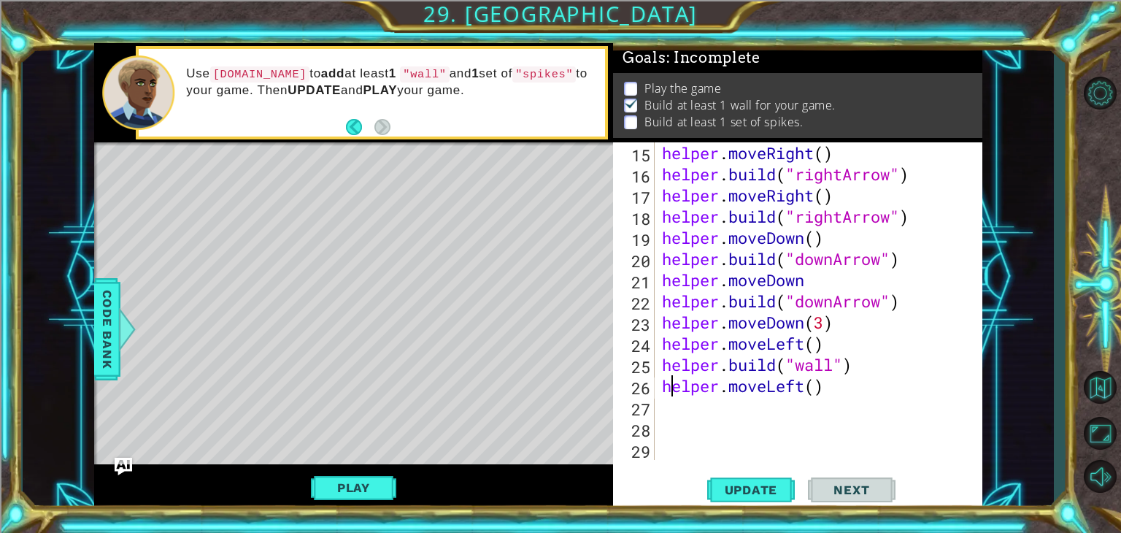
click at [664, 408] on div "helper . moveRight ( ) helper . build ( "rightArrow" ) helper . moveRight ( ) h…" at bounding box center [817, 322] width 316 height 360
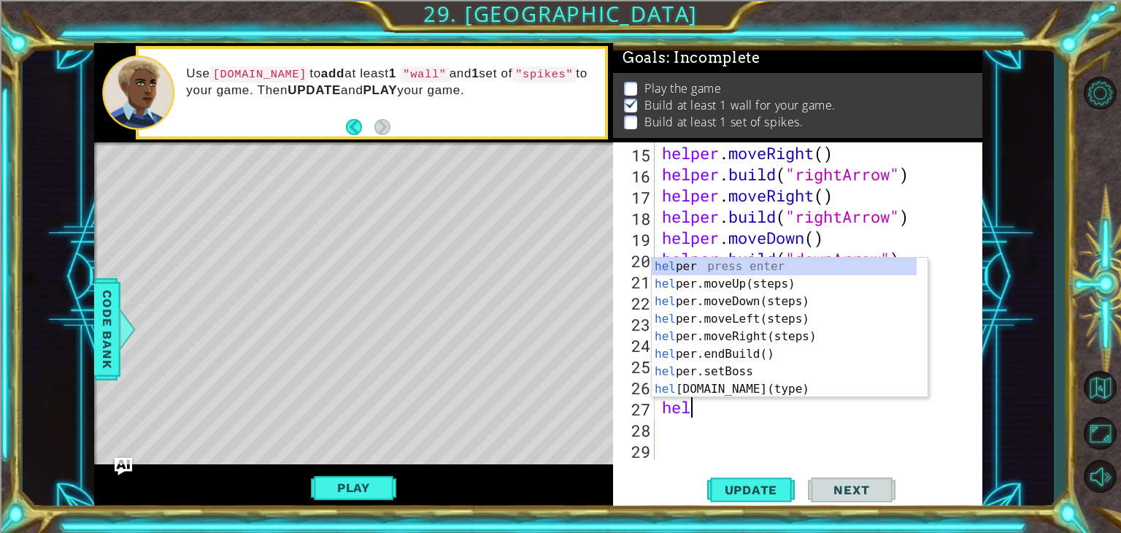
scroll to position [0, 0]
type textarea "helper"
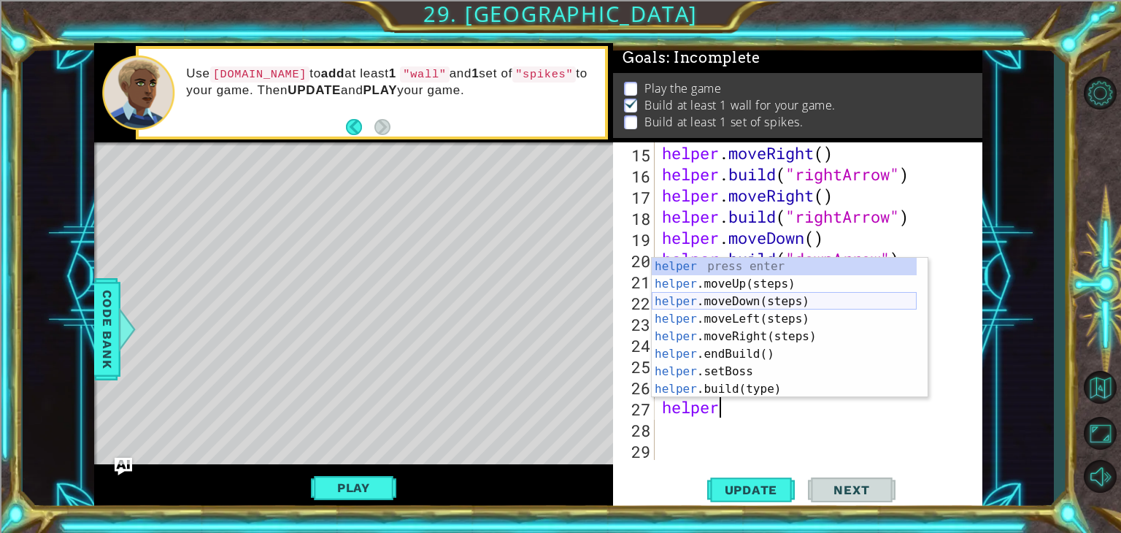
click at [692, 304] on div "helper press enter helper .moveUp(steps) press enter helper .moveDown(steps) pr…" at bounding box center [784, 345] width 265 height 175
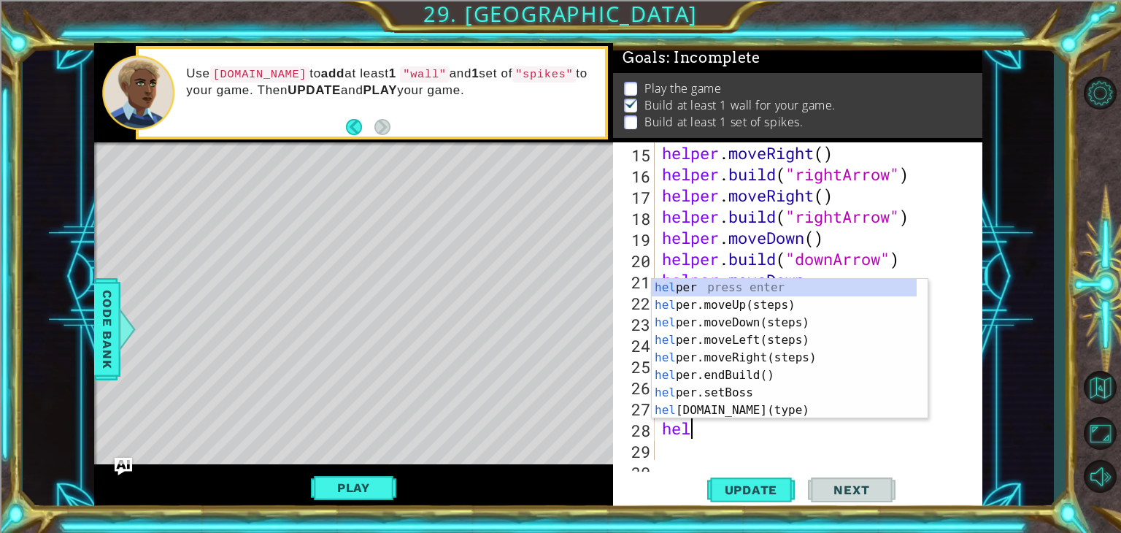
scroll to position [0, 0]
type textarea "helper"
click at [761, 356] on div "helper press enter helper .moveUp(steps) press enter helper .moveDown(steps) pr…" at bounding box center [784, 366] width 265 height 175
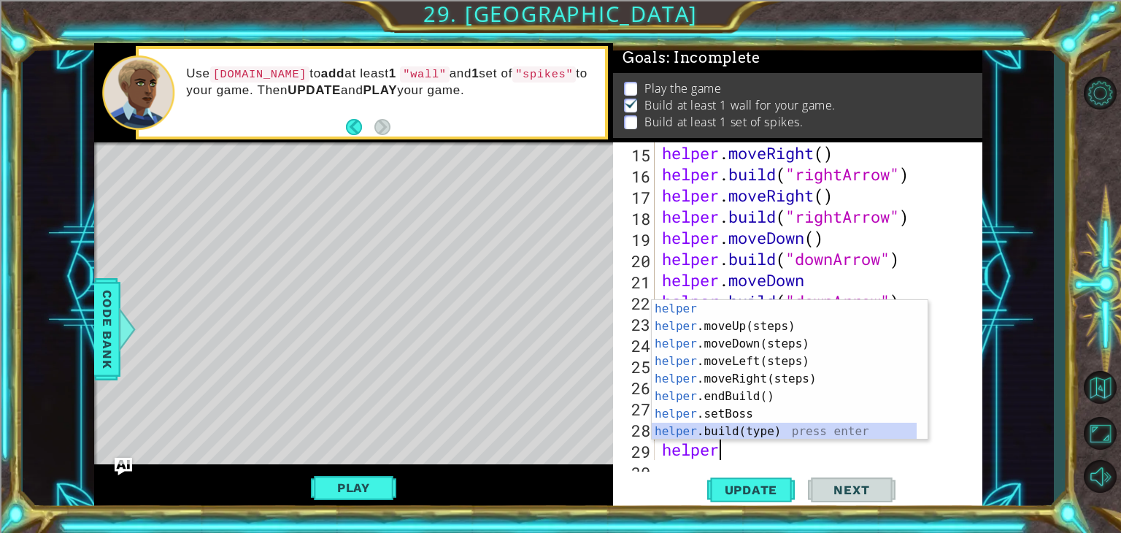
click at [748, 438] on div "helper press enter helper .moveUp(steps) press enter helper .moveDown(steps) pr…" at bounding box center [784, 387] width 265 height 175
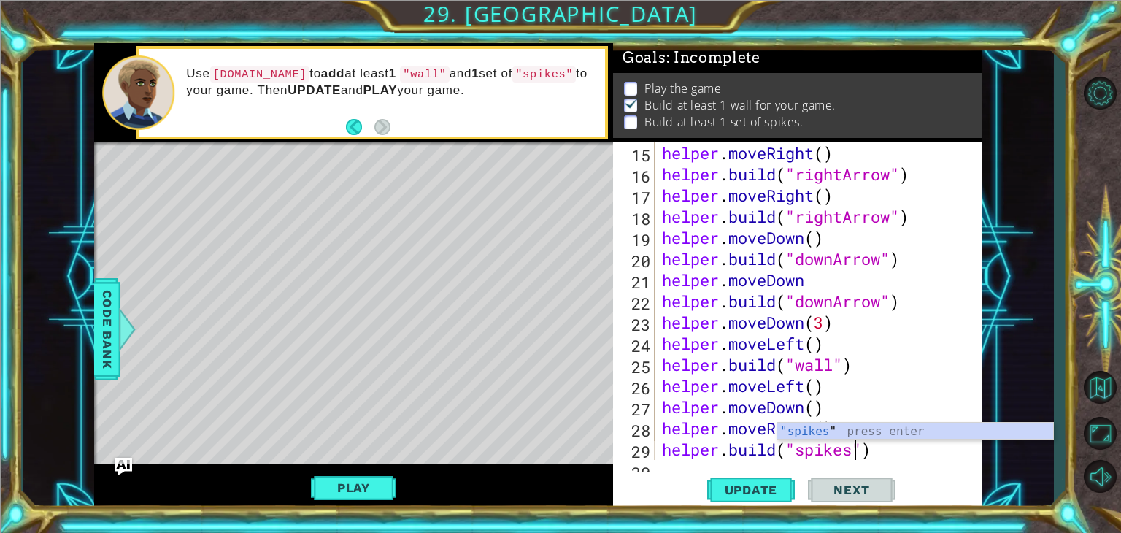
scroll to position [0, 9]
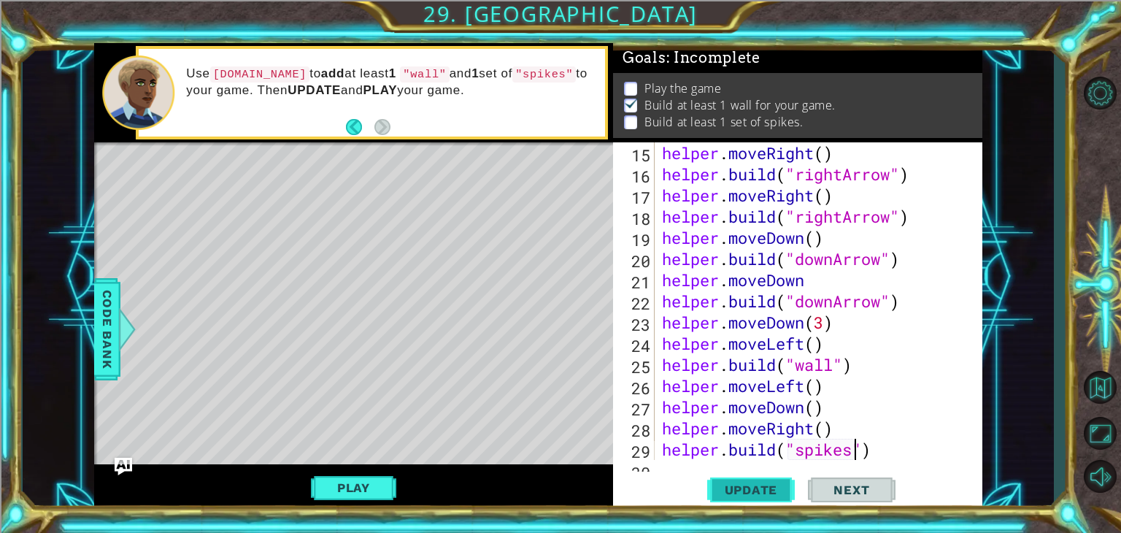
type textarea "[DOMAIN_NAME]("spikes")"
click at [777, 484] on span "Update" at bounding box center [751, 490] width 82 height 15
click at [771, 483] on span "Update" at bounding box center [751, 490] width 82 height 15
click at [374, 482] on button "Play" at bounding box center [353, 488] width 85 height 28
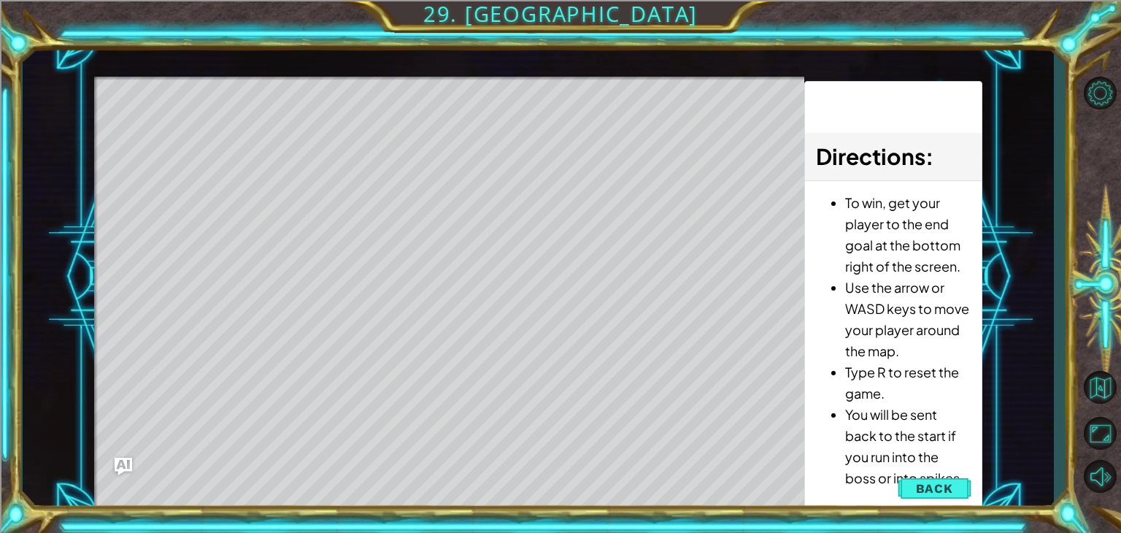
scroll to position [0, 0]
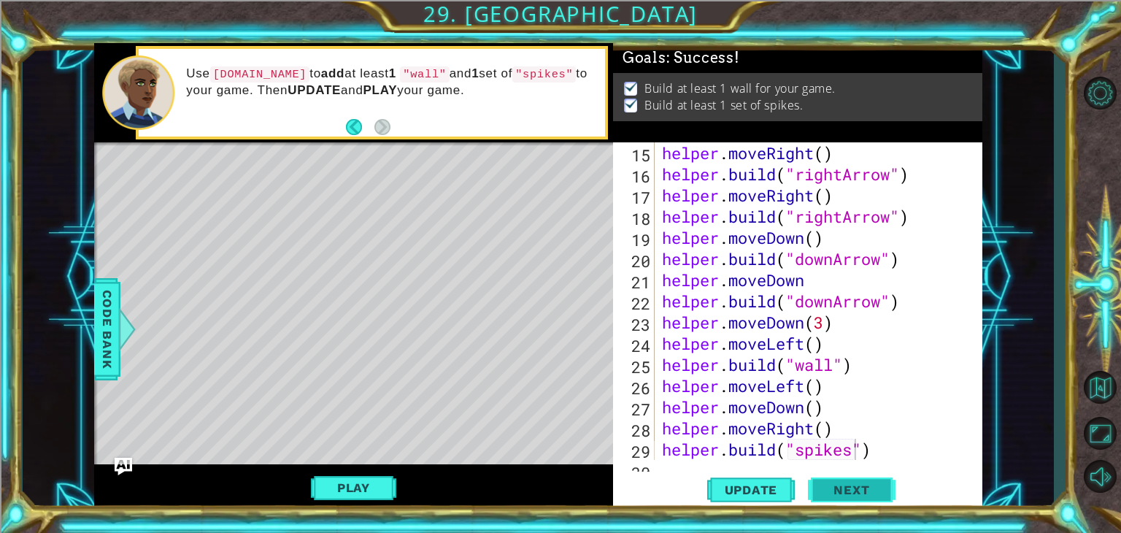
click at [853, 483] on button "Next" at bounding box center [852, 491] width 88 height 37
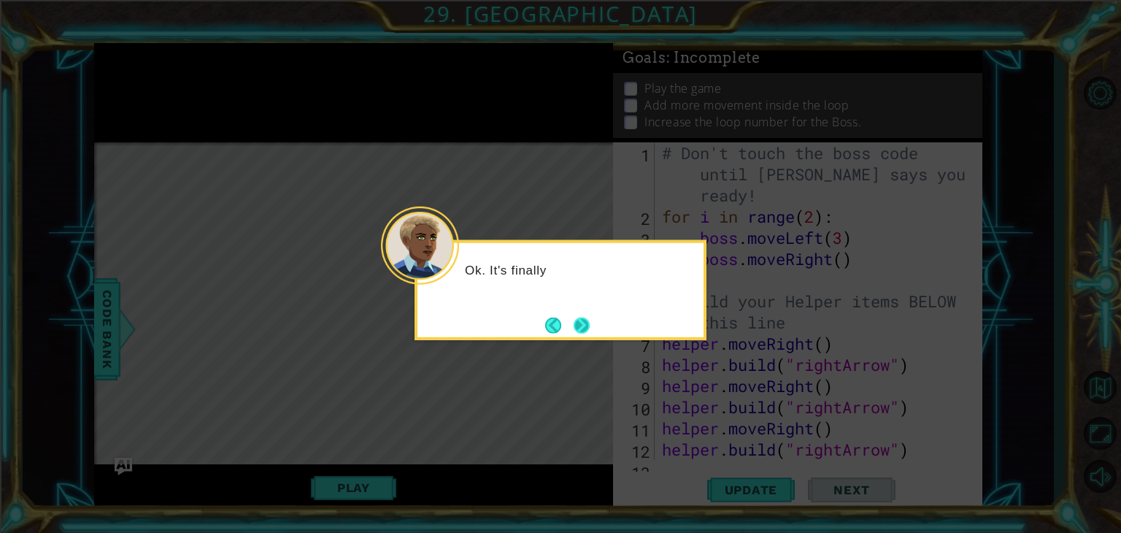
click at [586, 323] on button "Next" at bounding box center [582, 325] width 16 height 16
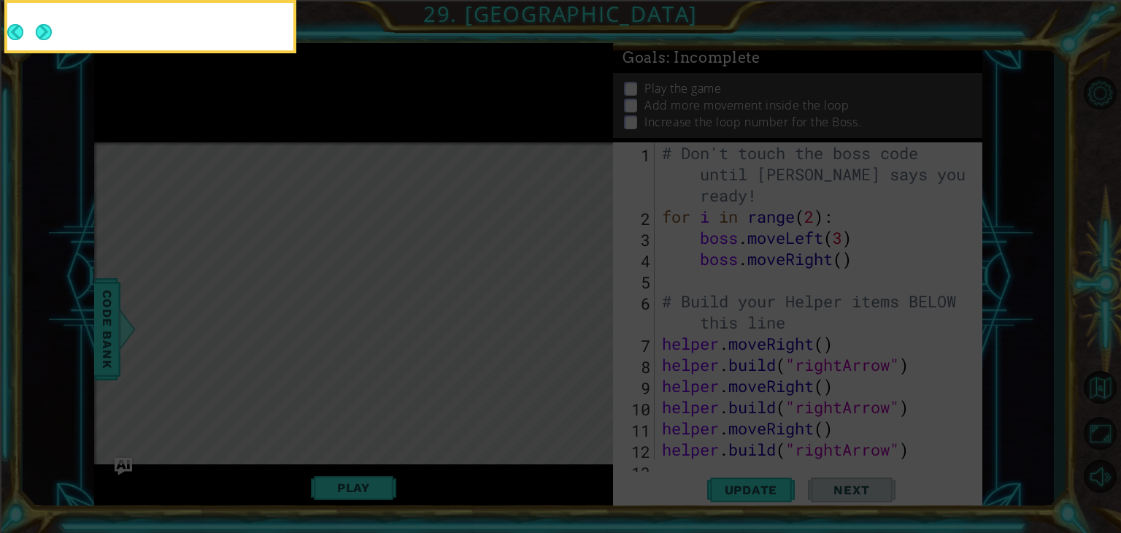
click at [586, 323] on icon at bounding box center [560, 80] width 1121 height 906
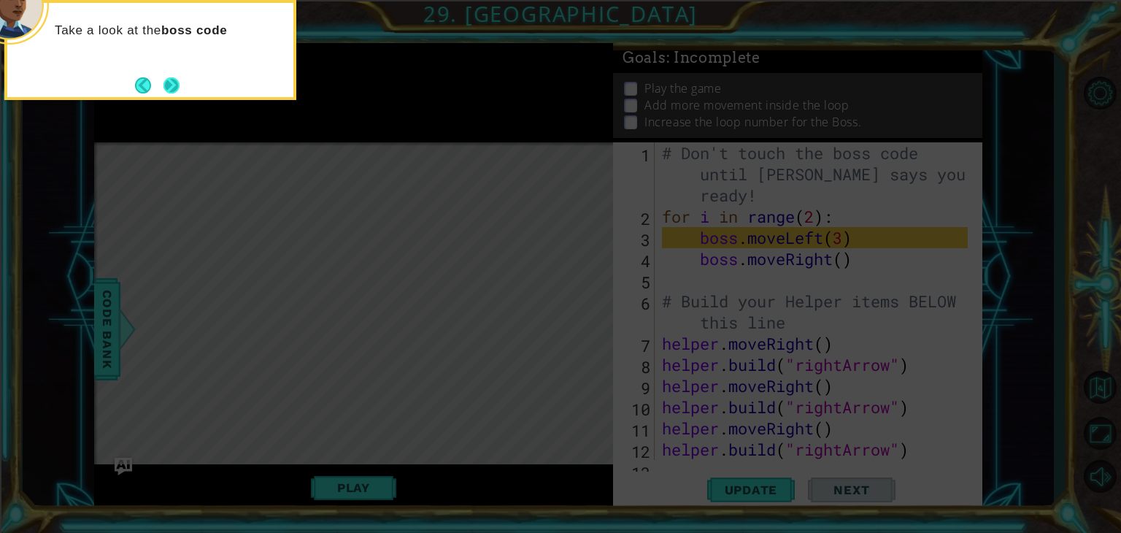
click at [183, 94] on div "Take a look at the boss code" at bounding box center [150, 50] width 292 height 100
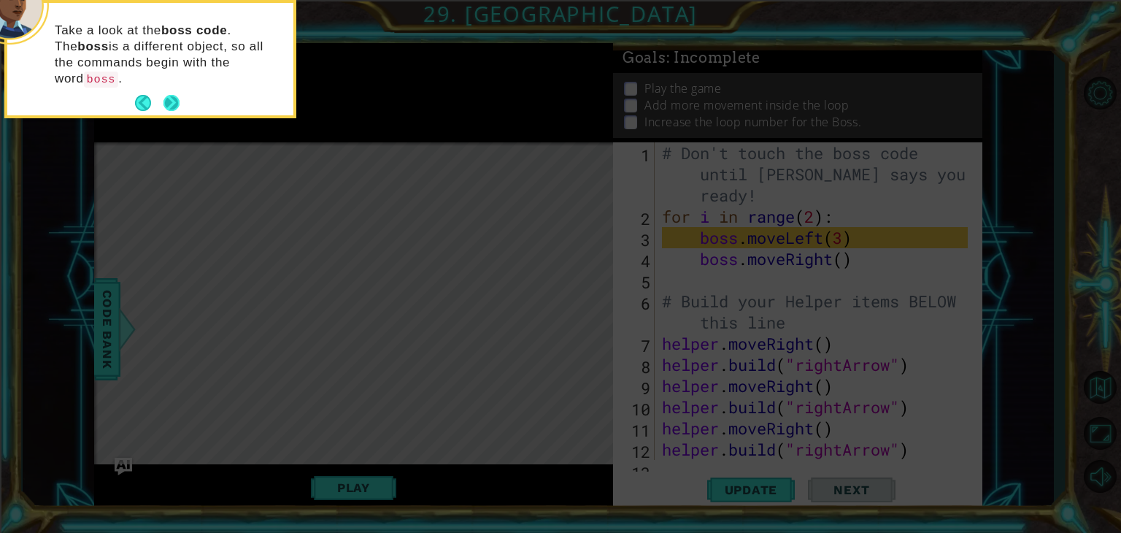
click at [175, 95] on button "Next" at bounding box center [171, 103] width 17 height 17
click at [172, 86] on icon at bounding box center [560, 80] width 1121 height 906
click at [177, 94] on icon at bounding box center [560, 80] width 1121 height 906
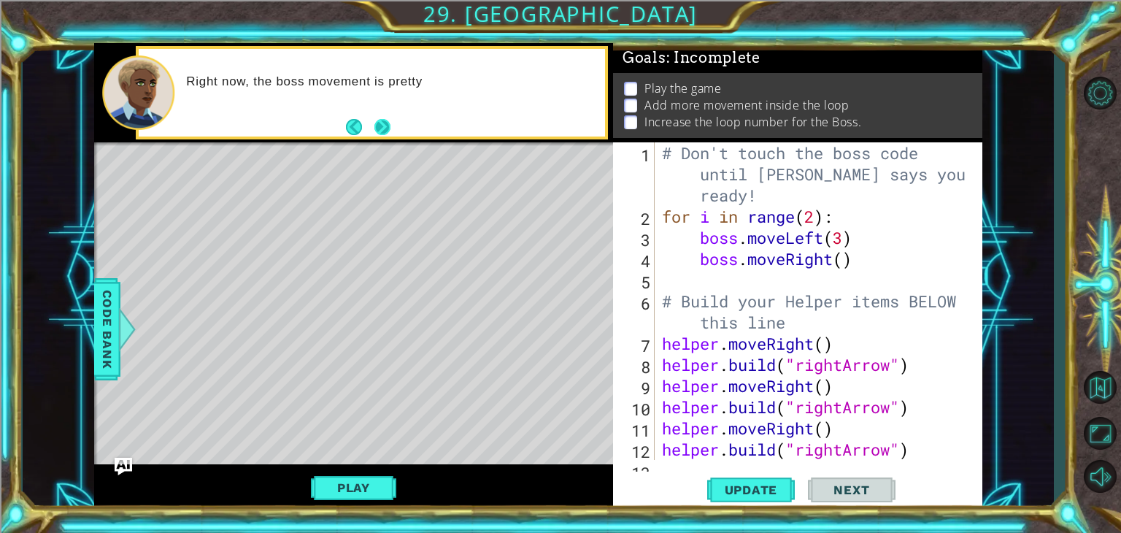
click at [382, 118] on button "Next" at bounding box center [383, 126] width 16 height 16
